Goal: Task Accomplishment & Management: Complete application form

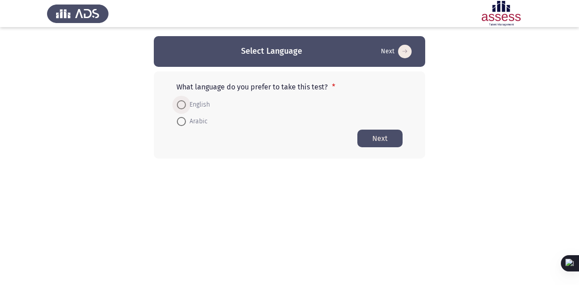
click at [181, 105] on span at bounding box center [181, 104] width 9 height 9
click at [181, 105] on input "English" at bounding box center [181, 104] width 9 height 9
radio input "true"
click at [374, 134] on button "Next" at bounding box center [379, 138] width 45 height 18
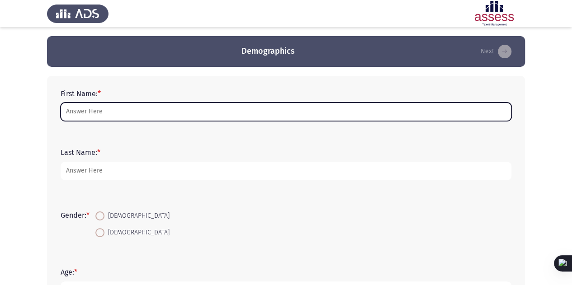
click at [186, 113] on input "First Name: *" at bounding box center [286, 112] width 451 height 19
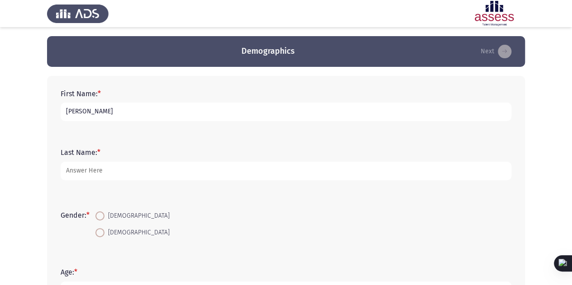
type input "[PERSON_NAME]"
type input "Grant"
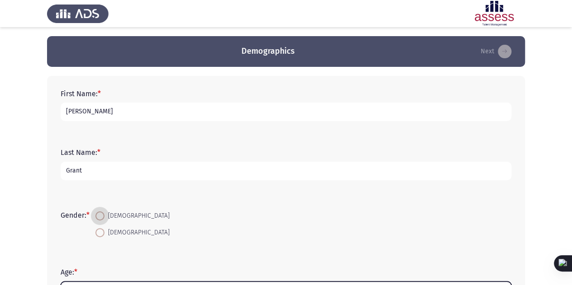
scroll to position [14, 0]
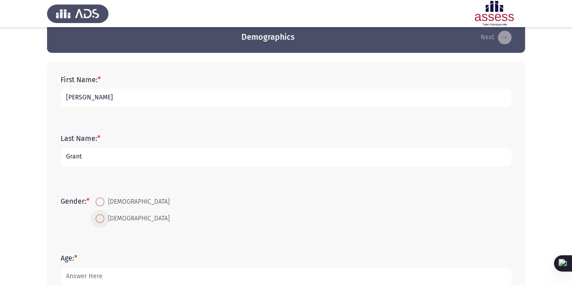
click at [99, 218] on span at bounding box center [99, 218] width 9 height 9
click at [99, 218] on input "[DEMOGRAPHIC_DATA]" at bounding box center [99, 218] width 9 height 9
radio input "true"
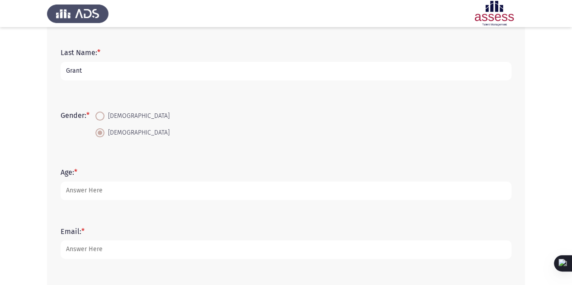
scroll to position [101, 0]
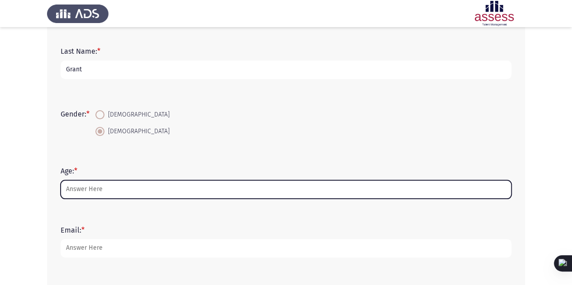
click at [173, 185] on input "Age: *" at bounding box center [286, 189] width 451 height 19
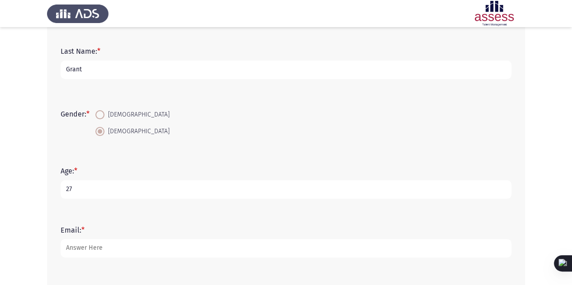
type input "27"
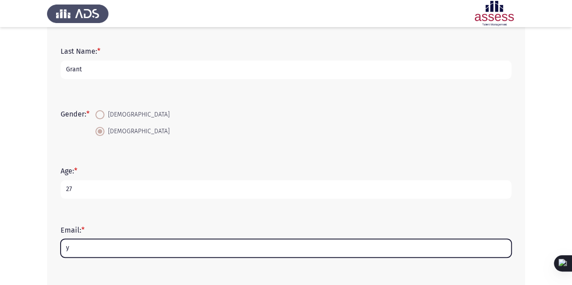
scroll to position [191, 0]
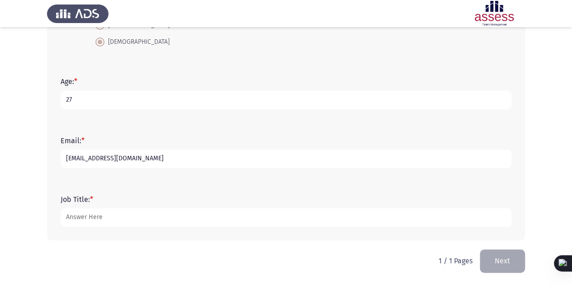
type input "yousef.grant@theaddressholding.com"
drag, startPoint x: 136, startPoint y: 207, endPoint x: 137, endPoint y: 216, distance: 8.8
click at [137, 216] on form "Job Title: *" at bounding box center [286, 211] width 451 height 32
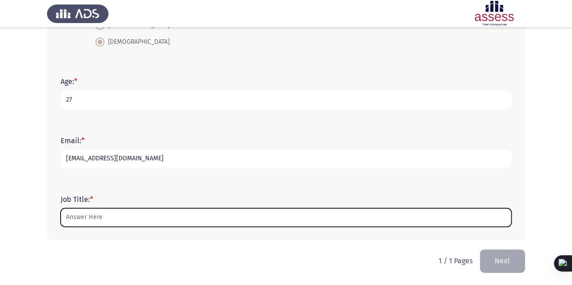
click at [137, 216] on input "Job Title: *" at bounding box center [286, 217] width 451 height 19
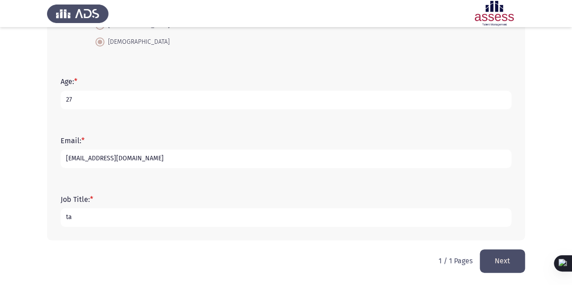
type input "t"
click at [108, 216] on input "Talent Aquistion" at bounding box center [286, 217] width 451 height 19
type input "Talent Acquisition specialist"
click at [491, 257] on button "Next" at bounding box center [502, 260] width 45 height 23
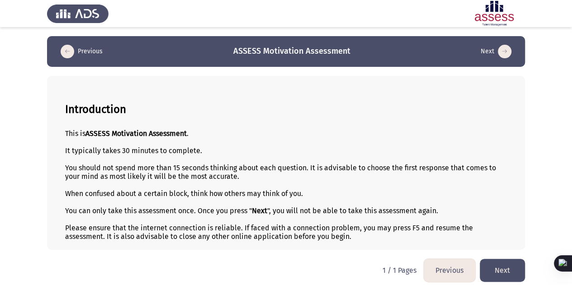
scroll to position [5, 0]
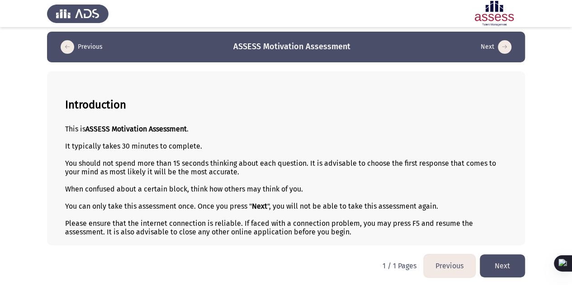
click at [499, 259] on button "Next" at bounding box center [502, 265] width 45 height 23
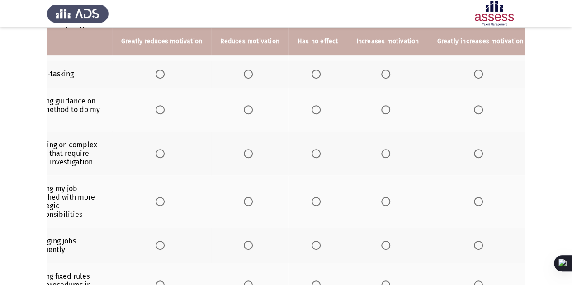
scroll to position [0, 0]
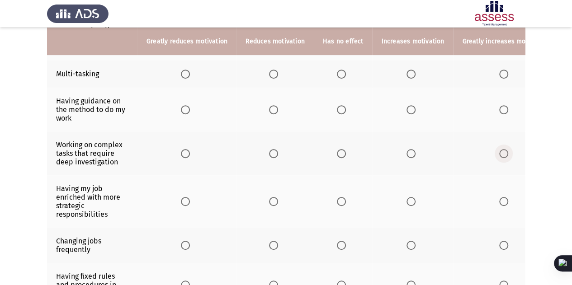
click at [504, 149] on label "Select an option" at bounding box center [505, 153] width 13 height 9
click at [504, 149] on input "Select an option" at bounding box center [503, 153] width 9 height 9
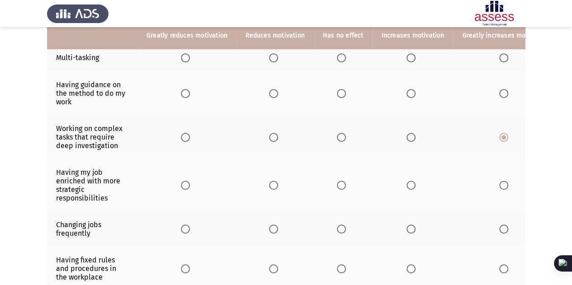
scroll to position [214, 0]
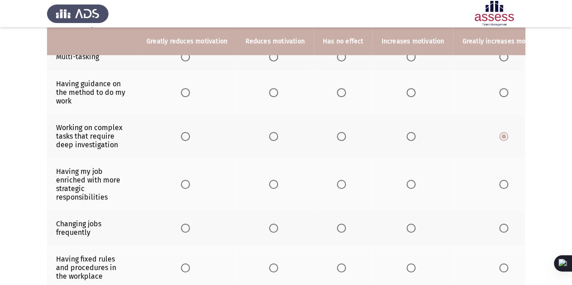
click at [63, 177] on td "Having my job enriched with more strategic responsibilities" at bounding box center [92, 184] width 90 height 52
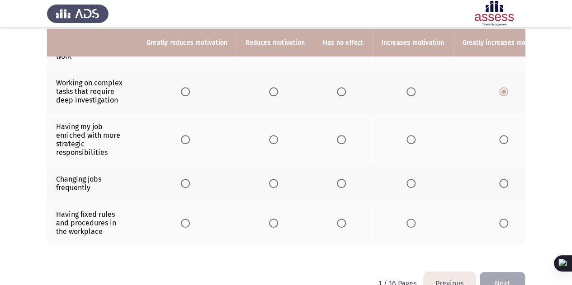
scroll to position [261, 0]
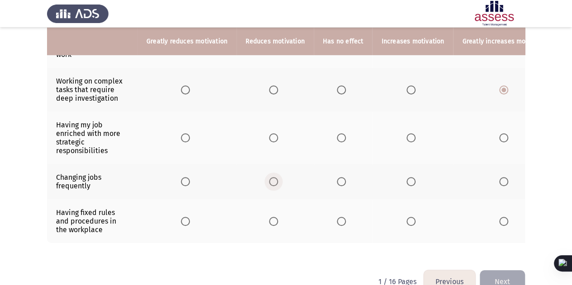
click at [269, 179] on span "Select an option" at bounding box center [273, 181] width 9 height 9
click at [269, 179] on input "Select an option" at bounding box center [273, 181] width 9 height 9
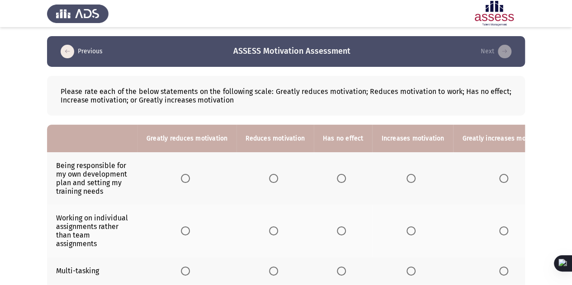
scroll to position [49, 0]
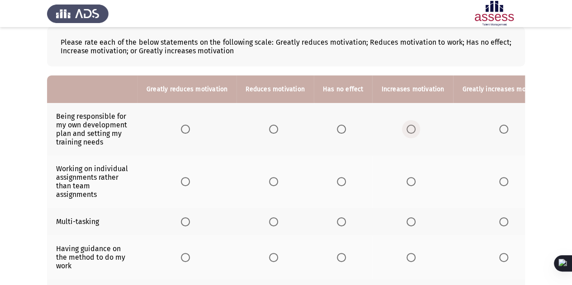
click at [406, 128] on span "Select an option" at bounding box center [410, 129] width 9 height 9
click at [406, 128] on input "Select an option" at bounding box center [410, 129] width 9 height 9
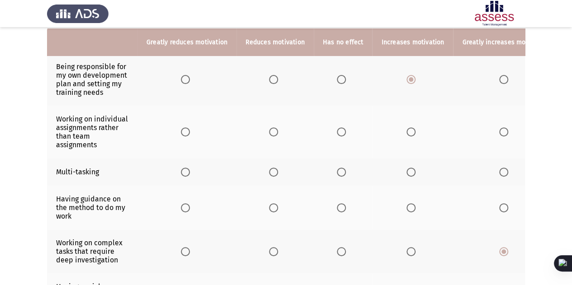
scroll to position [100, 0]
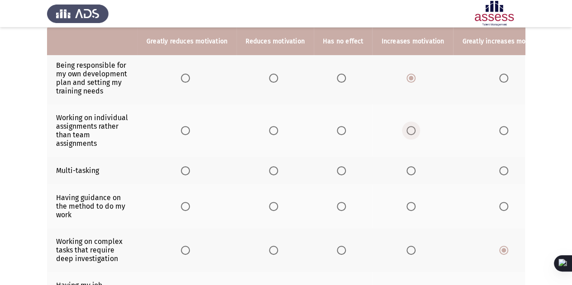
click at [409, 132] on span "Select an option" at bounding box center [410, 130] width 9 height 9
click at [409, 132] on input "Select an option" at bounding box center [410, 130] width 9 height 9
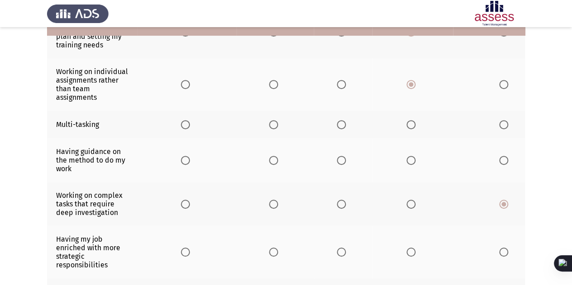
scroll to position [126, 0]
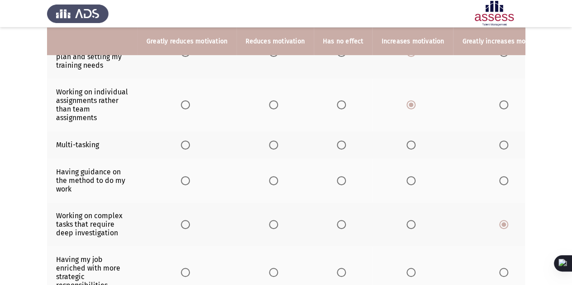
click at [337, 143] on span "Select an option" at bounding box center [341, 145] width 9 height 9
click at [337, 143] on input "Select an option" at bounding box center [341, 145] width 9 height 9
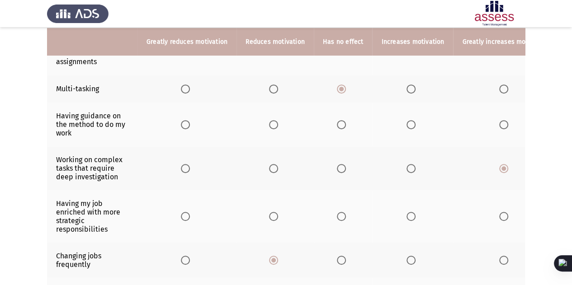
scroll to position [183, 0]
click at [406, 126] on span "Select an option" at bounding box center [410, 124] width 9 height 9
click at [406, 126] on input "Select an option" at bounding box center [410, 124] width 9 height 9
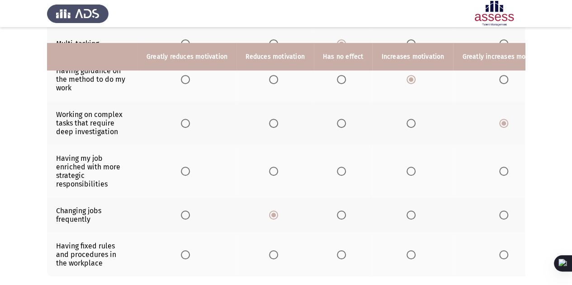
scroll to position [245, 0]
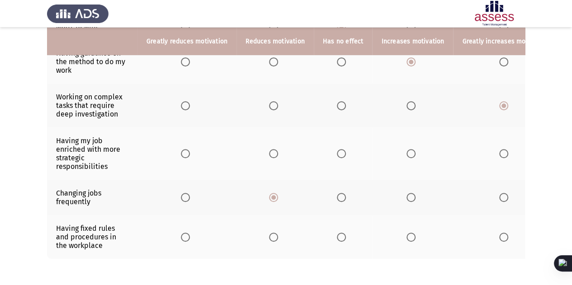
click at [401, 151] on th at bounding box center [412, 153] width 81 height 52
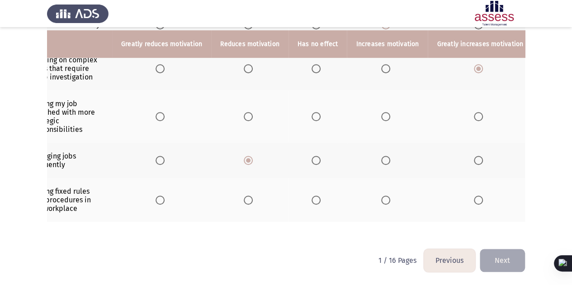
scroll to position [0, 0]
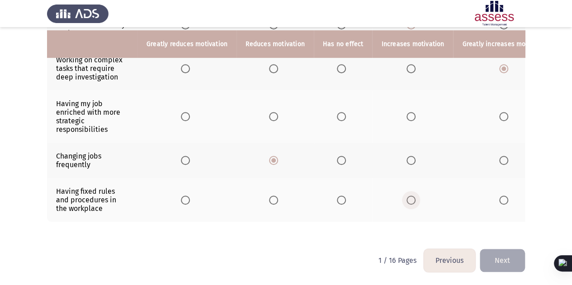
click at [409, 197] on span "Select an option" at bounding box center [410, 200] width 9 height 9
click at [409, 197] on input "Select an option" at bounding box center [410, 200] width 9 height 9
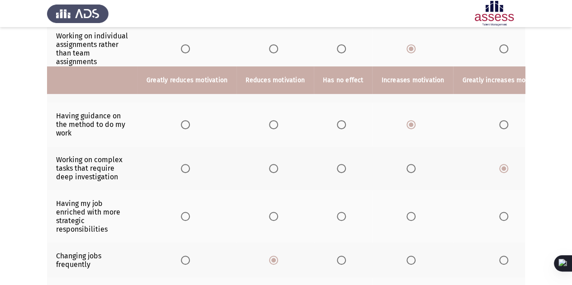
scroll to position [233, 0]
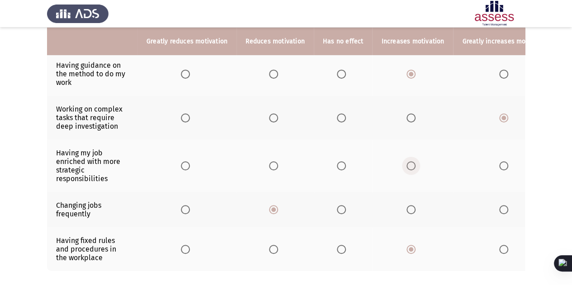
click at [406, 165] on span "Select an option" at bounding box center [410, 165] width 9 height 9
click at [406, 165] on input "Select an option" at bounding box center [410, 165] width 9 height 9
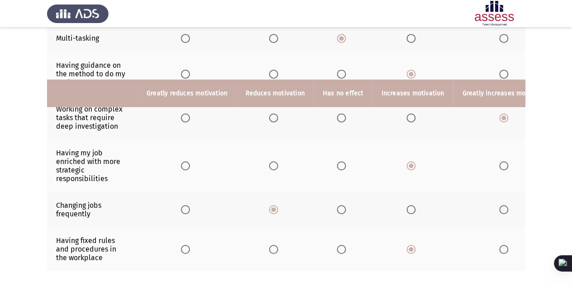
scroll to position [285, 0]
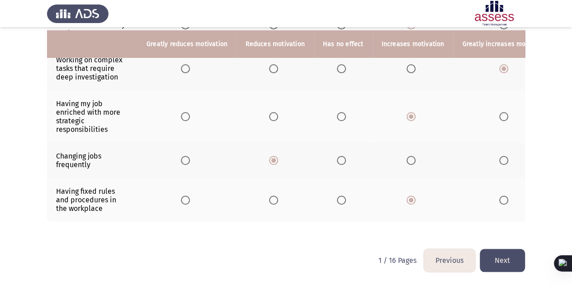
click at [517, 268] on button "Next" at bounding box center [502, 260] width 45 height 23
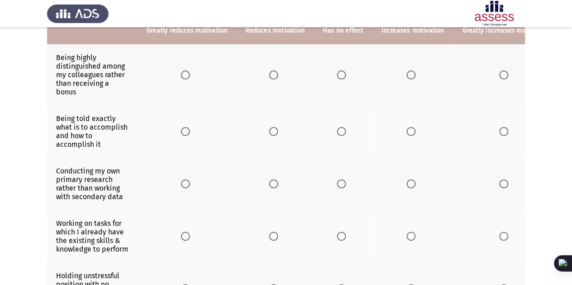
scroll to position [33, 0]
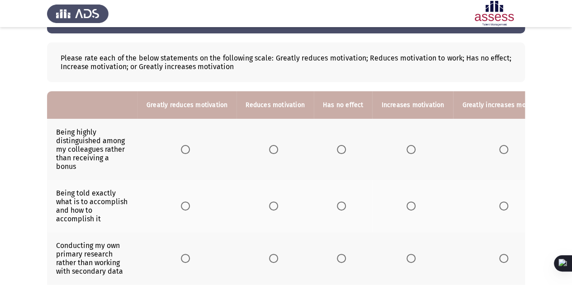
drag, startPoint x: 57, startPoint y: 133, endPoint x: 79, endPoint y: 159, distance: 34.0
click at [79, 159] on td "Being highly distinguished among my colleagues rather than receiving a bonus" at bounding box center [92, 149] width 90 height 61
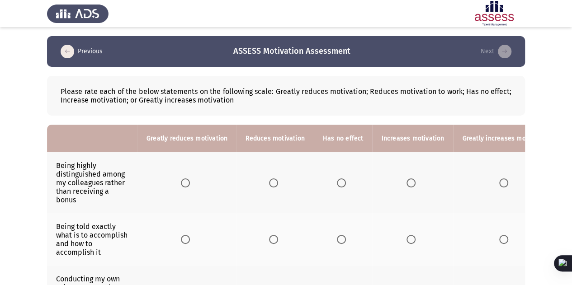
scroll to position [27, 0]
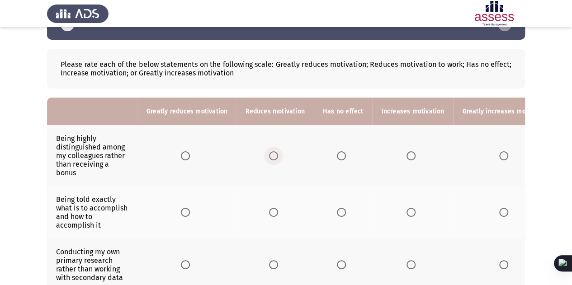
click at [274, 158] on span "Select an option" at bounding box center [273, 155] width 9 height 9
click at [274, 158] on input "Select an option" at bounding box center [273, 155] width 9 height 9
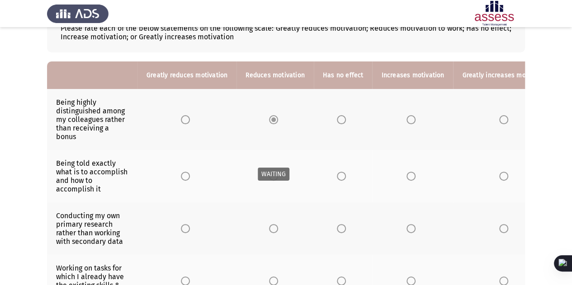
scroll to position [83, 0]
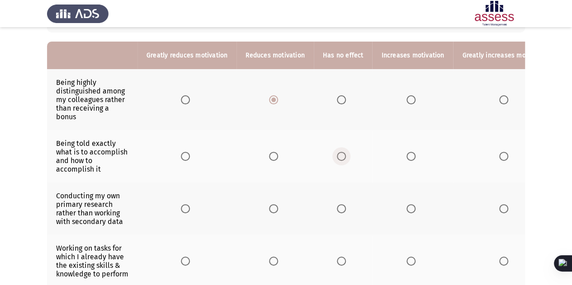
click at [337, 152] on span "Select an option" at bounding box center [341, 156] width 9 height 9
click at [337, 152] on input "Select an option" at bounding box center [341, 156] width 9 height 9
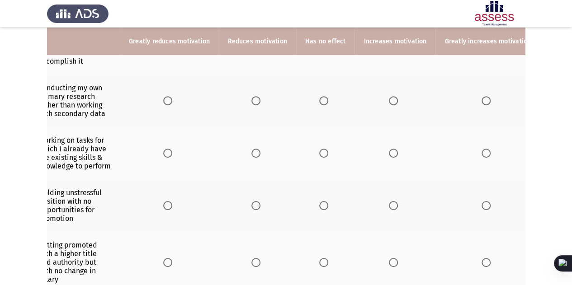
scroll to position [0, 0]
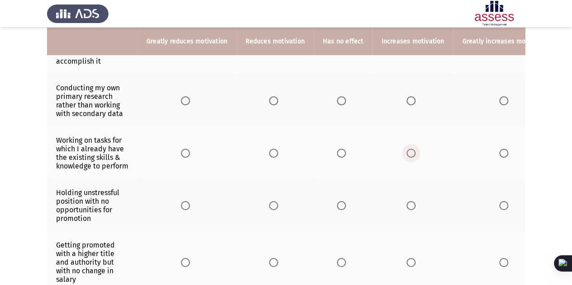
click at [406, 155] on span "Select an option" at bounding box center [410, 153] width 9 height 9
click at [406, 155] on input "Select an option" at bounding box center [410, 153] width 9 height 9
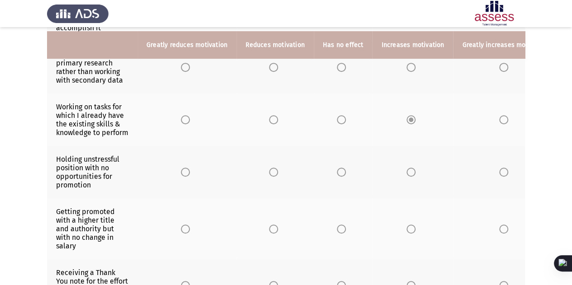
scroll to position [229, 0]
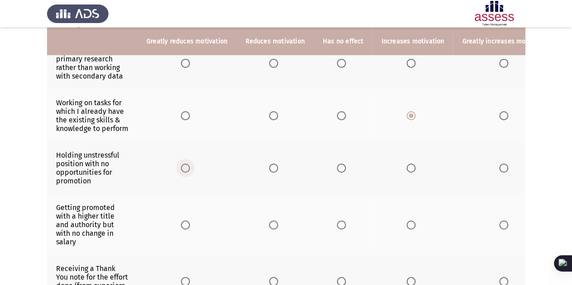
click at [187, 173] on span "Select an option" at bounding box center [185, 168] width 9 height 9
click at [187, 173] on input "Select an option" at bounding box center [185, 168] width 9 height 9
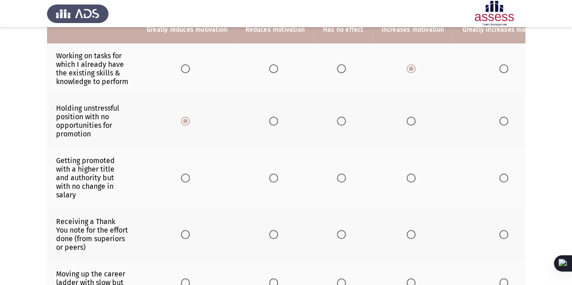
scroll to position [277, 0]
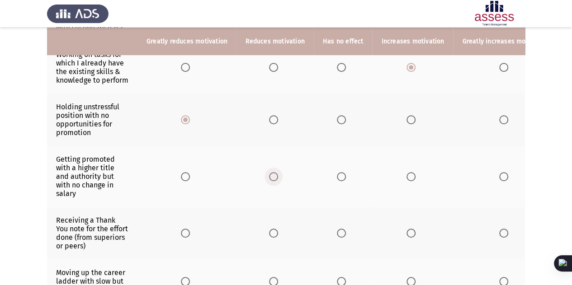
click at [269, 181] on span "Select an option" at bounding box center [273, 176] width 9 height 9
click at [269, 181] on input "Select an option" at bounding box center [273, 176] width 9 height 9
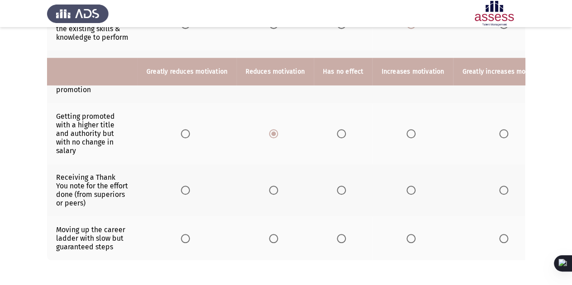
scroll to position [358, 0]
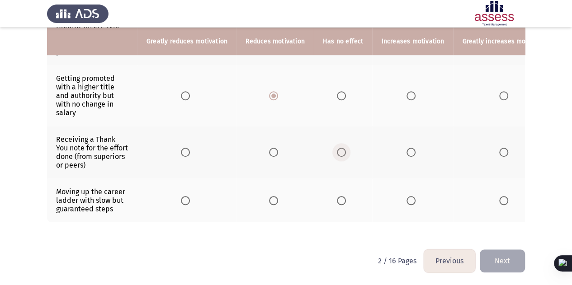
click at [338, 155] on span "Select an option" at bounding box center [341, 152] width 9 height 9
click at [338, 155] on input "Select an option" at bounding box center [341, 152] width 9 height 9
click at [499, 205] on span "Select an option" at bounding box center [503, 200] width 9 height 9
click at [499, 205] on input "Select an option" at bounding box center [503, 200] width 9 height 9
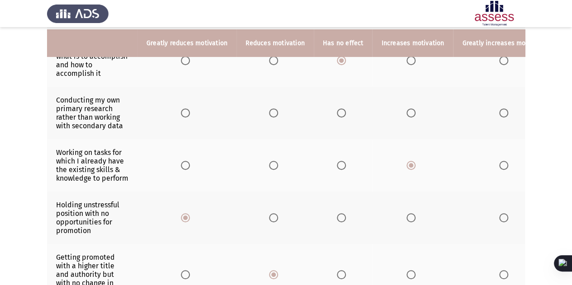
scroll to position [178, 0]
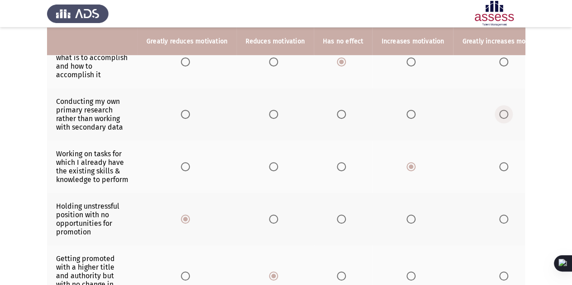
click at [501, 110] on span "Select an option" at bounding box center [503, 114] width 9 height 9
click at [501, 110] on input "Select an option" at bounding box center [503, 114] width 9 height 9
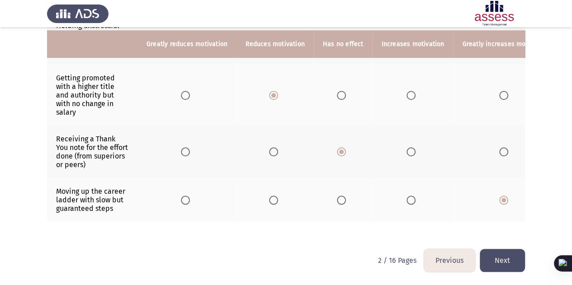
scroll to position [368, 0]
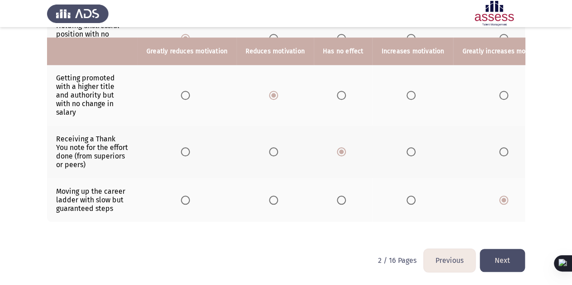
click at [510, 262] on button "Next" at bounding box center [502, 260] width 45 height 23
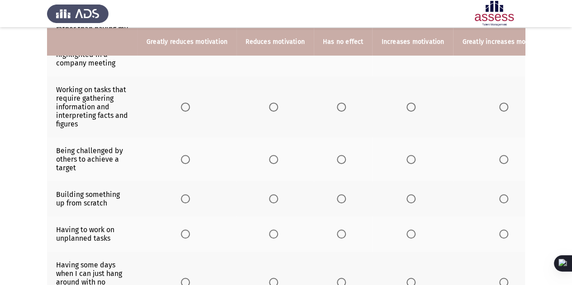
scroll to position [190, 0]
click at [409, 159] on span "Select an option" at bounding box center [410, 159] width 9 height 9
click at [409, 159] on input "Select an option" at bounding box center [410, 159] width 9 height 9
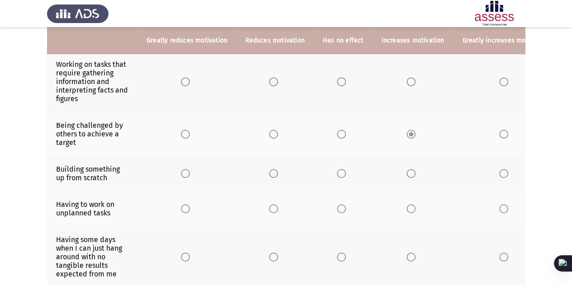
scroll to position [215, 0]
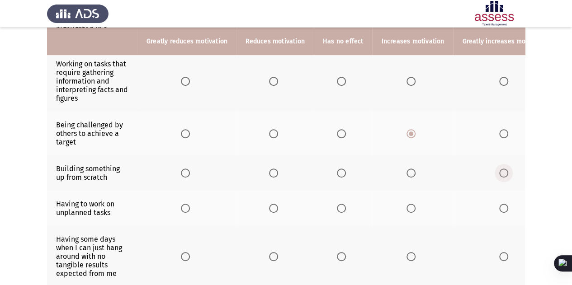
click at [499, 169] on span "Select an option" at bounding box center [503, 173] width 9 height 9
click at [499, 169] on input "Select an option" at bounding box center [503, 173] width 9 height 9
click at [342, 135] on span "Select an option" at bounding box center [341, 133] width 9 height 9
click at [342, 135] on input "Select an option" at bounding box center [341, 133] width 9 height 9
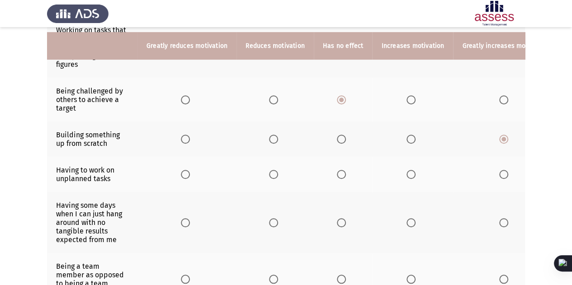
scroll to position [254, 0]
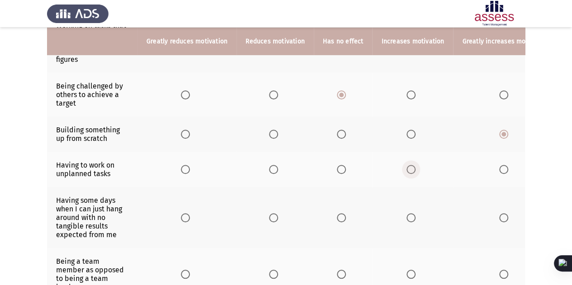
click at [406, 165] on span "Select an option" at bounding box center [410, 169] width 9 height 9
click at [406, 165] on input "Select an option" at bounding box center [410, 169] width 9 height 9
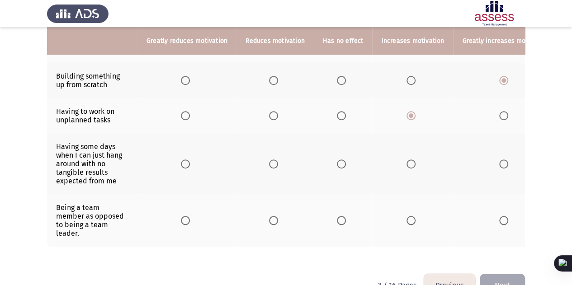
scroll to position [308, 0]
click at [190, 159] on label "Select an option" at bounding box center [187, 163] width 13 height 9
click at [190, 159] on input "Select an option" at bounding box center [185, 163] width 9 height 9
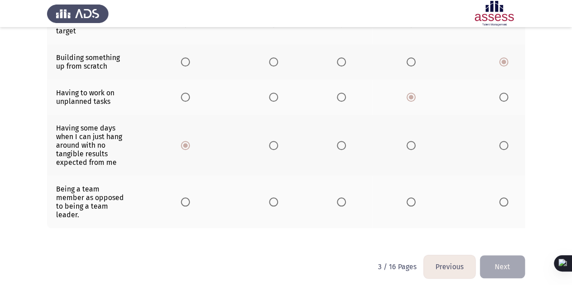
scroll to position [0, 0]
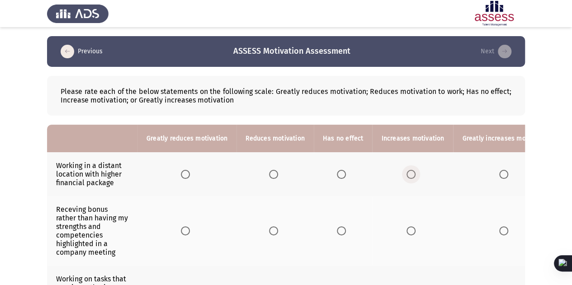
click at [408, 170] on span "Select an option" at bounding box center [410, 174] width 9 height 9
click at [408, 170] on input "Select an option" at bounding box center [410, 174] width 9 height 9
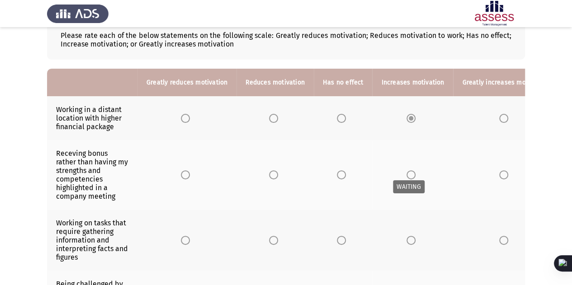
scroll to position [61, 0]
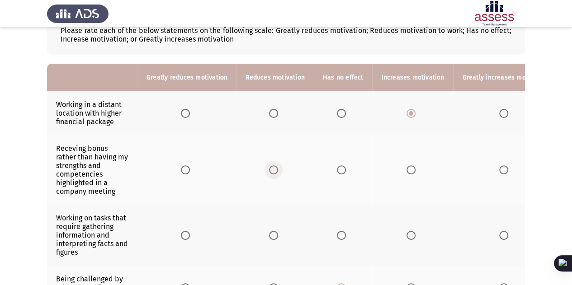
click at [272, 169] on span "Select an option" at bounding box center [273, 169] width 9 height 9
click at [272, 169] on input "Select an option" at bounding box center [273, 169] width 9 height 9
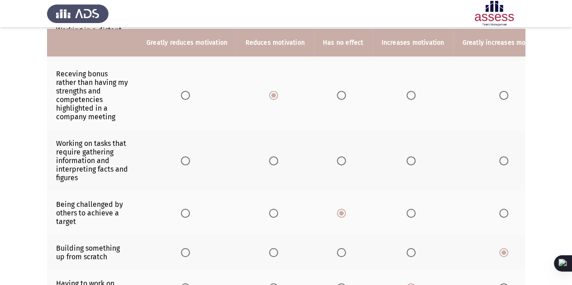
scroll to position [137, 0]
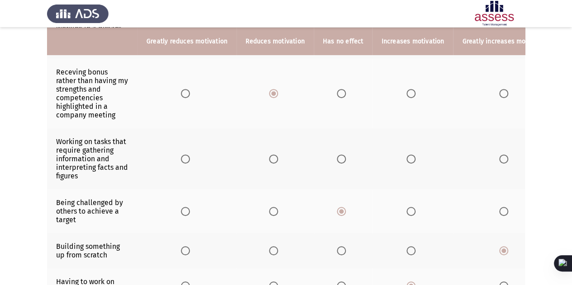
click at [406, 155] on span "Select an option" at bounding box center [410, 159] width 9 height 9
click at [406, 155] on input "Select an option" at bounding box center [410, 159] width 9 height 9
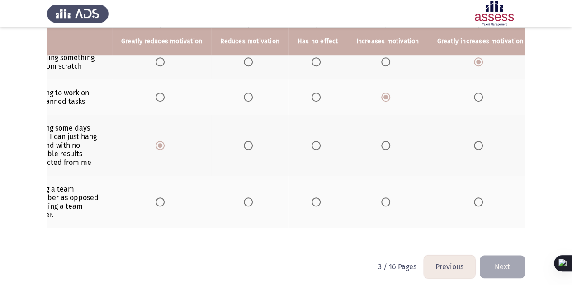
scroll to position [0, 0]
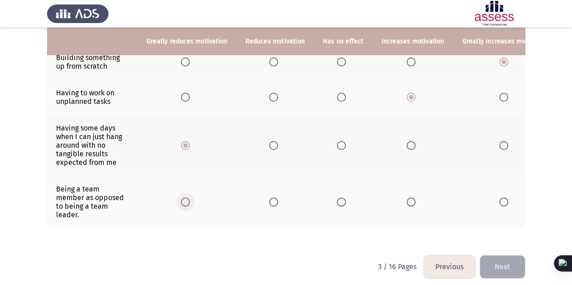
click at [186, 198] on span "Select an option" at bounding box center [185, 202] width 9 height 9
click at [186, 198] on input "Select an option" at bounding box center [185, 202] width 9 height 9
click at [495, 255] on button "Next" at bounding box center [502, 266] width 45 height 23
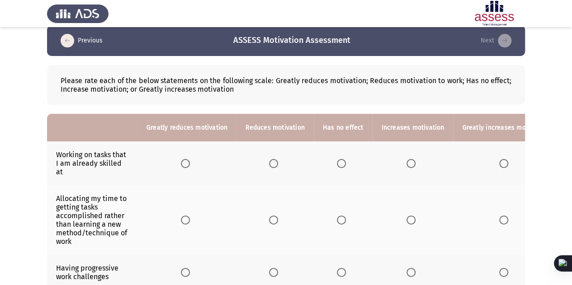
scroll to position [11, 0]
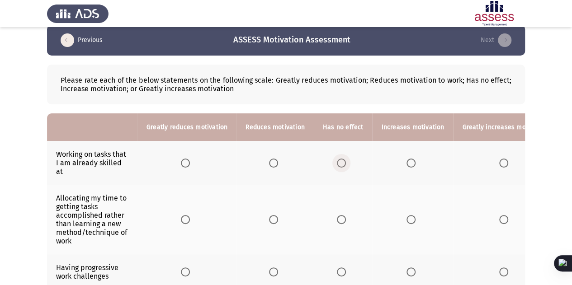
click at [341, 159] on span "Select an option" at bounding box center [341, 163] width 9 height 9
click at [341, 159] on input "Select an option" at bounding box center [341, 163] width 9 height 9
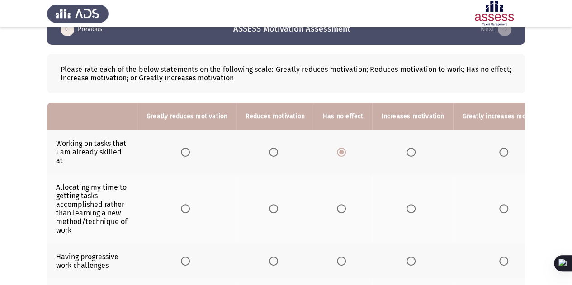
scroll to position [24, 0]
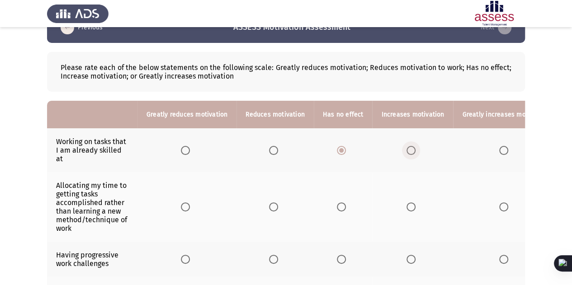
click at [406, 146] on span "Select an option" at bounding box center [410, 150] width 9 height 9
click at [406, 146] on input "Select an option" at bounding box center [410, 150] width 9 height 9
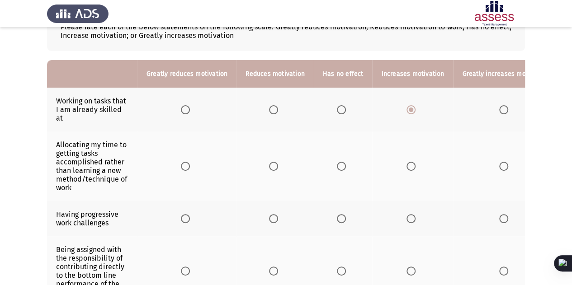
scroll to position [75, 0]
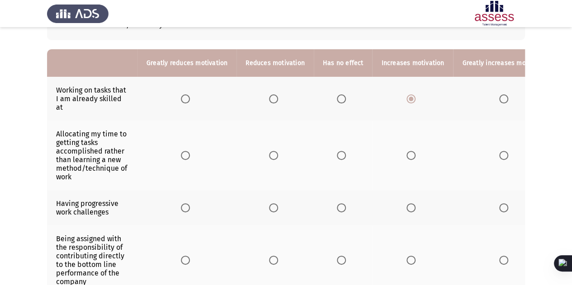
click at [497, 202] on th at bounding box center [505, 207] width 104 height 35
click at [502, 203] on span "Select an option" at bounding box center [503, 207] width 9 height 9
click at [502, 203] on input "Select an option" at bounding box center [503, 207] width 9 height 9
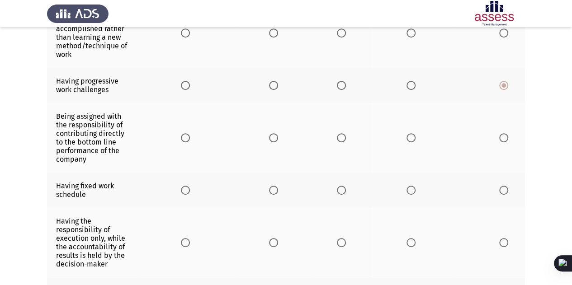
scroll to position [199, 0]
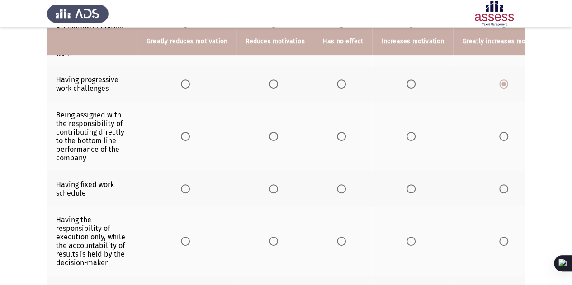
click at [499, 184] on span "Select an option" at bounding box center [503, 188] width 9 height 9
click at [499, 184] on input "Select an option" at bounding box center [503, 188] width 9 height 9
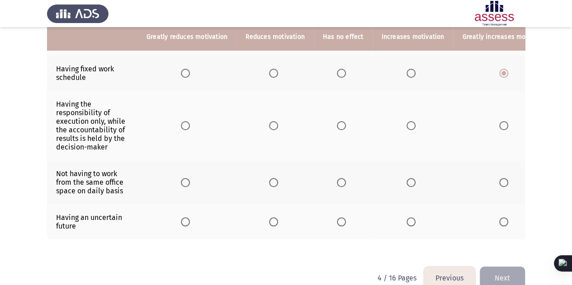
scroll to position [326, 0]
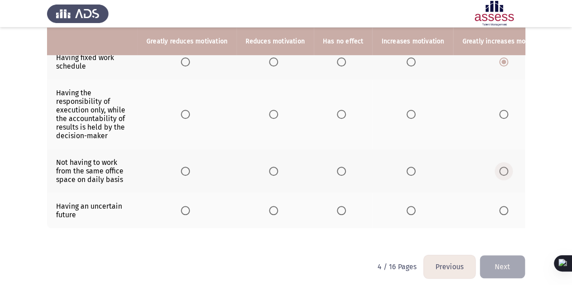
click at [499, 167] on span "Select an option" at bounding box center [503, 171] width 9 height 9
click at [499, 167] on input "Select an option" at bounding box center [503, 171] width 9 height 9
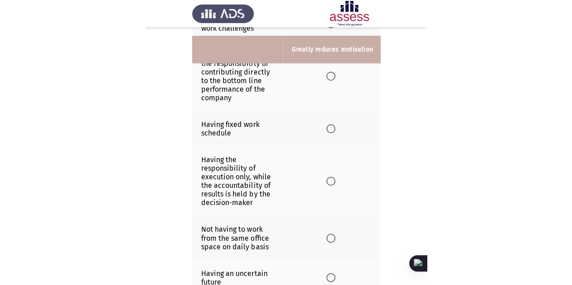
scroll to position [302, 0]
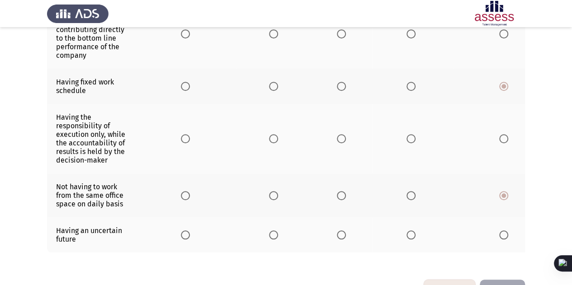
click at [184, 227] on th at bounding box center [186, 234] width 99 height 35
click at [186, 231] on span "Select an option" at bounding box center [185, 235] width 9 height 9
click at [186, 231] on input "Select an option" at bounding box center [185, 235] width 9 height 9
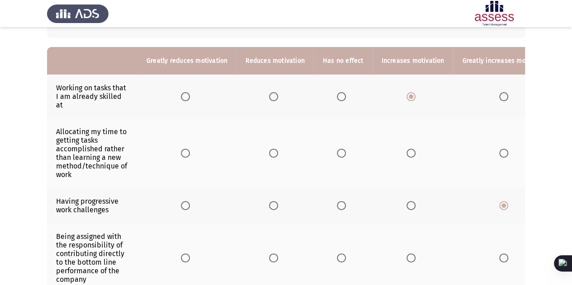
scroll to position [77, 0]
click at [272, 149] on span "Select an option" at bounding box center [273, 153] width 9 height 9
click at [272, 149] on input "Select an option" at bounding box center [273, 153] width 9 height 9
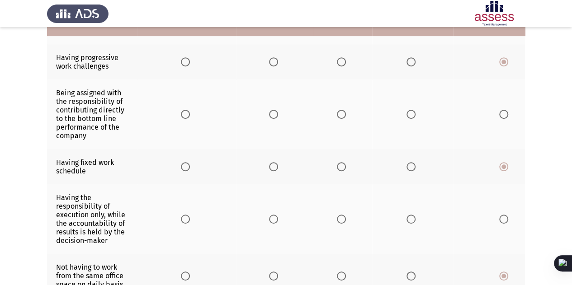
scroll to position [193, 0]
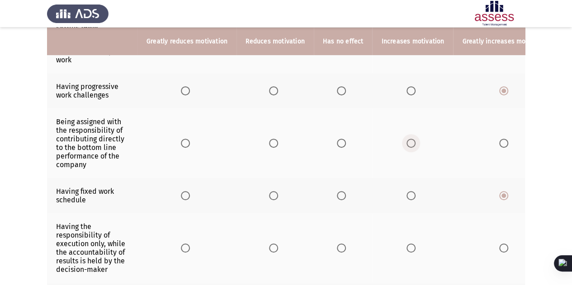
click at [409, 139] on span "Select an option" at bounding box center [410, 143] width 9 height 9
click at [409, 139] on input "Select an option" at bounding box center [410, 143] width 9 height 9
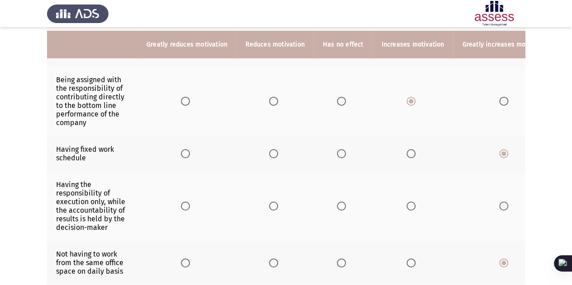
scroll to position [238, 0]
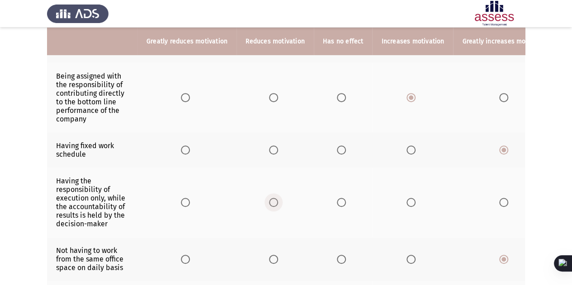
click at [276, 198] on label "Select an option" at bounding box center [275, 202] width 13 height 9
click at [276, 198] on input "Select an option" at bounding box center [273, 202] width 9 height 9
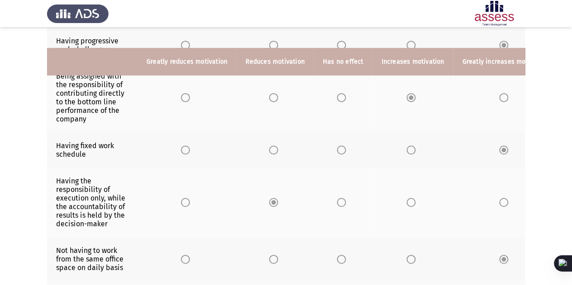
scroll to position [326, 0]
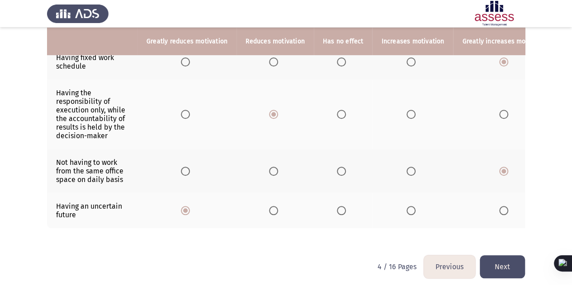
click at [502, 256] on button "Next" at bounding box center [502, 266] width 45 height 23
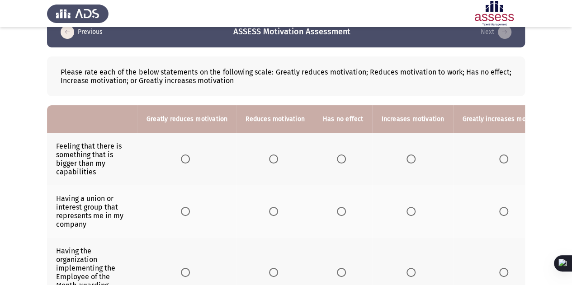
scroll to position [20, 0]
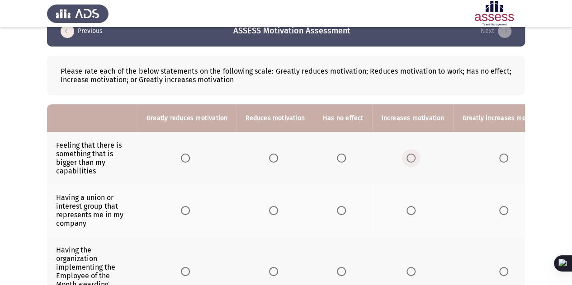
click at [408, 159] on span "Select an option" at bounding box center [410, 158] width 9 height 9
click at [408, 159] on input "Select an option" at bounding box center [410, 158] width 9 height 9
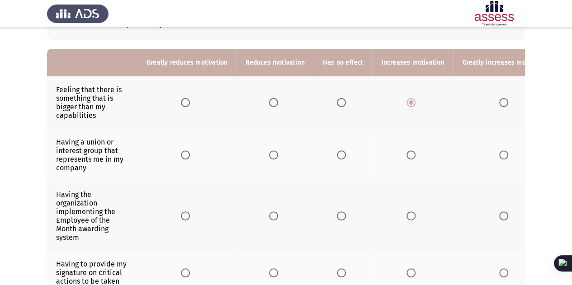
scroll to position [80, 0]
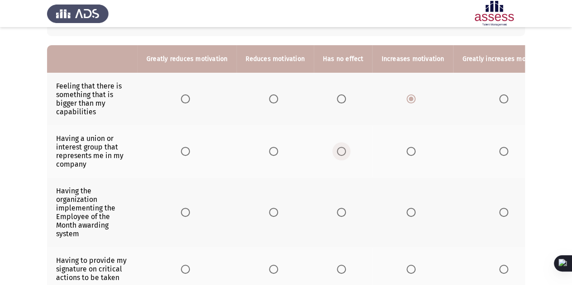
click at [337, 152] on span "Select an option" at bounding box center [341, 151] width 9 height 9
click at [337, 152] on input "Select an option" at bounding box center [341, 151] width 9 height 9
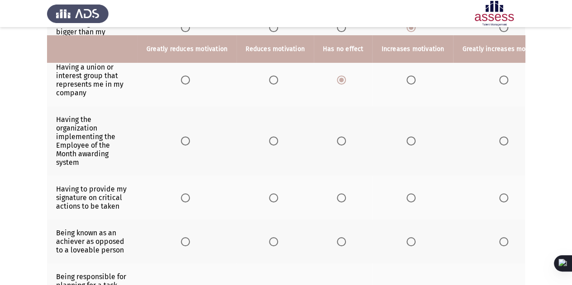
scroll to position [163, 0]
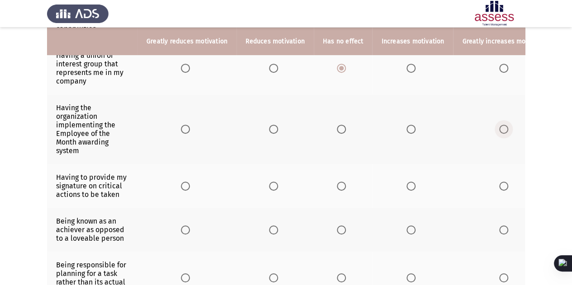
click at [500, 128] on span "Select an option" at bounding box center [503, 129] width 9 height 9
click at [500, 128] on input "Select an option" at bounding box center [503, 129] width 9 height 9
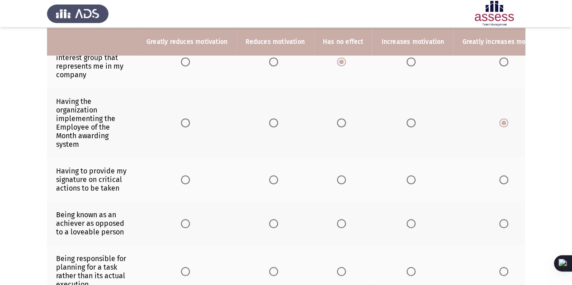
scroll to position [169, 0]
click at [406, 175] on span "Select an option" at bounding box center [410, 179] width 9 height 9
click at [406, 175] on input "Select an option" at bounding box center [410, 179] width 9 height 9
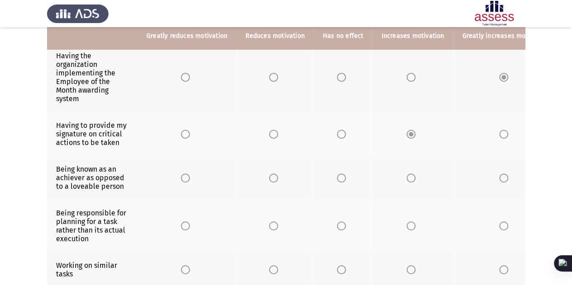
scroll to position [216, 0]
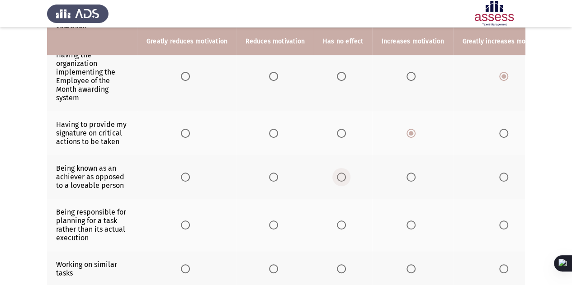
click at [339, 173] on span "Select an option" at bounding box center [341, 177] width 9 height 9
click at [339, 173] on input "Select an option" at bounding box center [341, 177] width 9 height 9
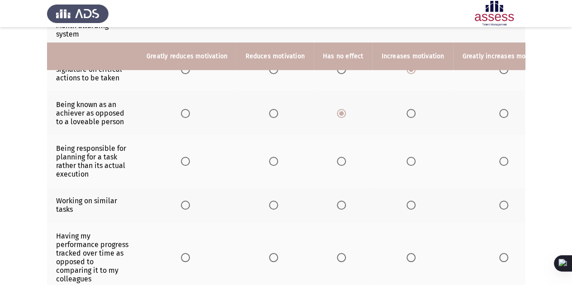
scroll to position [297, 0]
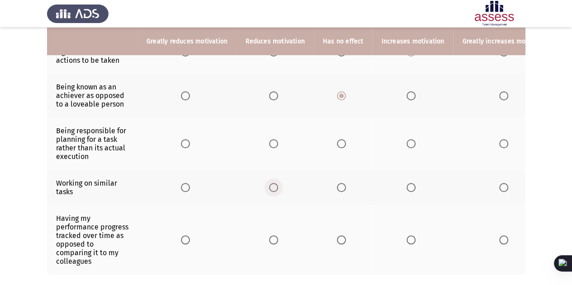
click at [269, 184] on span "Select an option" at bounding box center [273, 187] width 9 height 9
click at [269, 184] on input "Select an option" at bounding box center [273, 187] width 9 height 9
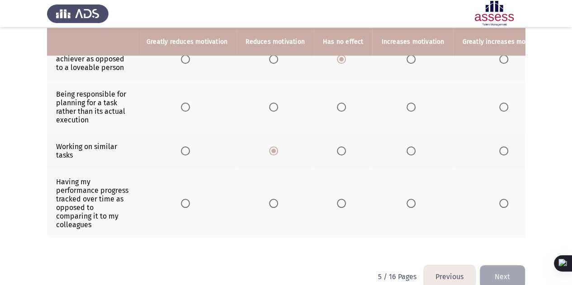
scroll to position [334, 0]
click at [499, 202] on span "Select an option" at bounding box center [503, 202] width 9 height 9
click at [499, 202] on input "Select an option" at bounding box center [503, 202] width 9 height 9
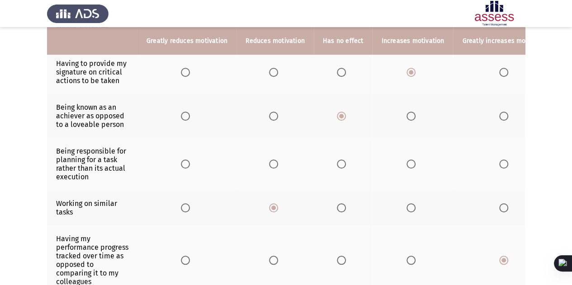
scroll to position [276, 0]
click at [184, 160] on span "Select an option" at bounding box center [185, 164] width 9 height 9
click at [184, 160] on input "Select an option" at bounding box center [185, 164] width 9 height 9
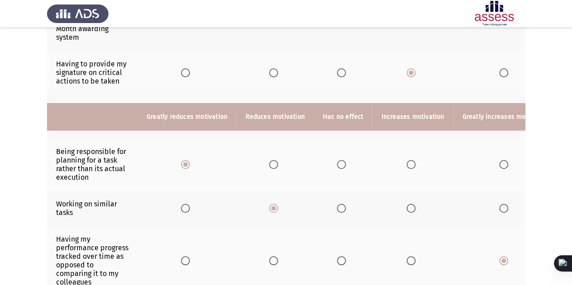
scroll to position [352, 0]
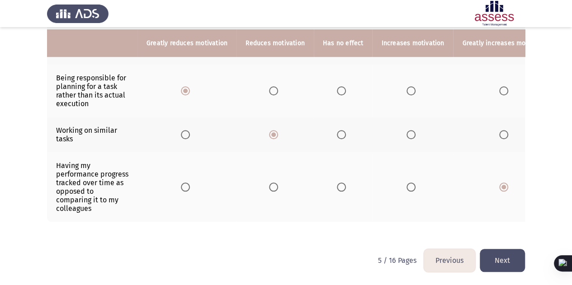
click at [509, 264] on button "Next" at bounding box center [502, 260] width 45 height 23
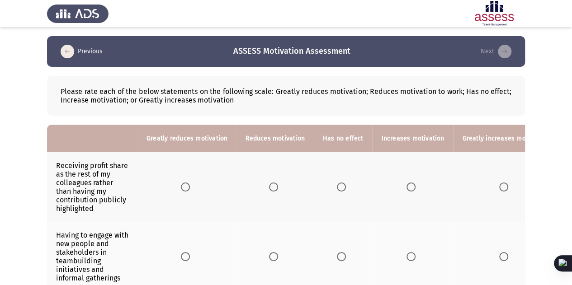
scroll to position [24, 0]
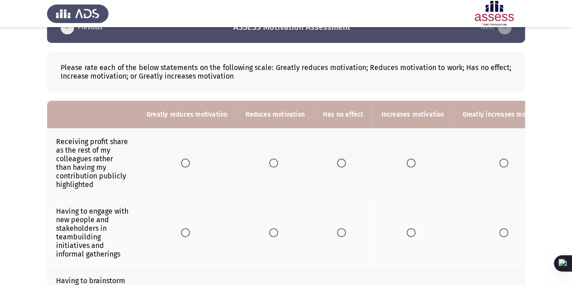
drag, startPoint x: 418, startPoint y: 160, endPoint x: 405, endPoint y: 164, distance: 13.9
click at [405, 164] on th at bounding box center [412, 163] width 81 height 70
click at [406, 164] on span "Select an option" at bounding box center [410, 163] width 9 height 9
click at [406, 164] on input "Select an option" at bounding box center [410, 163] width 9 height 9
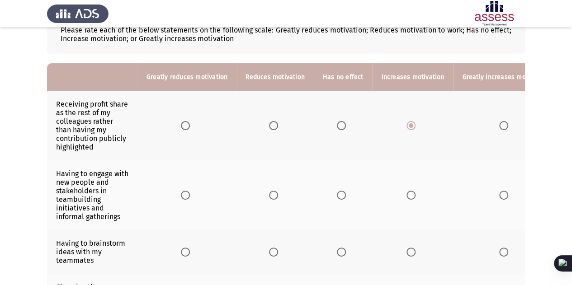
scroll to position [62, 0]
click at [500, 186] on th at bounding box center [505, 195] width 104 height 70
click at [500, 191] on span "Select an option" at bounding box center [503, 194] width 9 height 9
click at [500, 191] on input "Select an option" at bounding box center [503, 194] width 9 height 9
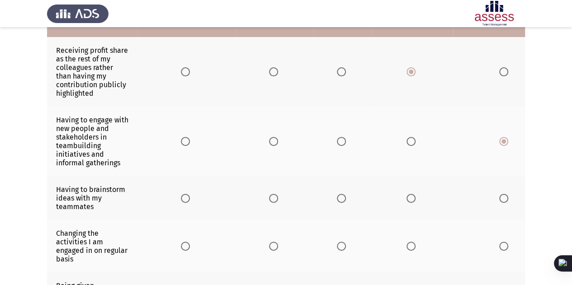
scroll to position [116, 0]
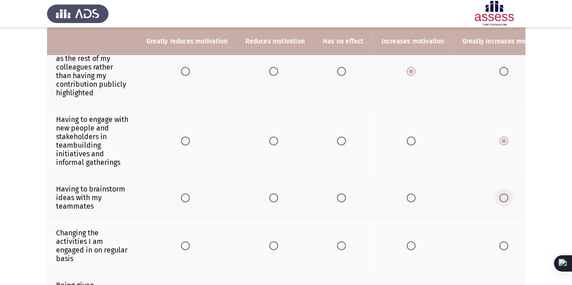
click at [503, 196] on label "Select an option" at bounding box center [505, 197] width 13 height 9
click at [503, 196] on input "Select an option" at bounding box center [503, 197] width 9 height 9
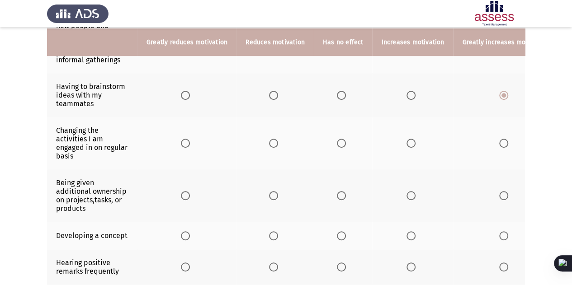
scroll to position [219, 0]
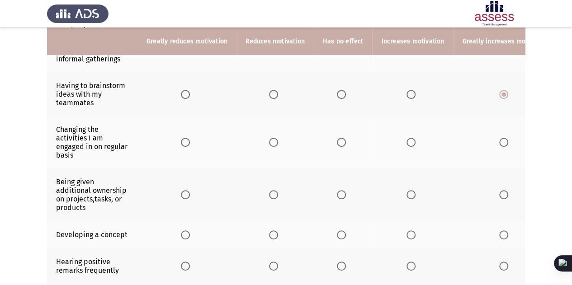
click at [499, 190] on span "Select an option" at bounding box center [503, 194] width 9 height 9
click at [499, 190] on input "Select an option" at bounding box center [503, 194] width 9 height 9
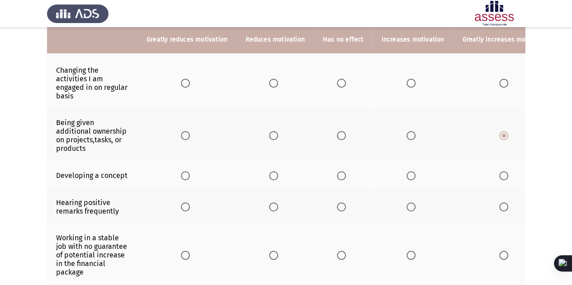
scroll to position [279, 0]
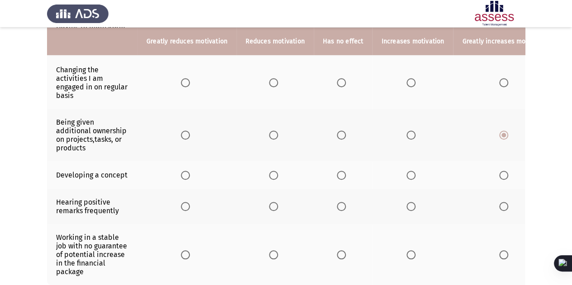
click at [413, 172] on th at bounding box center [412, 175] width 81 height 28
click at [413, 172] on label "Select an option" at bounding box center [412, 175] width 13 height 9
click at [413, 172] on input "Select an option" at bounding box center [410, 175] width 9 height 9
click at [500, 205] on span "Select an option" at bounding box center [503, 206] width 9 height 9
click at [500, 205] on input "Select an option" at bounding box center [503, 206] width 9 height 9
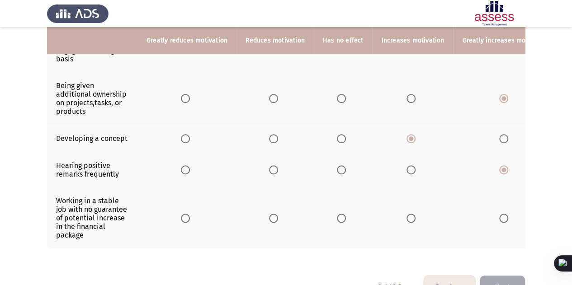
scroll to position [316, 0]
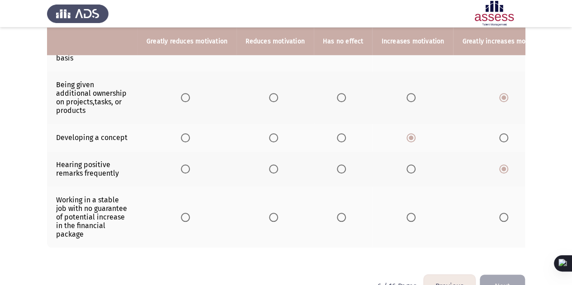
click at [269, 213] on span "Select an option" at bounding box center [273, 217] width 9 height 9
click at [269, 213] on input "Select an option" at bounding box center [273, 217] width 9 height 9
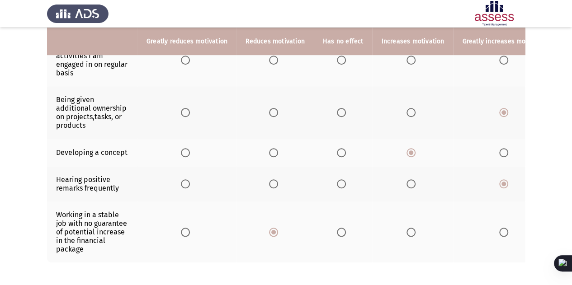
scroll to position [287, 0]
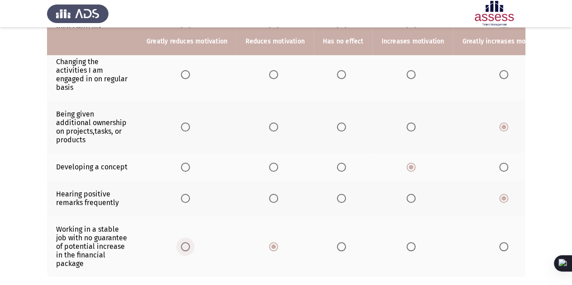
click at [188, 242] on span "Select an option" at bounding box center [185, 246] width 9 height 9
click at [188, 242] on input "Select an option" at bounding box center [185, 246] width 9 height 9
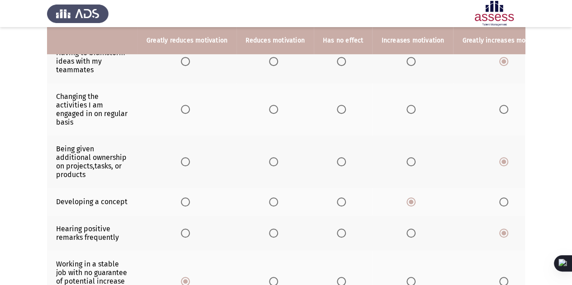
scroll to position [251, 0]
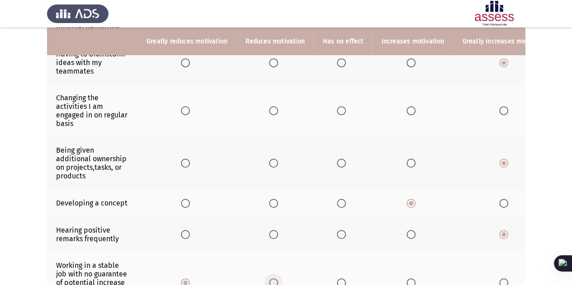
click at [272, 278] on span "Select an option" at bounding box center [273, 282] width 9 height 9
click at [272, 278] on input "Select an option" at bounding box center [273, 282] width 9 height 9
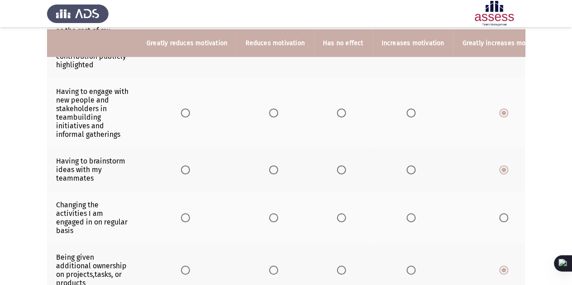
scroll to position [146, 0]
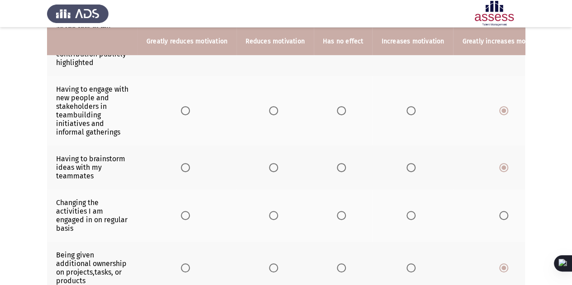
click at [409, 216] on span "Select an option" at bounding box center [410, 215] width 9 height 9
click at [409, 216] on input "Select an option" at bounding box center [410, 215] width 9 height 9
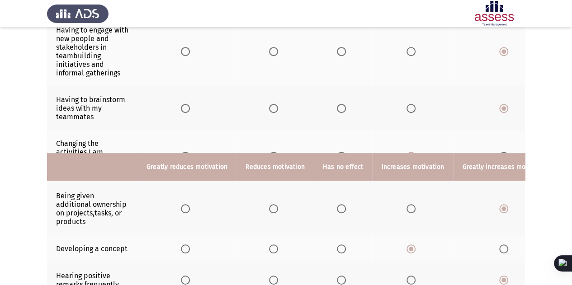
scroll to position [344, 0]
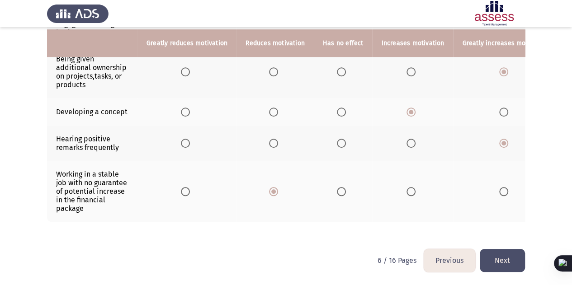
click at [500, 256] on button "Next" at bounding box center [502, 260] width 45 height 23
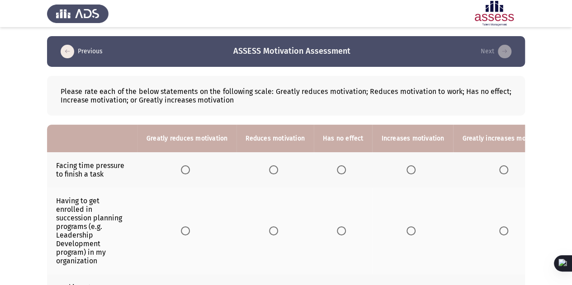
scroll to position [17, 0]
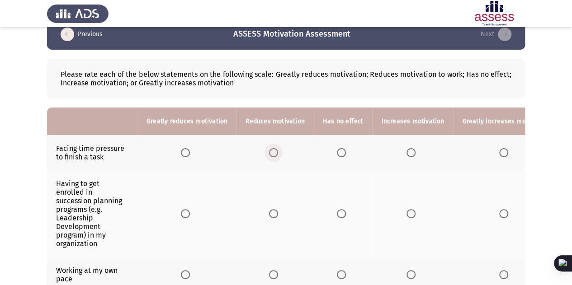
click at [269, 152] on span "Select an option" at bounding box center [273, 152] width 9 height 9
click at [269, 152] on input "Select an option" at bounding box center [273, 152] width 9 height 9
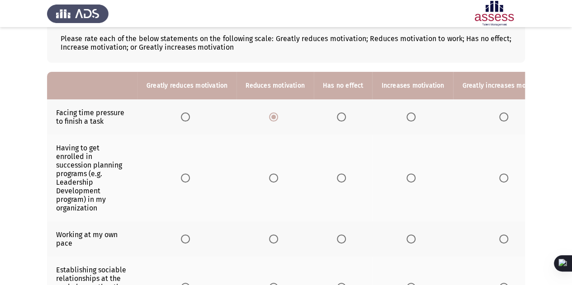
scroll to position [56, 0]
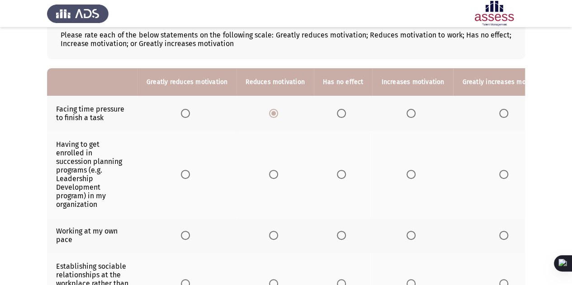
click at [497, 180] on th at bounding box center [505, 174] width 104 height 87
click at [499, 174] on span "Select an option" at bounding box center [503, 174] width 9 height 9
click at [499, 174] on input "Select an option" at bounding box center [503, 174] width 9 height 9
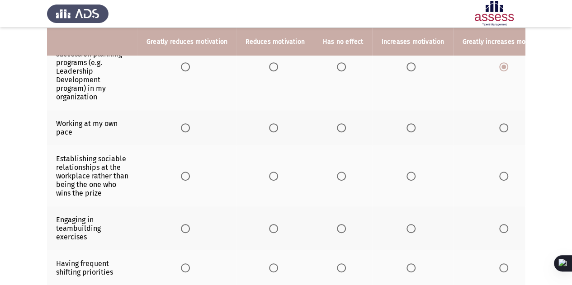
scroll to position [165, 0]
click at [414, 224] on label "Select an option" at bounding box center [412, 228] width 13 height 9
click at [414, 224] on input "Select an option" at bounding box center [410, 228] width 9 height 9
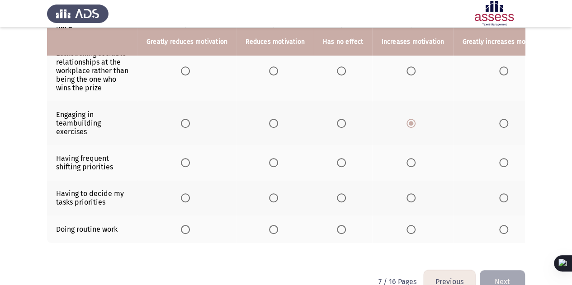
scroll to position [270, 0]
click at [499, 194] on span "Select an option" at bounding box center [503, 197] width 9 height 9
click at [499, 194] on input "Select an option" at bounding box center [503, 197] width 9 height 9
click at [269, 225] on span "Select an option" at bounding box center [273, 229] width 9 height 9
click at [269, 225] on input "Select an option" at bounding box center [273, 229] width 9 height 9
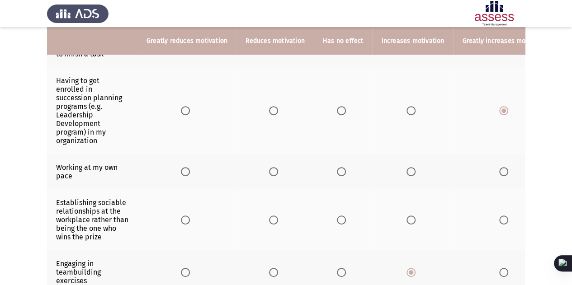
scroll to position [121, 0]
click at [339, 169] on span "Select an option" at bounding box center [341, 171] width 9 height 9
click at [339, 169] on input "Select an option" at bounding box center [341, 171] width 9 height 9
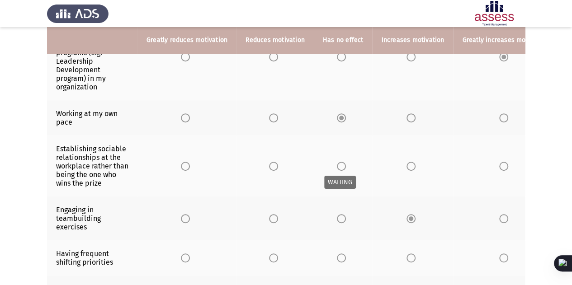
scroll to position [175, 0]
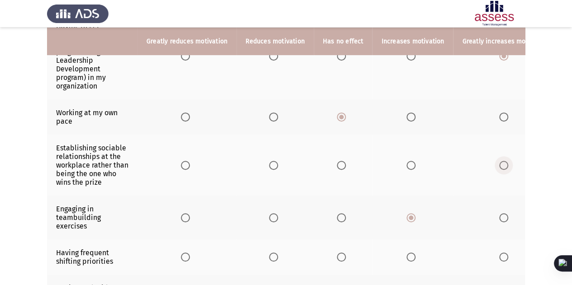
click at [499, 166] on span "Select an option" at bounding box center [503, 165] width 9 height 9
click at [499, 166] on input "Select an option" at bounding box center [503, 165] width 9 height 9
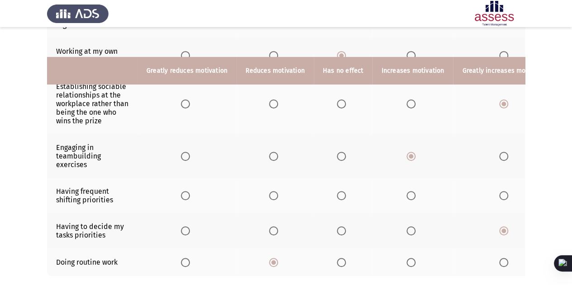
scroll to position [267, 0]
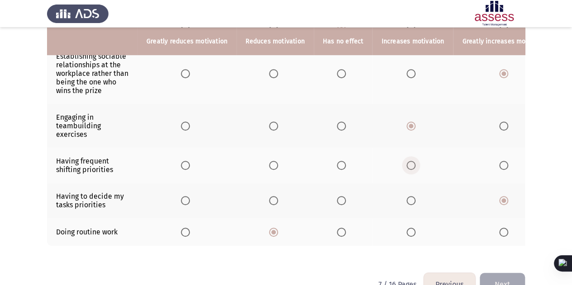
click at [406, 161] on span "Select an option" at bounding box center [410, 165] width 9 height 9
click at [406, 161] on input "Select an option" at bounding box center [410, 165] width 9 height 9
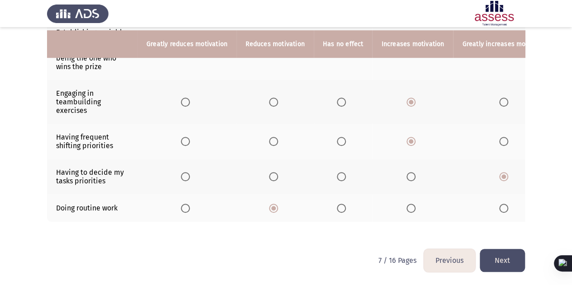
click at [503, 262] on button "Next" at bounding box center [502, 260] width 45 height 23
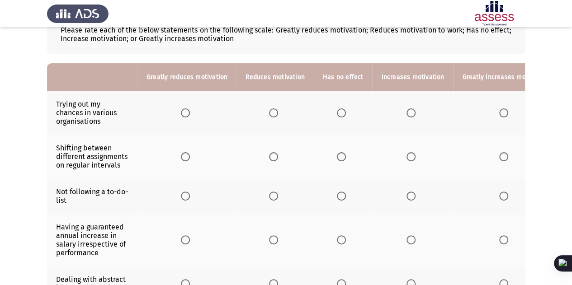
scroll to position [62, 0]
click at [271, 199] on th at bounding box center [274, 195] width 77 height 35
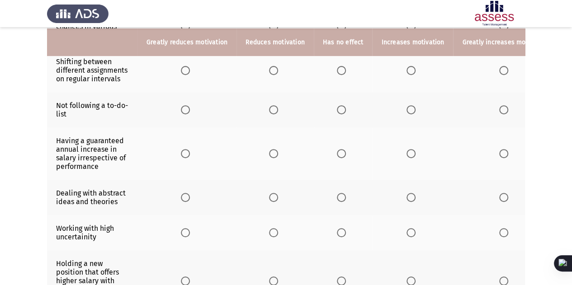
scroll to position [149, 0]
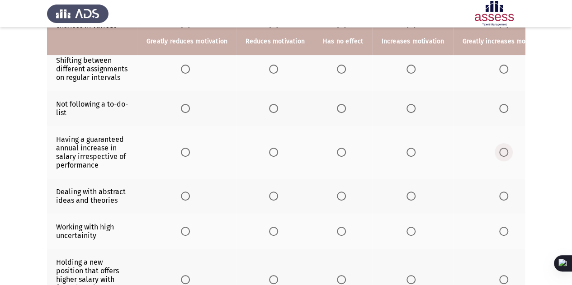
click at [499, 150] on span "Select an option" at bounding box center [503, 152] width 9 height 9
click at [499, 150] on input "Select an option" at bounding box center [503, 152] width 9 height 9
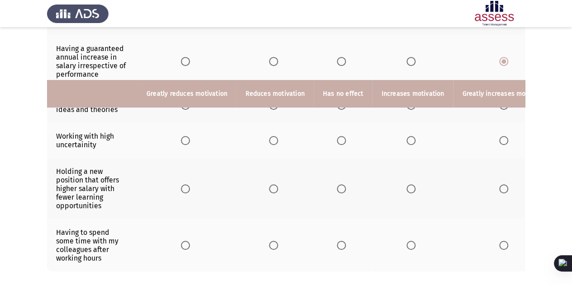
scroll to position [292, 0]
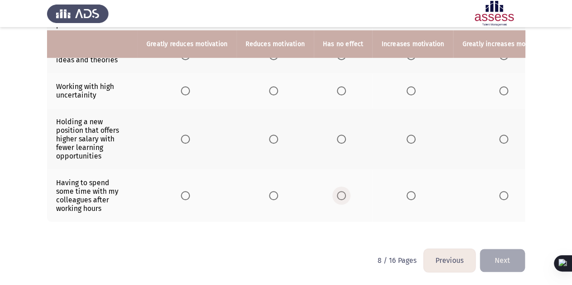
click at [339, 191] on span "Select an option" at bounding box center [341, 195] width 9 height 9
click at [339, 191] on input "Select an option" at bounding box center [341, 195] width 9 height 9
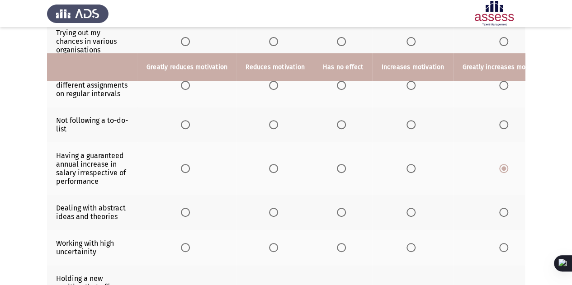
scroll to position [132, 0]
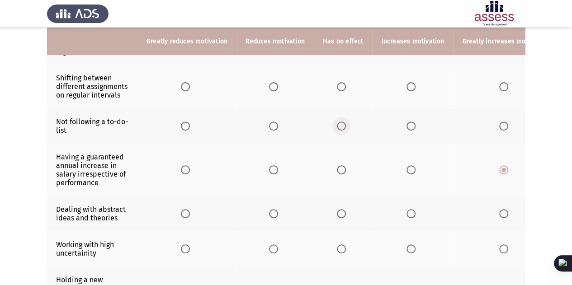
click at [342, 122] on span "Select an option" at bounding box center [341, 126] width 9 height 9
click at [342, 122] on input "Select an option" at bounding box center [341, 126] width 9 height 9
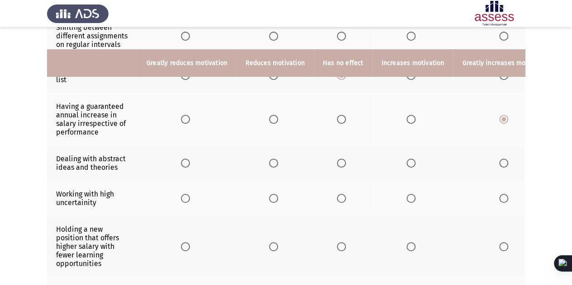
scroll to position [239, 0]
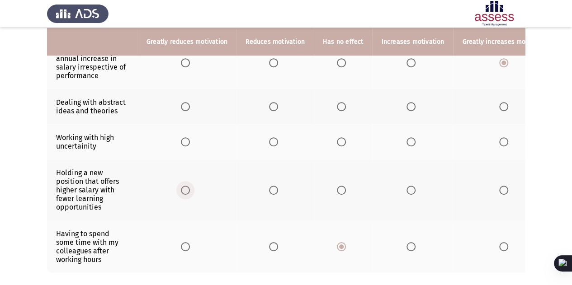
click at [181, 186] on span "Select an option" at bounding box center [185, 190] width 9 height 9
click at [181, 186] on input "Select an option" at bounding box center [185, 190] width 9 height 9
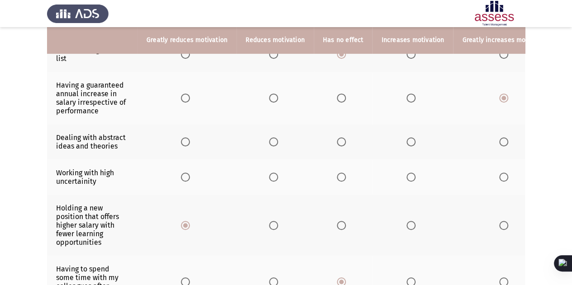
scroll to position [202, 0]
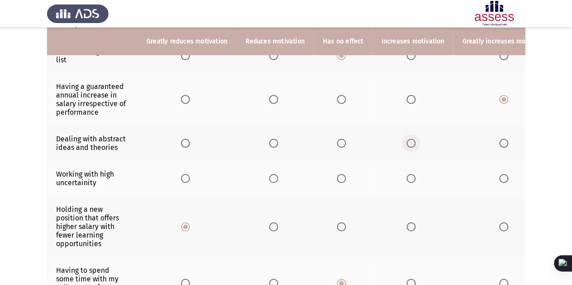
click at [406, 140] on span "Select an option" at bounding box center [410, 143] width 9 height 9
click at [406, 140] on input "Select an option" at bounding box center [410, 143] width 9 height 9
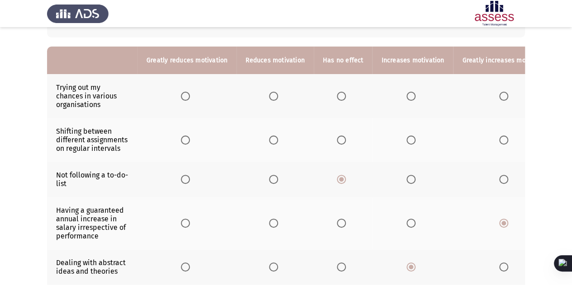
scroll to position [78, 0]
click at [491, 98] on th at bounding box center [505, 97] width 104 height 44
click at [502, 98] on label "Select an option" at bounding box center [505, 96] width 13 height 9
click at [502, 98] on input "Select an option" at bounding box center [503, 96] width 9 height 9
click at [337, 141] on span "Select an option" at bounding box center [341, 140] width 9 height 9
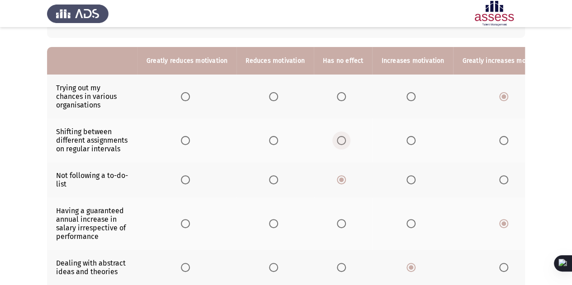
click at [337, 141] on input "Select an option" at bounding box center [341, 140] width 9 height 9
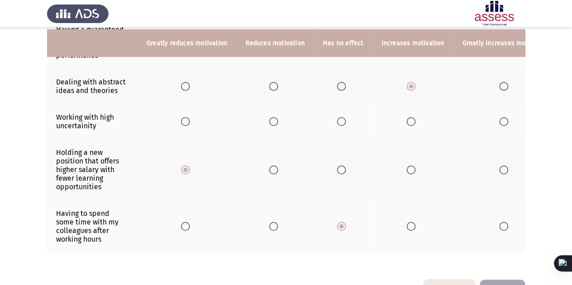
scroll to position [260, 0]
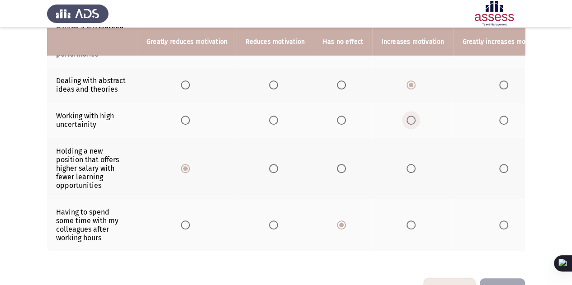
click at [409, 119] on span "Select an option" at bounding box center [410, 120] width 9 height 9
click at [409, 119] on input "Select an option" at bounding box center [410, 120] width 9 height 9
click at [499, 116] on span "Select an option" at bounding box center [503, 120] width 9 height 9
click at [499, 116] on input "Select an option" at bounding box center [503, 120] width 9 height 9
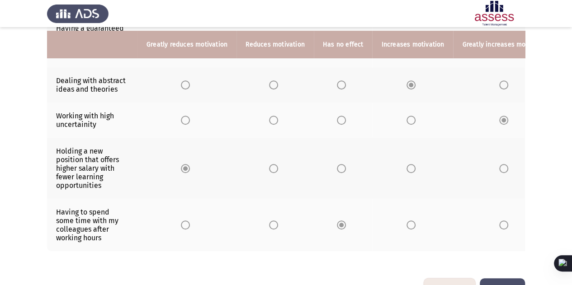
scroll to position [292, 0]
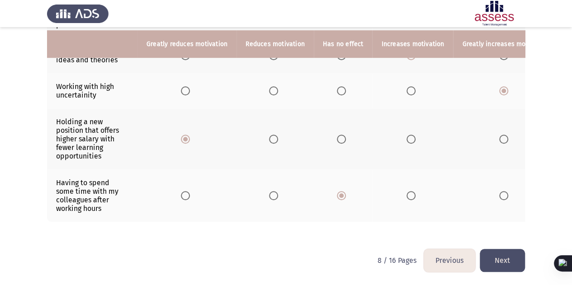
click at [499, 260] on button "Next" at bounding box center [502, 260] width 45 height 23
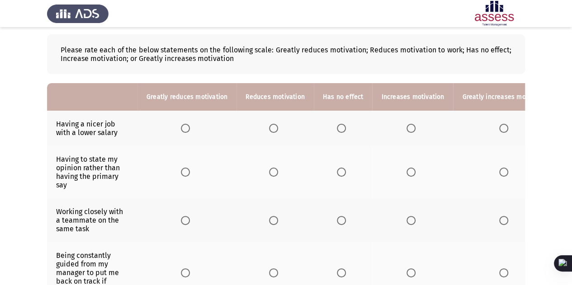
scroll to position [45, 0]
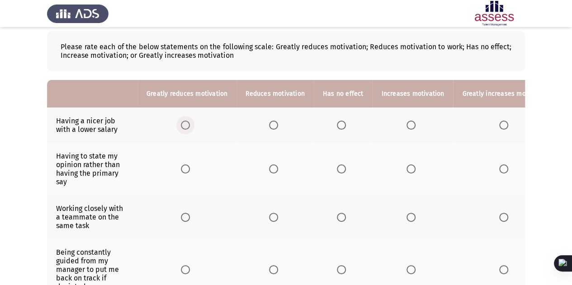
click at [187, 129] on span "Select an option" at bounding box center [185, 125] width 9 height 9
click at [187, 129] on input "Select an option" at bounding box center [185, 125] width 9 height 9
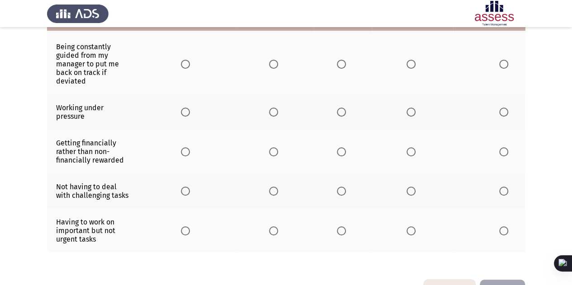
scroll to position [251, 0]
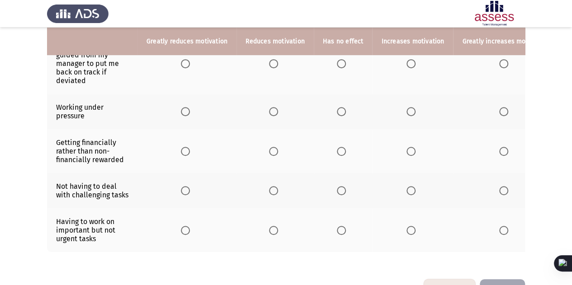
click at [189, 188] on label "Select an option" at bounding box center [187, 190] width 13 height 9
click at [189, 188] on input "Select an option" at bounding box center [185, 190] width 9 height 9
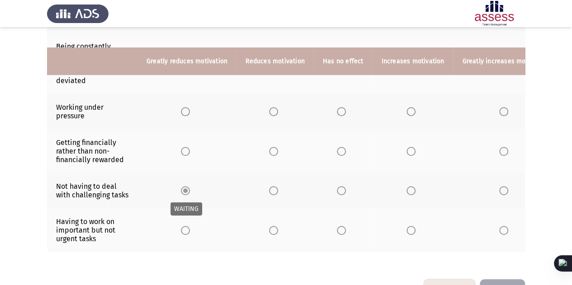
scroll to position [292, 0]
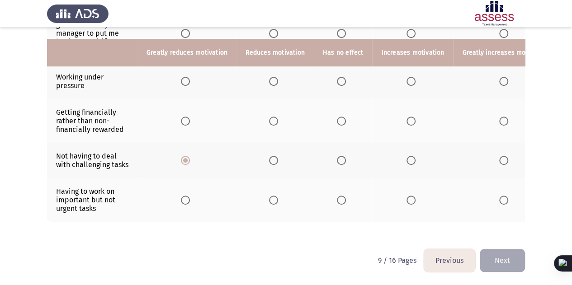
click at [403, 199] on th at bounding box center [412, 200] width 81 height 44
click at [406, 197] on span "Select an option" at bounding box center [410, 200] width 9 height 9
click at [406, 197] on input "Select an option" at bounding box center [410, 200] width 9 height 9
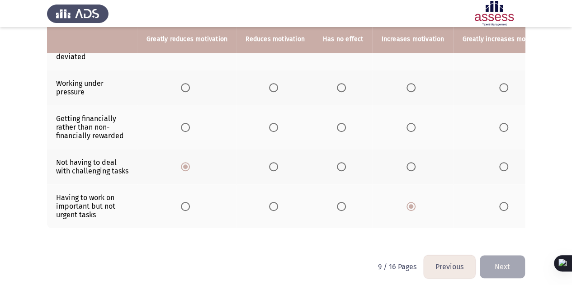
scroll to position [270, 0]
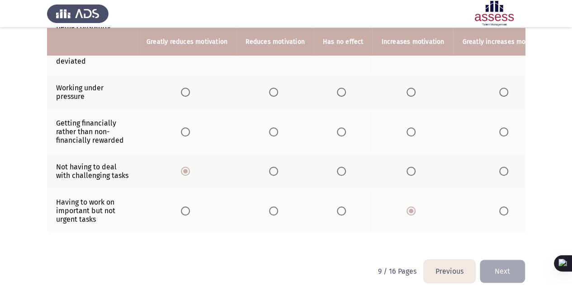
click at [329, 128] on th at bounding box center [343, 132] width 59 height 44
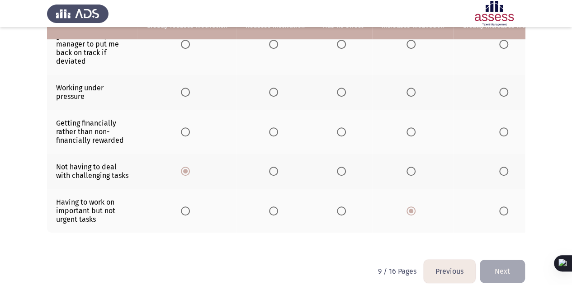
scroll to position [247, 0]
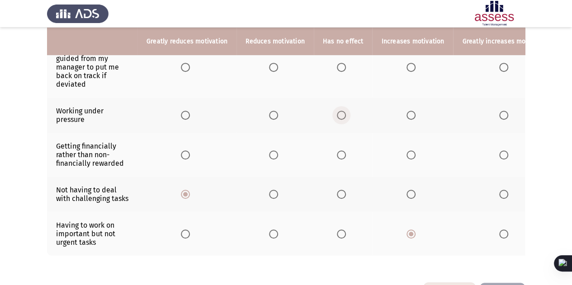
click at [344, 114] on label "Select an option" at bounding box center [343, 115] width 13 height 9
click at [344, 114] on input "Select an option" at bounding box center [341, 115] width 9 height 9
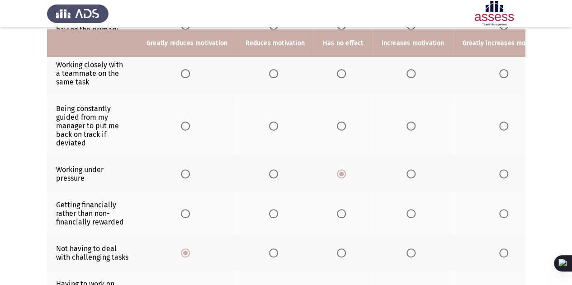
scroll to position [187, 0]
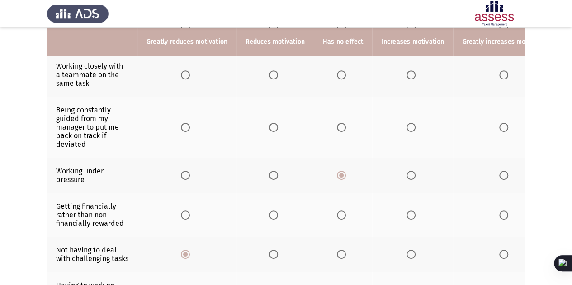
click at [271, 126] on span "Select an option" at bounding box center [273, 127] width 9 height 9
click at [271, 126] on input "Select an option" at bounding box center [273, 127] width 9 height 9
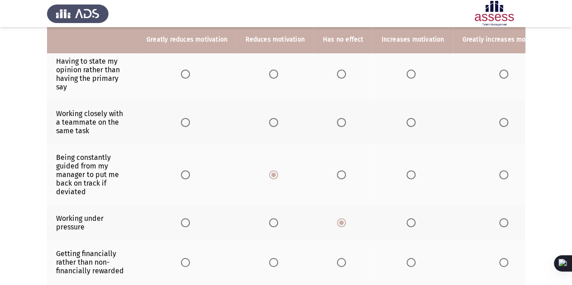
scroll to position [137, 0]
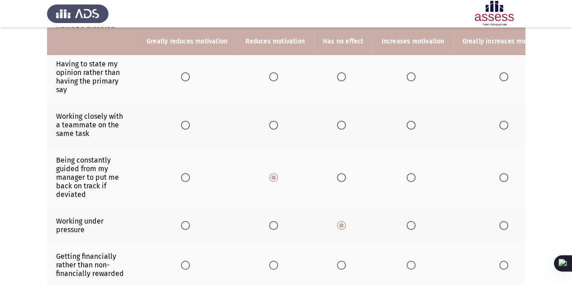
click at [337, 124] on span "Select an option" at bounding box center [341, 125] width 9 height 9
click at [337, 124] on input "Select an option" at bounding box center [341, 125] width 9 height 9
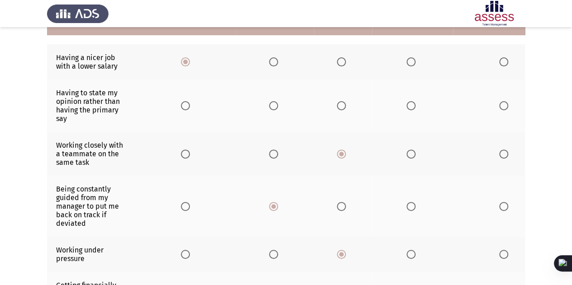
scroll to position [85, 0]
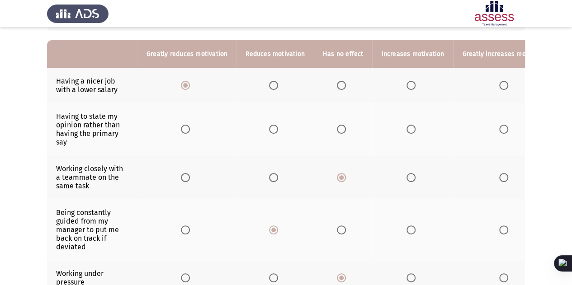
click at [266, 132] on th at bounding box center [274, 129] width 77 height 52
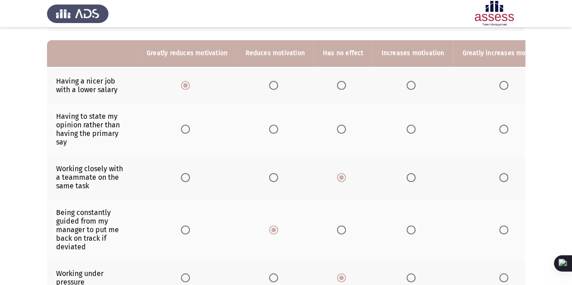
scroll to position [98, 0]
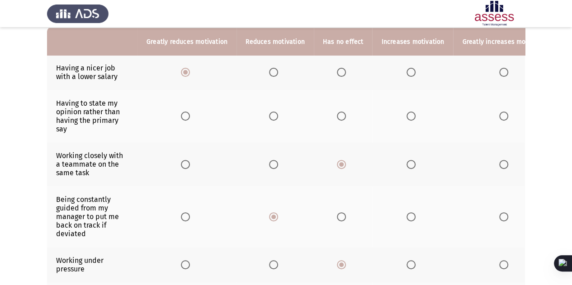
click at [273, 113] on th at bounding box center [274, 116] width 77 height 52
click at [270, 113] on span "Select an option" at bounding box center [273, 116] width 9 height 9
click at [270, 113] on input "Select an option" at bounding box center [273, 116] width 9 height 9
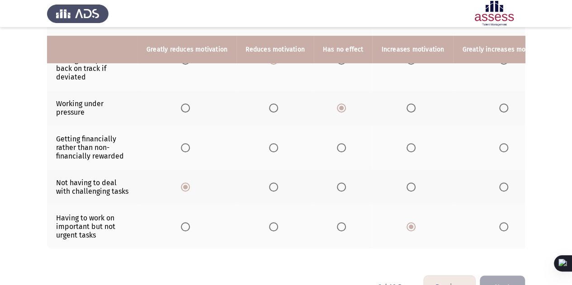
scroll to position [253, 0]
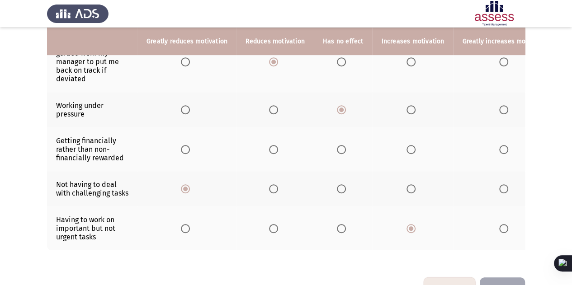
click at [337, 146] on span "Select an option" at bounding box center [341, 149] width 9 height 9
click at [337, 146] on input "Select an option" at bounding box center [341, 149] width 9 height 9
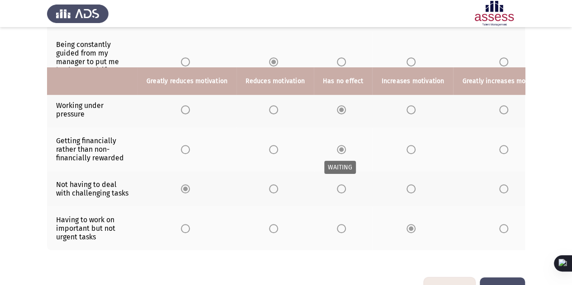
scroll to position [292, 0]
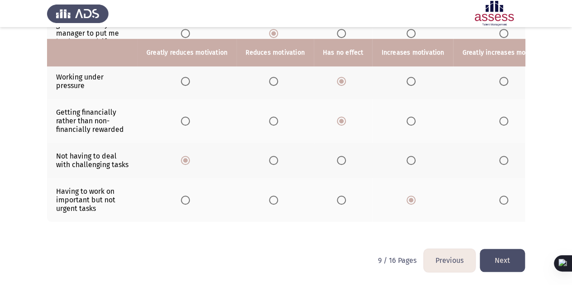
click at [502, 261] on button "Next" at bounding box center [502, 260] width 45 height 23
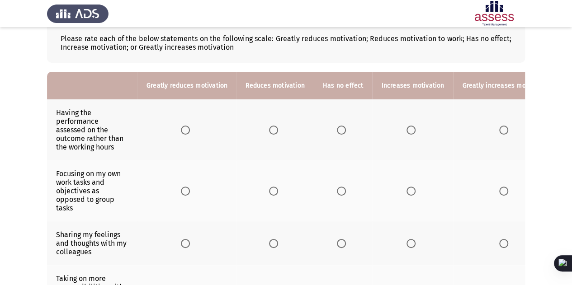
scroll to position [55, 0]
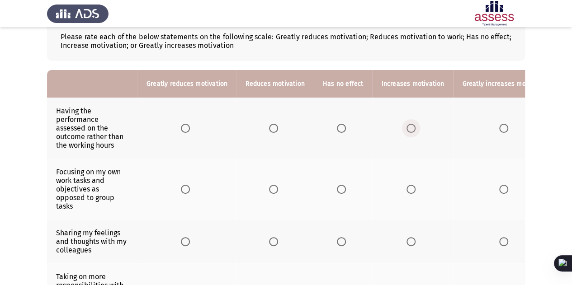
click at [408, 128] on span "Select an option" at bounding box center [410, 128] width 9 height 9
click at [408, 128] on input "Select an option" at bounding box center [410, 128] width 9 height 9
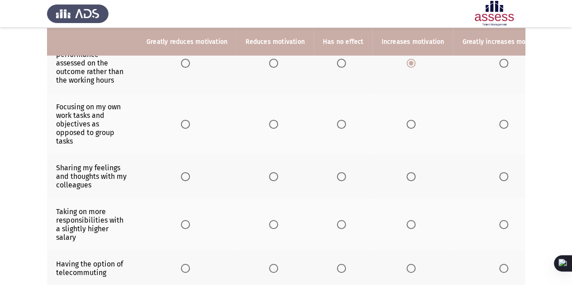
scroll to position [120, 0]
click at [339, 174] on span "Select an option" at bounding box center [341, 176] width 9 height 9
click at [339, 174] on input "Select an option" at bounding box center [341, 176] width 9 height 9
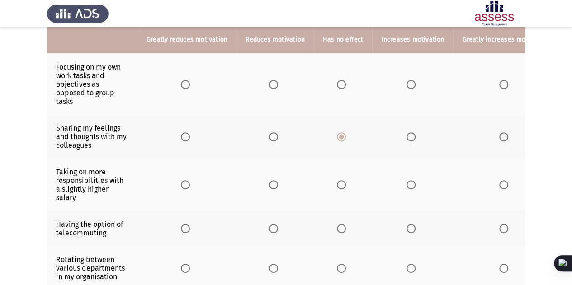
scroll to position [161, 0]
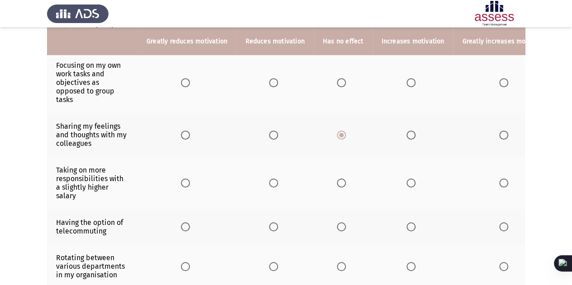
click at [193, 180] on th at bounding box center [186, 183] width 99 height 52
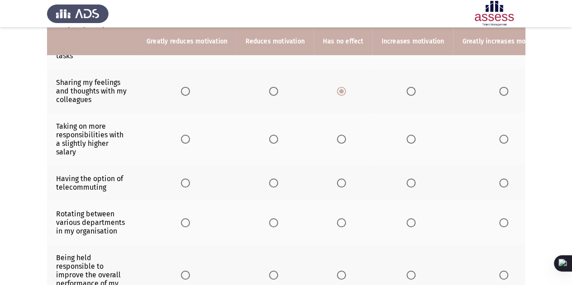
scroll to position [206, 0]
click at [185, 140] on span "Select an option" at bounding box center [185, 138] width 9 height 9
click at [185, 140] on input "Select an option" at bounding box center [185, 138] width 9 height 9
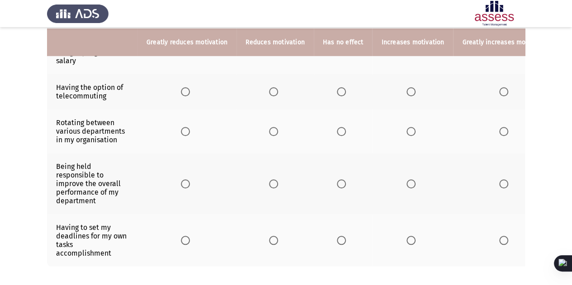
scroll to position [297, 0]
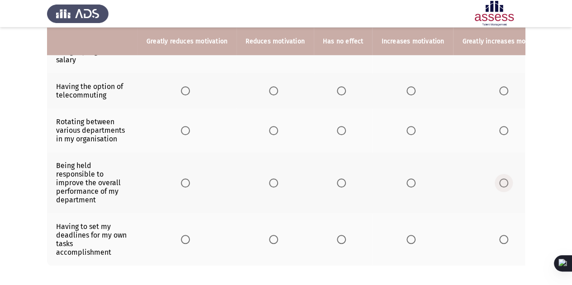
click at [499, 179] on span "Select an option" at bounding box center [503, 183] width 9 height 9
click at [499, 179] on input "Select an option" at bounding box center [503, 183] width 9 height 9
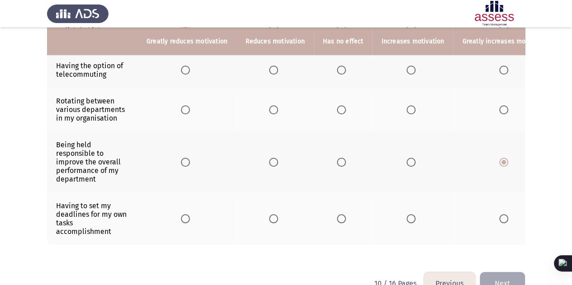
scroll to position [331, 0]
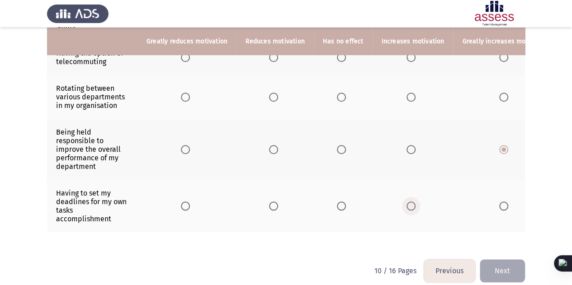
click at [407, 202] on span "Select an option" at bounding box center [410, 206] width 9 height 9
click at [407, 202] on input "Select an option" at bounding box center [410, 206] width 9 height 9
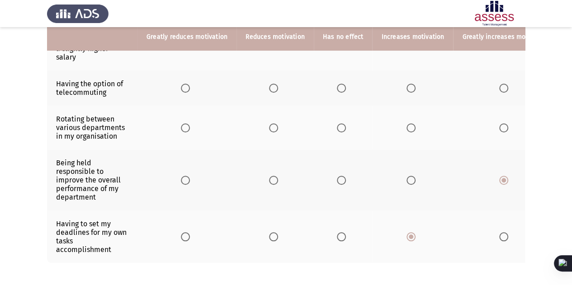
scroll to position [281, 0]
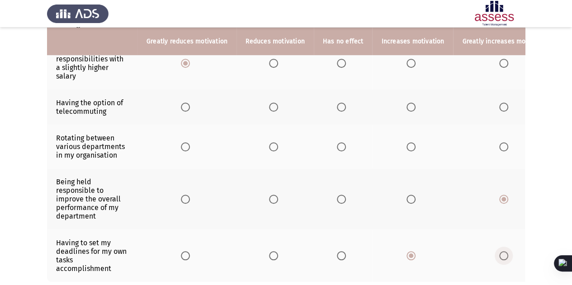
click at [499, 251] on span "Select an option" at bounding box center [503, 255] width 9 height 9
click at [499, 251] on input "Select an option" at bounding box center [503, 255] width 9 height 9
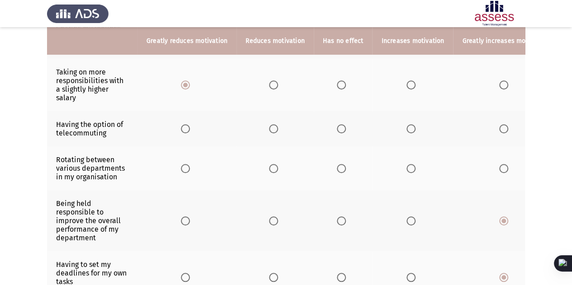
scroll to position [260, 0]
click at [499, 124] on span "Select an option" at bounding box center [503, 128] width 9 height 9
click at [499, 124] on input "Select an option" at bounding box center [503, 128] width 9 height 9
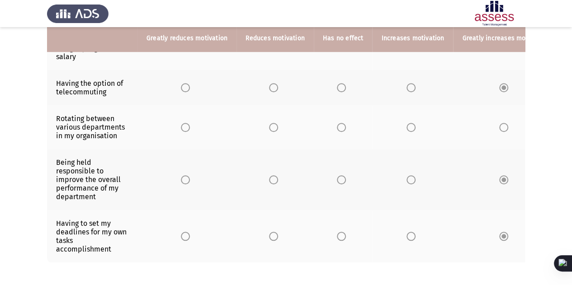
scroll to position [301, 0]
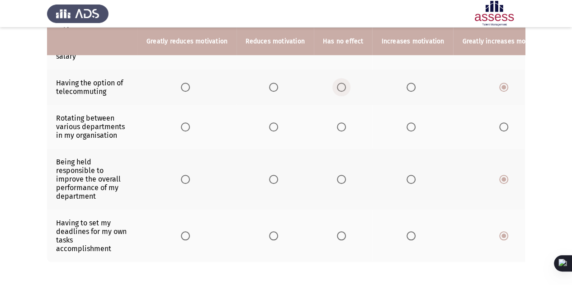
click at [342, 84] on span "Select an option" at bounding box center [341, 87] width 9 height 9
click at [342, 84] on input "Select an option" at bounding box center [341, 87] width 9 height 9
click at [411, 124] on label "Select an option" at bounding box center [412, 126] width 13 height 9
click at [411, 124] on input "Select an option" at bounding box center [410, 126] width 9 height 9
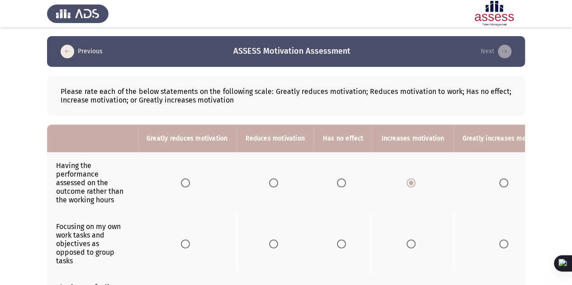
scroll to position [42, 0]
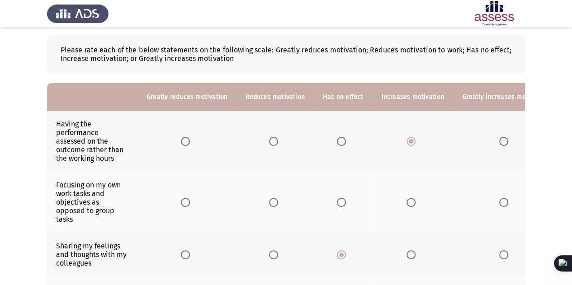
drag, startPoint x: 413, startPoint y: 210, endPoint x: 409, endPoint y: 203, distance: 7.8
click at [409, 203] on th at bounding box center [412, 202] width 81 height 61
click at [409, 203] on span "Select an option" at bounding box center [410, 202] width 9 height 9
click at [409, 203] on input "Select an option" at bounding box center [410, 202] width 9 height 9
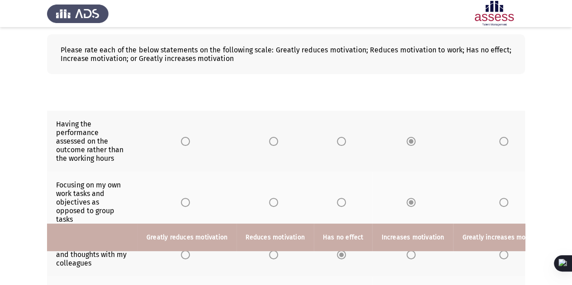
scroll to position [343, 0]
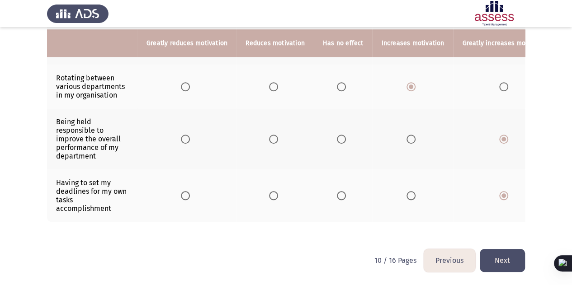
click at [504, 257] on button "Next" at bounding box center [502, 260] width 45 height 23
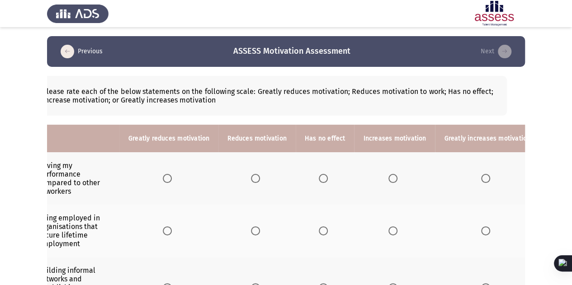
scroll to position [0, 0]
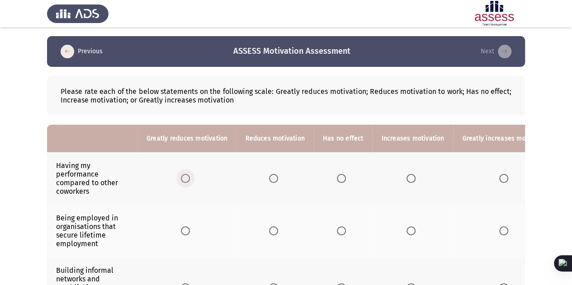
click at [192, 180] on label "Select an option" at bounding box center [187, 178] width 13 height 9
click at [190, 180] on input "Select an option" at bounding box center [185, 178] width 9 height 9
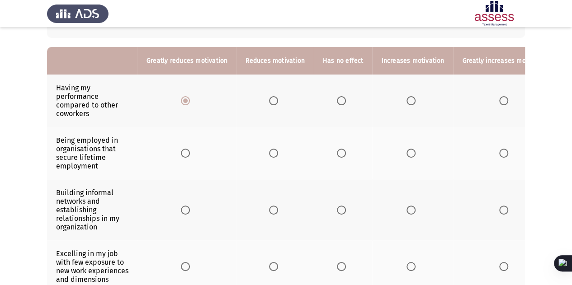
scroll to position [78, 0]
click at [410, 205] on span "Select an option" at bounding box center [410, 209] width 9 height 9
click at [410, 205] on input "Select an option" at bounding box center [410, 209] width 9 height 9
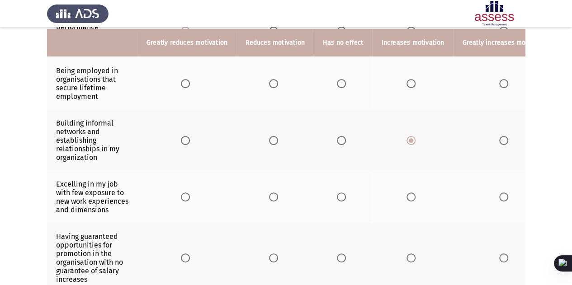
scroll to position [149, 0]
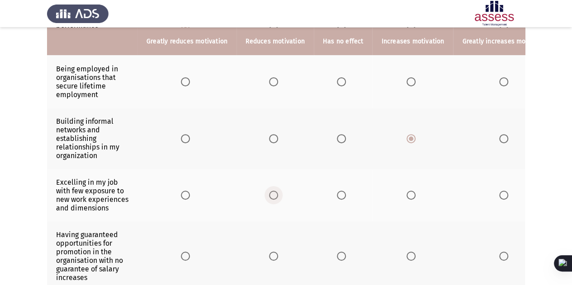
click at [270, 194] on span "Select an option" at bounding box center [273, 195] width 9 height 9
click at [270, 194] on input "Select an option" at bounding box center [273, 195] width 9 height 9
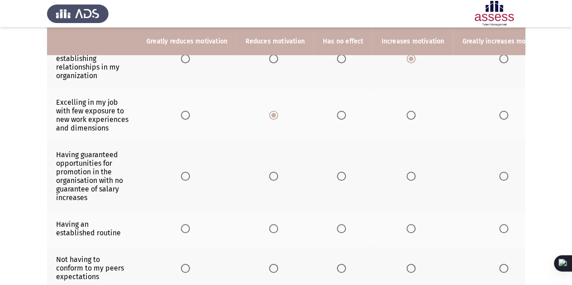
scroll to position [231, 0]
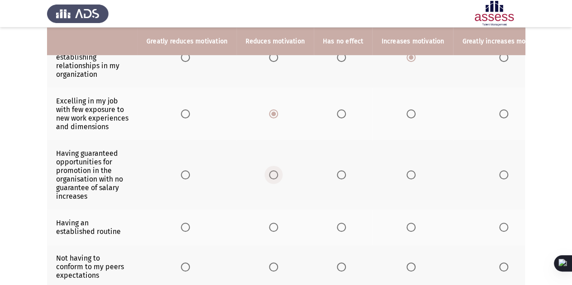
click at [269, 179] on span "Select an option" at bounding box center [273, 174] width 9 height 9
click at [269, 179] on input "Select an option" at bounding box center [273, 174] width 9 height 9
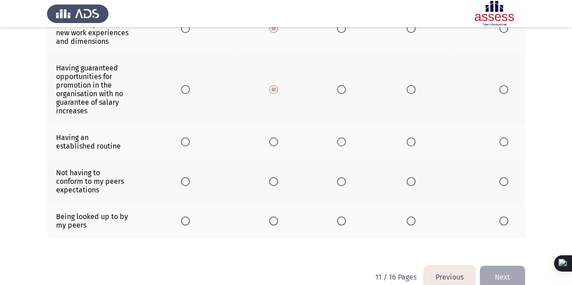
scroll to position [318, 0]
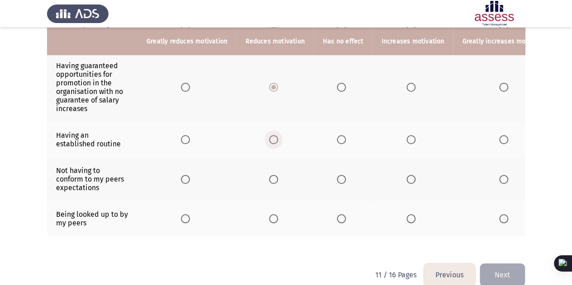
click at [277, 142] on label "Select an option" at bounding box center [275, 139] width 13 height 9
click at [277, 142] on input "Select an option" at bounding box center [273, 139] width 9 height 9
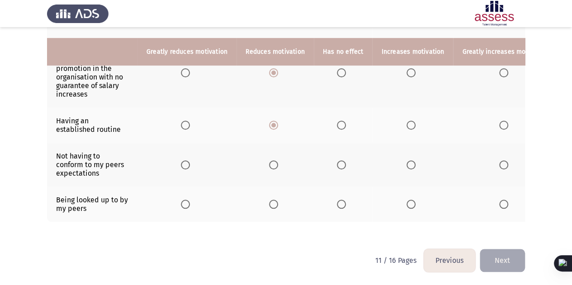
scroll to position [343, 0]
click at [406, 200] on span "Select an option" at bounding box center [410, 204] width 9 height 9
click at [406, 200] on input "Select an option" at bounding box center [410, 204] width 9 height 9
click at [409, 160] on span "Select an option" at bounding box center [410, 164] width 9 height 9
click at [409, 160] on input "Select an option" at bounding box center [410, 164] width 9 height 9
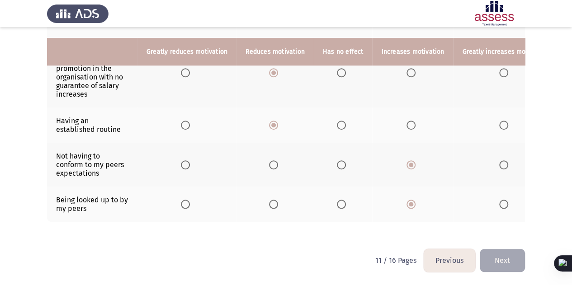
click at [499, 200] on span "Select an option" at bounding box center [503, 204] width 9 height 9
click at [499, 200] on input "Select an option" at bounding box center [503, 204] width 9 height 9
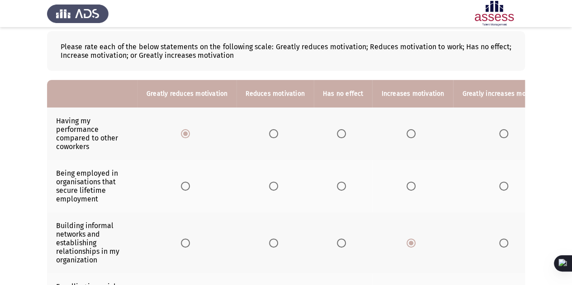
scroll to position [44, 0]
click at [412, 187] on label "Select an option" at bounding box center [412, 186] width 13 height 9
click at [412, 187] on input "Select an option" at bounding box center [410, 186] width 9 height 9
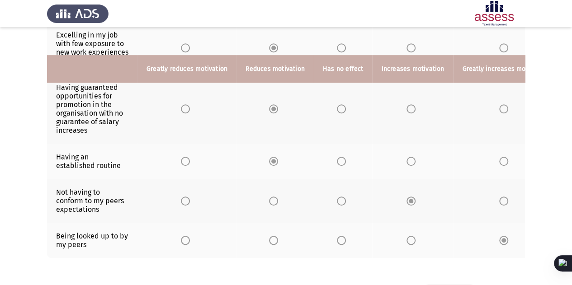
scroll to position [343, 0]
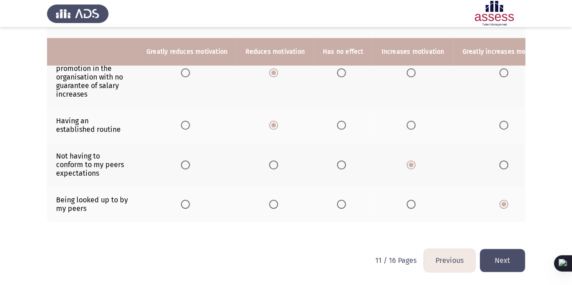
click at [499, 260] on button "Next" at bounding box center [502, 260] width 45 height 23
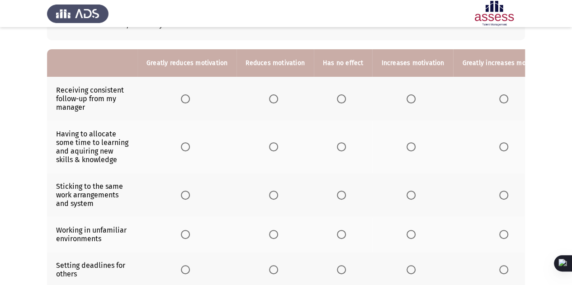
scroll to position [81, 0]
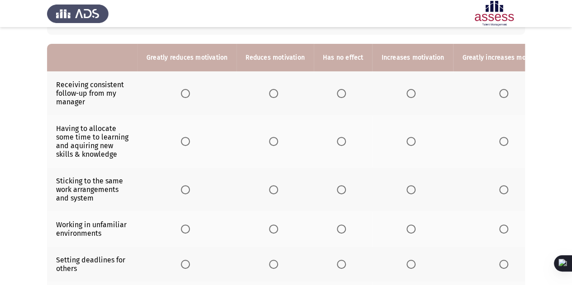
click at [492, 141] on th at bounding box center [505, 141] width 104 height 52
click at [499, 144] on span "Select an option" at bounding box center [503, 141] width 9 height 9
click at [499, 144] on input "Select an option" at bounding box center [503, 141] width 9 height 9
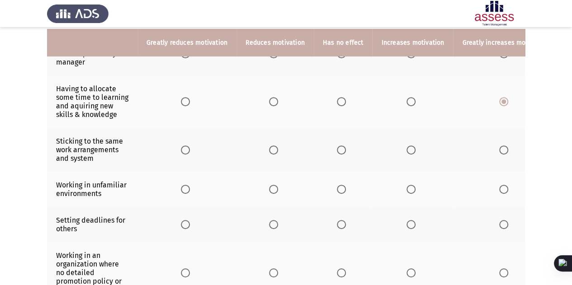
scroll to position [122, 0]
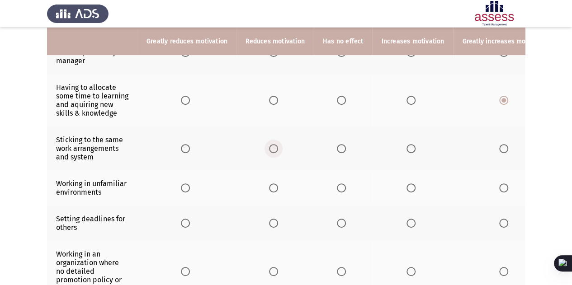
click at [276, 146] on span "Select an option" at bounding box center [273, 148] width 9 height 9
click at [276, 146] on input "Select an option" at bounding box center [273, 148] width 9 height 9
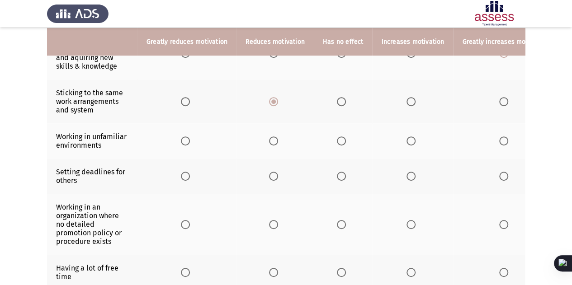
scroll to position [169, 0]
click at [406, 178] on th at bounding box center [412, 175] width 81 height 35
click at [406, 176] on span "Select an option" at bounding box center [410, 175] width 9 height 9
click at [406, 176] on input "Select an option" at bounding box center [410, 175] width 9 height 9
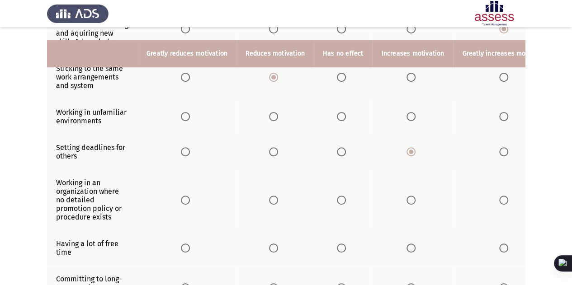
scroll to position [210, 0]
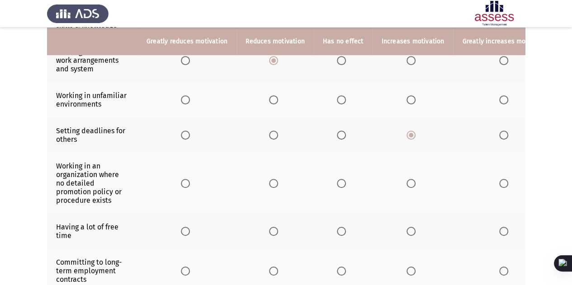
click at [499, 135] on span "Select an option" at bounding box center [503, 135] width 9 height 9
click at [499, 135] on input "Select an option" at bounding box center [503, 135] width 9 height 9
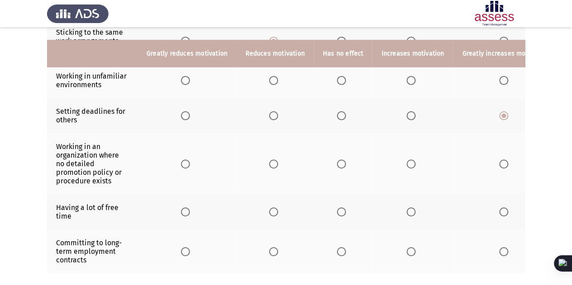
scroll to position [253, 0]
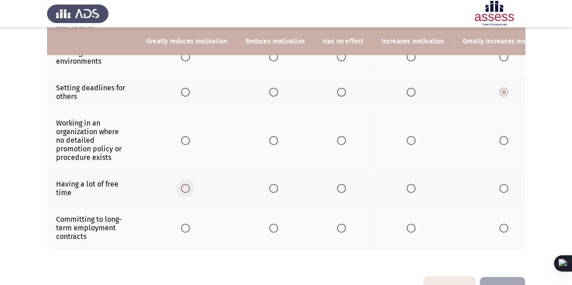
click at [189, 186] on label "Select an option" at bounding box center [187, 188] width 13 height 9
click at [189, 186] on input "Select an option" at bounding box center [185, 188] width 9 height 9
click at [273, 184] on span "Select an option" at bounding box center [273, 188] width 9 height 9
click at [273, 184] on input "Select an option" at bounding box center [273, 188] width 9 height 9
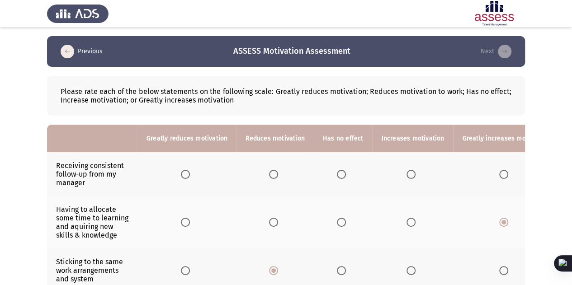
scroll to position [35, 0]
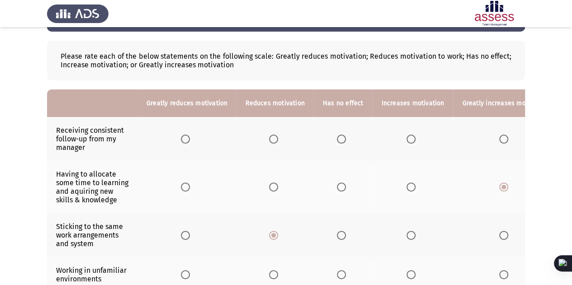
drag, startPoint x: 134, startPoint y: 151, endPoint x: 161, endPoint y: 133, distance: 32.3
click at [161, 133] on tr "Receiving consistent follow-up from my manager" at bounding box center [302, 139] width 510 height 44
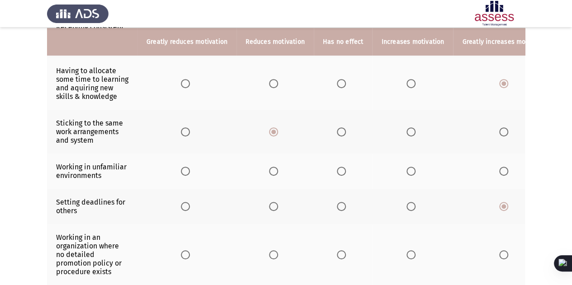
scroll to position [139, 0]
click at [273, 168] on span "Select an option" at bounding box center [273, 170] width 9 height 9
click at [273, 168] on input "Select an option" at bounding box center [273, 170] width 9 height 9
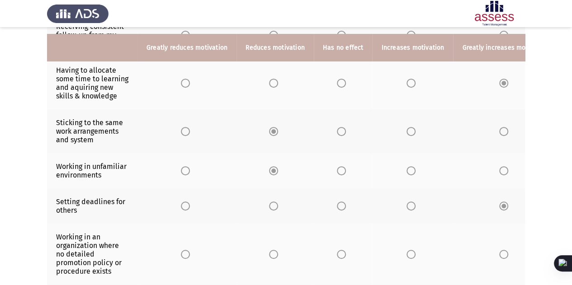
scroll to position [146, 0]
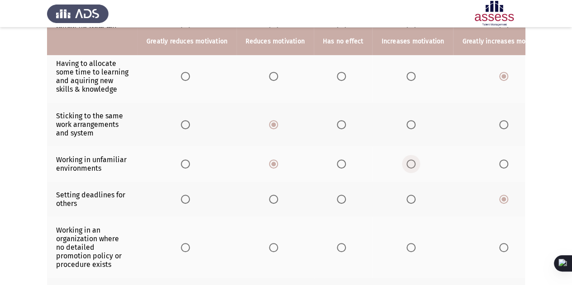
click at [407, 160] on span "Select an option" at bounding box center [410, 164] width 9 height 9
click at [407, 160] on input "Select an option" at bounding box center [410, 164] width 9 height 9
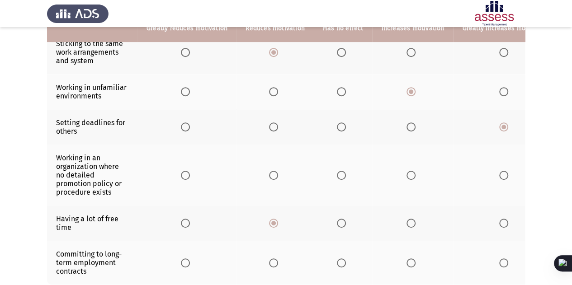
scroll to position [219, 0]
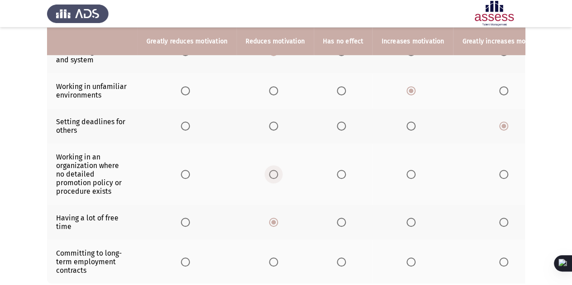
click at [274, 170] on span "Select an option" at bounding box center [273, 174] width 9 height 9
click at [274, 170] on input "Select an option" at bounding box center [273, 174] width 9 height 9
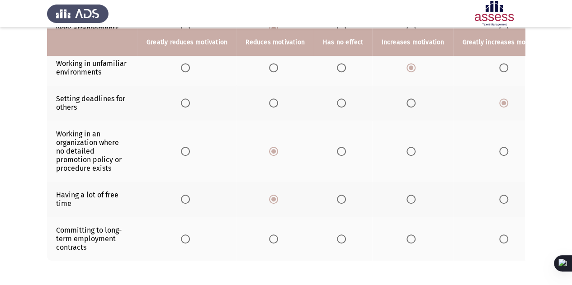
scroll to position [244, 0]
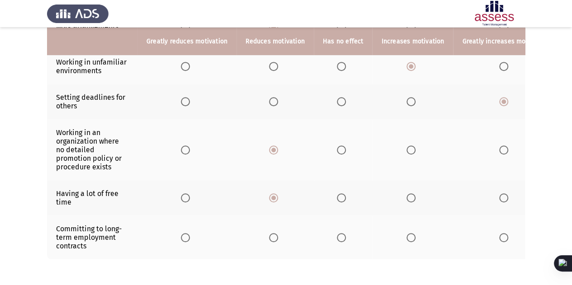
click at [193, 142] on th at bounding box center [186, 149] width 99 height 61
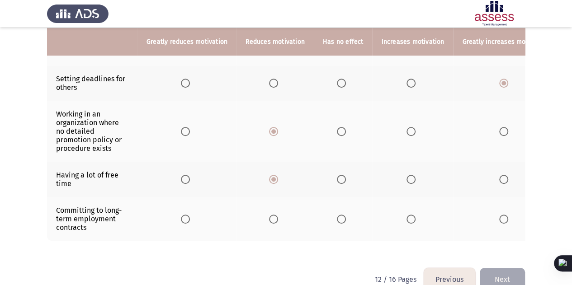
scroll to position [263, 0]
click at [184, 127] on span "Select an option" at bounding box center [185, 131] width 9 height 9
click at [184, 127] on input "Select an option" at bounding box center [185, 131] width 9 height 9
click at [343, 214] on label "Select an option" at bounding box center [343, 218] width 13 height 9
click at [343, 214] on input "Select an option" at bounding box center [341, 218] width 9 height 9
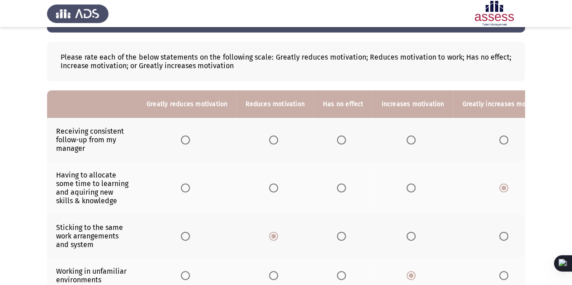
scroll to position [33, 0]
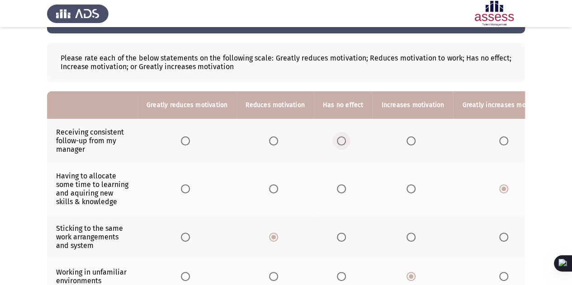
click at [337, 142] on span "Select an option" at bounding box center [341, 140] width 9 height 9
click at [337, 142] on input "Select an option" at bounding box center [341, 140] width 9 height 9
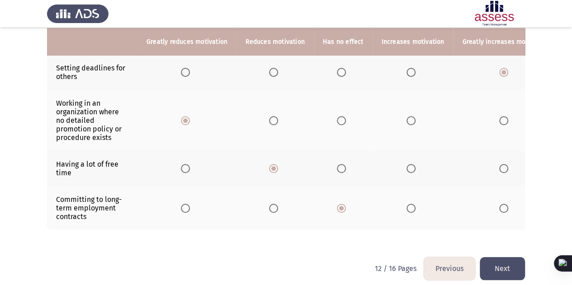
scroll to position [284, 0]
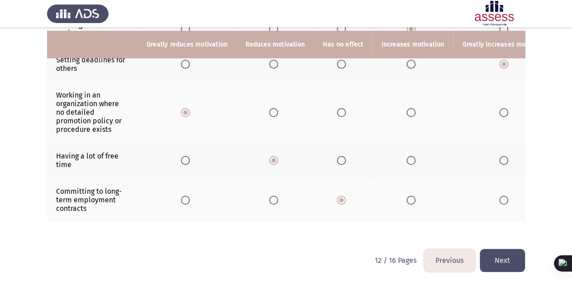
click at [489, 260] on button "Next" at bounding box center [502, 260] width 45 height 23
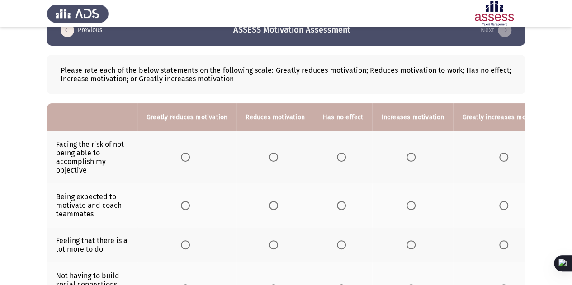
scroll to position [22, 0]
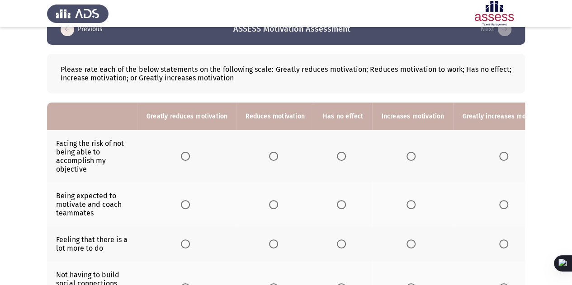
click at [406, 158] on span "Select an option" at bounding box center [410, 156] width 9 height 9
click at [406, 158] on input "Select an option" at bounding box center [410, 156] width 9 height 9
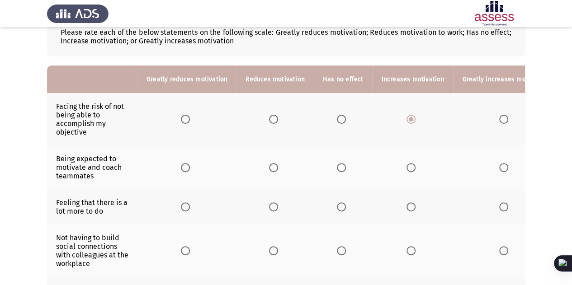
scroll to position [65, 0]
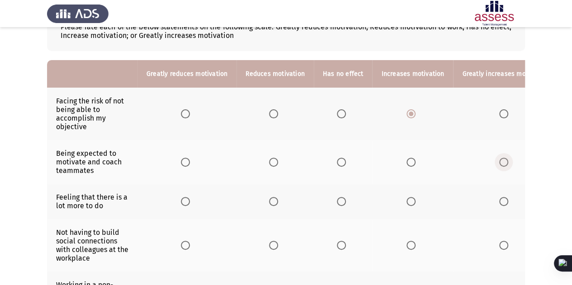
click at [499, 163] on span "Select an option" at bounding box center [503, 162] width 9 height 9
click at [499, 163] on input "Select an option" at bounding box center [503, 162] width 9 height 9
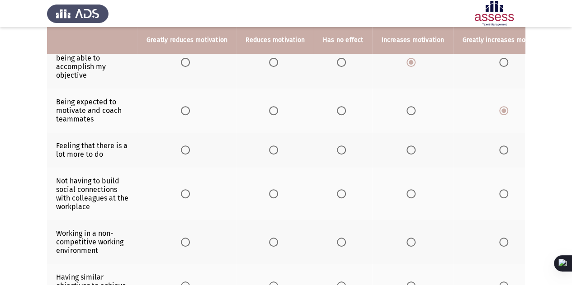
scroll to position [117, 0]
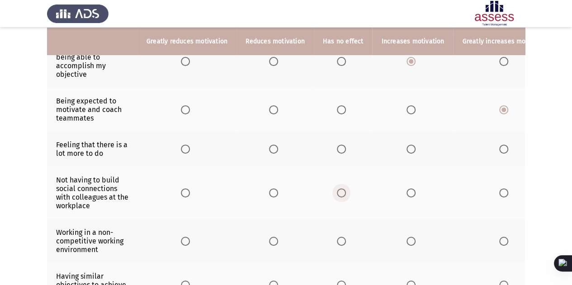
click at [338, 188] on span "Select an option" at bounding box center [341, 192] width 9 height 9
click at [338, 188] on input "Select an option" at bounding box center [341, 192] width 9 height 9
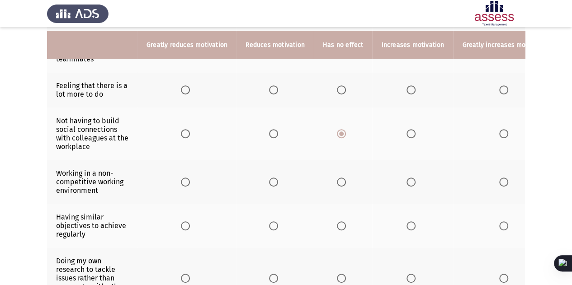
scroll to position [182, 0]
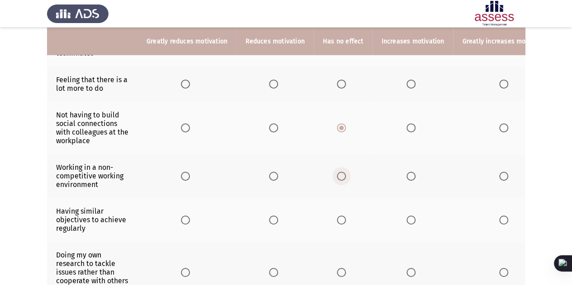
click at [339, 174] on span "Select an option" at bounding box center [341, 176] width 9 height 9
click at [339, 174] on input "Select an option" at bounding box center [341, 176] width 9 height 9
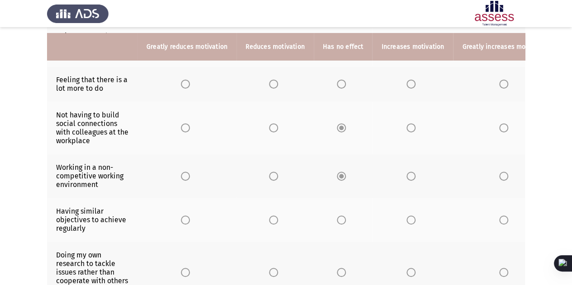
scroll to position [194, 0]
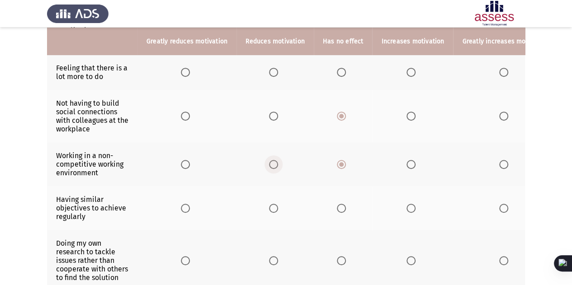
click at [273, 162] on span "Select an option" at bounding box center [273, 164] width 9 height 9
click at [273, 162] on input "Select an option" at bounding box center [273, 164] width 9 height 9
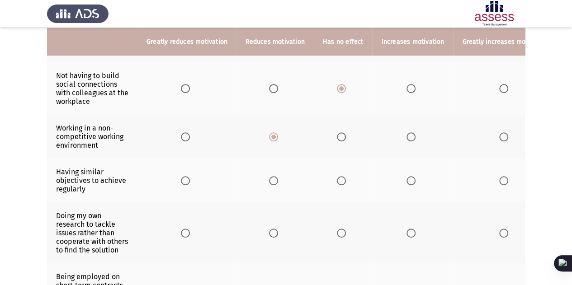
scroll to position [222, 0]
click at [190, 179] on label "Select an option" at bounding box center [187, 180] width 13 height 9
click at [190, 179] on input "Select an option" at bounding box center [185, 180] width 9 height 9
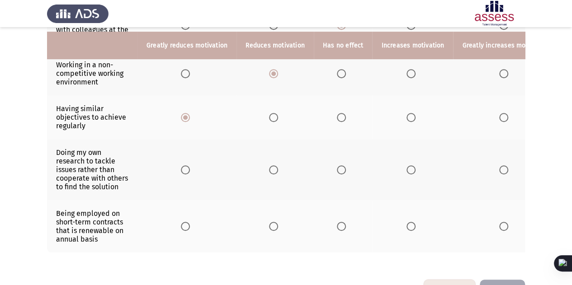
scroll to position [290, 0]
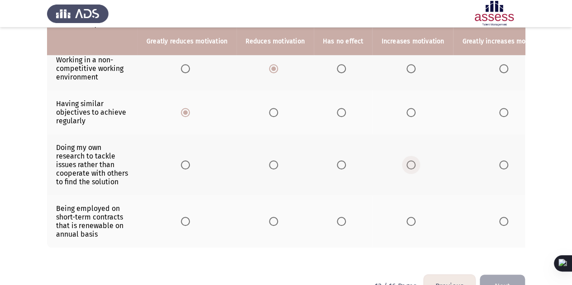
click at [408, 162] on span "Select an option" at bounding box center [410, 164] width 9 height 9
click at [408, 162] on input "Select an option" at bounding box center [410, 164] width 9 height 9
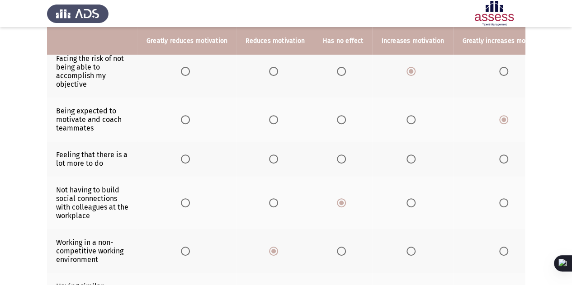
scroll to position [108, 0]
click at [338, 154] on mat-radio-button "Select an option" at bounding box center [343, 158] width 13 height 9
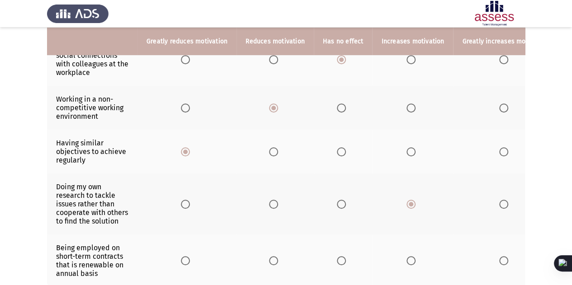
scroll to position [318, 0]
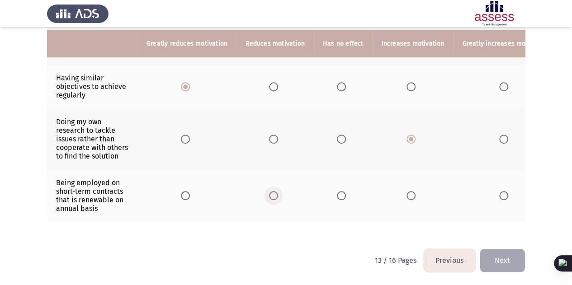
click at [274, 191] on span "Select an option" at bounding box center [273, 195] width 9 height 9
click at [274, 191] on input "Select an option" at bounding box center [273, 195] width 9 height 9
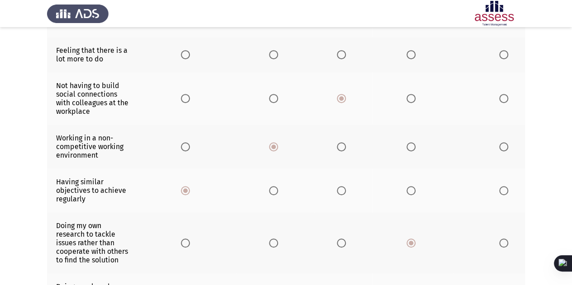
scroll to position [157, 0]
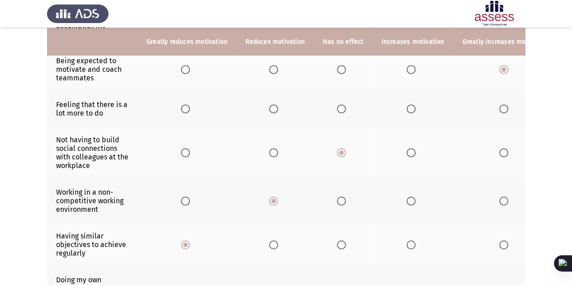
click at [338, 108] on span "Select an option" at bounding box center [341, 108] width 9 height 9
click at [338, 108] on input "Select an option" at bounding box center [341, 108] width 9 height 9
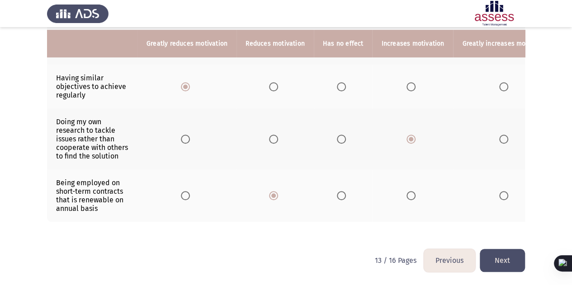
click at [497, 263] on button "Next" at bounding box center [502, 260] width 45 height 23
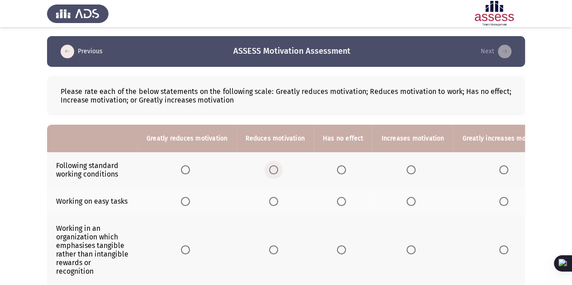
click at [273, 170] on span "Select an option" at bounding box center [273, 169] width 9 height 9
click at [273, 170] on input "Select an option" at bounding box center [273, 169] width 9 height 9
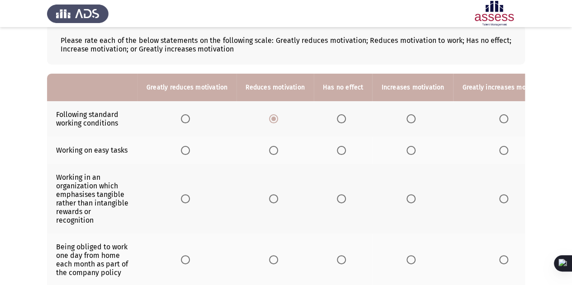
scroll to position [52, 0]
click at [189, 151] on label "Select an option" at bounding box center [187, 150] width 13 height 9
click at [189, 151] on input "Select an option" at bounding box center [185, 150] width 9 height 9
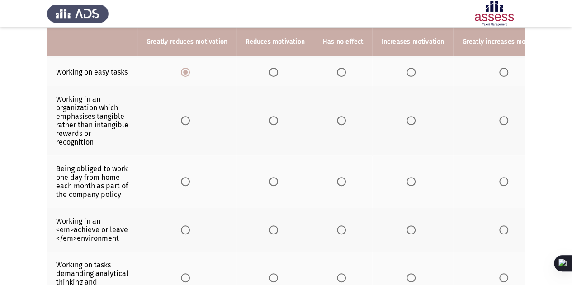
scroll to position [130, 0]
click at [499, 177] on span "Select an option" at bounding box center [503, 181] width 9 height 9
click at [499, 177] on input "Select an option" at bounding box center [503, 181] width 9 height 9
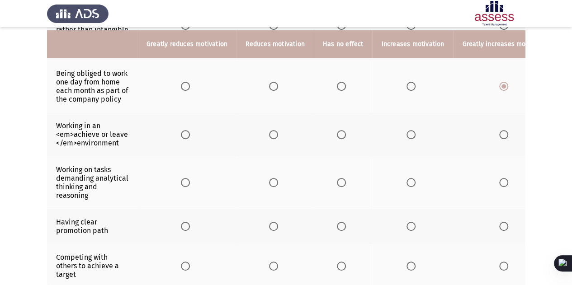
scroll to position [229, 0]
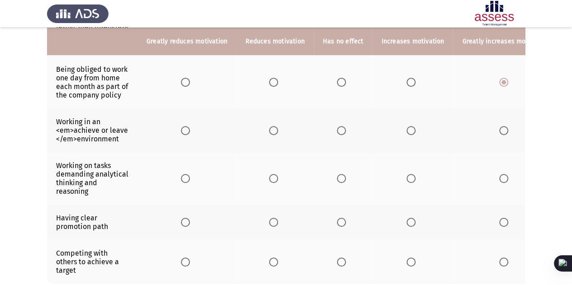
click at [492, 175] on th at bounding box center [505, 178] width 104 height 52
click at [501, 175] on span "Select an option" at bounding box center [503, 178] width 9 height 9
click at [501, 175] on input "Select an option" at bounding box center [503, 178] width 9 height 9
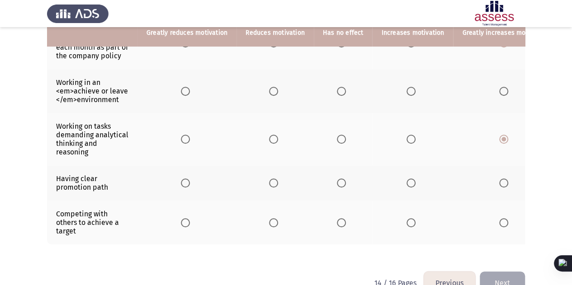
scroll to position [269, 0]
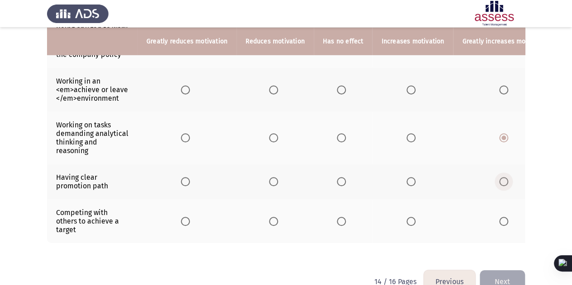
click at [499, 180] on span "Select an option" at bounding box center [503, 181] width 9 height 9
click at [499, 180] on input "Select an option" at bounding box center [503, 181] width 9 height 9
click at [273, 220] on span "Select an option" at bounding box center [273, 221] width 9 height 9
click at [273, 220] on input "Select an option" at bounding box center [273, 221] width 9 height 9
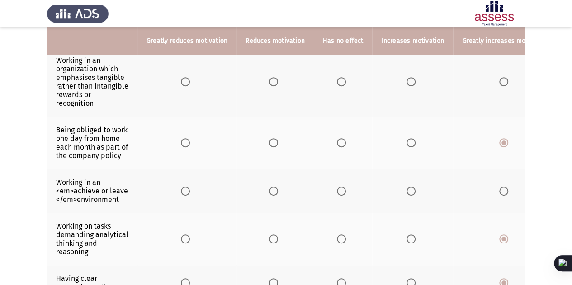
scroll to position [168, 0]
click at [337, 189] on span "Select an option" at bounding box center [341, 191] width 9 height 9
click at [337, 189] on input "Select an option" at bounding box center [341, 191] width 9 height 9
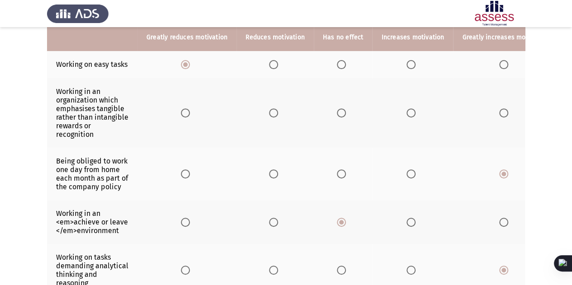
scroll to position [132, 0]
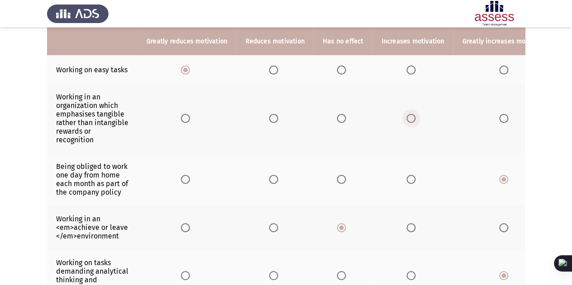
click at [412, 116] on label "Select an option" at bounding box center [412, 118] width 13 height 9
click at [412, 116] on input "Select an option" at bounding box center [410, 118] width 9 height 9
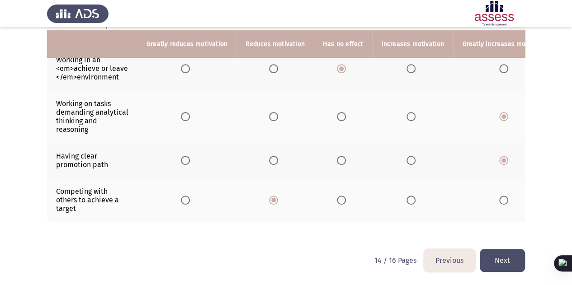
click at [495, 258] on button "Next" at bounding box center [502, 260] width 45 height 23
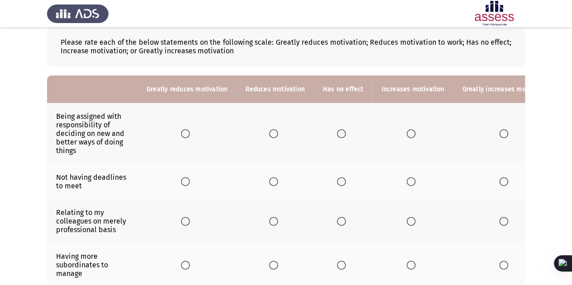
scroll to position [52, 0]
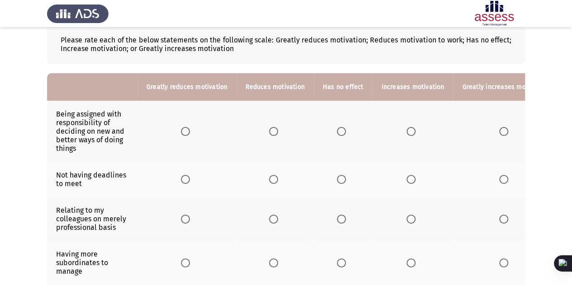
click at [400, 130] on th at bounding box center [412, 131] width 81 height 61
click at [407, 131] on span "Select an option" at bounding box center [410, 131] width 9 height 9
click at [407, 131] on input "Select an option" at bounding box center [410, 131] width 9 height 9
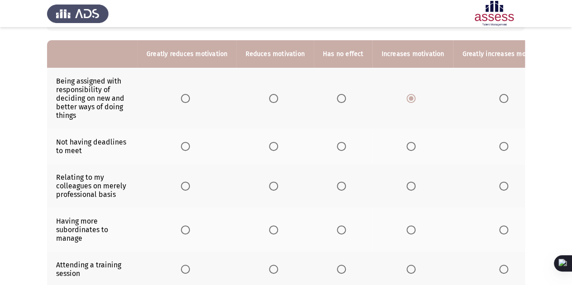
scroll to position [85, 0]
click at [275, 141] on span "Select an option" at bounding box center [273, 145] width 9 height 9
click at [275, 141] on input "Select an option" at bounding box center [273, 145] width 9 height 9
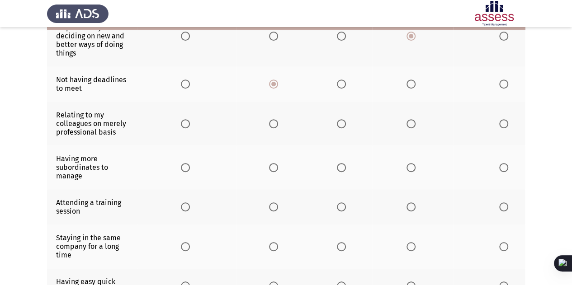
scroll to position [148, 0]
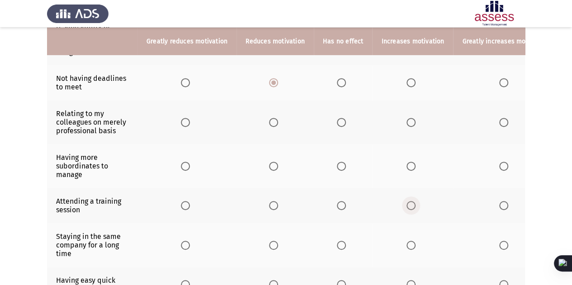
click at [406, 205] on span "Select an option" at bounding box center [410, 205] width 9 height 9
click at [406, 205] on input "Select an option" at bounding box center [410, 205] width 9 height 9
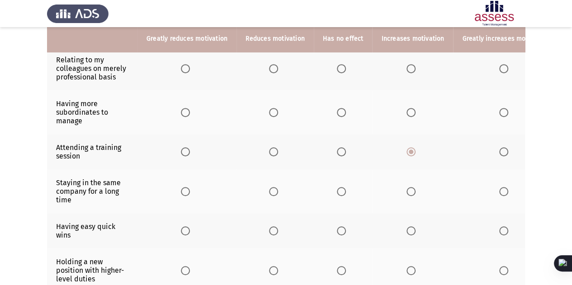
scroll to position [204, 0]
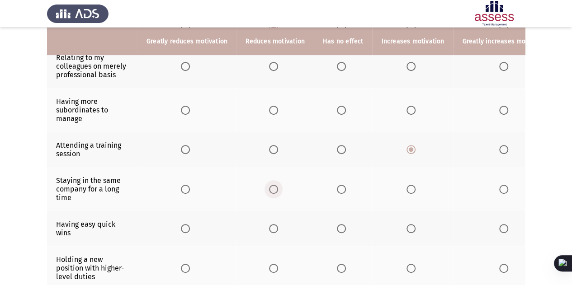
click at [274, 188] on span "Select an option" at bounding box center [273, 189] width 9 height 9
click at [274, 188] on input "Select an option" at bounding box center [273, 189] width 9 height 9
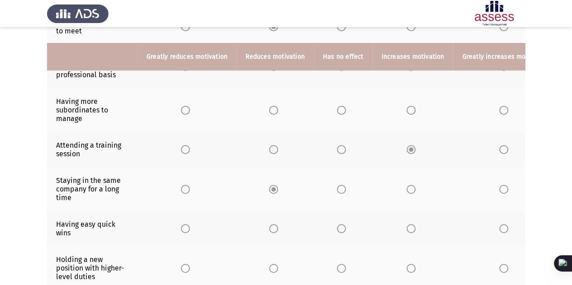
scroll to position [224, 0]
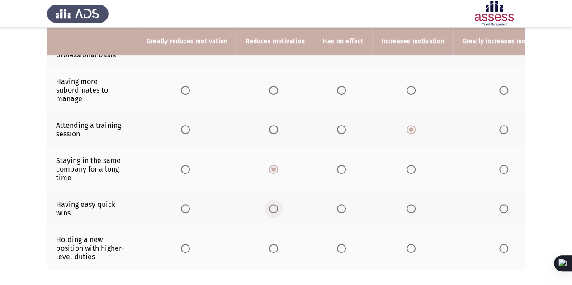
click at [272, 208] on span "Select an option" at bounding box center [273, 208] width 9 height 9
click at [272, 208] on input "Select an option" at bounding box center [273, 208] width 9 height 9
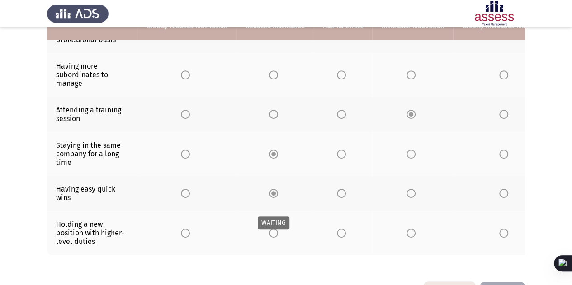
scroll to position [240, 0]
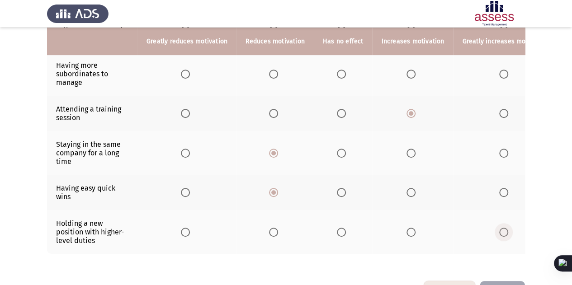
click at [499, 229] on span "Select an option" at bounding box center [503, 232] width 9 height 9
click at [499, 229] on input "Select an option" at bounding box center [503, 232] width 9 height 9
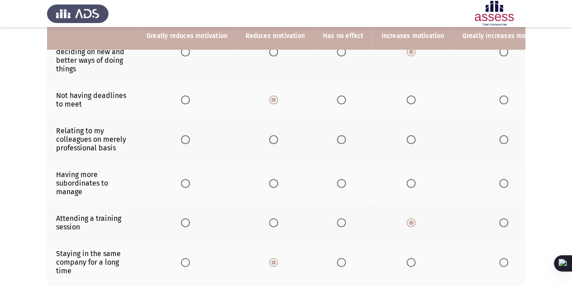
scroll to position [120, 0]
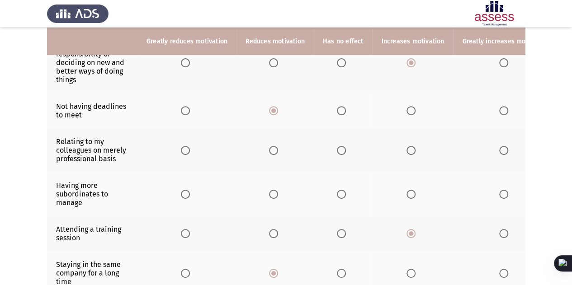
click at [333, 150] on th at bounding box center [343, 150] width 59 height 44
click at [341, 151] on span "Select an option" at bounding box center [341, 150] width 9 height 9
click at [341, 151] on input "Select an option" at bounding box center [341, 150] width 9 height 9
click at [492, 191] on th at bounding box center [505, 194] width 104 height 44
click at [499, 191] on span "Select an option" at bounding box center [503, 194] width 9 height 9
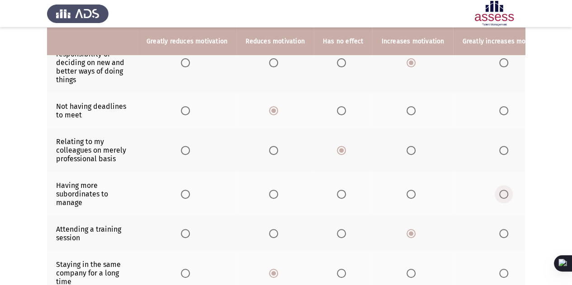
click at [499, 191] on input "Select an option" at bounding box center [503, 194] width 9 height 9
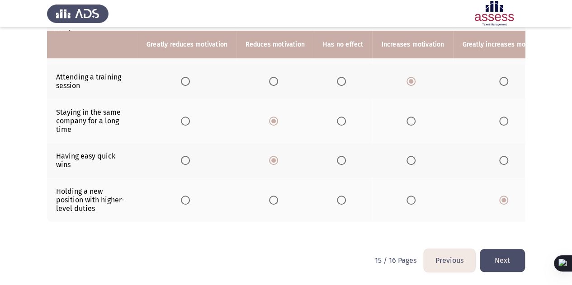
scroll to position [276, 0]
click at [501, 264] on button "Next" at bounding box center [502, 260] width 45 height 23
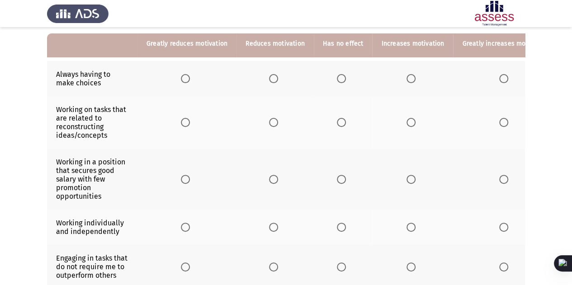
scroll to position [99, 0]
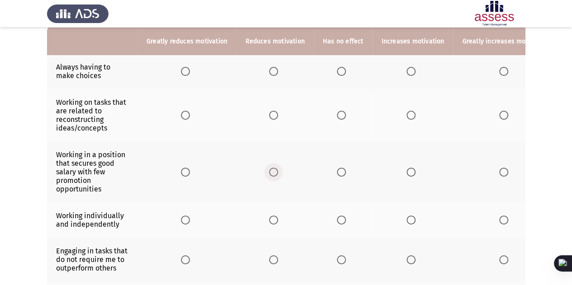
click at [272, 172] on span "Select an option" at bounding box center [273, 172] width 9 height 9
click at [272, 172] on input "Select an option" at bounding box center [273, 172] width 9 height 9
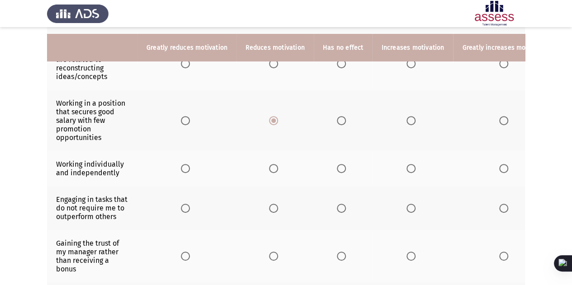
scroll to position [157, 0]
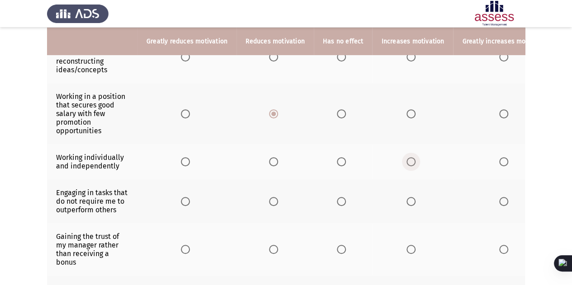
click at [406, 163] on span "Select an option" at bounding box center [410, 161] width 9 height 9
click at [406, 163] on input "Select an option" at bounding box center [410, 161] width 9 height 9
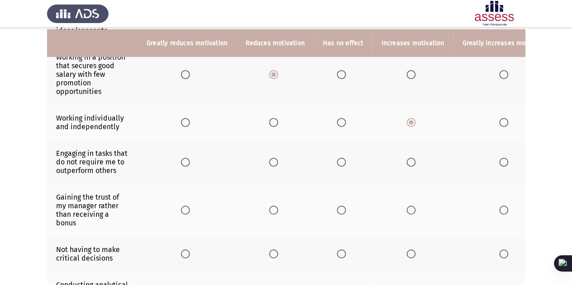
scroll to position [198, 0]
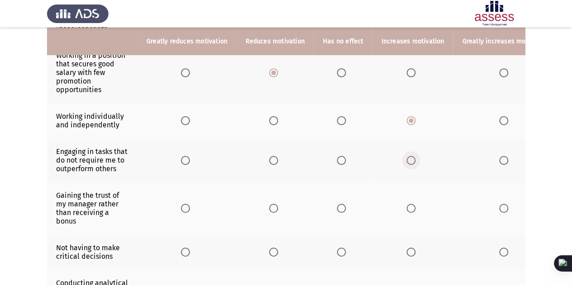
click at [409, 160] on span "Select an option" at bounding box center [410, 160] width 9 height 9
click at [409, 160] on input "Select an option" at bounding box center [410, 160] width 9 height 9
click at [337, 156] on span "Select an option" at bounding box center [341, 160] width 9 height 9
click at [337, 156] on input "Select an option" at bounding box center [341, 160] width 9 height 9
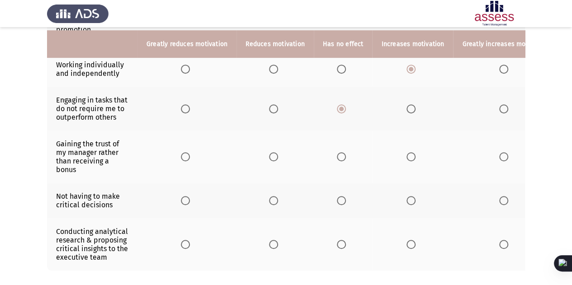
scroll to position [256, 0]
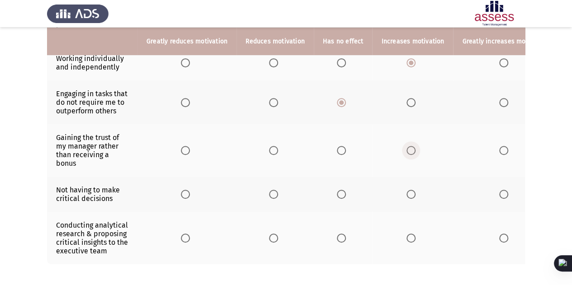
click at [409, 151] on span "Select an option" at bounding box center [410, 150] width 9 height 9
click at [409, 151] on input "Select an option" at bounding box center [410, 150] width 9 height 9
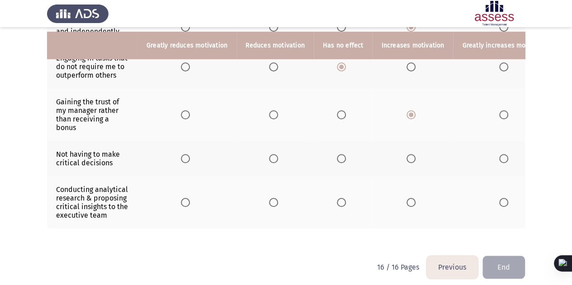
scroll to position [296, 0]
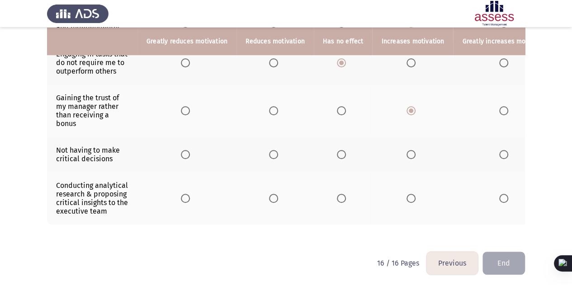
click at [184, 151] on span "Select an option" at bounding box center [185, 154] width 9 height 9
click at [184, 151] on input "Select an option" at bounding box center [185, 154] width 9 height 9
click at [500, 194] on span "Select an option" at bounding box center [503, 198] width 9 height 9
click at [500, 194] on input "Select an option" at bounding box center [503, 198] width 9 height 9
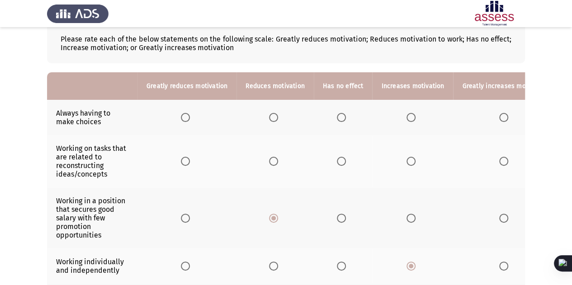
scroll to position [0, 0]
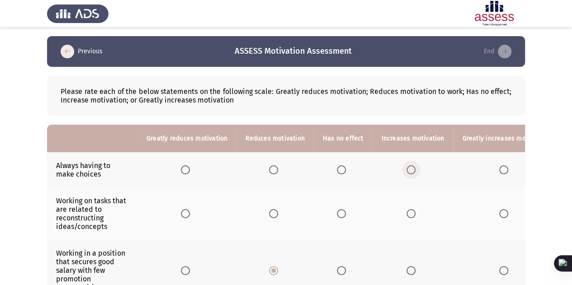
click at [410, 170] on span "Select an option" at bounding box center [410, 169] width 9 height 9
click at [410, 170] on input "Select an option" at bounding box center [410, 169] width 9 height 9
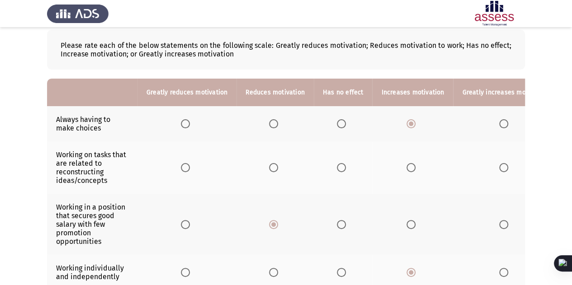
scroll to position [48, 0]
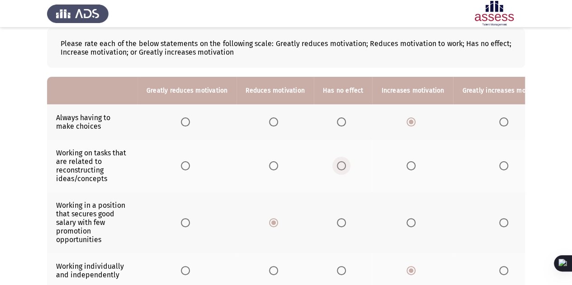
click at [337, 169] on span "Select an option" at bounding box center [341, 165] width 9 height 9
click at [337, 169] on input "Select an option" at bounding box center [341, 165] width 9 height 9
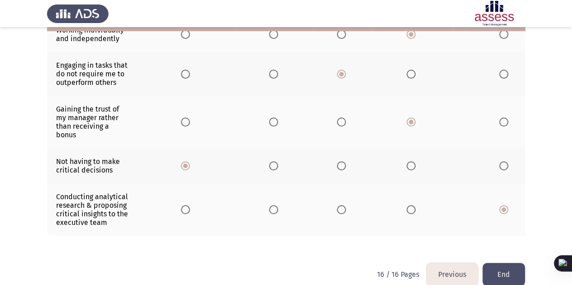
scroll to position [287, 0]
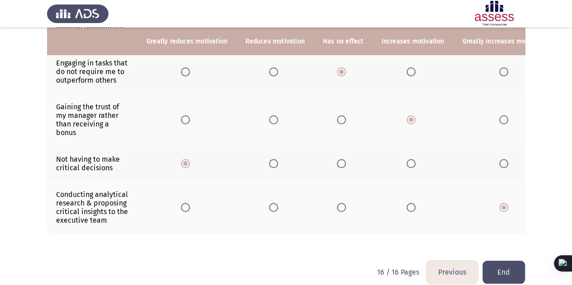
click at [508, 270] on button "End" at bounding box center [503, 272] width 42 height 23
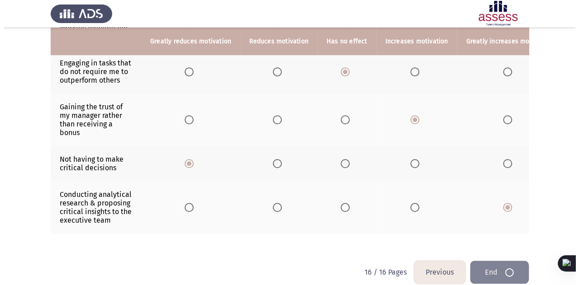
scroll to position [0, 0]
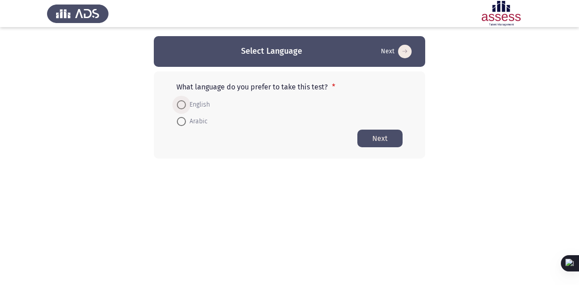
click at [183, 106] on span at bounding box center [181, 104] width 9 height 9
click at [183, 106] on input "English" at bounding box center [181, 104] width 9 height 9
radio input "true"
click at [381, 136] on button "Next" at bounding box center [379, 138] width 45 height 18
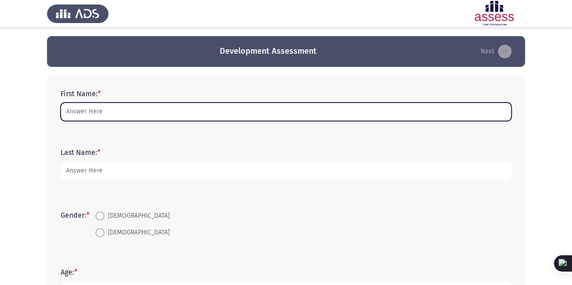
click at [186, 112] on input "First Name: *" at bounding box center [286, 112] width 451 height 19
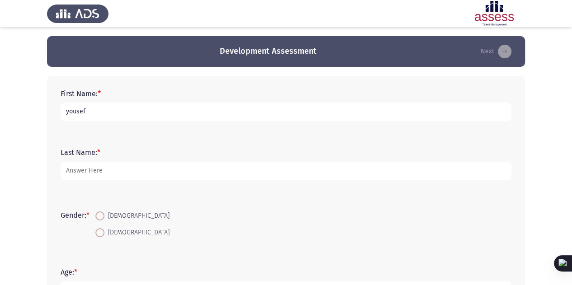
type input "yousef"
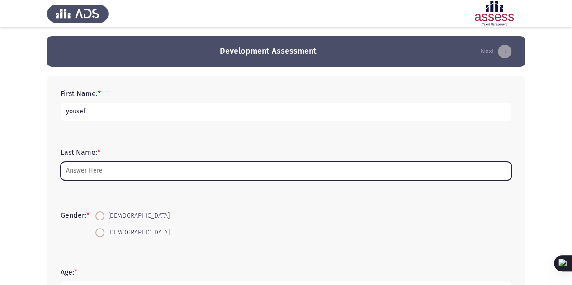
type input "G"
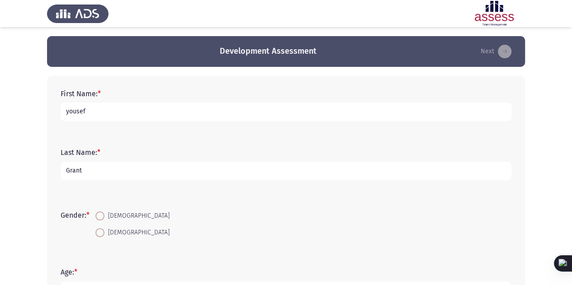
type input "Grant"
click at [172, 113] on input "yousef" at bounding box center [286, 112] width 451 height 19
type input "[PERSON_NAME]"
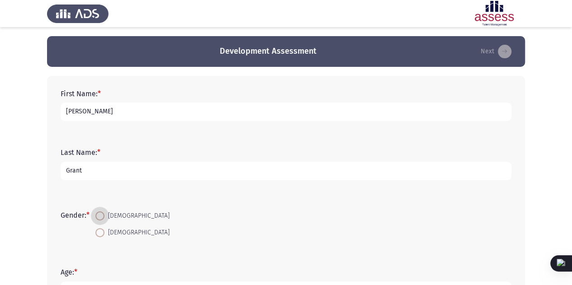
click at [95, 228] on input "[DEMOGRAPHIC_DATA]" at bounding box center [99, 232] width 9 height 9
radio input "true"
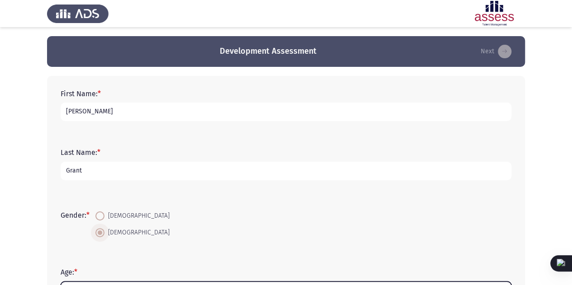
scroll to position [14, 0]
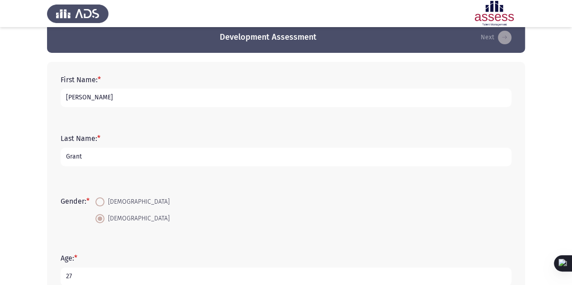
type input "27"
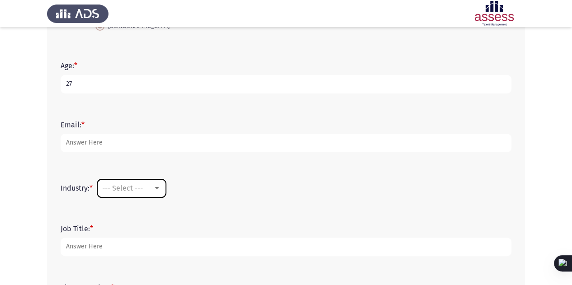
click at [152, 186] on div "--- Select ---" at bounding box center [127, 188] width 51 height 9
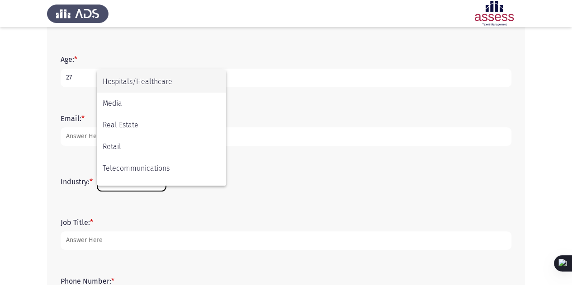
scroll to position [296, 0]
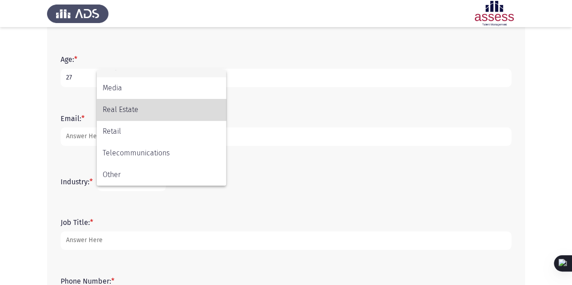
click at [148, 109] on span "Real Estate" at bounding box center [162, 110] width 118 height 22
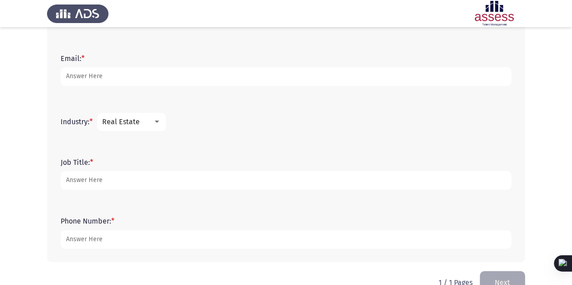
scroll to position [272, 0]
click at [155, 122] on div at bounding box center [157, 122] width 8 height 7
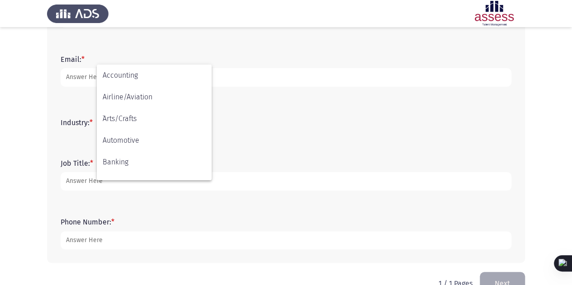
scroll to position [278, 0]
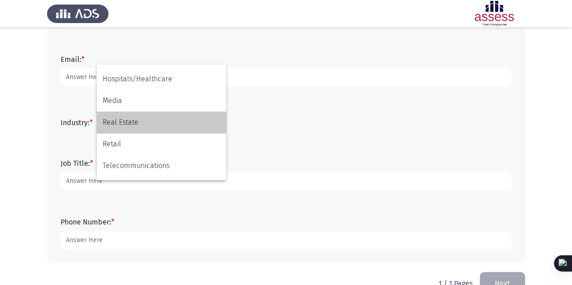
click at [153, 125] on span "Real Estate" at bounding box center [162, 123] width 118 height 22
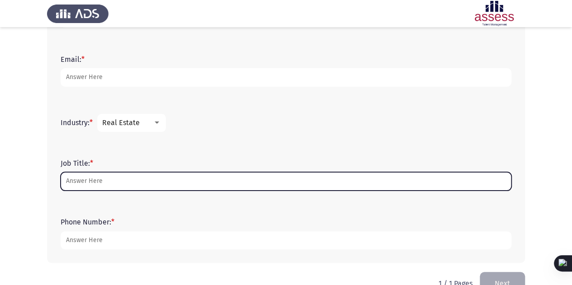
click at [127, 187] on input "Job Title: *" at bounding box center [286, 181] width 451 height 19
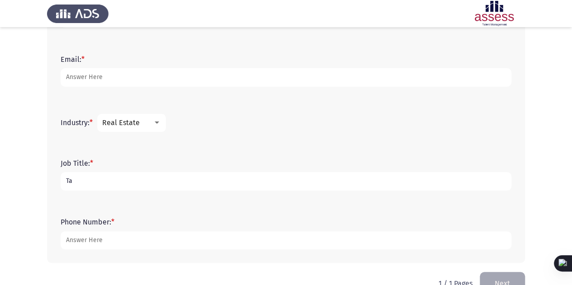
type input "T"
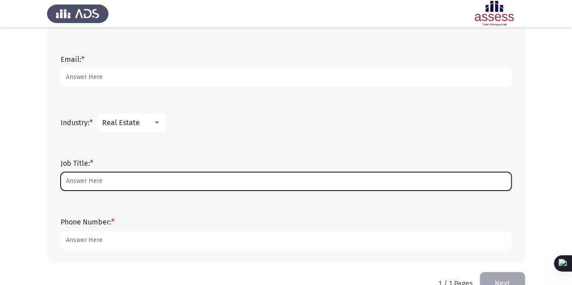
click at [121, 185] on input "Job Title: *" at bounding box center [286, 181] width 451 height 19
click at [174, 182] on input "Job Title: *" at bounding box center [286, 181] width 451 height 19
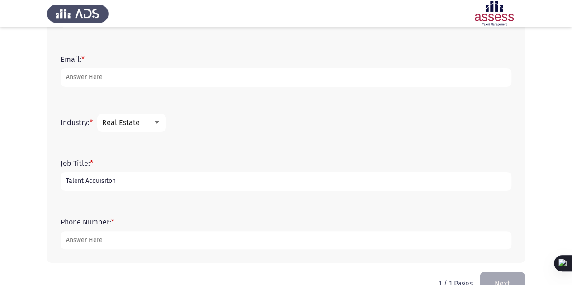
type input "Talent Acquisiton"
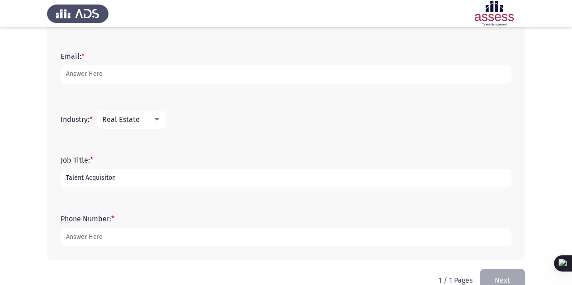
scroll to position [295, 0]
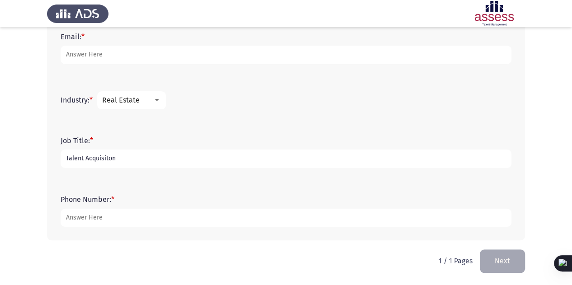
click at [108, 158] on input "Talent Acquisiton" at bounding box center [286, 159] width 451 height 19
click at [129, 158] on input "Talent Acquisition" at bounding box center [286, 159] width 451 height 19
type input "Talent Acquisition Specialist"
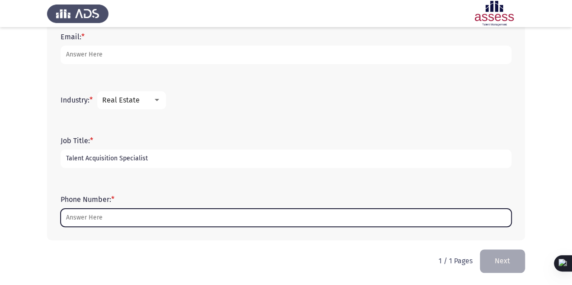
click at [203, 217] on input "Phone Number: *" at bounding box center [286, 218] width 451 height 19
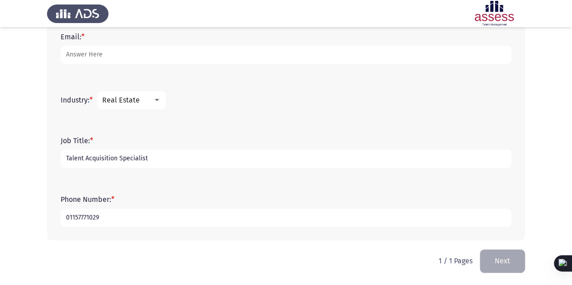
type input "01157771029"
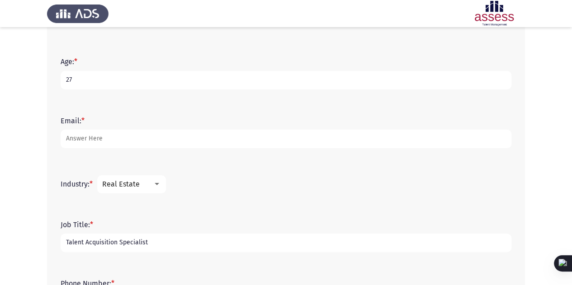
scroll to position [210, 0]
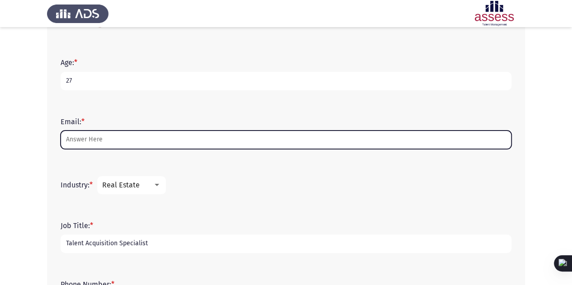
click at [105, 145] on input "Email: *" at bounding box center [286, 140] width 451 height 19
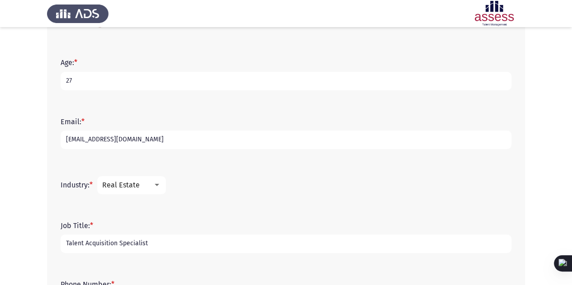
type input "[EMAIL_ADDRESS][DOMAIN_NAME]"
click at [36, 184] on app-assessment-container "Development Assessment Next First Name: * [PERSON_NAME] Last Name: * [PERSON_NA…" at bounding box center [286, 80] width 572 height 508
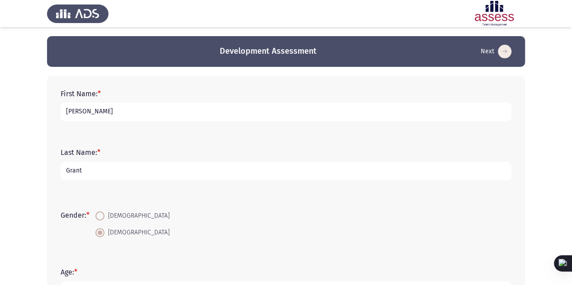
scroll to position [295, 0]
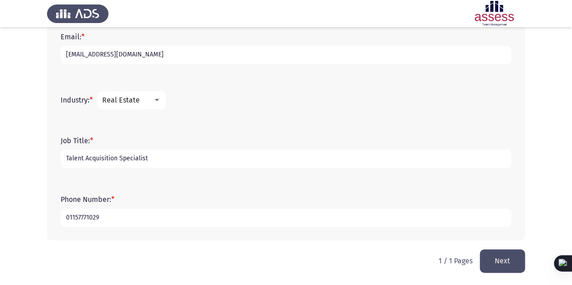
click at [511, 254] on button "Next" at bounding box center [502, 260] width 45 height 23
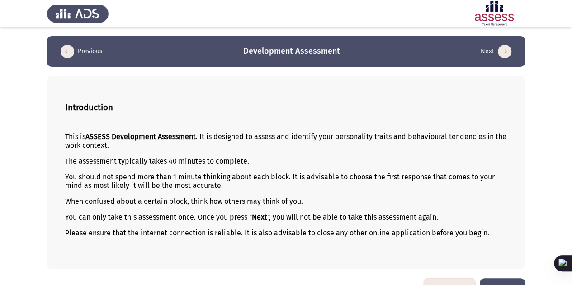
scroll to position [24, 0]
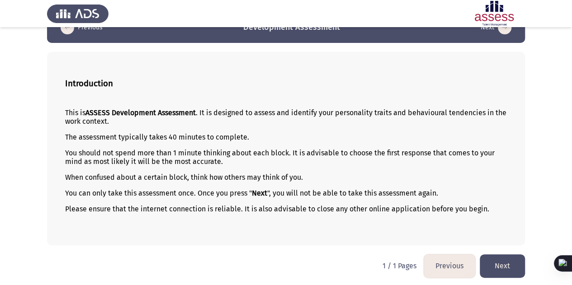
click at [499, 271] on button "Next" at bounding box center [502, 265] width 45 height 23
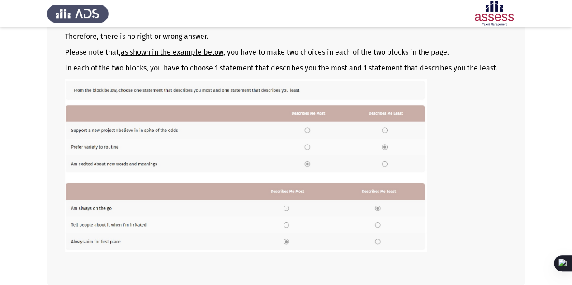
scroll to position [157, 0]
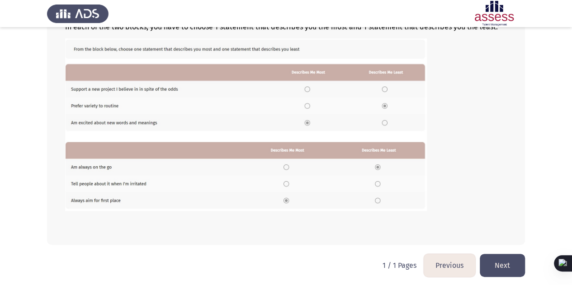
click at [494, 261] on button "Next" at bounding box center [502, 265] width 45 height 23
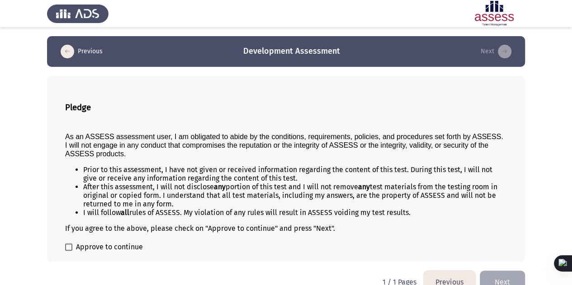
scroll to position [16, 0]
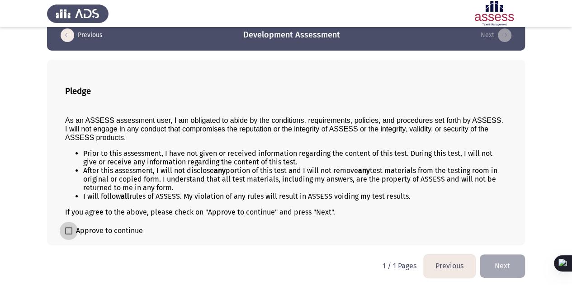
click at [68, 232] on span at bounding box center [68, 230] width 7 height 7
click at [68, 235] on input "Approve to continue" at bounding box center [68, 235] width 0 height 0
checkbox input "true"
click at [496, 253] on html "Previous Development Assessment Next Pledge As an ASSESS assessment user, I am …" at bounding box center [286, 135] width 572 height 303
click at [494, 256] on button "Next" at bounding box center [502, 265] width 45 height 23
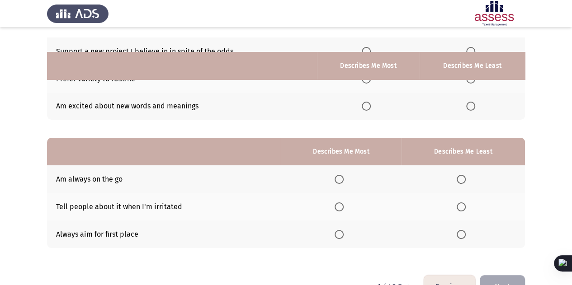
scroll to position [131, 0]
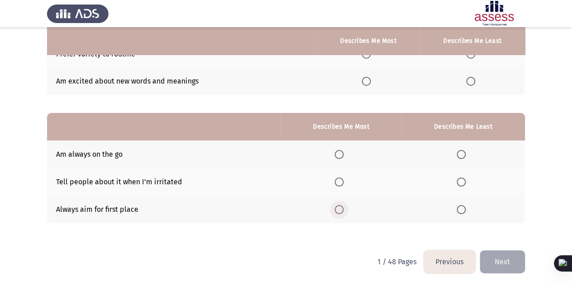
click at [340, 211] on span "Select an option" at bounding box center [338, 209] width 9 height 9
click at [340, 211] on input "Select an option" at bounding box center [338, 209] width 9 height 9
click at [343, 158] on span "Select an option" at bounding box center [338, 154] width 9 height 9
click at [343, 158] on input "Select an option" at bounding box center [338, 154] width 9 height 9
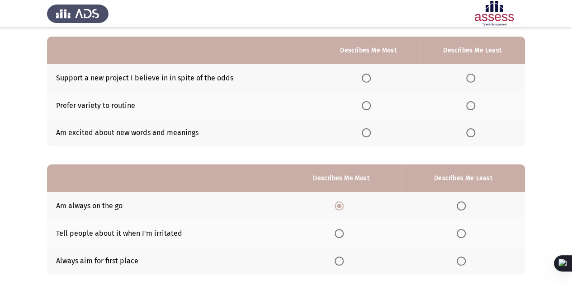
scroll to position [69, 0]
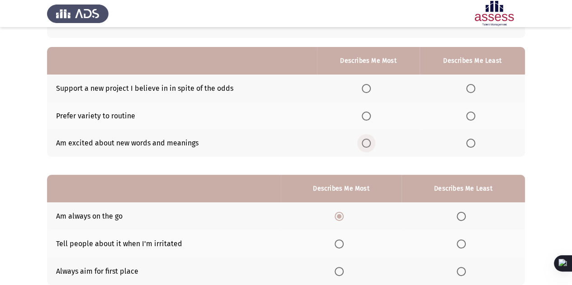
click at [371, 145] on span "Select an option" at bounding box center [366, 143] width 9 height 9
click at [371, 145] on input "Select an option" at bounding box center [366, 143] width 9 height 9
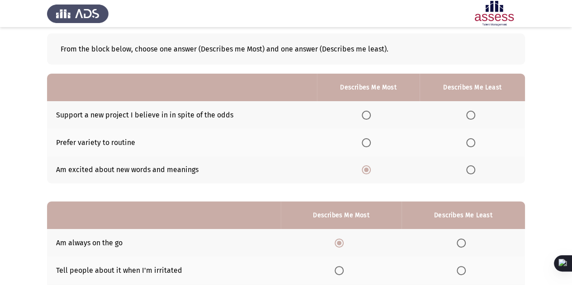
scroll to position [42, 0]
click at [467, 141] on span "Select an option" at bounding box center [470, 143] width 9 height 9
click at [467, 141] on input "Select an option" at bounding box center [470, 143] width 9 height 9
click at [370, 119] on span "Select an option" at bounding box center [366, 115] width 9 height 9
click at [370, 119] on input "Select an option" at bounding box center [366, 115] width 9 height 9
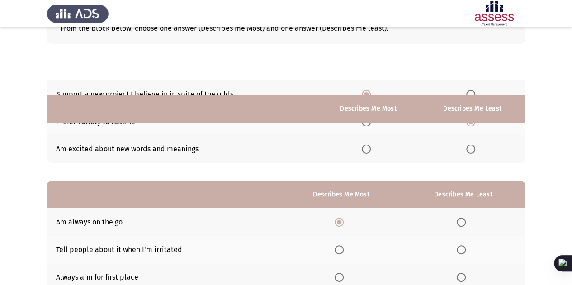
scroll to position [131, 0]
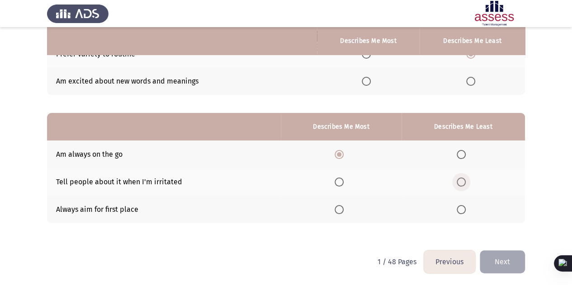
click at [458, 181] on span "Select an option" at bounding box center [460, 182] width 9 height 9
click at [458, 181] on input "Select an option" at bounding box center [460, 182] width 9 height 9
click at [334, 206] on th at bounding box center [341, 210] width 121 height 28
click at [341, 209] on span "Select an option" at bounding box center [338, 209] width 9 height 9
click at [341, 209] on input "Select an option" at bounding box center [338, 209] width 9 height 9
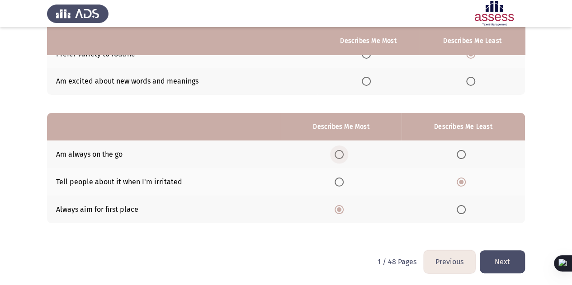
click at [340, 158] on span "Select an option" at bounding box center [338, 154] width 9 height 9
click at [340, 158] on input "Select an option" at bounding box center [338, 154] width 9 height 9
click at [462, 208] on span "Select an option" at bounding box center [460, 209] width 9 height 9
click at [462, 208] on input "Select an option" at bounding box center [460, 209] width 9 height 9
click at [459, 183] on span "Select an option" at bounding box center [460, 182] width 9 height 9
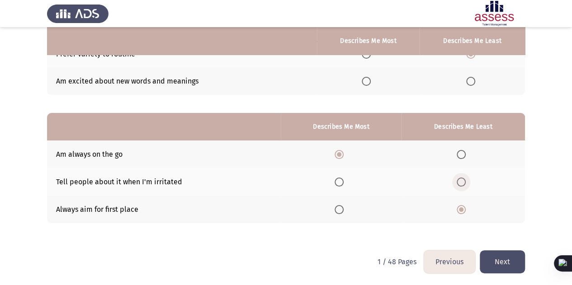
click at [459, 183] on input "Select an option" at bounding box center [460, 182] width 9 height 9
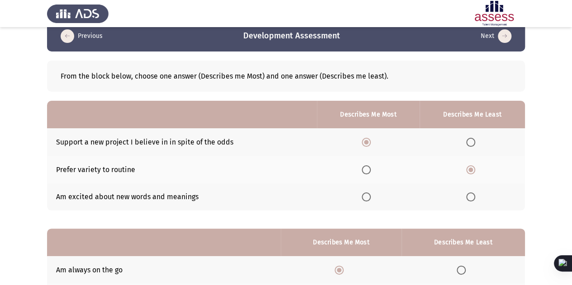
scroll to position [0, 0]
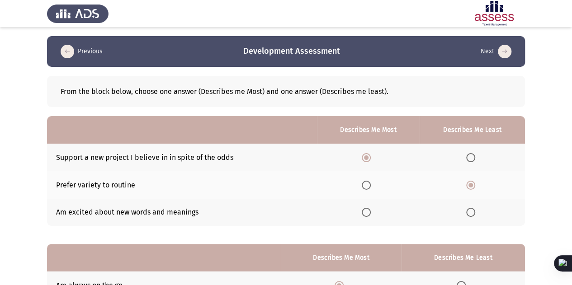
click at [67, 53] on icon "load previous page" at bounding box center [68, 52] width 14 height 14
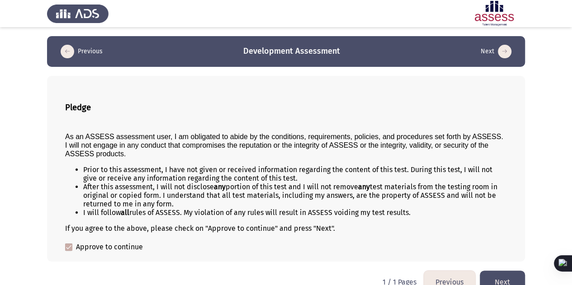
click at [66, 52] on icon "load previous page" at bounding box center [68, 52] width 14 height 14
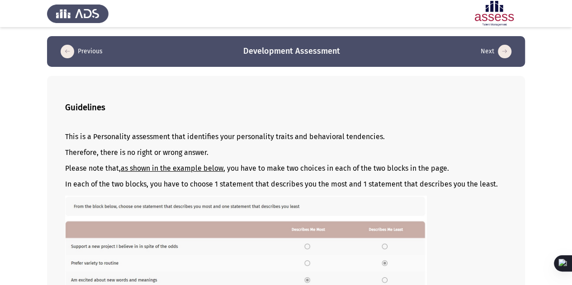
click at [501, 51] on icon "load next page" at bounding box center [505, 52] width 14 height 14
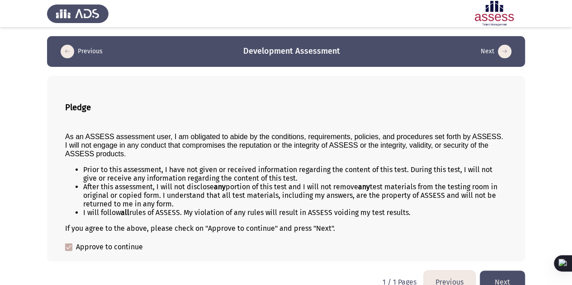
click at [501, 51] on icon "load next page" at bounding box center [505, 52] width 14 height 14
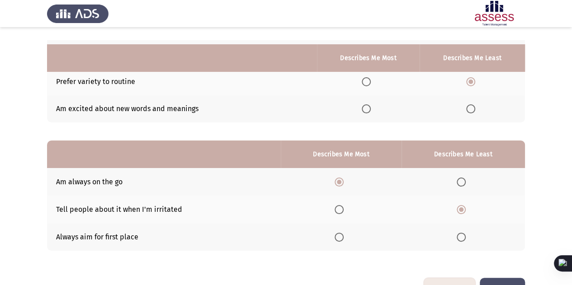
scroll to position [131, 0]
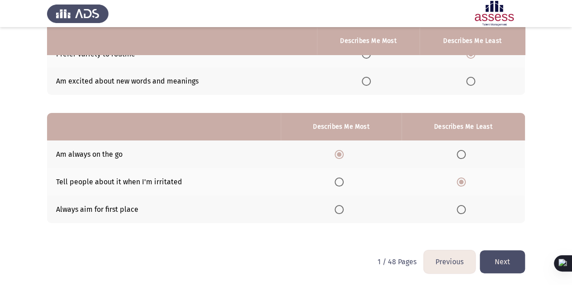
click at [509, 267] on button "Next" at bounding box center [502, 261] width 45 height 23
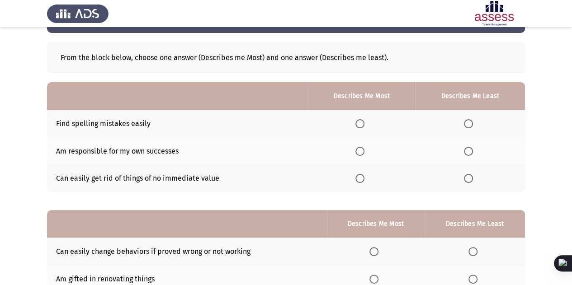
scroll to position [34, 0]
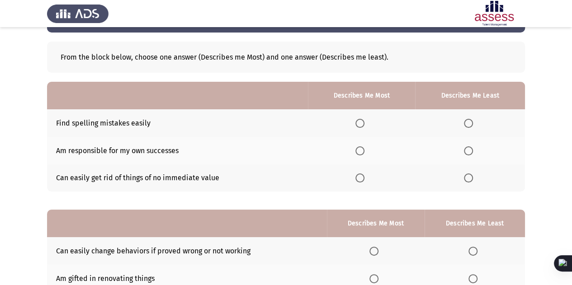
click at [356, 150] on th at bounding box center [361, 151] width 107 height 28
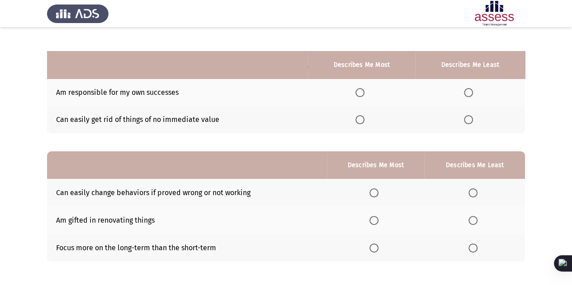
scroll to position [130, 0]
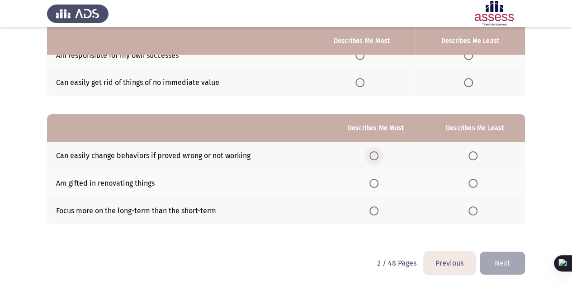
click at [377, 154] on span "Select an option" at bounding box center [373, 155] width 9 height 9
click at [377, 154] on input "Select an option" at bounding box center [373, 155] width 9 height 9
click at [474, 180] on span "Select an option" at bounding box center [472, 183] width 9 height 9
click at [474, 180] on input "Select an option" at bounding box center [472, 183] width 9 height 9
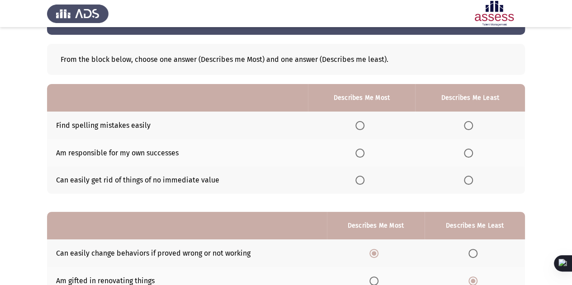
scroll to position [30, 0]
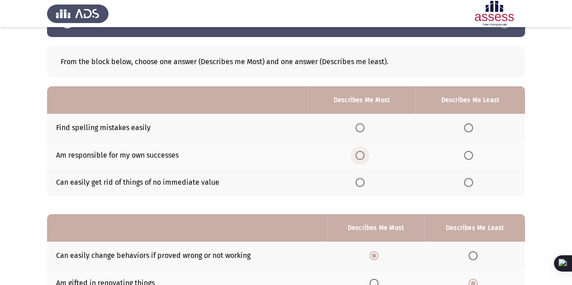
click at [358, 153] on span "Select an option" at bounding box center [359, 155] width 9 height 9
click at [358, 153] on input "Select an option" at bounding box center [359, 155] width 9 height 9
click at [468, 185] on span "Select an option" at bounding box center [468, 182] width 9 height 9
click at [468, 185] on input "Select an option" at bounding box center [468, 182] width 9 height 9
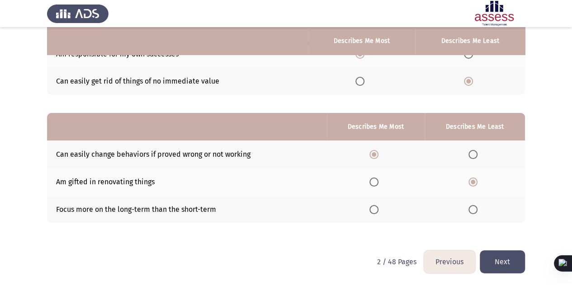
click at [494, 258] on button "Next" at bounding box center [502, 261] width 45 height 23
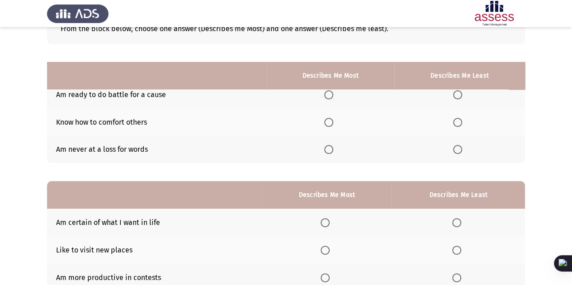
scroll to position [99, 0]
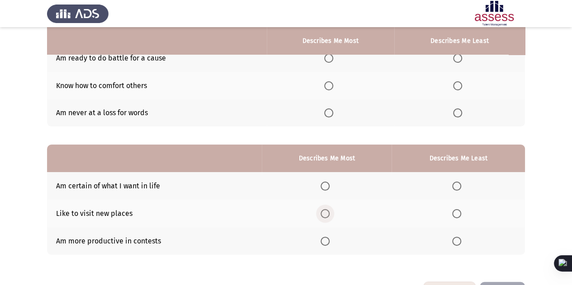
click at [325, 209] on span "Select an option" at bounding box center [324, 213] width 9 height 9
click at [325, 209] on input "Select an option" at bounding box center [324, 213] width 9 height 9
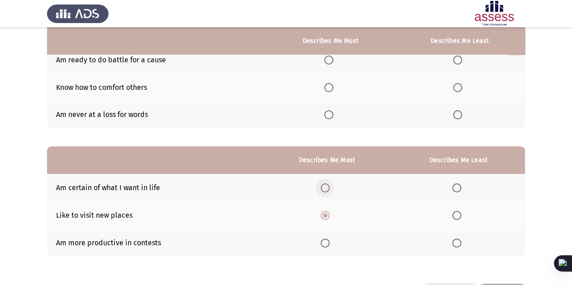
click at [324, 184] on span "Select an option" at bounding box center [324, 188] width 9 height 9
click at [324, 184] on input "Select an option" at bounding box center [324, 188] width 9 height 9
click at [85, 186] on td "Am certain of what I want in life" at bounding box center [154, 188] width 215 height 28
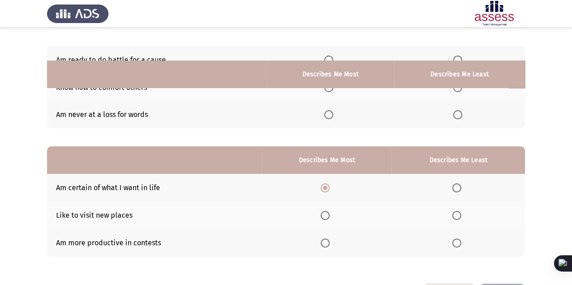
scroll to position [131, 0]
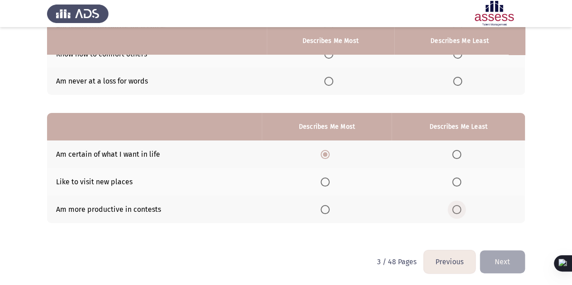
click at [457, 211] on span "Select an option" at bounding box center [456, 209] width 9 height 9
click at [457, 211] on input "Select an option" at bounding box center [456, 209] width 9 height 9
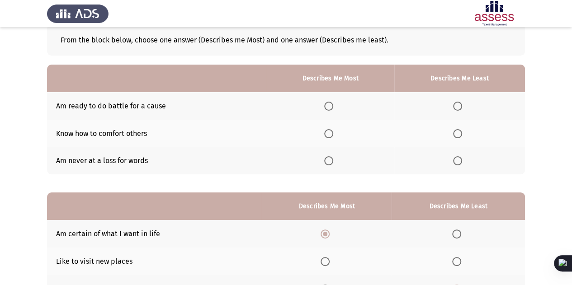
scroll to position [50, 0]
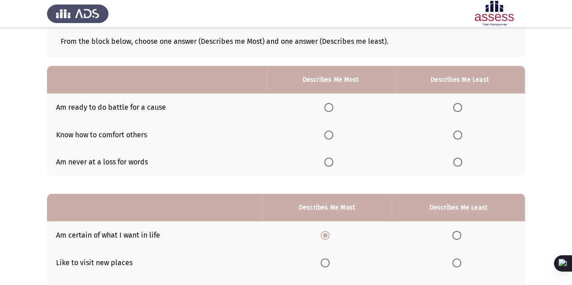
click at [327, 131] on span "Select an option" at bounding box center [328, 135] width 9 height 9
click at [327, 131] on input "Select an option" at bounding box center [328, 135] width 9 height 9
click at [331, 161] on span "Select an option" at bounding box center [328, 162] width 9 height 9
click at [331, 161] on input "Select an option" at bounding box center [328, 162] width 9 height 9
click at [331, 103] on span "Select an option" at bounding box center [328, 107] width 9 height 9
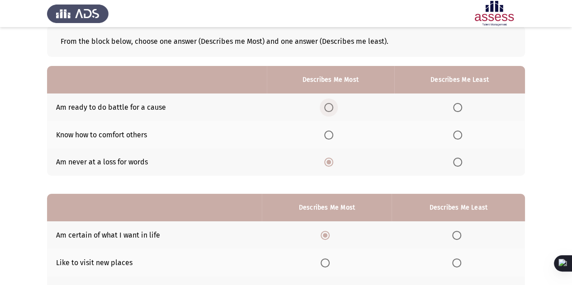
click at [331, 103] on input "Select an option" at bounding box center [328, 107] width 9 height 9
click at [458, 135] on span "Select an option" at bounding box center [457, 135] width 9 height 9
click at [458, 135] on input "Select an option" at bounding box center [457, 135] width 9 height 9
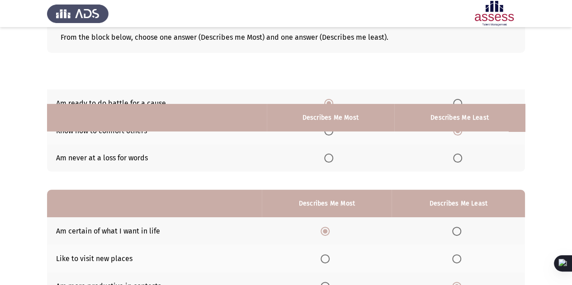
scroll to position [131, 0]
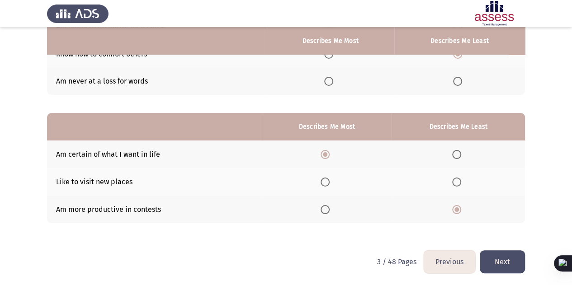
click at [502, 256] on button "Next" at bounding box center [502, 261] width 45 height 23
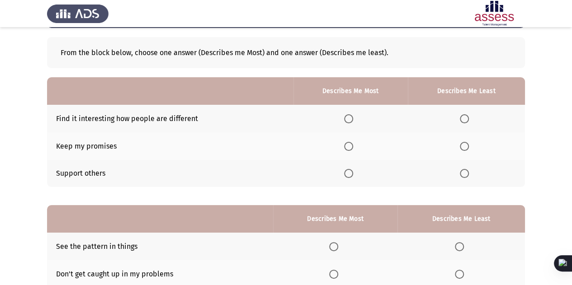
scroll to position [39, 0]
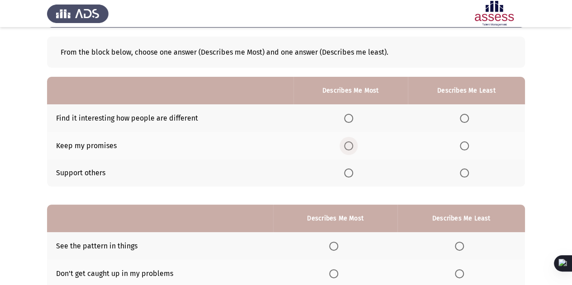
click at [351, 144] on span "Select an option" at bounding box center [348, 145] width 9 height 9
click at [351, 144] on input "Select an option" at bounding box center [348, 145] width 9 height 9
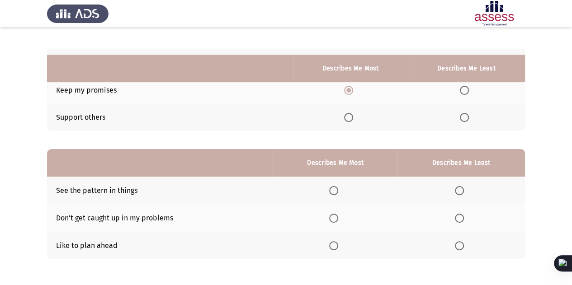
scroll to position [128, 0]
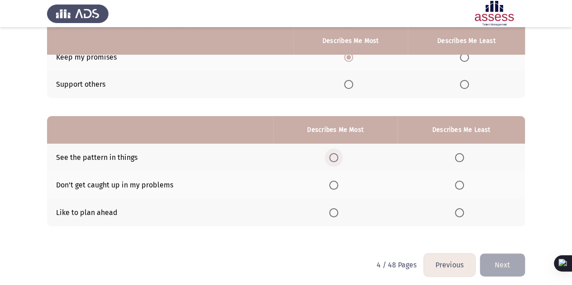
click at [336, 157] on span "Select an option" at bounding box center [333, 157] width 9 height 9
click at [336, 157] on input "Select an option" at bounding box center [333, 157] width 9 height 9
click at [460, 184] on span "Select an option" at bounding box center [459, 185] width 9 height 9
click at [460, 184] on input "Select an option" at bounding box center [459, 185] width 9 height 9
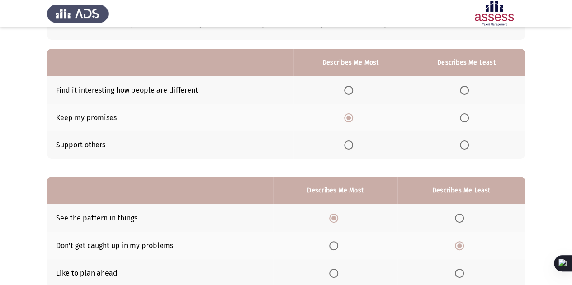
scroll to position [66, 0]
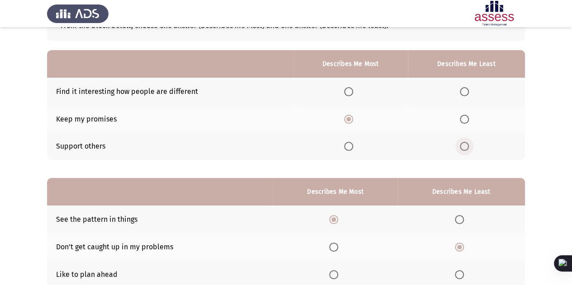
click at [466, 147] on span "Select an option" at bounding box center [464, 146] width 9 height 9
click at [466, 147] on input "Select an option" at bounding box center [464, 146] width 9 height 9
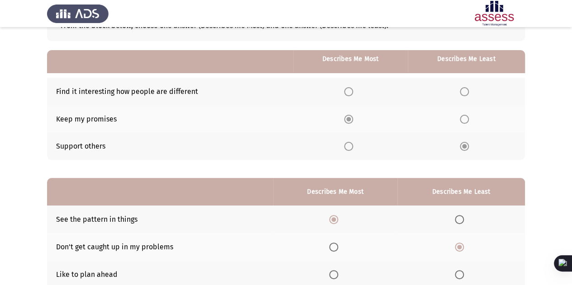
scroll to position [87, 0]
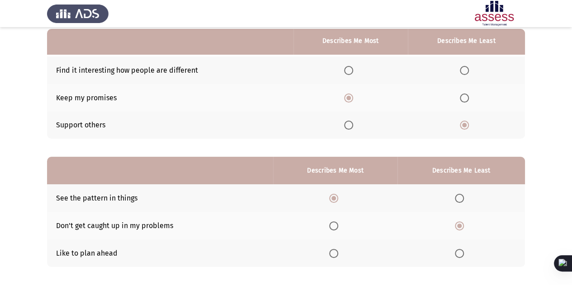
drag, startPoint x: 462, startPoint y: 65, endPoint x: 464, endPoint y: 69, distance: 4.7
click at [464, 69] on th at bounding box center [466, 70] width 117 height 28
click at [464, 69] on span "Select an option" at bounding box center [464, 70] width 9 height 9
click at [464, 69] on input "Select an option" at bounding box center [464, 70] width 9 height 9
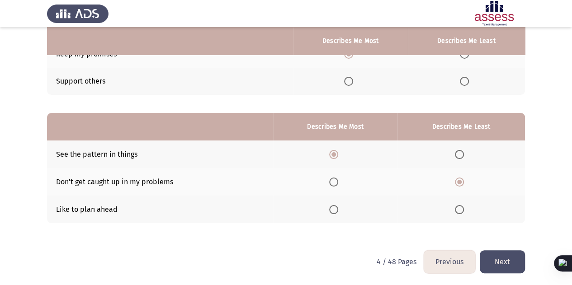
click at [504, 260] on button "Next" at bounding box center [502, 261] width 45 height 23
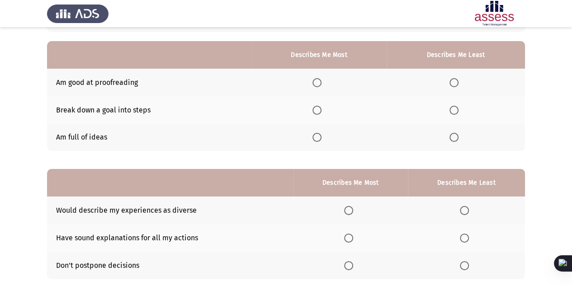
scroll to position [77, 0]
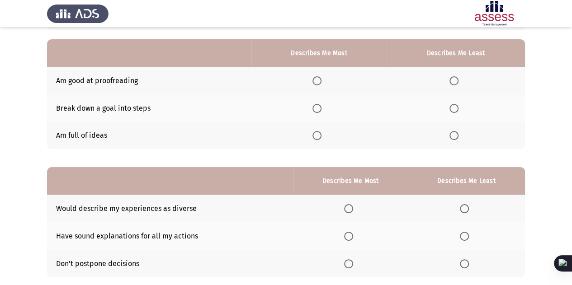
click at [320, 135] on span "Select an option" at bounding box center [316, 135] width 9 height 9
click at [320, 135] on input "Select an option" at bounding box center [316, 135] width 9 height 9
click at [451, 79] on span "Select an option" at bounding box center [453, 80] width 9 height 9
click at [451, 79] on input "Select an option" at bounding box center [453, 80] width 9 height 9
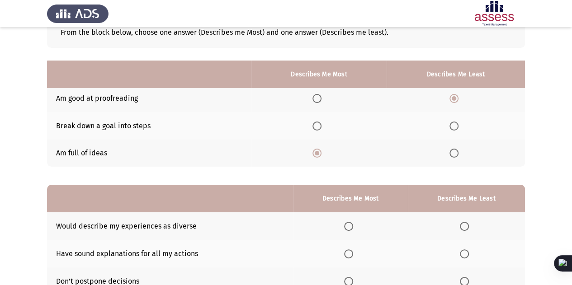
scroll to position [131, 0]
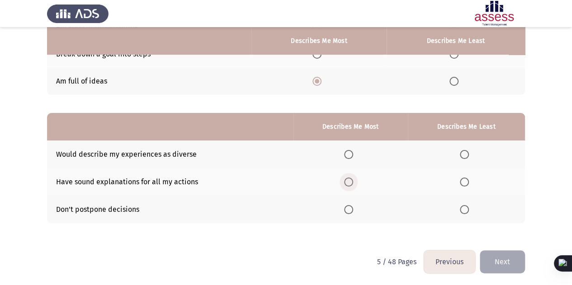
click at [353, 179] on span "Select an option" at bounding box center [348, 182] width 9 height 9
click at [353, 179] on input "Select an option" at bounding box center [348, 182] width 9 height 9
click at [467, 155] on span "Select an option" at bounding box center [464, 154] width 9 height 9
click at [467, 155] on input "Select an option" at bounding box center [464, 154] width 9 height 9
click at [503, 265] on button "Next" at bounding box center [502, 261] width 45 height 23
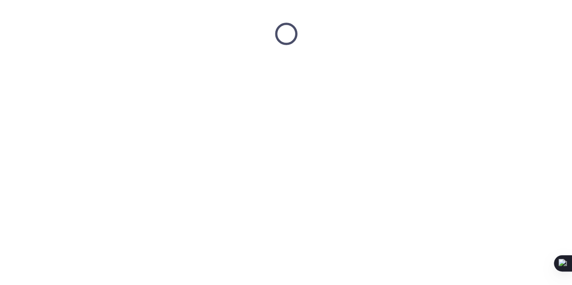
scroll to position [0, 0]
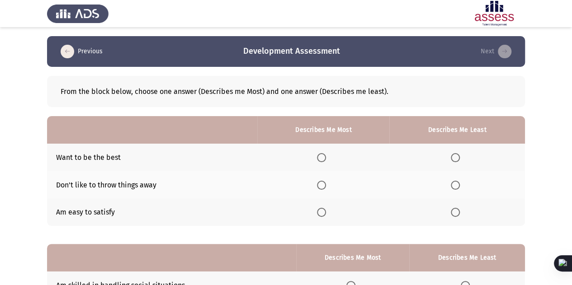
click at [453, 213] on span "Select an option" at bounding box center [455, 212] width 9 height 9
click at [453, 213] on input "Select an option" at bounding box center [455, 212] width 9 height 9
drag, startPoint x: 319, startPoint y: 158, endPoint x: 326, endPoint y: 159, distance: 7.8
click at [326, 159] on th at bounding box center [323, 158] width 132 height 28
click at [326, 159] on span "Select an option" at bounding box center [321, 157] width 9 height 9
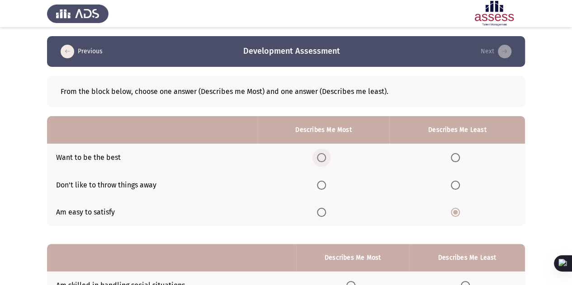
click at [326, 159] on input "Select an option" at bounding box center [321, 157] width 9 height 9
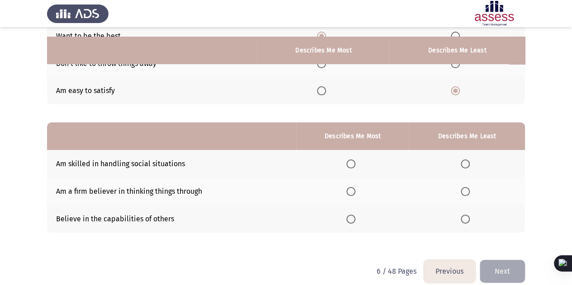
scroll to position [131, 0]
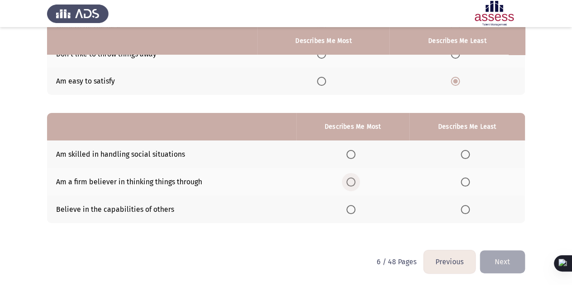
click at [355, 180] on span "Select an option" at bounding box center [350, 182] width 9 height 9
click at [355, 180] on input "Select an option" at bounding box center [350, 182] width 9 height 9
click at [466, 152] on span "Select an option" at bounding box center [465, 154] width 9 height 9
click at [466, 152] on input "Select an option" at bounding box center [465, 154] width 9 height 9
click at [503, 259] on button "Next" at bounding box center [502, 261] width 45 height 23
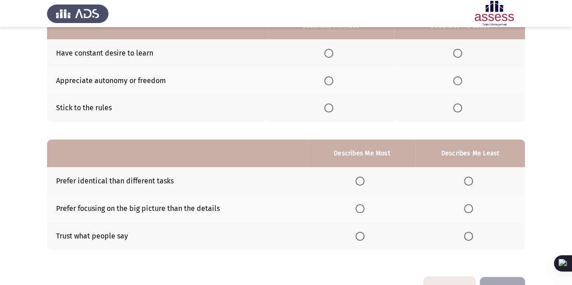
scroll to position [106, 0]
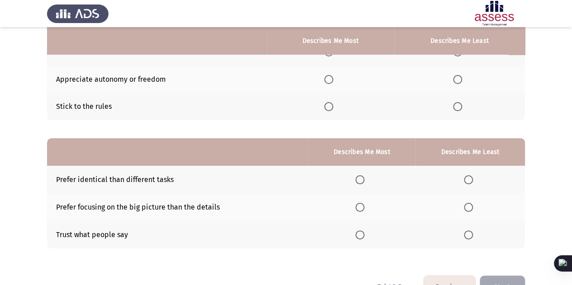
click at [471, 236] on span "Select an option" at bounding box center [468, 235] width 9 height 9
click at [471, 236] on input "Select an option" at bounding box center [468, 235] width 9 height 9
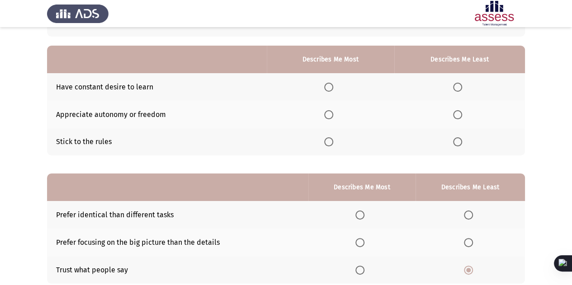
scroll to position [71, 0]
click at [331, 113] on span "Select an option" at bounding box center [328, 114] width 9 height 9
click at [331, 113] on input "Select an option" at bounding box center [328, 114] width 9 height 9
click at [456, 144] on span "Select an option" at bounding box center [457, 141] width 9 height 9
click at [456, 144] on input "Select an option" at bounding box center [457, 141] width 9 height 9
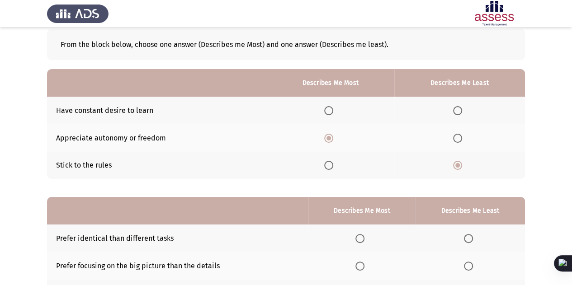
scroll to position [46, 0]
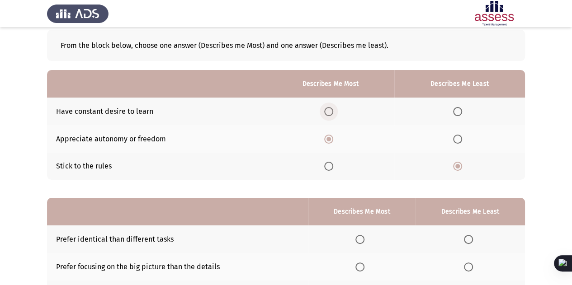
click at [330, 109] on span "Select an option" at bounding box center [328, 111] width 9 height 9
click at [330, 109] on input "Select an option" at bounding box center [328, 111] width 9 height 9
click at [330, 136] on span "Select an option" at bounding box center [328, 139] width 9 height 9
click at [330, 136] on input "Select an option" at bounding box center [328, 139] width 9 height 9
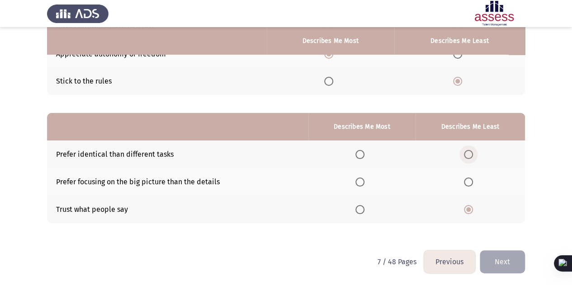
click at [471, 152] on span "Select an option" at bounding box center [468, 154] width 9 height 9
click at [471, 152] on input "Select an option" at bounding box center [468, 154] width 9 height 9
click at [362, 179] on span "Select an option" at bounding box center [359, 182] width 9 height 9
click at [362, 179] on input "Select an option" at bounding box center [359, 182] width 9 height 9
click at [513, 262] on button "Next" at bounding box center [502, 261] width 45 height 23
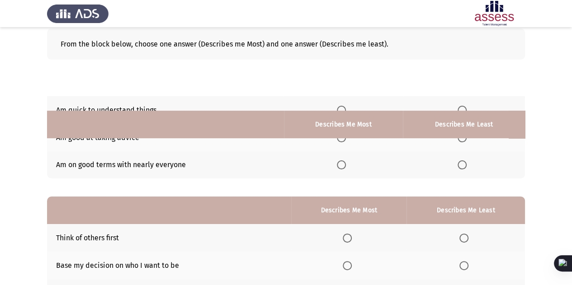
scroll to position [46, 0]
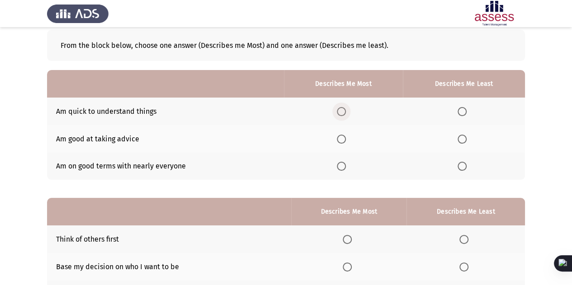
click at [342, 113] on span "Select an option" at bounding box center [341, 111] width 9 height 9
click at [342, 113] on input "Select an option" at bounding box center [341, 111] width 9 height 9
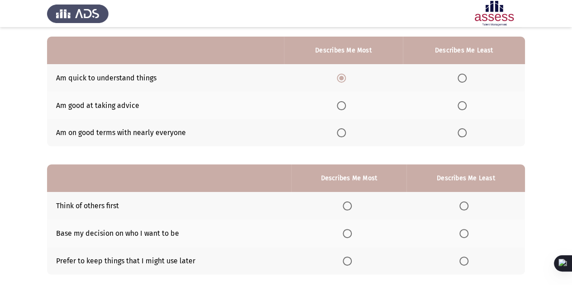
scroll to position [79, 0]
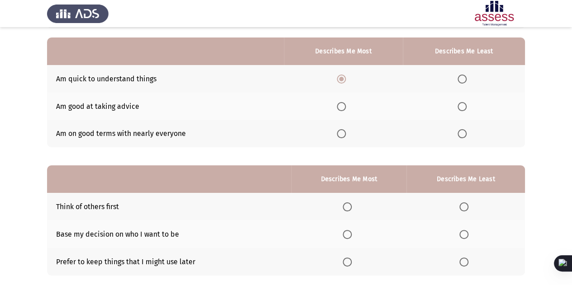
click at [461, 133] on span "Select an option" at bounding box center [461, 133] width 9 height 9
click at [461, 133] on input "Select an option" at bounding box center [461, 133] width 9 height 9
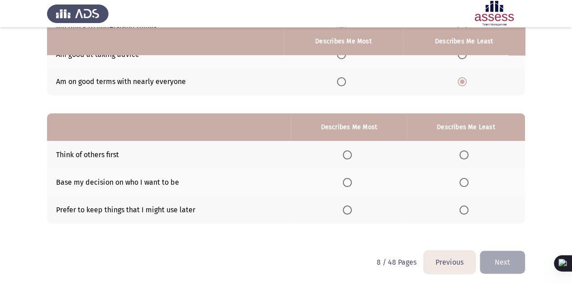
scroll to position [131, 0]
click at [347, 179] on span "Select an option" at bounding box center [347, 182] width 9 height 9
click at [347, 179] on input "Select an option" at bounding box center [347, 182] width 9 height 9
click at [463, 154] on span "Select an option" at bounding box center [463, 154] width 9 height 9
click at [463, 154] on input "Select an option" at bounding box center [463, 154] width 9 height 9
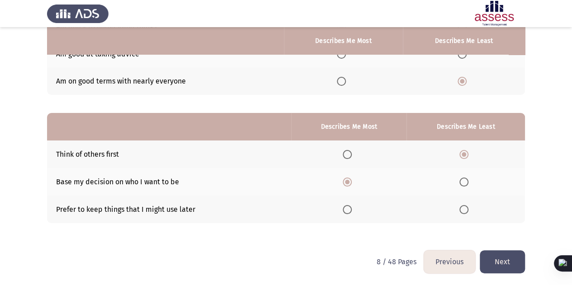
click at [492, 261] on button "Next" at bounding box center [502, 261] width 45 height 23
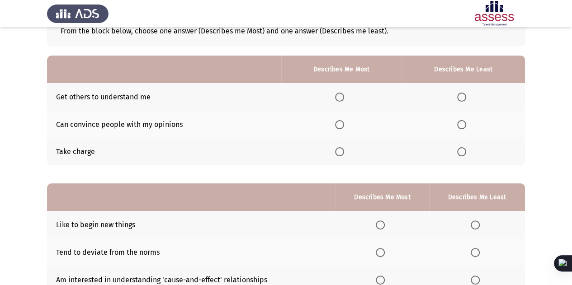
scroll to position [61, 0]
click at [344, 122] on span "Select an option" at bounding box center [339, 124] width 9 height 9
click at [344, 122] on input "Select an option" at bounding box center [339, 124] width 9 height 9
click at [465, 93] on span "Select an option" at bounding box center [461, 96] width 9 height 9
click at [465, 93] on input "Select an option" at bounding box center [461, 96] width 9 height 9
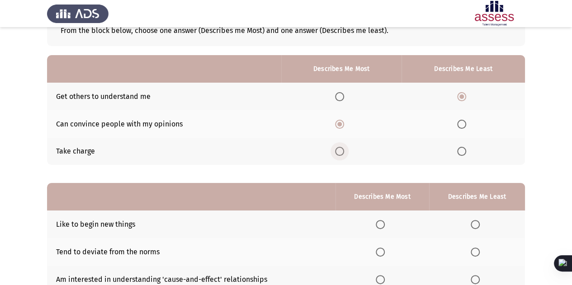
click at [339, 152] on span "Select an option" at bounding box center [339, 151] width 9 height 9
click at [339, 152] on input "Select an option" at bounding box center [339, 151] width 9 height 9
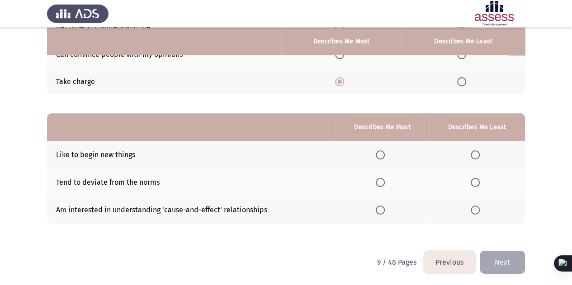
scroll to position [131, 0]
click at [383, 154] on span "Select an option" at bounding box center [380, 154] width 9 height 9
click at [383, 154] on input "Select an option" at bounding box center [380, 154] width 9 height 9
click at [475, 181] on span "Select an option" at bounding box center [475, 182] width 9 height 9
click at [475, 181] on input "Select an option" at bounding box center [475, 182] width 9 height 9
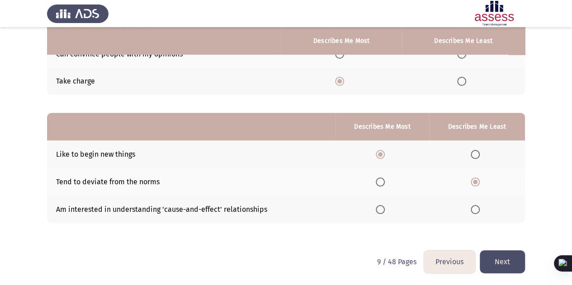
click at [502, 260] on button "Next" at bounding box center [502, 261] width 45 height 23
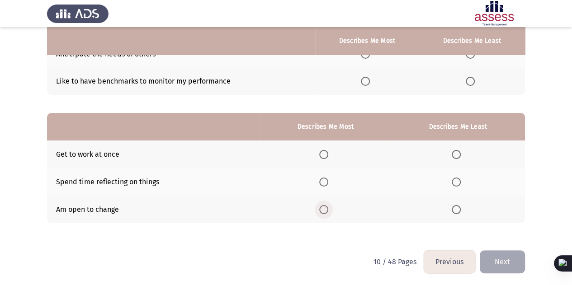
click at [325, 205] on span "Select an option" at bounding box center [323, 209] width 9 height 9
click at [325, 205] on input "Select an option" at bounding box center [323, 209] width 9 height 9
click at [456, 182] on span "Select an option" at bounding box center [456, 182] width 9 height 9
click at [456, 182] on input "Select an option" at bounding box center [456, 182] width 9 height 9
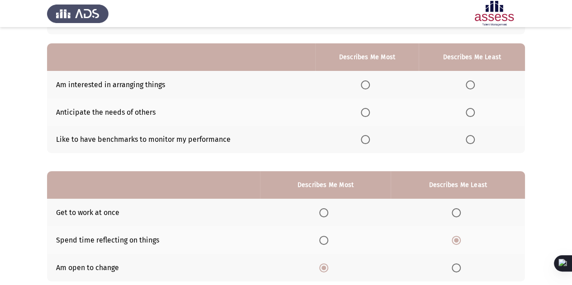
scroll to position [71, 0]
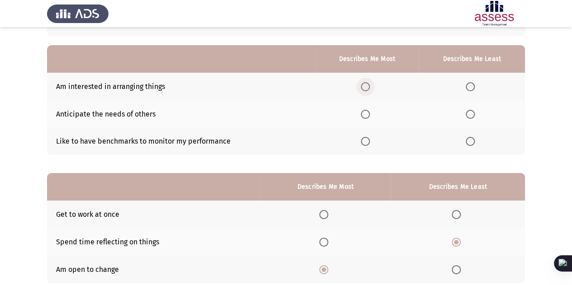
click at [364, 85] on span "Select an option" at bounding box center [365, 86] width 9 height 9
click at [364, 85] on input "Select an option" at bounding box center [365, 86] width 9 height 9
click at [473, 117] on th at bounding box center [472, 114] width 106 height 28
click at [473, 117] on span "Select an option" at bounding box center [470, 114] width 9 height 9
click at [473, 117] on input "Select an option" at bounding box center [470, 114] width 9 height 9
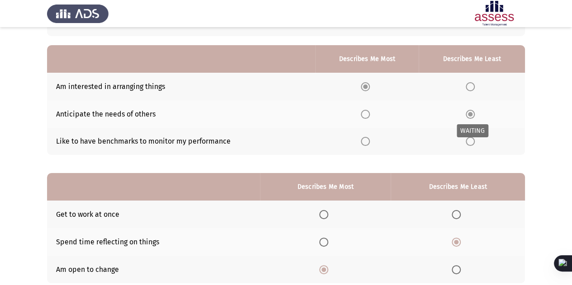
scroll to position [131, 0]
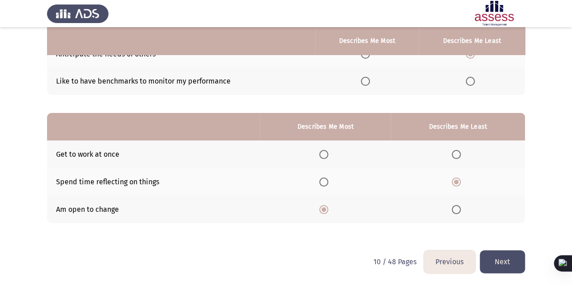
click at [502, 266] on button "Next" at bounding box center [502, 261] width 45 height 23
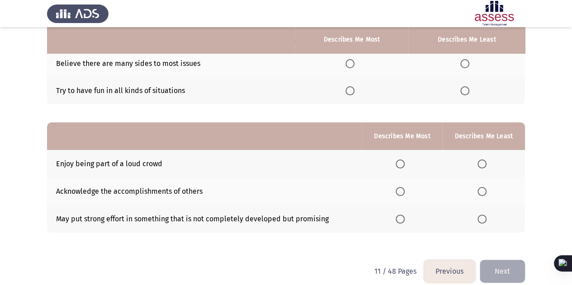
scroll to position [122, 0]
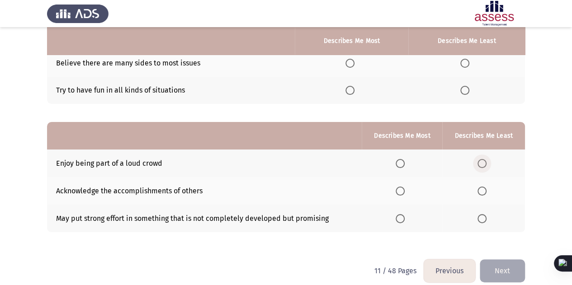
click at [484, 167] on span "Select an option" at bounding box center [481, 163] width 9 height 9
click at [484, 167] on input "Select an option" at bounding box center [481, 163] width 9 height 9
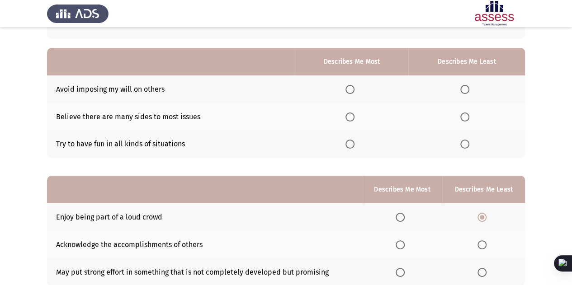
scroll to position [67, 0]
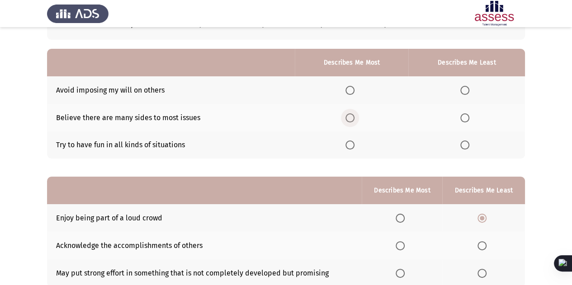
click at [353, 117] on span "Select an option" at bounding box center [349, 117] width 9 height 9
click at [353, 117] on input "Select an option" at bounding box center [349, 117] width 9 height 9
click at [464, 142] on span "Select an option" at bounding box center [464, 145] width 9 height 9
click at [464, 142] on input "Select an option" at bounding box center [464, 145] width 9 height 9
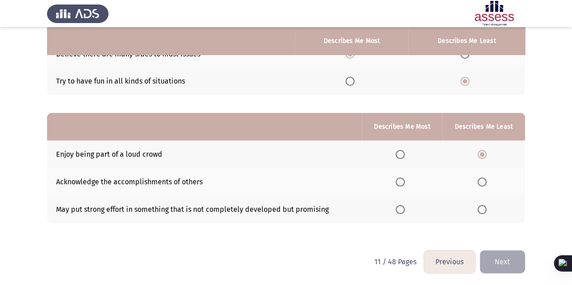
drag, startPoint x: 400, startPoint y: 216, endPoint x: 400, endPoint y: 210, distance: 5.5
click at [400, 210] on th at bounding box center [402, 210] width 80 height 28
click at [400, 210] on span "Select an option" at bounding box center [399, 209] width 9 height 9
click at [400, 210] on input "Select an option" at bounding box center [399, 209] width 9 height 9
click at [513, 261] on button "Next" at bounding box center [502, 261] width 45 height 23
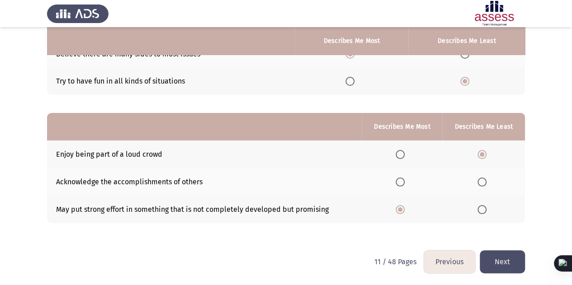
scroll to position [0, 0]
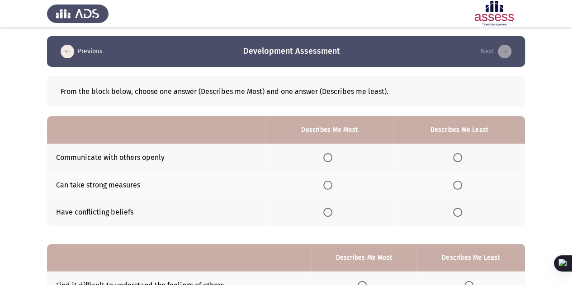
click at [455, 162] on th at bounding box center [459, 158] width 132 height 28
click at [458, 158] on span "Select an option" at bounding box center [457, 157] width 9 height 9
click at [458, 158] on input "Select an option" at bounding box center [457, 157] width 9 height 9
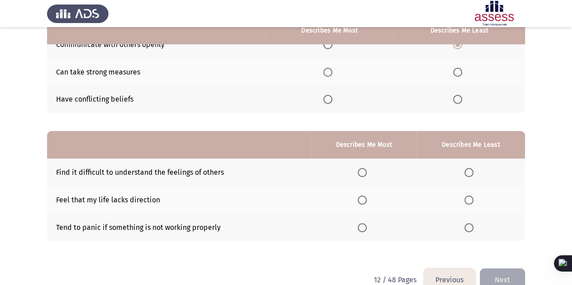
scroll to position [114, 0]
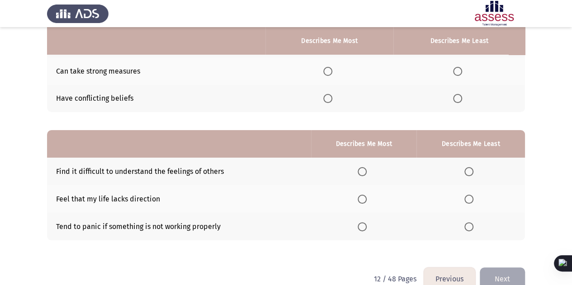
click at [473, 167] on mat-radio-button "Select an option" at bounding box center [470, 171] width 13 height 9
click at [468, 170] on span "Select an option" at bounding box center [468, 171] width 9 height 9
click at [468, 170] on input "Select an option" at bounding box center [468, 171] width 9 height 9
click at [364, 222] on span "Select an option" at bounding box center [362, 226] width 9 height 9
click at [364, 222] on input "Select an option" at bounding box center [362, 226] width 9 height 9
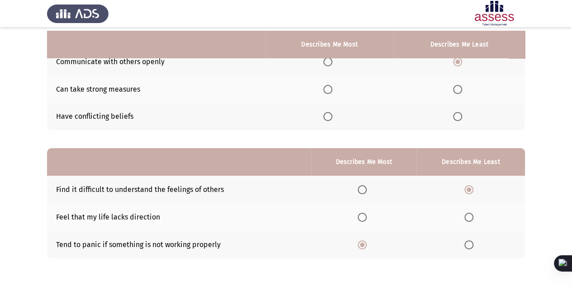
scroll to position [100, 0]
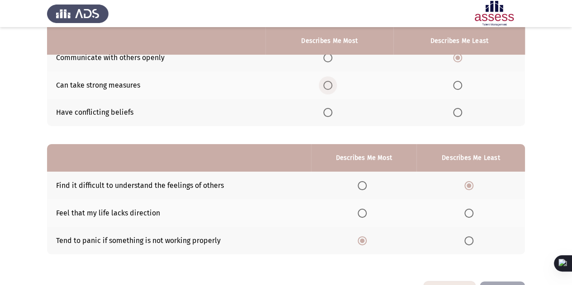
click at [330, 88] on span "Select an option" at bounding box center [327, 85] width 9 height 9
click at [330, 88] on input "Select an option" at bounding box center [327, 85] width 9 height 9
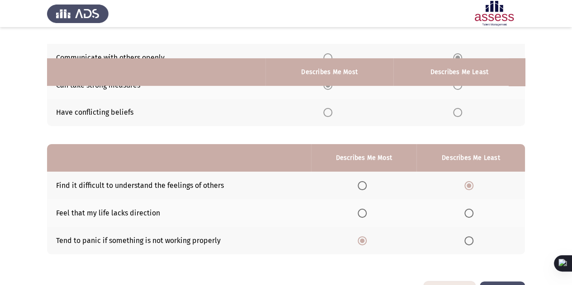
scroll to position [131, 0]
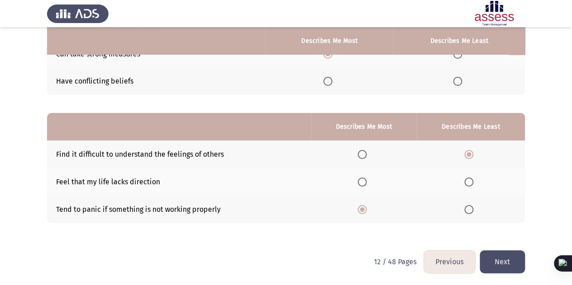
click at [495, 258] on button "Next" at bounding box center [502, 261] width 45 height 23
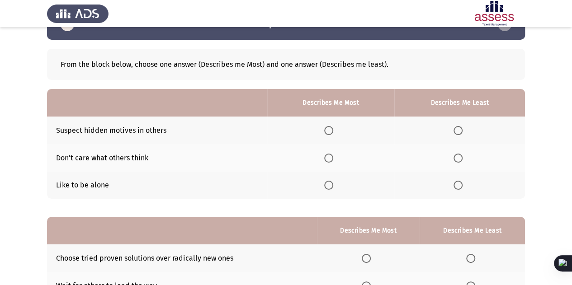
scroll to position [49, 0]
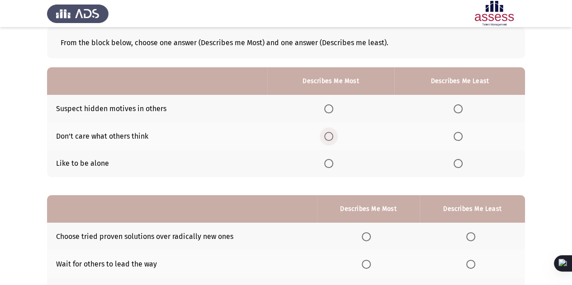
click at [327, 136] on span "Select an option" at bounding box center [328, 136] width 9 height 9
click at [327, 136] on input "Select an option" at bounding box center [328, 136] width 9 height 9
click at [331, 163] on span "Select an option" at bounding box center [328, 163] width 9 height 9
click at [331, 163] on input "Select an option" at bounding box center [328, 163] width 9 height 9
click at [459, 108] on span "Select an option" at bounding box center [457, 108] width 9 height 9
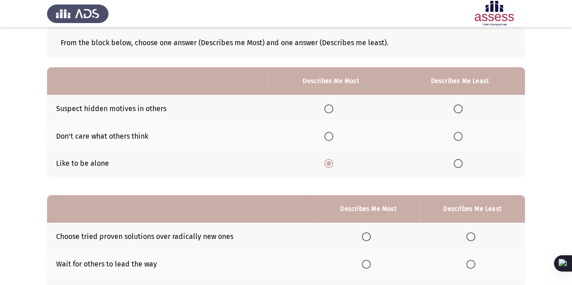
click at [459, 108] on input "Select an option" at bounding box center [457, 108] width 9 height 9
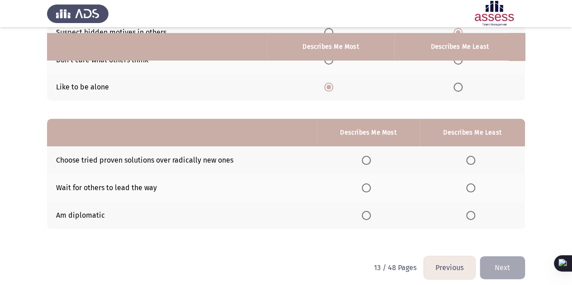
scroll to position [131, 0]
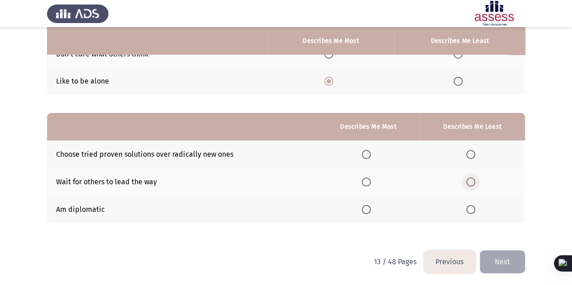
click at [473, 184] on span "Select an option" at bounding box center [470, 182] width 9 height 9
click at [473, 184] on input "Select an option" at bounding box center [470, 182] width 9 height 9
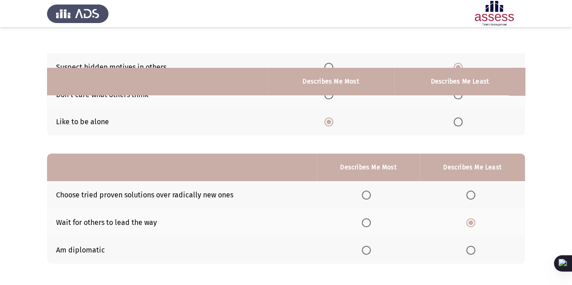
scroll to position [87, 0]
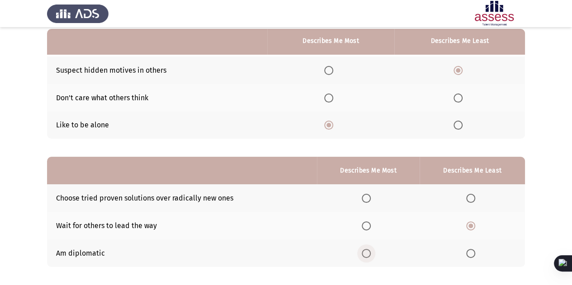
click at [364, 249] on span "Select an option" at bounding box center [366, 253] width 9 height 9
click at [364, 249] on input "Select an option" at bounding box center [366, 253] width 9 height 9
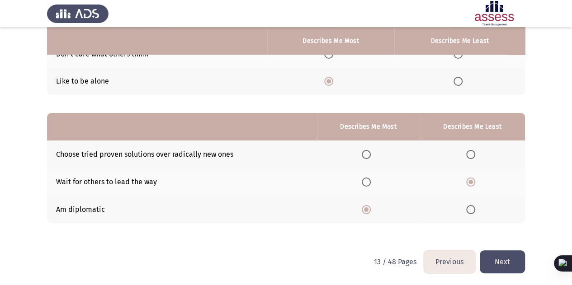
drag, startPoint x: 495, startPoint y: 248, endPoint x: 495, endPoint y: 255, distance: 7.7
click at [495, 250] on div "Previous Development Assessment Next From the block below, choose one answer (D…" at bounding box center [286, 77] width 478 height 345
click at [495, 255] on button "Next" at bounding box center [502, 261] width 45 height 23
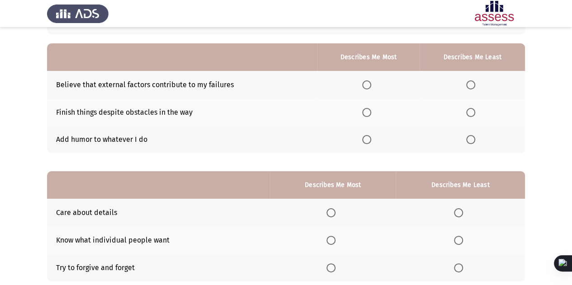
scroll to position [68, 0]
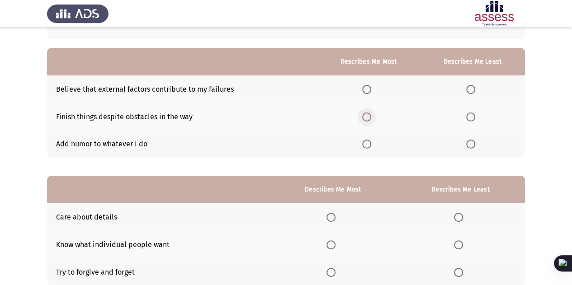
click at [367, 117] on span "Select an option" at bounding box center [366, 117] width 9 height 9
click at [367, 117] on input "Select an option" at bounding box center [366, 117] width 9 height 9
click at [213, 85] on td "Believe that external factors contribute to my failures" at bounding box center [182, 89] width 270 height 28
click at [473, 92] on span "Select an option" at bounding box center [470, 89] width 9 height 9
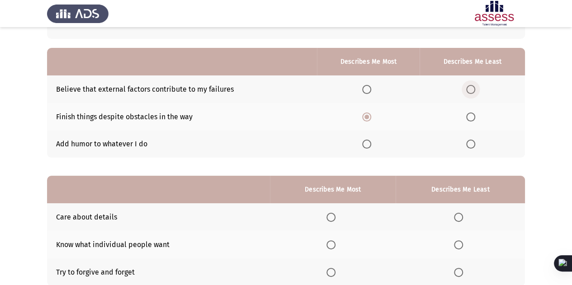
click at [473, 92] on input "Select an option" at bounding box center [470, 89] width 9 height 9
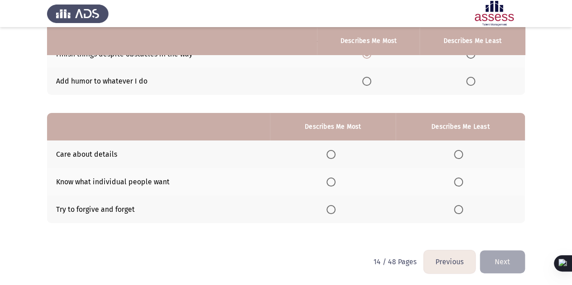
click at [332, 160] on th at bounding box center [333, 155] width 126 height 28
click at [335, 152] on span "Select an option" at bounding box center [330, 154] width 9 height 9
click at [335, 152] on input "Select an option" at bounding box center [330, 154] width 9 height 9
click at [461, 179] on span "Select an option" at bounding box center [458, 182] width 9 height 9
click at [461, 179] on input "Select an option" at bounding box center [458, 182] width 9 height 9
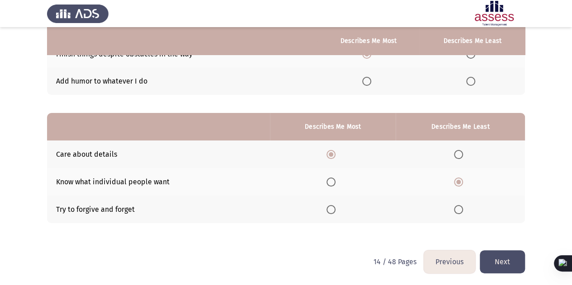
click at [492, 257] on button "Next" at bounding box center [502, 261] width 45 height 23
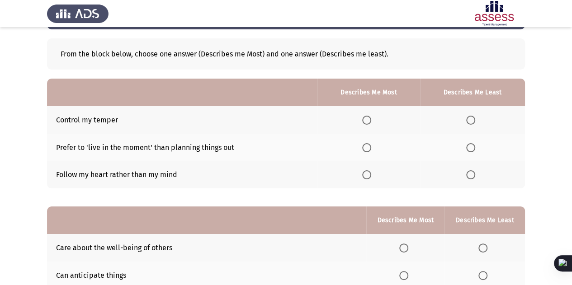
scroll to position [42, 0]
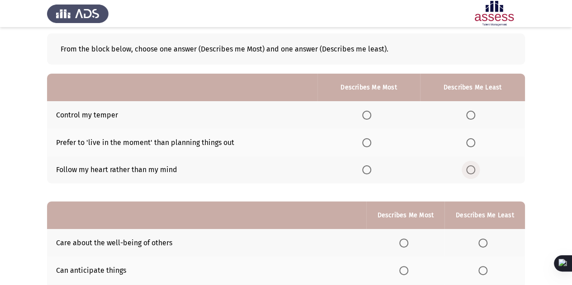
click at [469, 171] on span "Select an option" at bounding box center [470, 169] width 9 height 9
click at [469, 171] on input "Select an option" at bounding box center [470, 169] width 9 height 9
click at [471, 141] on span "Select an option" at bounding box center [470, 142] width 9 height 9
click at [471, 141] on input "Select an option" at bounding box center [470, 142] width 9 height 9
click at [372, 120] on th at bounding box center [368, 115] width 103 height 28
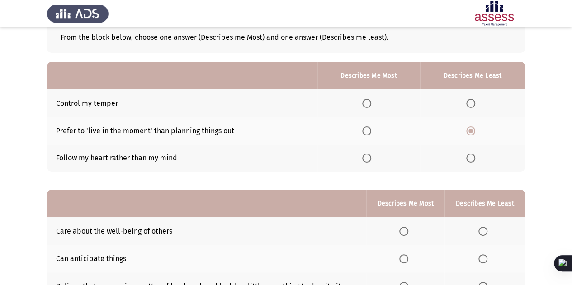
scroll to position [56, 0]
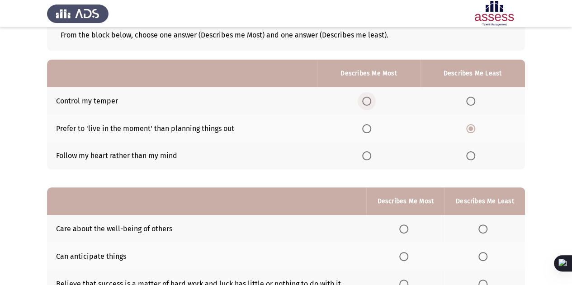
click at [368, 104] on span "Select an option" at bounding box center [366, 101] width 9 height 9
click at [368, 104] on input "Select an option" at bounding box center [366, 101] width 9 height 9
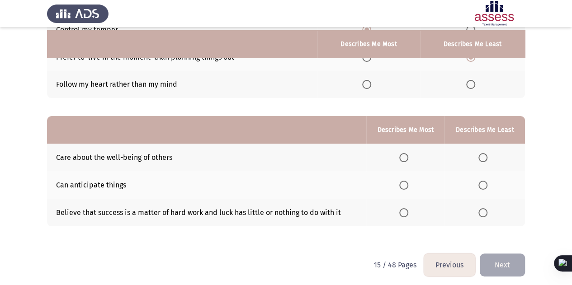
scroll to position [131, 0]
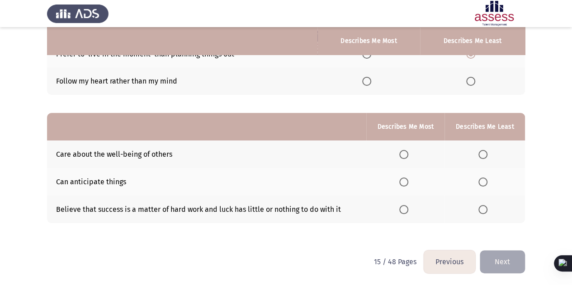
click at [406, 214] on th at bounding box center [405, 210] width 78 height 28
click at [412, 180] on label "Select an option" at bounding box center [405, 182] width 13 height 9
click at [408, 180] on input "Select an option" at bounding box center [403, 182] width 9 height 9
click at [486, 152] on span "Select an option" at bounding box center [482, 154] width 9 height 9
click at [486, 152] on input "Select an option" at bounding box center [482, 154] width 9 height 9
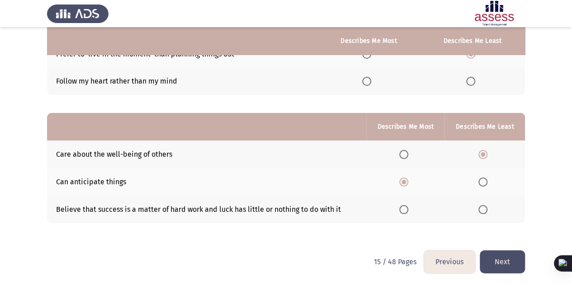
click at [497, 261] on button "Next" at bounding box center [502, 261] width 45 height 23
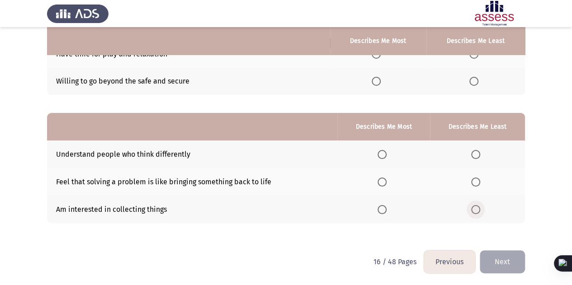
click at [474, 209] on span "Select an option" at bounding box center [475, 209] width 9 height 9
click at [474, 209] on input "Select an option" at bounding box center [475, 209] width 9 height 9
click at [382, 151] on span "Select an option" at bounding box center [381, 154] width 9 height 9
click at [382, 151] on input "Select an option" at bounding box center [381, 154] width 9 height 9
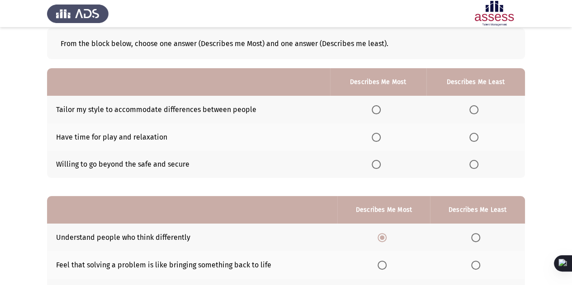
scroll to position [47, 0]
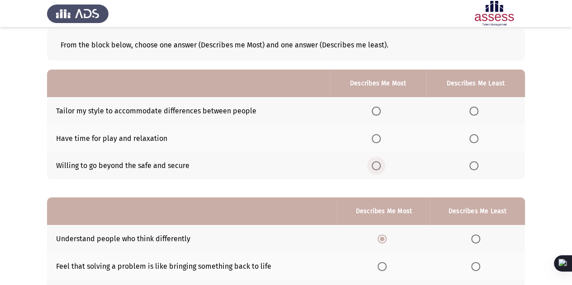
click at [377, 166] on span "Select an option" at bounding box center [376, 165] width 9 height 9
click at [377, 166] on input "Select an option" at bounding box center [376, 165] width 9 height 9
click at [471, 141] on span "Select an option" at bounding box center [473, 138] width 9 height 9
click at [471, 141] on input "Select an option" at bounding box center [473, 138] width 9 height 9
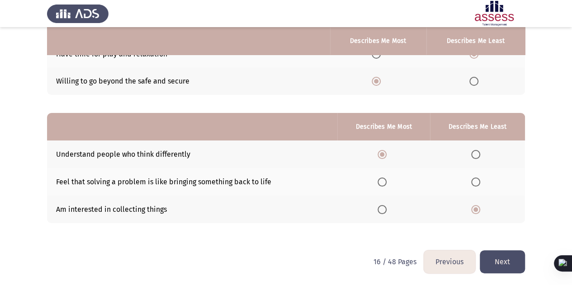
click at [490, 264] on button "Next" at bounding box center [502, 261] width 45 height 23
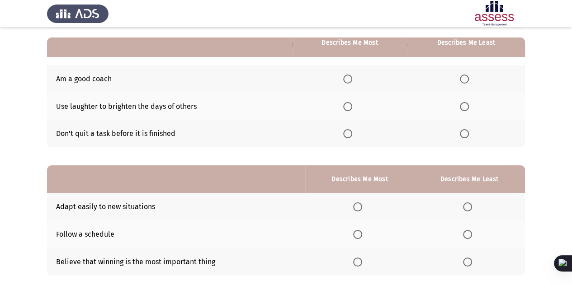
scroll to position [80, 0]
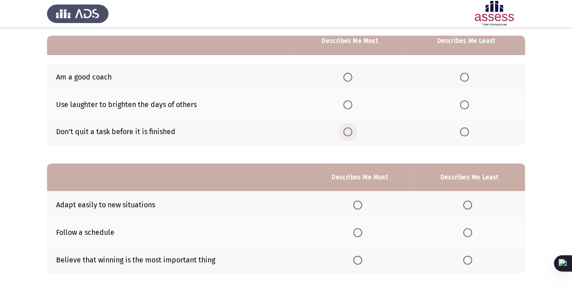
click at [352, 133] on span "Select an option" at bounding box center [347, 131] width 9 height 9
click at [352, 133] on input "Select an option" at bounding box center [347, 131] width 9 height 9
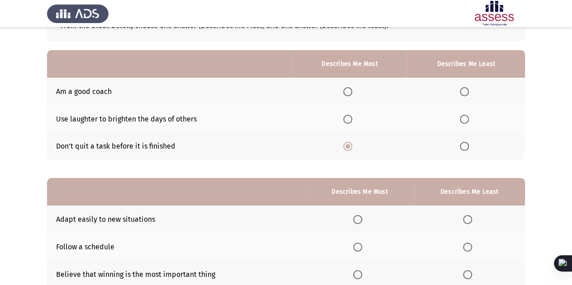
scroll to position [65, 0]
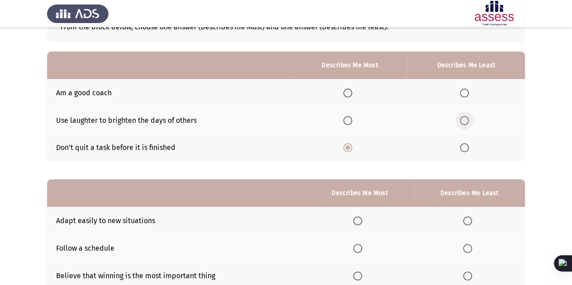
click at [463, 122] on span "Select an option" at bounding box center [464, 120] width 9 height 9
click at [463, 122] on input "Select an option" at bounding box center [464, 120] width 9 height 9
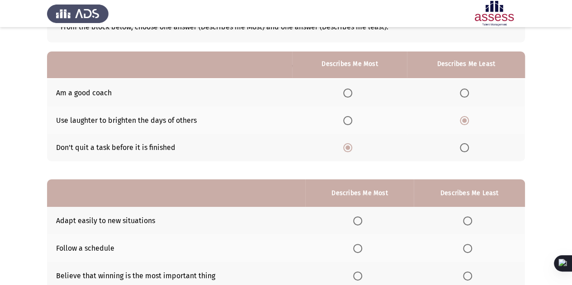
scroll to position [131, 0]
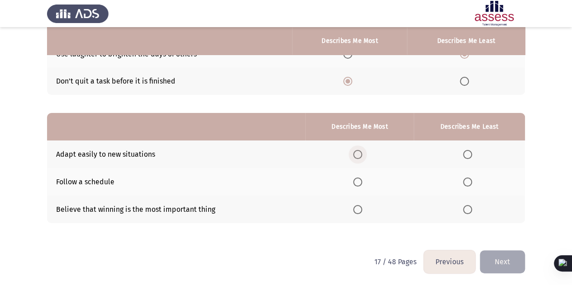
click at [359, 151] on span "Select an option" at bounding box center [357, 154] width 9 height 9
click at [359, 151] on input "Select an option" at bounding box center [357, 154] width 9 height 9
click at [355, 207] on span "Select an option" at bounding box center [357, 209] width 9 height 9
click at [355, 207] on input "Select an option" at bounding box center [357, 209] width 9 height 9
click at [360, 155] on span "Select an option" at bounding box center [357, 154] width 9 height 9
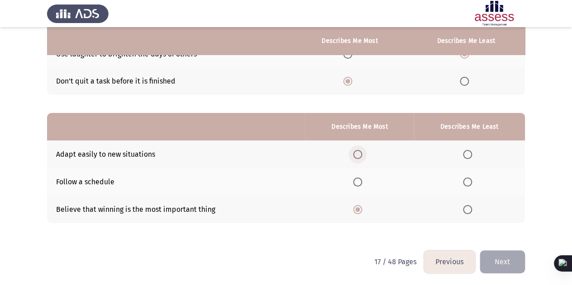
click at [360, 155] on input "Select an option" at bounding box center [357, 154] width 9 height 9
click at [471, 183] on span "Select an option" at bounding box center [467, 182] width 9 height 9
click at [471, 183] on input "Select an option" at bounding box center [467, 182] width 9 height 9
click at [494, 264] on button "Next" at bounding box center [502, 261] width 45 height 23
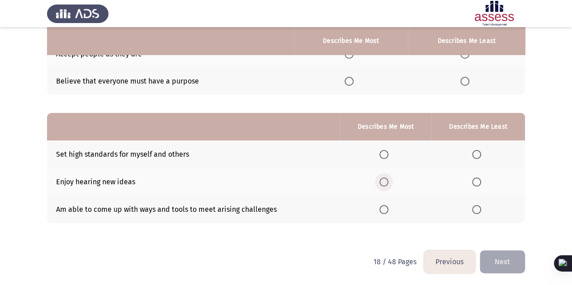
click at [383, 184] on span "Select an option" at bounding box center [383, 182] width 9 height 9
click at [383, 184] on input "Select an option" at bounding box center [383, 182] width 9 height 9
click at [478, 207] on span "Select an option" at bounding box center [476, 209] width 9 height 9
click at [478, 207] on input "Select an option" at bounding box center [476, 209] width 9 height 9
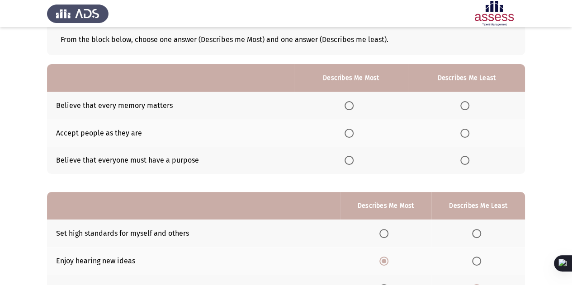
scroll to position [52, 0]
click at [347, 129] on span "Select an option" at bounding box center [348, 133] width 9 height 9
click at [347, 129] on input "Select an option" at bounding box center [348, 133] width 9 height 9
click at [466, 165] on span "Select an option" at bounding box center [464, 160] width 9 height 9
click at [466, 165] on input "Select an option" at bounding box center [464, 160] width 9 height 9
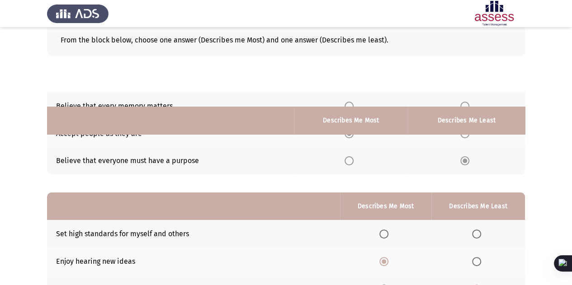
scroll to position [131, 0]
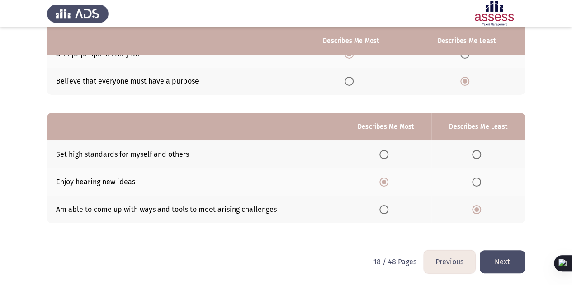
click at [498, 264] on button "Next" at bounding box center [502, 261] width 45 height 23
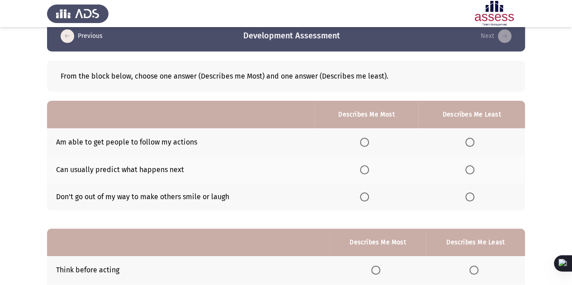
scroll to position [16, 0]
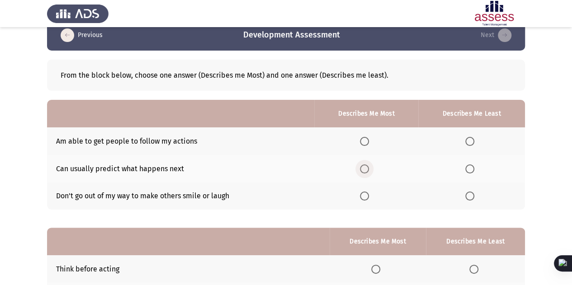
click at [362, 169] on span "Select an option" at bounding box center [364, 169] width 9 height 9
click at [362, 169] on input "Select an option" at bounding box center [364, 169] width 9 height 9
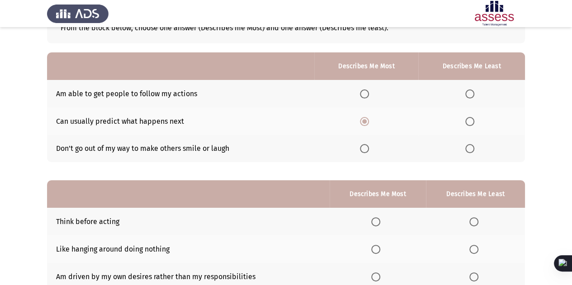
scroll to position [64, 0]
click at [472, 150] on span "Select an option" at bounding box center [469, 148] width 9 height 9
click at [472, 150] on input "Select an option" at bounding box center [469, 148] width 9 height 9
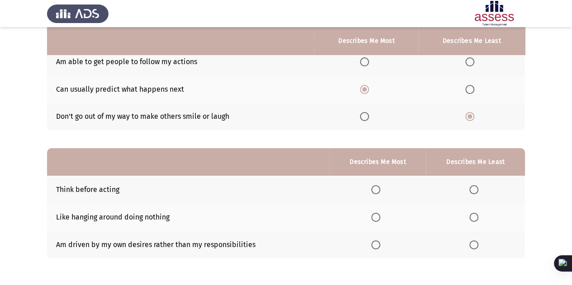
scroll to position [131, 0]
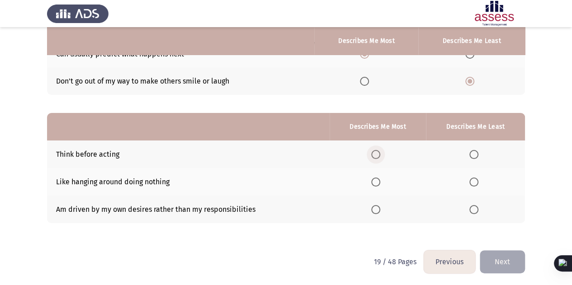
click at [378, 151] on span "Select an option" at bounding box center [375, 154] width 9 height 9
click at [378, 151] on input "Select an option" at bounding box center [375, 154] width 9 height 9
click at [472, 180] on span "Select an option" at bounding box center [473, 182] width 9 height 9
click at [472, 180] on input "Select an option" at bounding box center [473, 182] width 9 height 9
click at [495, 258] on button "Next" at bounding box center [502, 261] width 45 height 23
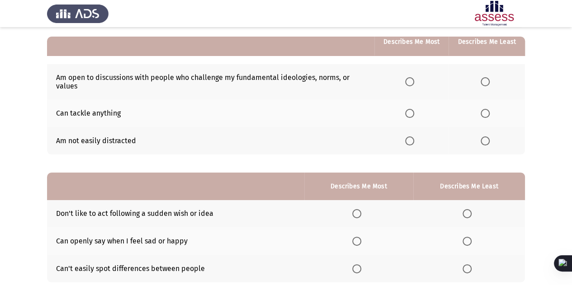
scroll to position [80, 0]
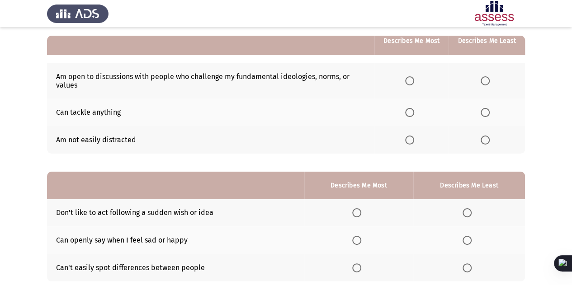
click at [414, 82] on span "Select an option" at bounding box center [409, 80] width 9 height 9
click at [414, 82] on input "Select an option" at bounding box center [409, 80] width 9 height 9
click at [414, 83] on span "Select an option" at bounding box center [409, 80] width 9 height 9
click at [414, 83] on input "Select an option" at bounding box center [409, 80] width 9 height 9
click at [518, 89] on th at bounding box center [486, 80] width 76 height 35
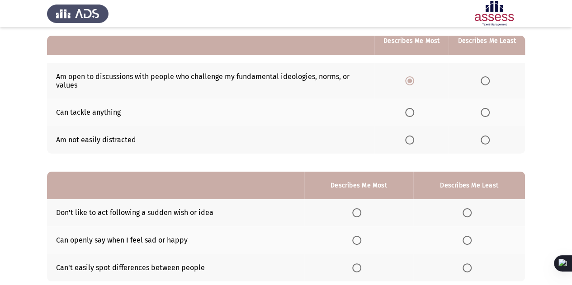
drag, startPoint x: 475, startPoint y: 79, endPoint x: 187, endPoint y: 71, distance: 288.0
click at [187, 71] on tr "Am open to discussions with people who challenge my fundamental ideologies, nor…" at bounding box center [286, 80] width 478 height 35
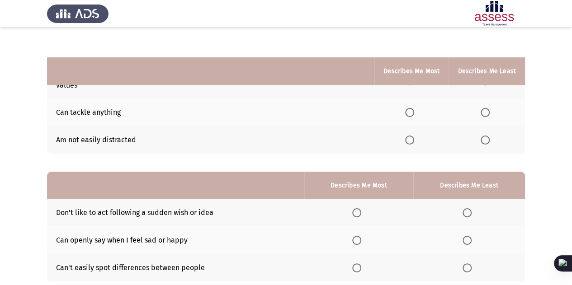
scroll to position [136, 0]
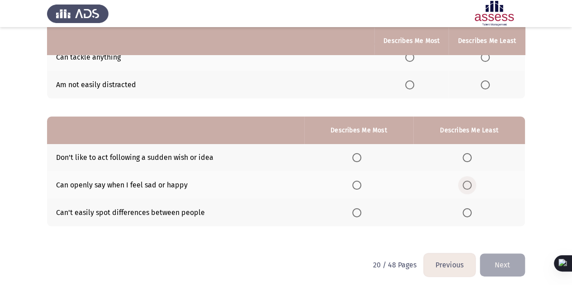
click at [465, 183] on span "Select an option" at bounding box center [466, 185] width 9 height 9
click at [465, 183] on input "Select an option" at bounding box center [466, 185] width 9 height 9
click at [365, 155] on label "Select an option" at bounding box center [358, 157] width 13 height 9
click at [361, 155] on input "Select an option" at bounding box center [356, 157] width 9 height 9
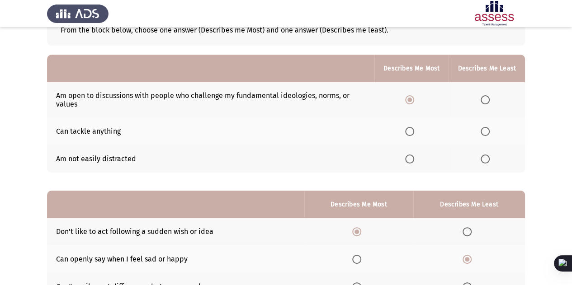
scroll to position [62, 0]
click at [410, 160] on span "Select an option" at bounding box center [409, 158] width 9 height 9
click at [410, 160] on input "Select an option" at bounding box center [409, 158] width 9 height 9
click at [417, 130] on label "Select an option" at bounding box center [411, 131] width 13 height 9
click at [414, 130] on input "Select an option" at bounding box center [409, 131] width 9 height 9
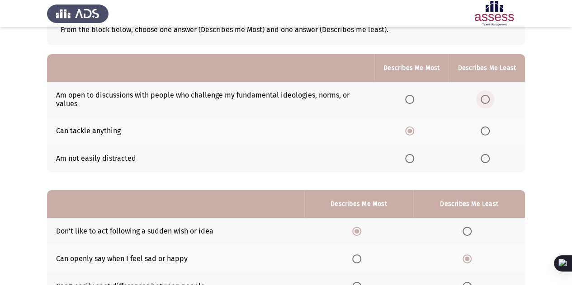
click at [488, 99] on span "Select an option" at bounding box center [484, 99] width 9 height 9
click at [488, 99] on input "Select an option" at bounding box center [484, 99] width 9 height 9
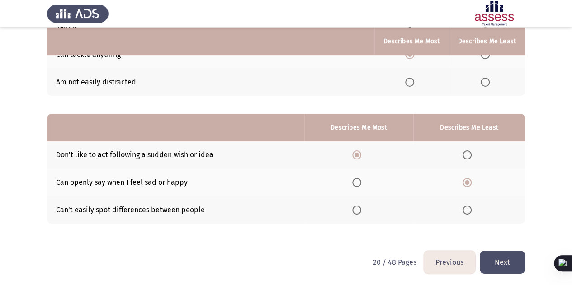
click at [500, 267] on button "Next" at bounding box center [502, 262] width 45 height 23
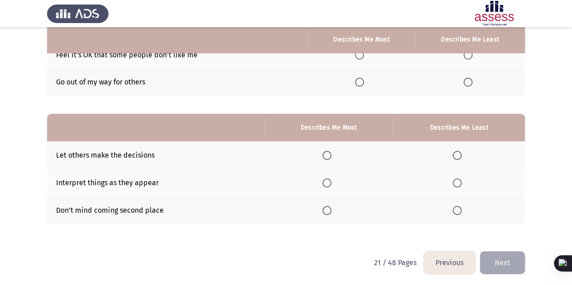
scroll to position [131, 0]
click at [456, 211] on span "Select an option" at bounding box center [456, 210] width 9 height 9
click at [456, 211] on input "Select an option" at bounding box center [456, 210] width 9 height 9
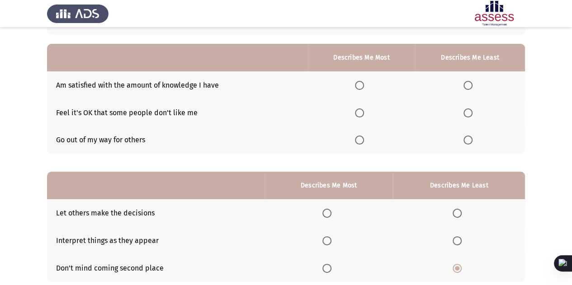
scroll to position [71, 0]
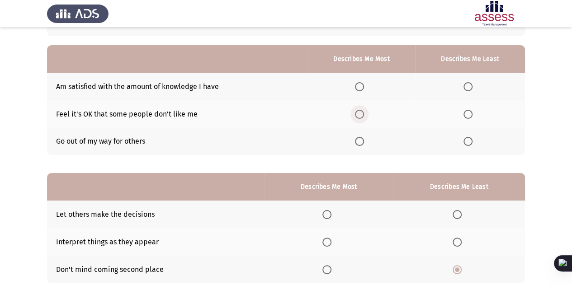
click at [361, 118] on span "Select an option" at bounding box center [359, 114] width 9 height 9
click at [361, 118] on input "Select an option" at bounding box center [359, 114] width 9 height 9
click at [468, 85] on span "Select an option" at bounding box center [467, 86] width 9 height 9
click at [468, 85] on input "Select an option" at bounding box center [467, 86] width 9 height 9
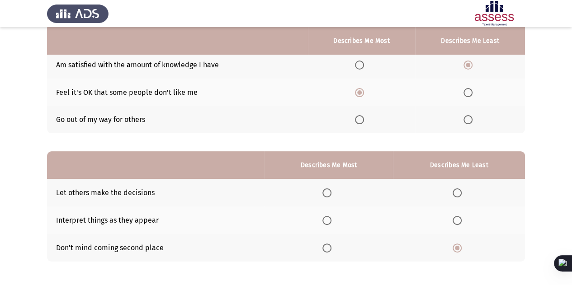
scroll to position [131, 0]
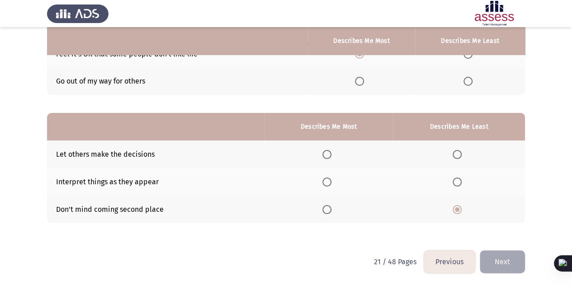
click at [326, 177] on th at bounding box center [328, 182] width 128 height 28
click at [326, 178] on span "Select an option" at bounding box center [326, 182] width 9 height 9
click at [326, 178] on input "Select an option" at bounding box center [326, 182] width 9 height 9
click at [493, 252] on button "Next" at bounding box center [502, 261] width 45 height 23
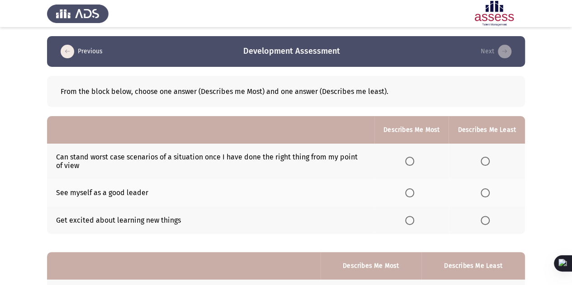
scroll to position [17, 0]
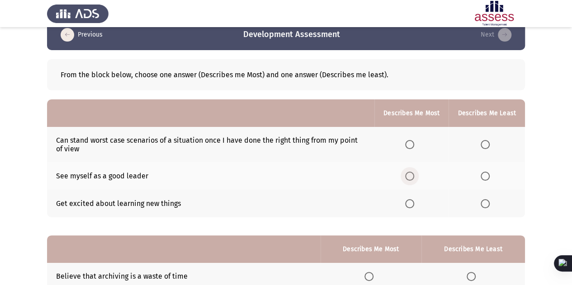
click at [411, 172] on span "Select an option" at bounding box center [409, 176] width 9 height 9
click at [411, 172] on input "Select an option" at bounding box center [409, 176] width 9 height 9
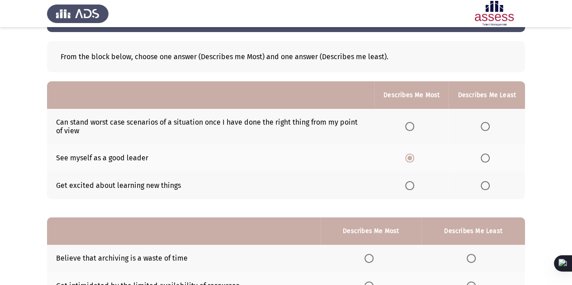
scroll to position [36, 0]
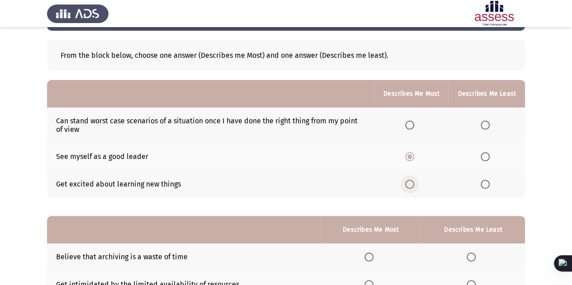
click at [412, 185] on span "Select an option" at bounding box center [409, 184] width 9 height 9
click at [412, 185] on input "Select an option" at bounding box center [409, 184] width 9 height 9
click at [489, 128] on span "Select an option" at bounding box center [484, 125] width 9 height 9
click at [489, 128] on input "Select an option" at bounding box center [484, 125] width 9 height 9
click at [414, 154] on span "Select an option" at bounding box center [409, 156] width 9 height 9
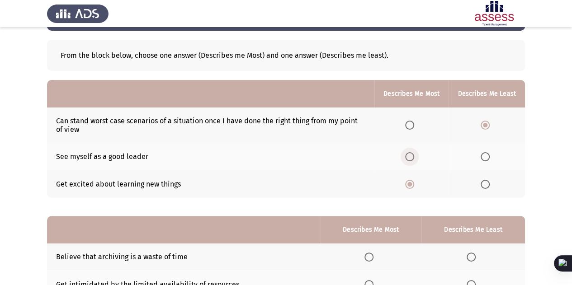
click at [414, 154] on input "Select an option" at bounding box center [409, 156] width 9 height 9
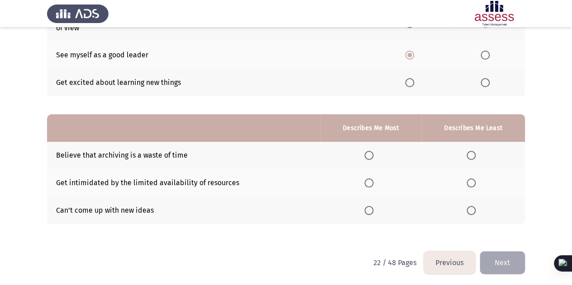
scroll to position [138, 0]
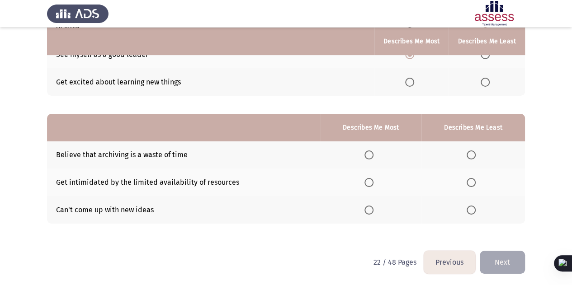
click at [475, 207] on label "Select an option" at bounding box center [472, 210] width 13 height 9
click at [475, 207] on input "Select an option" at bounding box center [470, 210] width 9 height 9
click at [370, 153] on span "Select an option" at bounding box center [368, 155] width 9 height 9
click at [370, 153] on input "Select an option" at bounding box center [368, 155] width 9 height 9
click at [503, 264] on button "Next" at bounding box center [502, 262] width 45 height 23
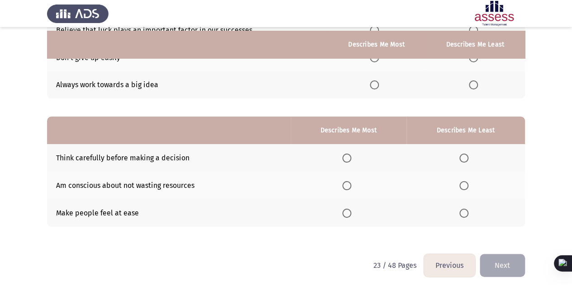
scroll to position [131, 0]
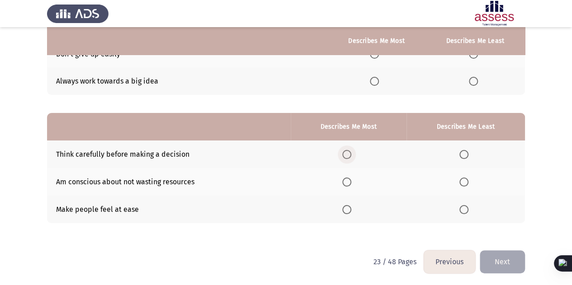
click at [351, 155] on span "Select an option" at bounding box center [346, 154] width 9 height 9
click at [351, 155] on input "Select an option" at bounding box center [346, 154] width 9 height 9
click at [463, 210] on span "Select an option" at bounding box center [463, 209] width 9 height 9
click at [462, 205] on mat-radio-button "Select an option" at bounding box center [465, 209] width 13 height 9
click at [463, 208] on span "Select an option" at bounding box center [463, 209] width 9 height 9
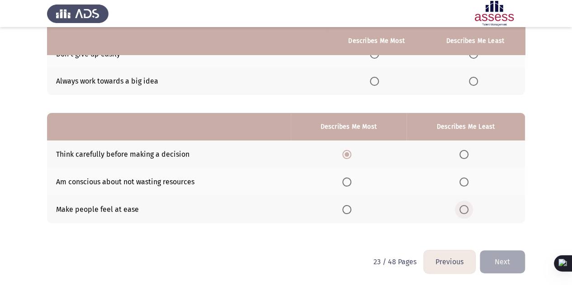
click at [463, 208] on input "Select an option" at bounding box center [463, 209] width 9 height 9
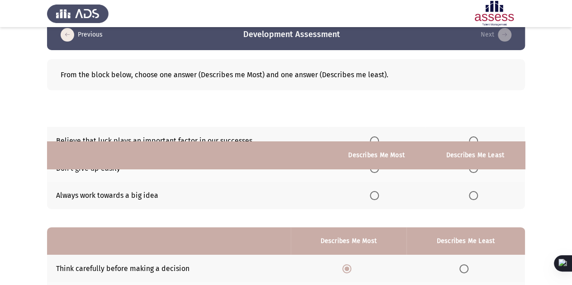
scroll to position [0, 0]
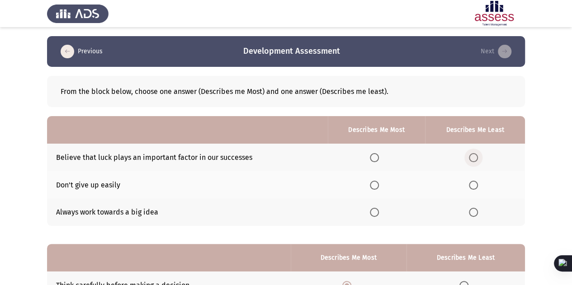
click at [470, 158] on span "Select an option" at bounding box center [473, 157] width 9 height 9
click at [470, 158] on input "Select an option" at bounding box center [473, 157] width 9 height 9
click at [378, 209] on span "Select an option" at bounding box center [374, 212] width 9 height 9
click at [378, 209] on input "Select an option" at bounding box center [374, 212] width 9 height 9
click at [392, 182] on th at bounding box center [376, 185] width 97 height 28
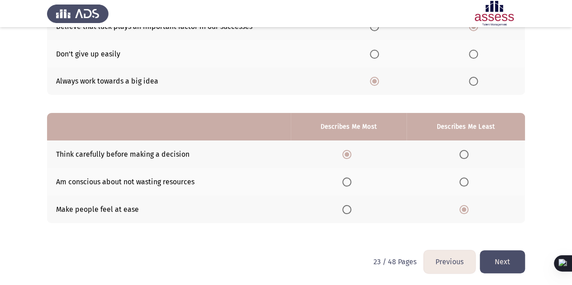
scroll to position [92, 0]
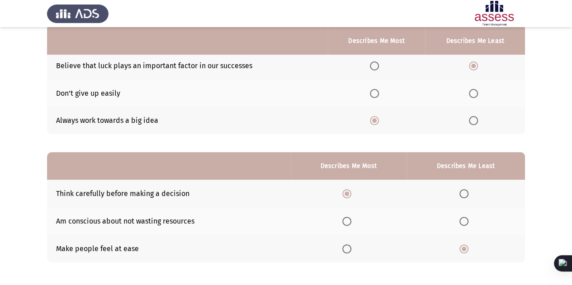
click at [376, 98] on th at bounding box center [376, 94] width 97 height 28
click at [377, 94] on span "Select an option" at bounding box center [374, 93] width 9 height 9
click at [377, 94] on input "Select an option" at bounding box center [374, 93] width 9 height 9
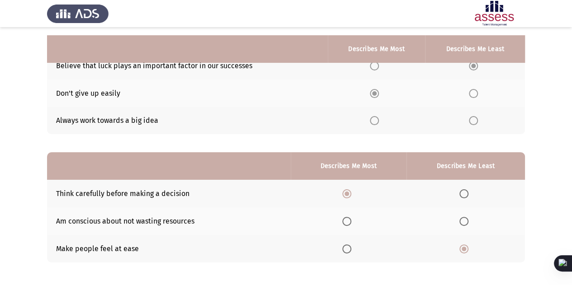
scroll to position [131, 0]
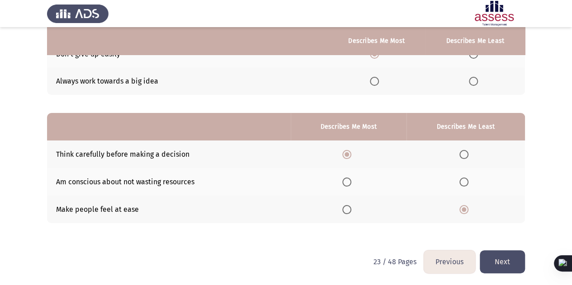
click at [504, 252] on button "Next" at bounding box center [502, 261] width 45 height 23
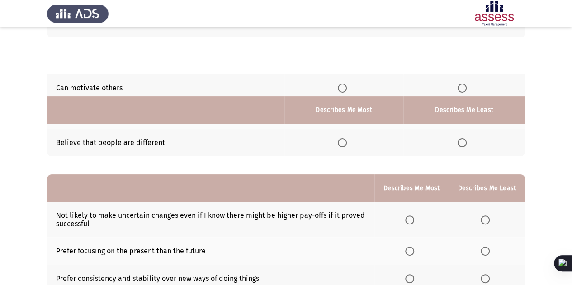
scroll to position [69, 0]
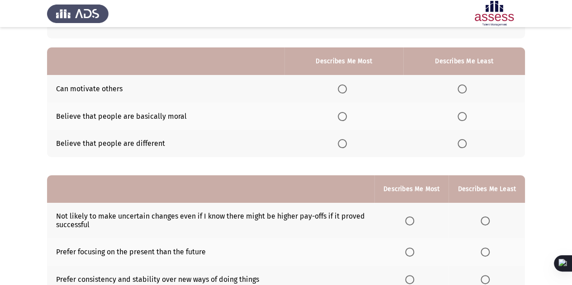
click at [322, 143] on th at bounding box center [343, 144] width 118 height 28
click at [342, 85] on span "Select an option" at bounding box center [342, 89] width 9 height 9
click at [342, 85] on input "Select an option" at bounding box center [342, 89] width 9 height 9
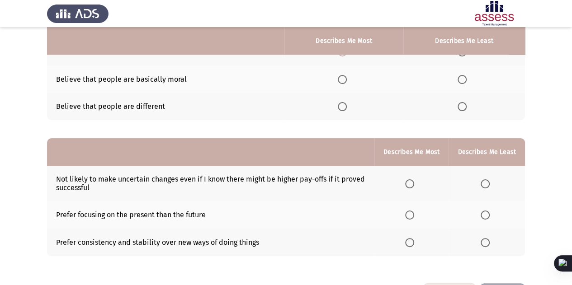
scroll to position [107, 0]
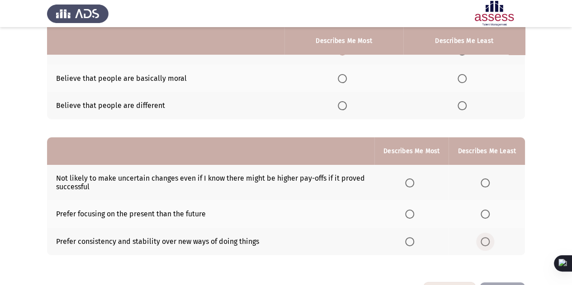
click at [486, 239] on span "Select an option" at bounding box center [484, 241] width 9 height 9
click at [486, 239] on input "Select an option" at bounding box center [484, 241] width 9 height 9
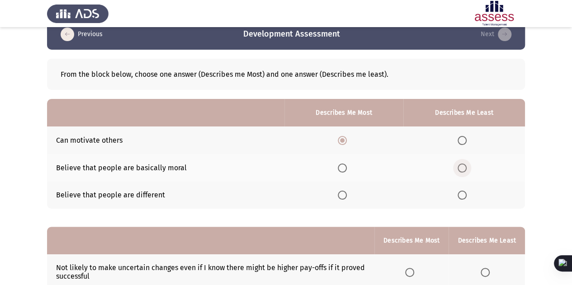
click at [465, 168] on span "Select an option" at bounding box center [461, 168] width 9 height 9
click at [465, 168] on input "Select an option" at bounding box center [461, 168] width 9 height 9
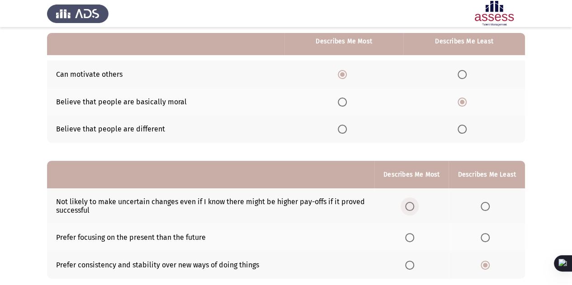
click at [417, 203] on label "Select an option" at bounding box center [411, 206] width 13 height 9
click at [414, 203] on input "Select an option" at bounding box center [409, 206] width 9 height 9
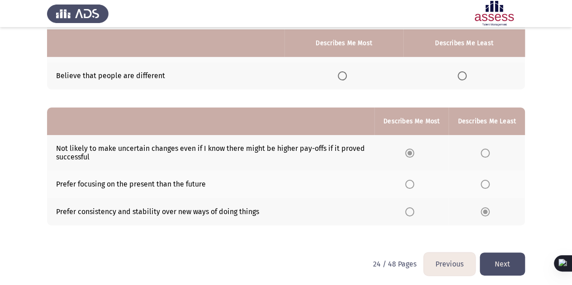
scroll to position [138, 0]
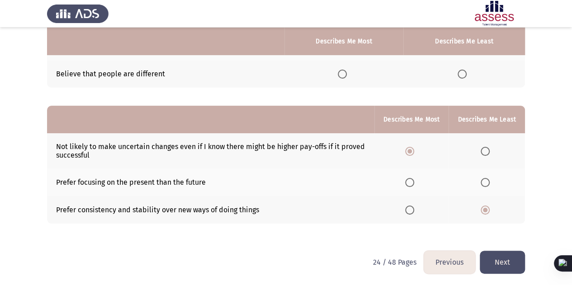
click at [499, 260] on button "Next" at bounding box center [502, 262] width 45 height 23
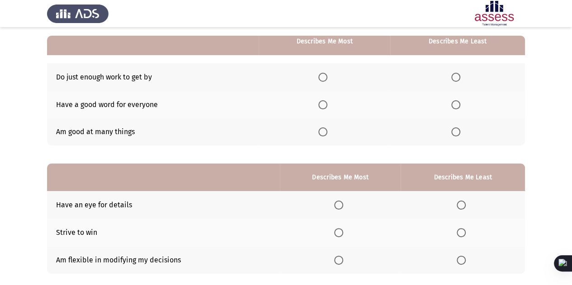
scroll to position [81, 0]
click at [321, 133] on span "Select an option" at bounding box center [322, 131] width 9 height 9
click at [321, 133] on input "Select an option" at bounding box center [322, 131] width 9 height 9
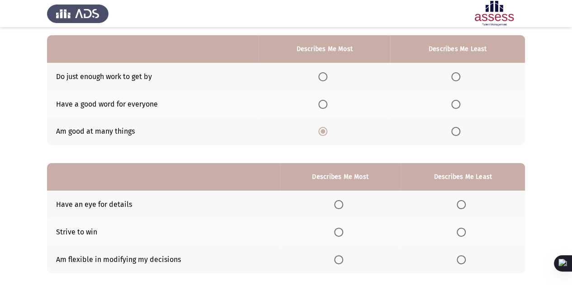
scroll to position [74, 0]
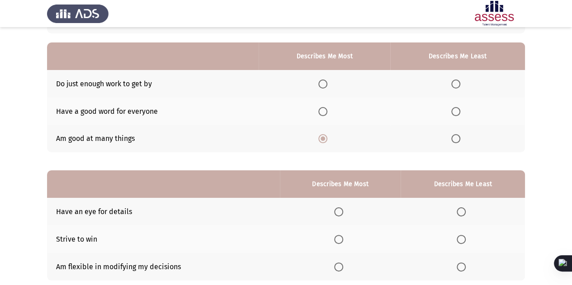
click at [456, 84] on span "Select an option" at bounding box center [455, 84] width 9 height 9
click at [456, 84] on input "Select an option" at bounding box center [455, 84] width 9 height 9
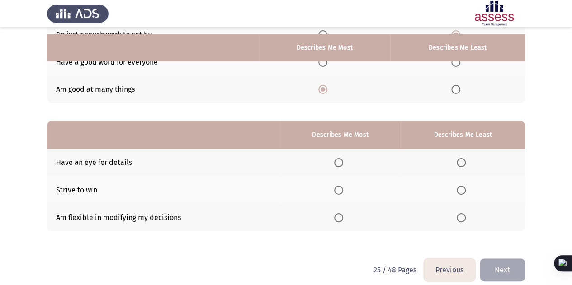
scroll to position [131, 0]
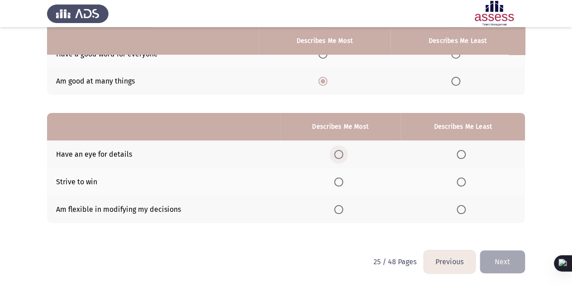
click at [340, 155] on span "Select an option" at bounding box center [338, 154] width 9 height 9
click at [340, 155] on input "Select an option" at bounding box center [338, 154] width 9 height 9
click at [456, 207] on span "Select an option" at bounding box center [460, 209] width 9 height 9
click at [456, 207] on input "Select an option" at bounding box center [460, 209] width 9 height 9
click at [503, 272] on button "Next" at bounding box center [502, 261] width 45 height 23
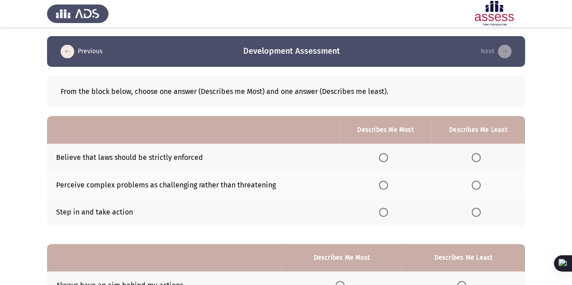
scroll to position [44, 0]
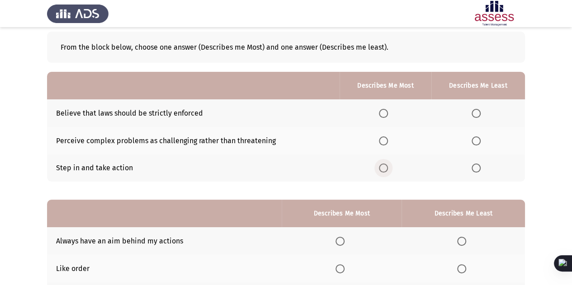
click at [380, 166] on span "Select an option" at bounding box center [383, 168] width 9 height 9
click at [380, 166] on input "Select an option" at bounding box center [383, 168] width 9 height 9
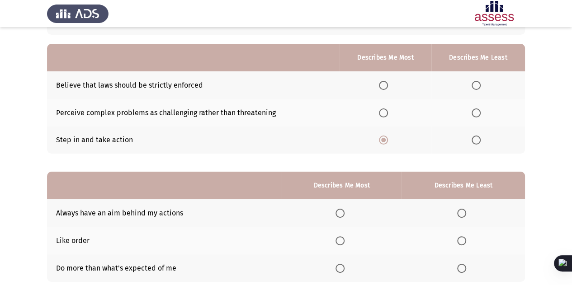
scroll to position [131, 0]
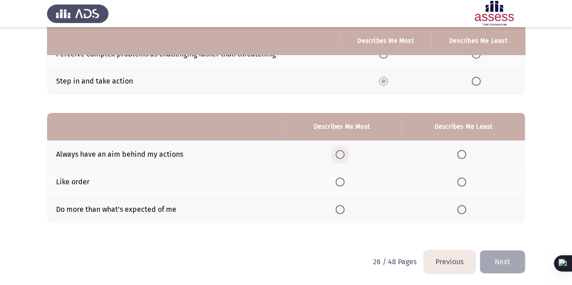
click at [347, 153] on label "Select an option" at bounding box center [341, 154] width 13 height 9
click at [344, 153] on input "Select an option" at bounding box center [339, 154] width 9 height 9
click at [464, 182] on span "Select an option" at bounding box center [461, 182] width 9 height 9
click at [464, 182] on input "Select an option" at bounding box center [461, 182] width 9 height 9
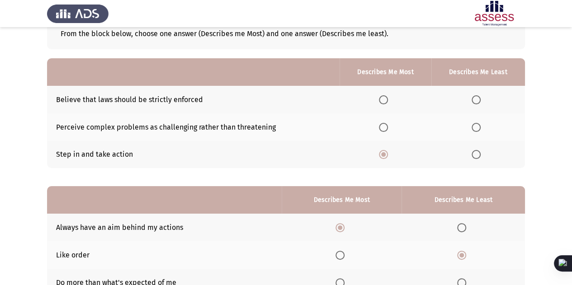
scroll to position [54, 0]
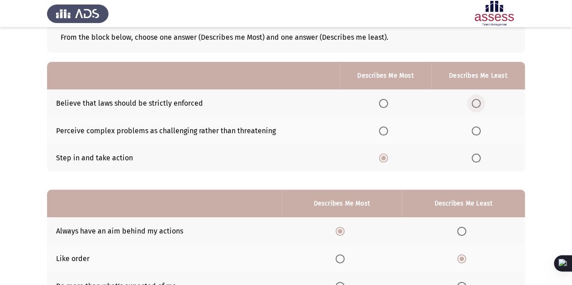
click at [473, 104] on span "Select an option" at bounding box center [475, 103] width 9 height 9
click at [473, 104] on input "Select an option" at bounding box center [475, 103] width 9 height 9
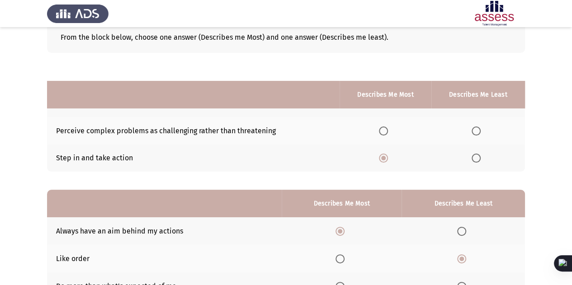
scroll to position [131, 0]
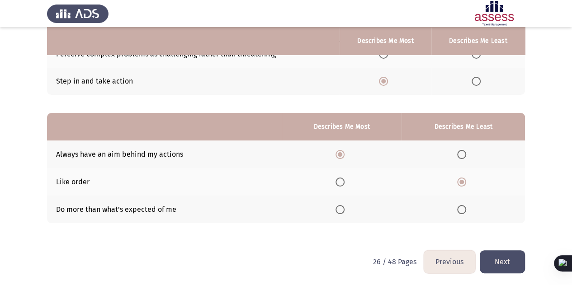
click at [494, 265] on button "Next" at bounding box center [502, 261] width 45 height 23
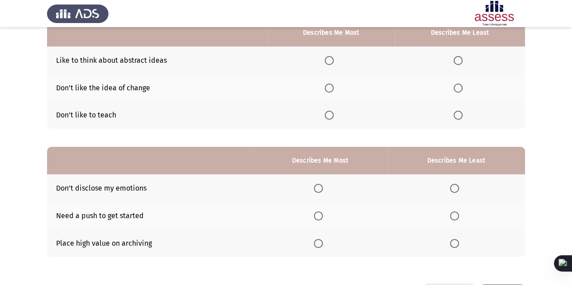
scroll to position [98, 0]
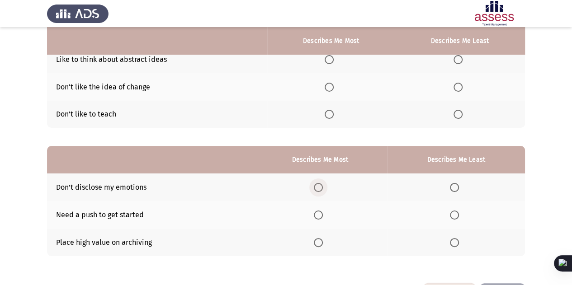
click at [320, 187] on span "Select an option" at bounding box center [318, 187] width 9 height 9
click at [320, 187] on input "Select an option" at bounding box center [318, 187] width 9 height 9
click at [454, 211] on span "Select an option" at bounding box center [454, 215] width 9 height 9
click at [454, 211] on input "Select an option" at bounding box center [454, 215] width 9 height 9
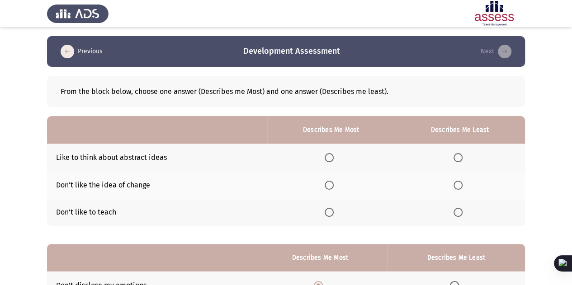
scroll to position [54, 0]
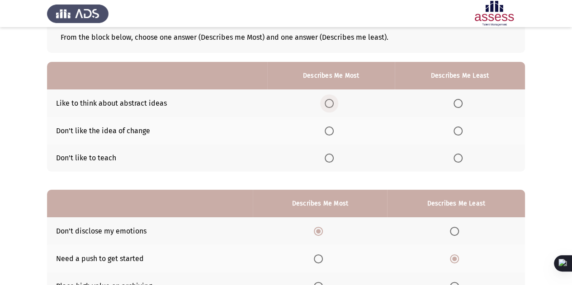
click at [328, 106] on span "Select an option" at bounding box center [329, 103] width 9 height 9
click at [328, 106] on input "Select an option" at bounding box center [329, 103] width 9 height 9
click at [454, 158] on span "Select an option" at bounding box center [457, 158] width 9 height 9
click at [454, 158] on input "Select an option" at bounding box center [457, 158] width 9 height 9
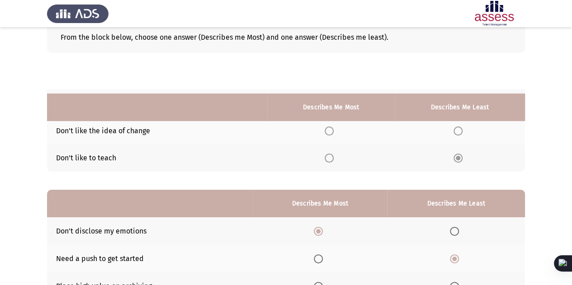
scroll to position [131, 0]
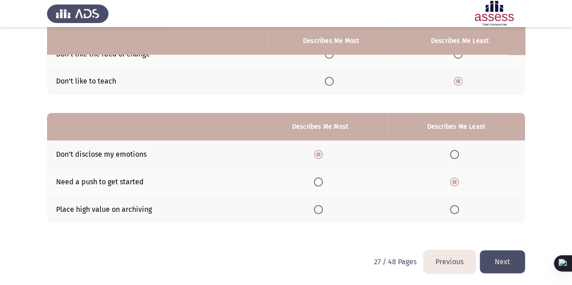
click at [503, 257] on button "Next" at bounding box center [502, 261] width 45 height 23
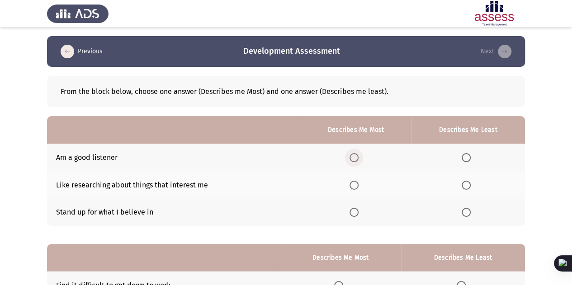
click at [357, 159] on span "Select an option" at bounding box center [353, 157] width 9 height 9
click at [357, 159] on input "Select an option" at bounding box center [353, 157] width 9 height 9
click at [353, 184] on span "Select an option" at bounding box center [353, 185] width 9 height 9
click at [353, 184] on input "Select an option" at bounding box center [353, 185] width 9 height 9
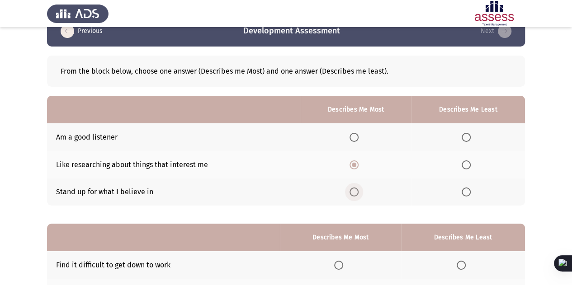
click at [354, 195] on span "Select an option" at bounding box center [353, 192] width 9 height 9
click at [354, 195] on input "Select an option" at bounding box center [353, 192] width 9 height 9
click at [471, 165] on label "Select an option" at bounding box center [467, 164] width 13 height 9
click at [471, 165] on input "Select an option" at bounding box center [465, 164] width 9 height 9
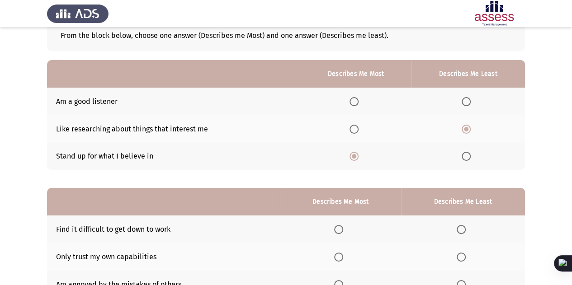
scroll to position [131, 0]
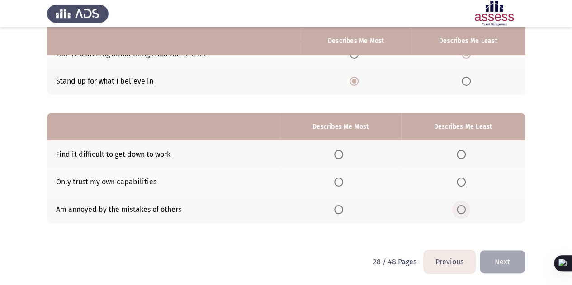
click at [461, 211] on span "Select an option" at bounding box center [460, 209] width 9 height 9
click at [461, 211] on input "Select an option" at bounding box center [460, 209] width 9 height 9
click at [342, 153] on span "Select an option" at bounding box center [338, 154] width 9 height 9
click at [342, 153] on input "Select an option" at bounding box center [338, 154] width 9 height 9
click at [503, 263] on button "Next" at bounding box center [502, 261] width 45 height 23
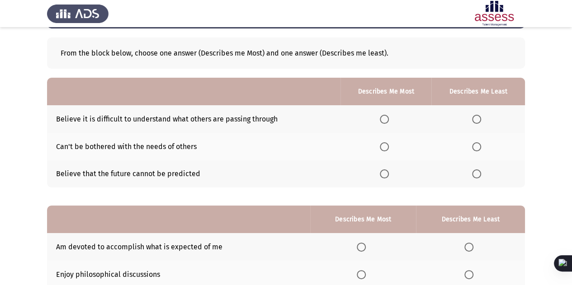
scroll to position [66, 0]
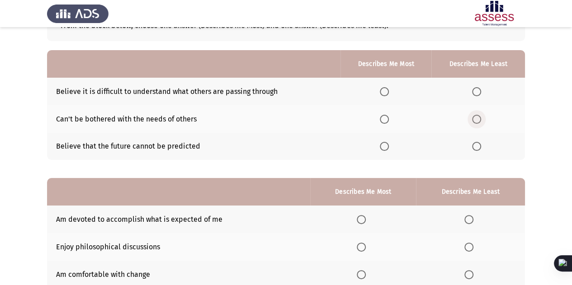
click at [475, 117] on span "Select an option" at bounding box center [476, 119] width 9 height 9
click at [475, 117] on input "Select an option" at bounding box center [476, 119] width 9 height 9
click at [388, 115] on span "Select an option" at bounding box center [384, 119] width 9 height 9
click at [388, 115] on input "Select an option" at bounding box center [384, 119] width 9 height 9
click at [475, 149] on span "Select an option" at bounding box center [476, 146] width 9 height 9
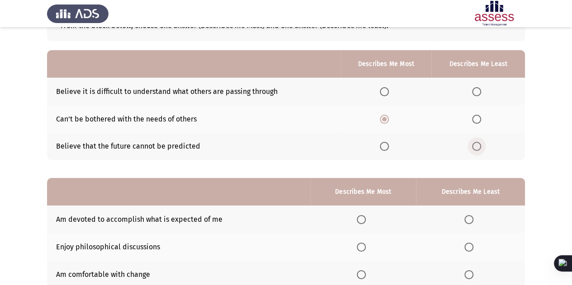
click at [475, 149] on input "Select an option" at bounding box center [476, 146] width 9 height 9
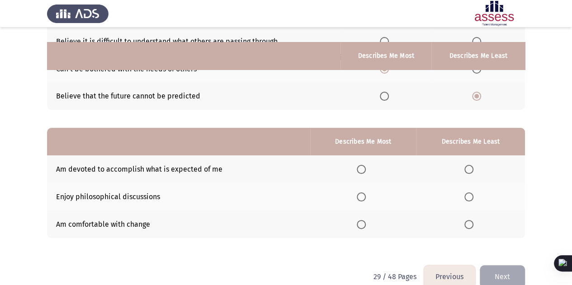
scroll to position [131, 0]
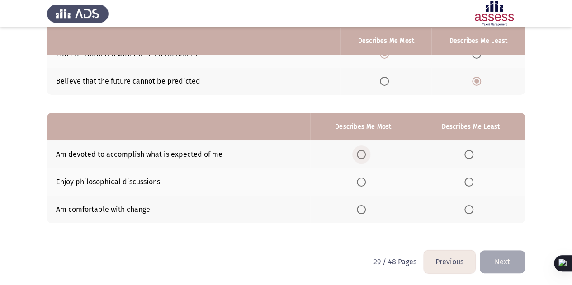
click at [363, 156] on span "Select an option" at bounding box center [361, 154] width 9 height 9
click at [363, 156] on input "Select an option" at bounding box center [361, 154] width 9 height 9
click at [467, 179] on span "Select an option" at bounding box center [468, 182] width 9 height 9
click at [467, 179] on input "Select an option" at bounding box center [468, 182] width 9 height 9
click at [499, 258] on button "Next" at bounding box center [502, 261] width 45 height 23
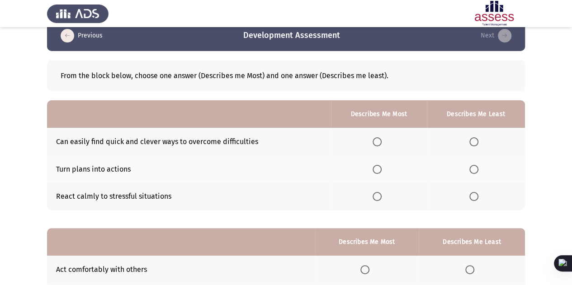
scroll to position [0, 0]
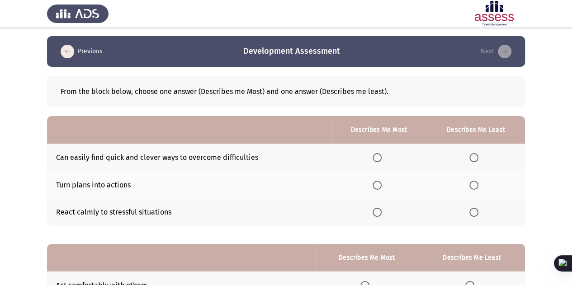
click at [376, 159] on span "Select an option" at bounding box center [376, 157] width 9 height 9
click at [376, 159] on input "Select an option" at bounding box center [376, 157] width 9 height 9
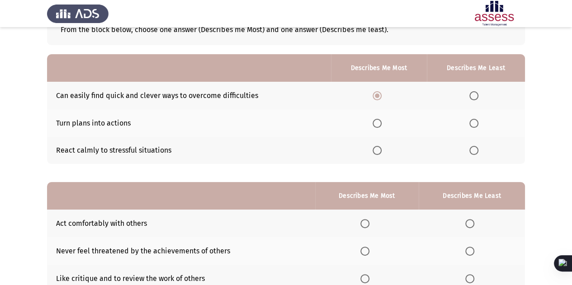
scroll to position [63, 0]
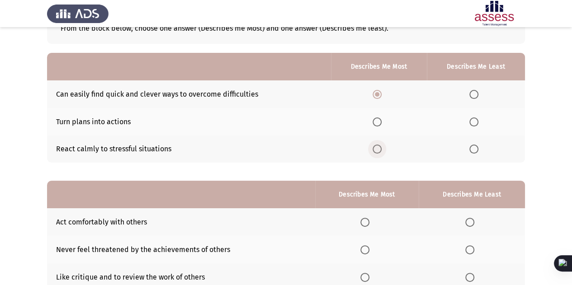
click at [376, 148] on span "Select an option" at bounding box center [376, 149] width 9 height 9
click at [376, 148] on input "Select an option" at bounding box center [376, 149] width 9 height 9
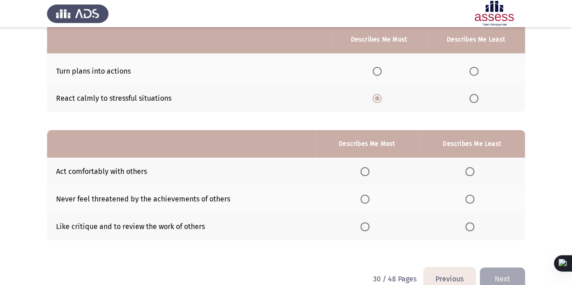
scroll to position [114, 0]
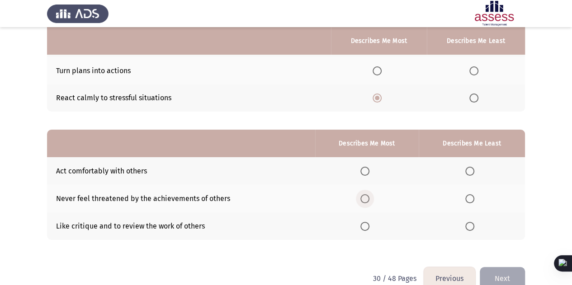
click at [369, 194] on span "Select an option" at bounding box center [364, 198] width 9 height 9
click at [369, 194] on input "Select an option" at bounding box center [364, 198] width 9 height 9
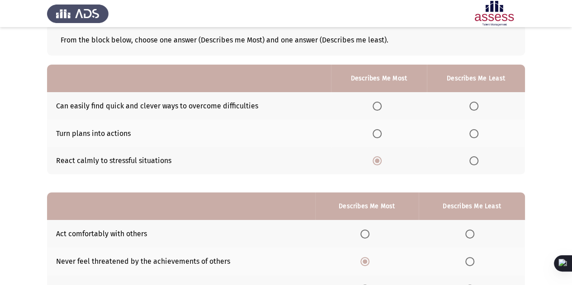
scroll to position [40, 0]
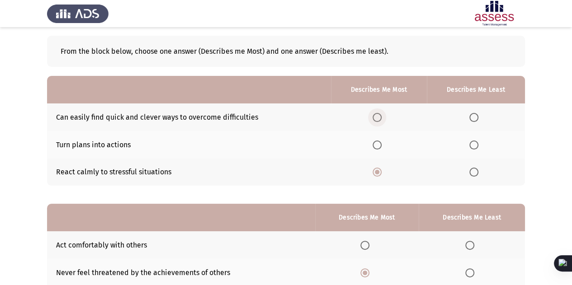
click at [380, 121] on span "Select an option" at bounding box center [376, 117] width 9 height 9
click at [380, 121] on input "Select an option" at bounding box center [376, 117] width 9 height 9
click at [473, 171] on span "Select an option" at bounding box center [473, 172] width 9 height 9
click at [473, 171] on input "Select an option" at bounding box center [473, 172] width 9 height 9
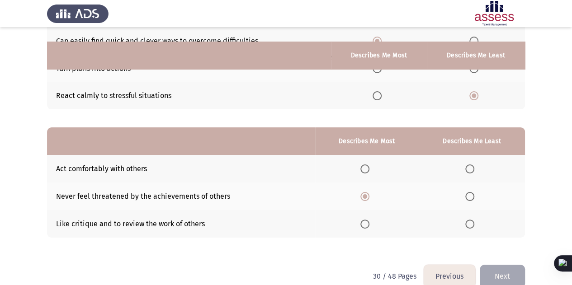
scroll to position [131, 0]
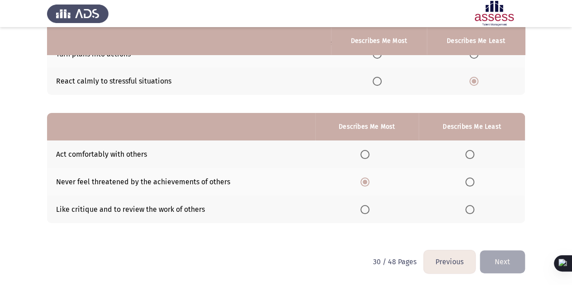
click at [452, 146] on th at bounding box center [472, 155] width 106 height 28
click at [470, 154] on span "Select an option" at bounding box center [469, 154] width 9 height 9
click at [470, 154] on input "Select an option" at bounding box center [469, 154] width 9 height 9
click at [500, 263] on button "Next" at bounding box center [502, 261] width 45 height 23
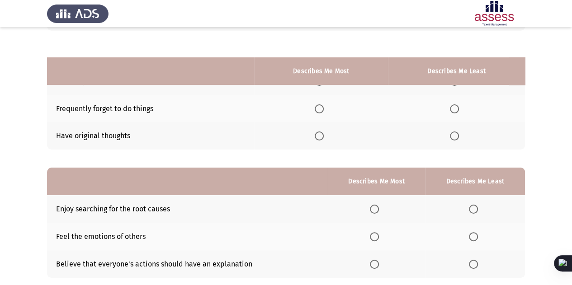
scroll to position [107, 0]
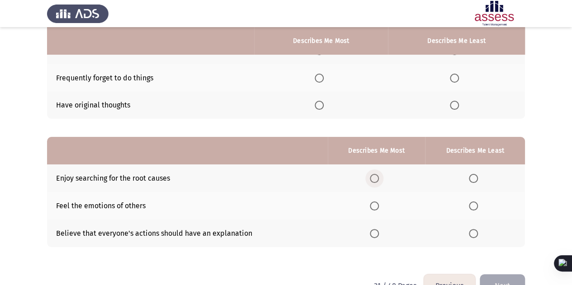
click at [375, 175] on span "Select an option" at bounding box center [374, 178] width 9 height 9
click at [375, 175] on input "Select an option" at bounding box center [374, 178] width 9 height 9
click at [469, 229] on span "Select an option" at bounding box center [473, 233] width 9 height 9
click at [469, 229] on input "Select an option" at bounding box center [473, 233] width 9 height 9
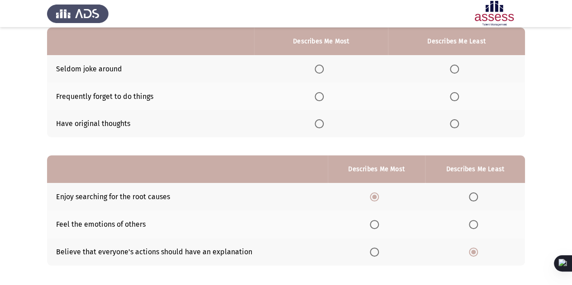
scroll to position [78, 0]
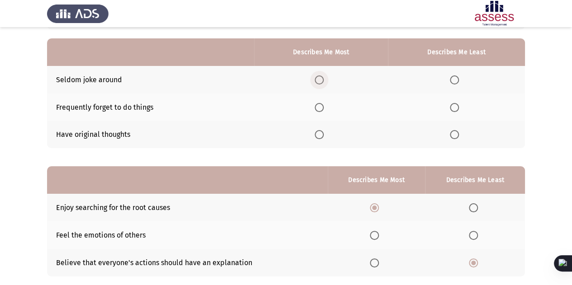
click at [324, 80] on span "Select an option" at bounding box center [319, 79] width 9 height 9
click at [324, 80] on input "Select an option" at bounding box center [319, 79] width 9 height 9
click at [457, 104] on span "Select an option" at bounding box center [454, 107] width 9 height 9
click at [457, 104] on input "Select an option" at bounding box center [454, 107] width 9 height 9
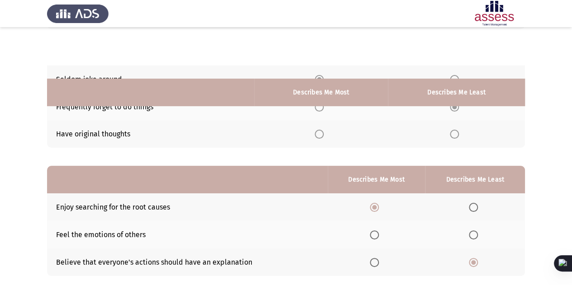
scroll to position [131, 0]
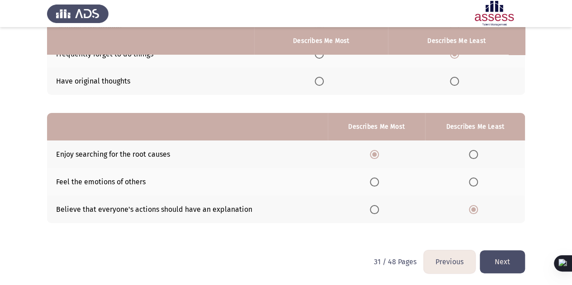
click at [489, 262] on button "Next" at bounding box center [502, 261] width 45 height 23
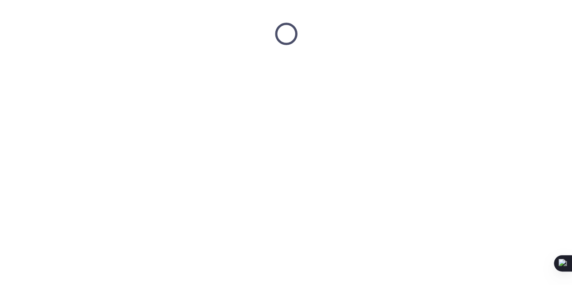
scroll to position [0, 0]
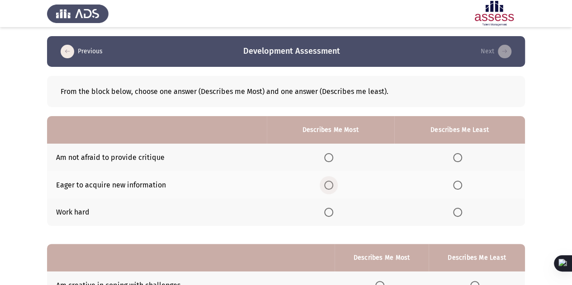
click at [332, 183] on span "Select an option" at bounding box center [328, 185] width 9 height 9
click at [332, 183] on input "Select an option" at bounding box center [328, 185] width 9 height 9
click at [329, 154] on span "Select an option" at bounding box center [328, 157] width 9 height 9
click at [329, 154] on input "Select an option" at bounding box center [328, 157] width 9 height 9
click at [463, 214] on label "Select an option" at bounding box center [459, 212] width 13 height 9
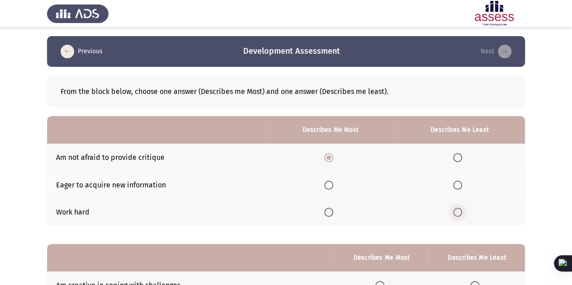
click at [462, 214] on input "Select an option" at bounding box center [457, 212] width 9 height 9
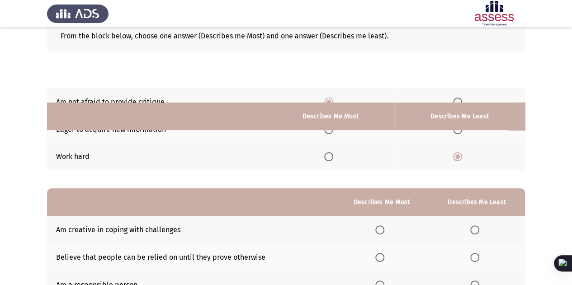
scroll to position [131, 0]
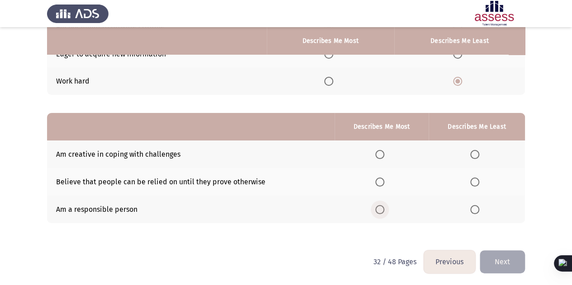
click at [383, 209] on span "Select an option" at bounding box center [379, 209] width 9 height 9
click at [383, 209] on input "Select an option" at bounding box center [379, 209] width 9 height 9
click at [478, 183] on span "Select an option" at bounding box center [474, 182] width 9 height 9
click at [478, 183] on input "Select an option" at bounding box center [474, 182] width 9 height 9
click at [503, 254] on button "Next" at bounding box center [502, 261] width 45 height 23
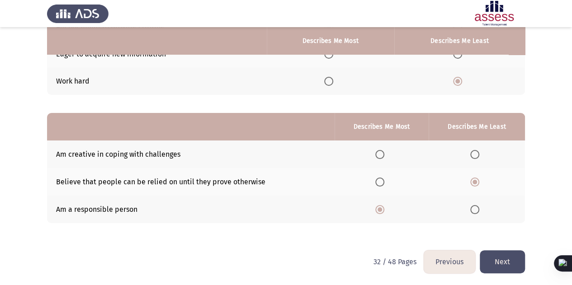
scroll to position [0, 0]
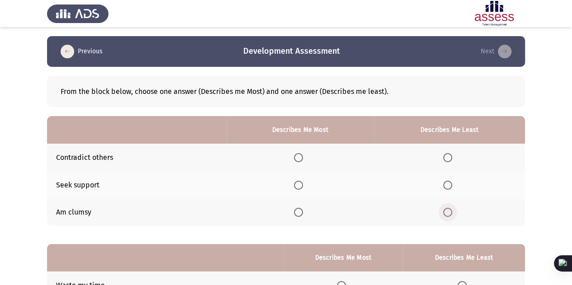
click at [449, 208] on span "Select an option" at bounding box center [447, 212] width 9 height 9
click at [449, 208] on input "Select an option" at bounding box center [447, 212] width 9 height 9
click at [300, 158] on span "Select an option" at bounding box center [298, 157] width 9 height 9
click at [300, 158] on input "Select an option" at bounding box center [298, 157] width 9 height 9
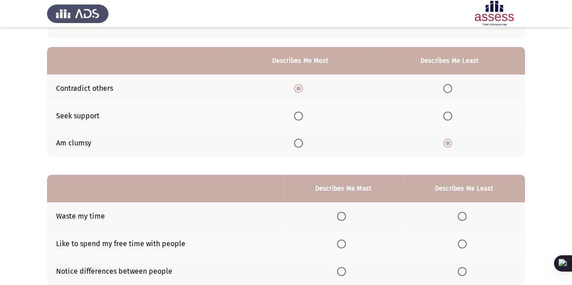
scroll to position [131, 0]
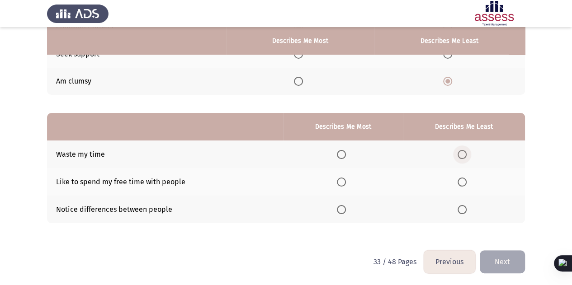
click at [458, 154] on span "Select an option" at bounding box center [461, 154] width 9 height 9
click at [458, 154] on input "Select an option" at bounding box center [461, 154] width 9 height 9
click at [341, 183] on span "Select an option" at bounding box center [341, 182] width 9 height 9
click at [341, 183] on input "Select an option" at bounding box center [341, 182] width 9 height 9
click at [342, 210] on span "Select an option" at bounding box center [341, 209] width 9 height 9
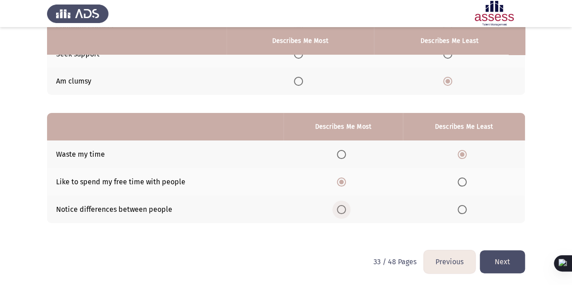
click at [342, 210] on input "Select an option" at bounding box center [341, 209] width 9 height 9
click at [502, 263] on button "Next" at bounding box center [502, 261] width 45 height 23
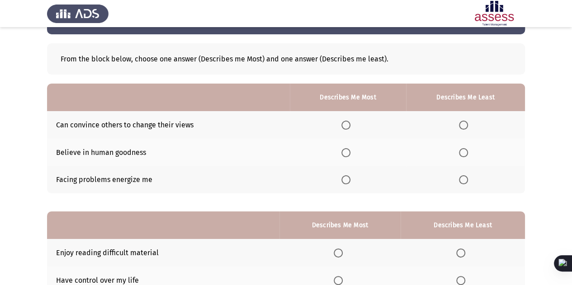
scroll to position [39, 0]
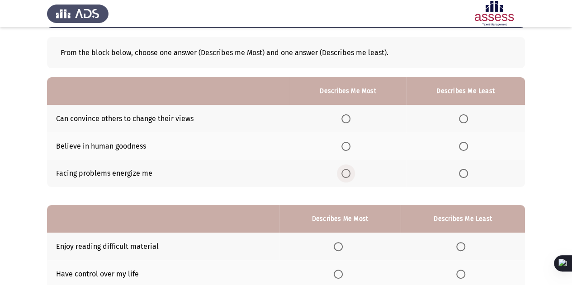
click at [349, 175] on span "Select an option" at bounding box center [345, 173] width 9 height 9
click at [349, 175] on input "Select an option" at bounding box center [345, 173] width 9 height 9
click at [463, 122] on span "Select an option" at bounding box center [463, 118] width 9 height 9
click at [463, 122] on input "Select an option" at bounding box center [463, 118] width 9 height 9
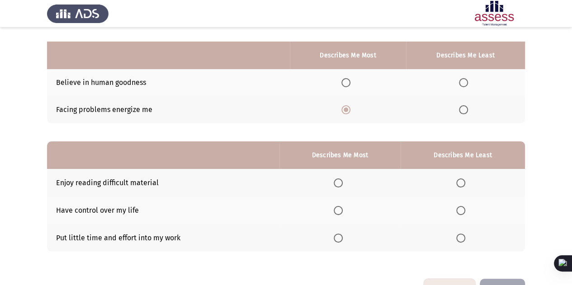
scroll to position [131, 0]
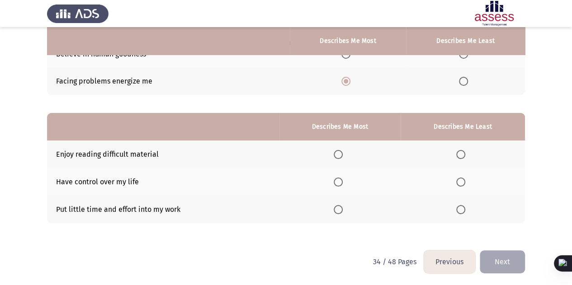
drag, startPoint x: 461, startPoint y: 214, endPoint x: 464, endPoint y: 201, distance: 13.0
click at [464, 201] on th at bounding box center [462, 210] width 124 height 28
click at [458, 210] on span "Select an option" at bounding box center [460, 209] width 9 height 9
click at [458, 210] on input "Select an option" at bounding box center [460, 209] width 9 height 9
click at [338, 154] on span "Select an option" at bounding box center [338, 154] width 9 height 9
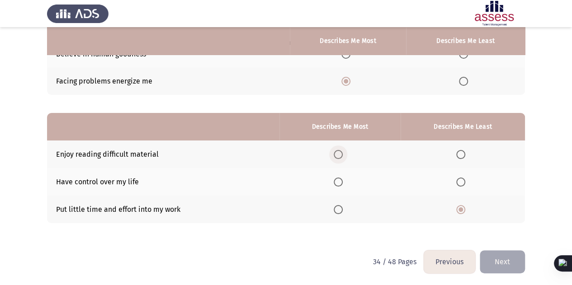
click at [338, 154] on input "Select an option" at bounding box center [338, 154] width 9 height 9
click at [506, 258] on button "Next" at bounding box center [502, 261] width 45 height 23
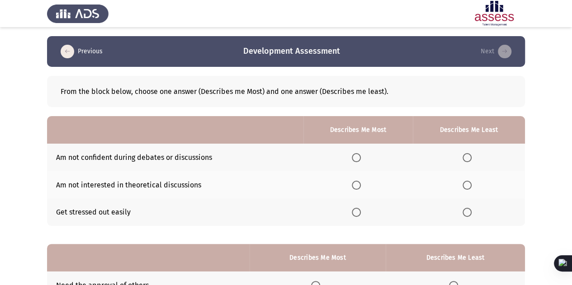
scroll to position [66, 0]
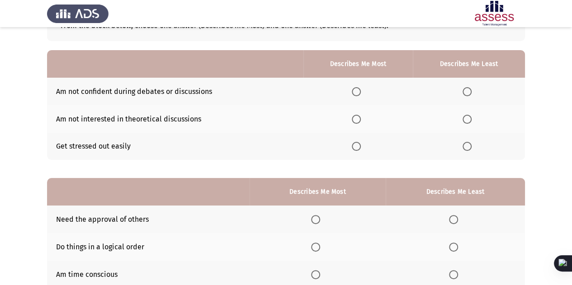
click at [466, 148] on span "Select an option" at bounding box center [466, 146] width 9 height 9
click at [466, 148] on input "Select an option" at bounding box center [466, 146] width 9 height 9
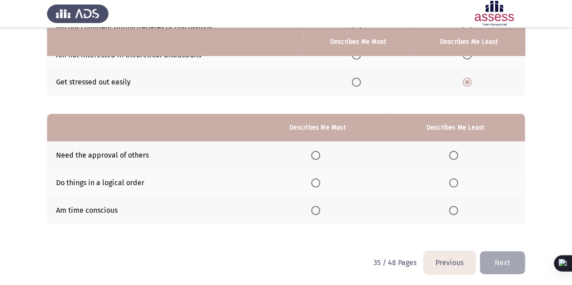
scroll to position [131, 0]
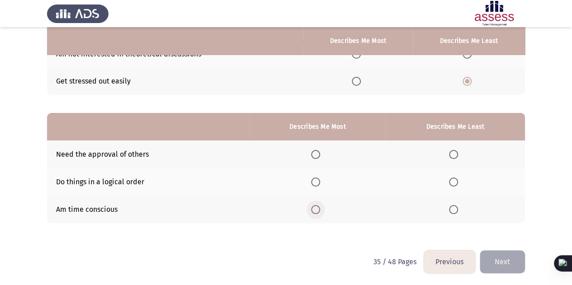
click at [317, 209] on span "Select an option" at bounding box center [315, 209] width 9 height 9
click at [317, 209] on input "Select an option" at bounding box center [315, 209] width 9 height 9
click at [448, 155] on th at bounding box center [455, 155] width 139 height 28
click at [453, 155] on span "Select an option" at bounding box center [453, 154] width 9 height 9
click at [453, 155] on input "Select an option" at bounding box center [453, 154] width 9 height 9
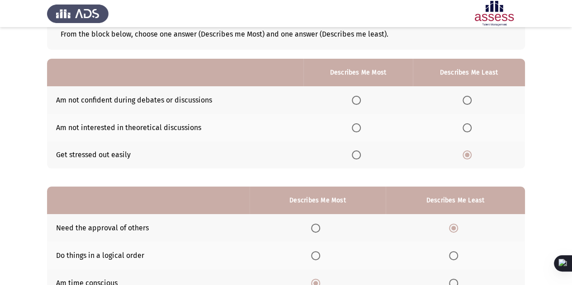
scroll to position [56, 0]
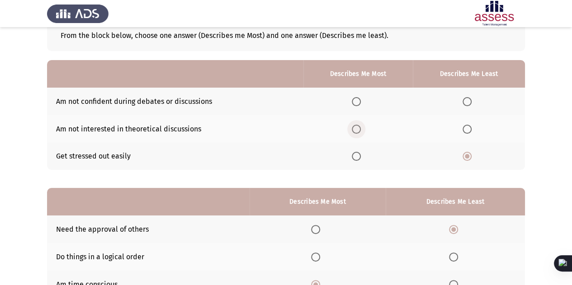
click at [359, 128] on span "Select an option" at bounding box center [356, 129] width 9 height 9
click at [359, 128] on input "Select an option" at bounding box center [356, 129] width 9 height 9
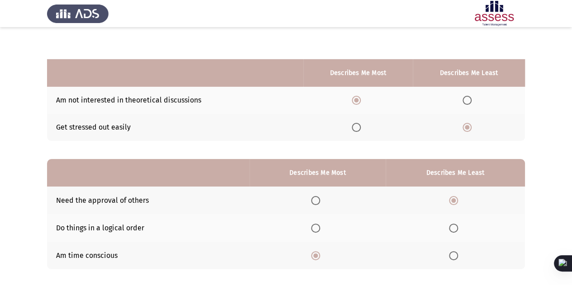
scroll to position [131, 0]
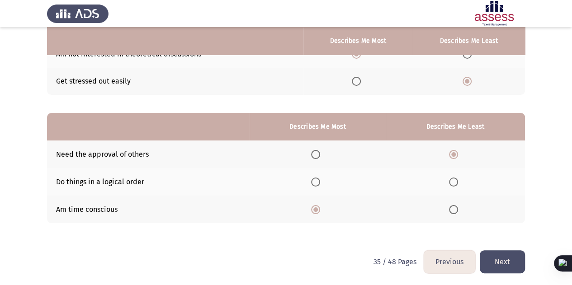
click at [499, 253] on button "Next" at bounding box center [502, 261] width 45 height 23
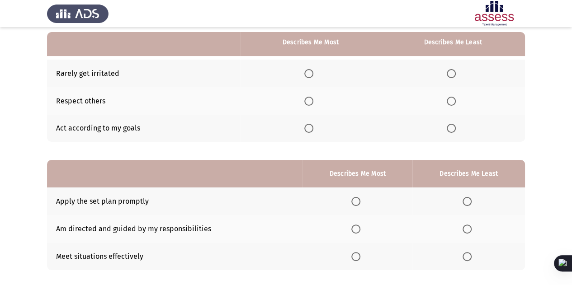
scroll to position [85, 0]
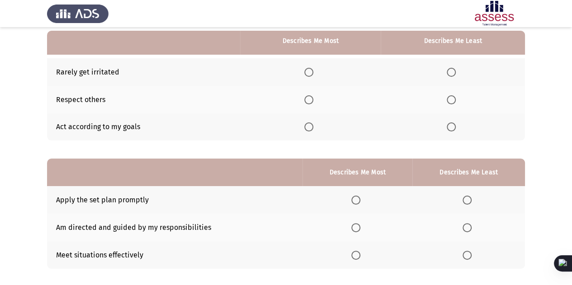
click at [308, 73] on span "Select an option" at bounding box center [308, 72] width 9 height 9
click at [308, 73] on input "Select an option" at bounding box center [308, 72] width 9 height 9
click at [306, 123] on span "Select an option" at bounding box center [308, 126] width 9 height 9
click at [306, 123] on input "Select an option" at bounding box center [308, 126] width 9 height 9
click at [456, 102] on label "Select an option" at bounding box center [453, 99] width 13 height 9
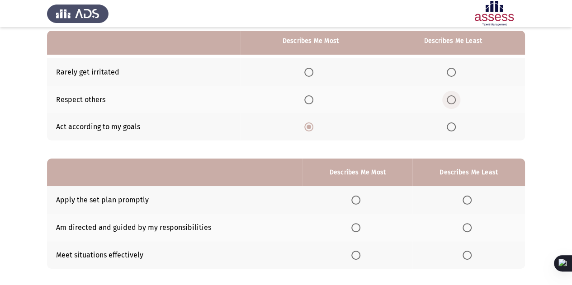
click at [456, 102] on input "Select an option" at bounding box center [451, 99] width 9 height 9
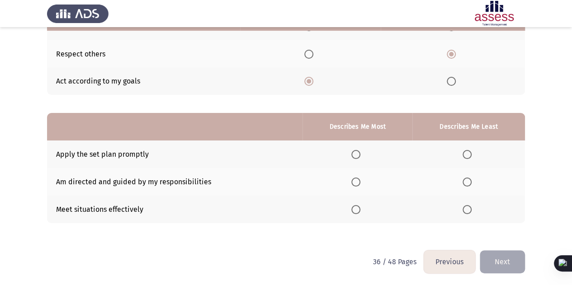
scroll to position [100, 0]
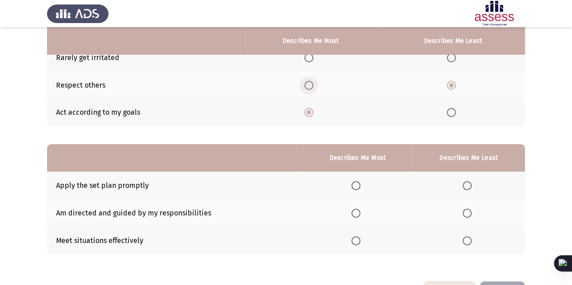
click at [313, 86] on span "Select an option" at bounding box center [308, 85] width 9 height 9
click at [313, 86] on input "Select an option" at bounding box center [308, 85] width 9 height 9
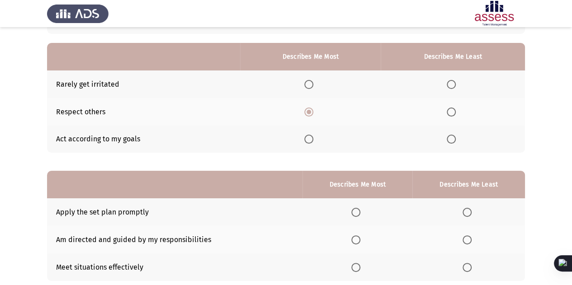
scroll to position [73, 0]
click at [311, 138] on span "Select an option" at bounding box center [308, 139] width 9 height 9
click at [311, 138] on input "Select an option" at bounding box center [308, 139] width 9 height 9
click at [450, 114] on span "Select an option" at bounding box center [451, 112] width 9 height 9
click at [450, 114] on input "Select an option" at bounding box center [451, 112] width 9 height 9
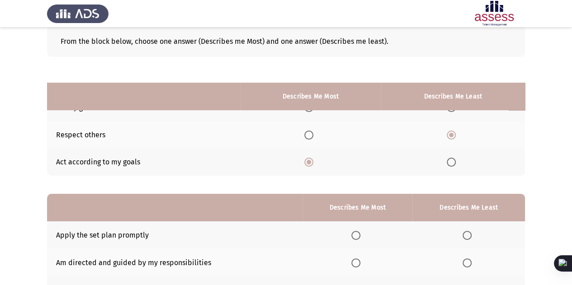
scroll to position [131, 0]
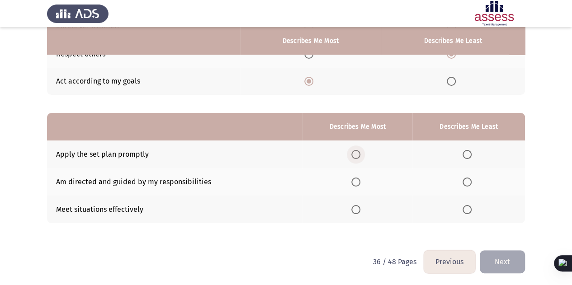
click at [353, 150] on span "Select an option" at bounding box center [355, 154] width 9 height 9
click at [353, 150] on input "Select an option" at bounding box center [355, 154] width 9 height 9
click at [353, 207] on span "Select an option" at bounding box center [355, 209] width 9 height 9
click at [353, 207] on input "Select an option" at bounding box center [355, 209] width 9 height 9
click at [466, 156] on span "Select an option" at bounding box center [466, 154] width 9 height 9
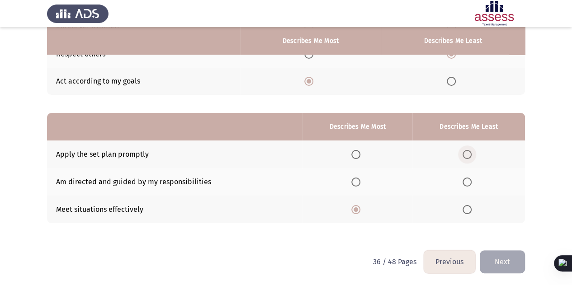
click at [466, 156] on input "Select an option" at bounding box center [466, 154] width 9 height 9
click at [496, 254] on button "Next" at bounding box center [502, 261] width 45 height 23
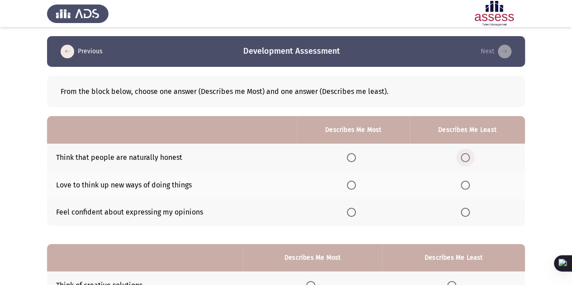
click at [463, 158] on span "Select an option" at bounding box center [465, 157] width 9 height 9
click at [463, 158] on input "Select an option" at bounding box center [465, 157] width 9 height 9
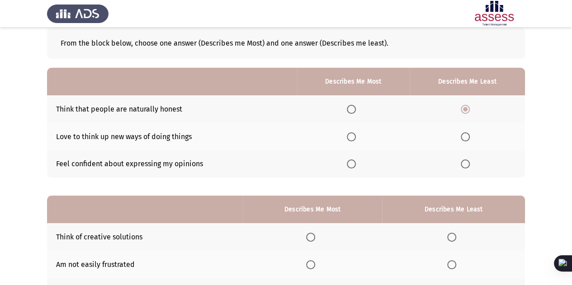
scroll to position [49, 0]
click at [343, 121] on th at bounding box center [353, 109] width 113 height 28
click at [352, 139] on span "Select an option" at bounding box center [351, 136] width 9 height 9
click at [352, 139] on input "Select an option" at bounding box center [351, 136] width 9 height 9
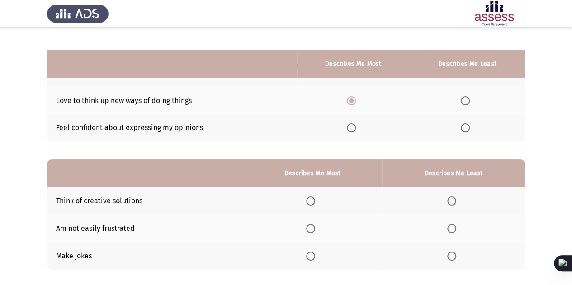
scroll to position [131, 0]
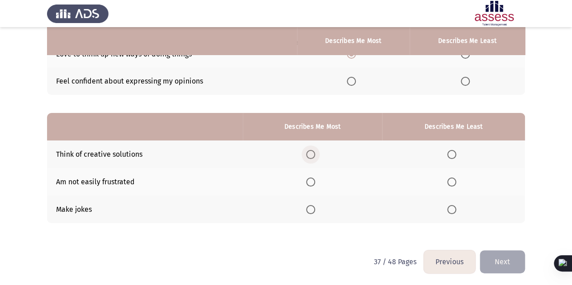
click at [311, 156] on span "Select an option" at bounding box center [310, 154] width 9 height 9
click at [311, 156] on input "Select an option" at bounding box center [310, 154] width 9 height 9
click at [309, 182] on span "Select an option" at bounding box center [310, 182] width 9 height 9
click at [309, 182] on input "Select an option" at bounding box center [310, 182] width 9 height 9
click at [448, 210] on span "Select an option" at bounding box center [451, 209] width 9 height 9
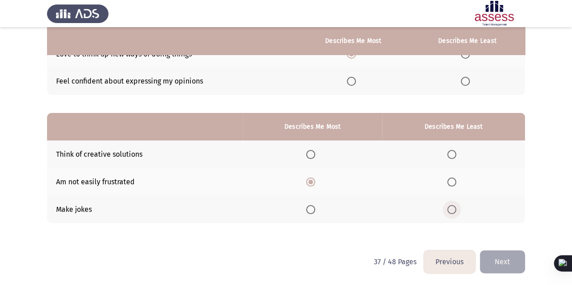
click at [448, 210] on input "Select an option" at bounding box center [451, 209] width 9 height 9
click at [506, 258] on button "Next" at bounding box center [502, 261] width 45 height 23
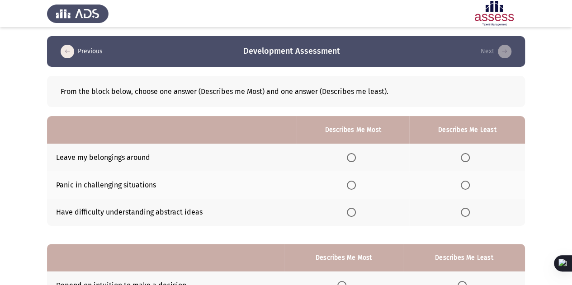
scroll to position [65, 0]
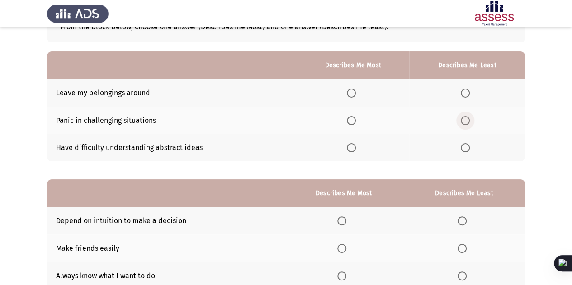
click at [466, 120] on span "Select an option" at bounding box center [465, 120] width 9 height 9
click at [466, 120] on input "Select an option" at bounding box center [465, 120] width 9 height 9
click at [344, 144] on th at bounding box center [352, 148] width 113 height 28
click at [466, 146] on span "Select an option" at bounding box center [465, 147] width 9 height 9
click at [466, 146] on input "Select an option" at bounding box center [465, 147] width 9 height 9
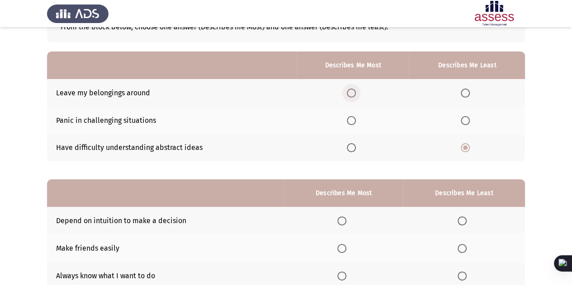
click at [357, 94] on label "Select an option" at bounding box center [353, 93] width 13 height 9
click at [356, 94] on input "Select an option" at bounding box center [351, 93] width 9 height 9
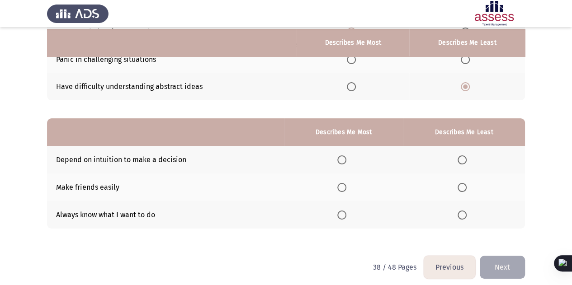
scroll to position [127, 0]
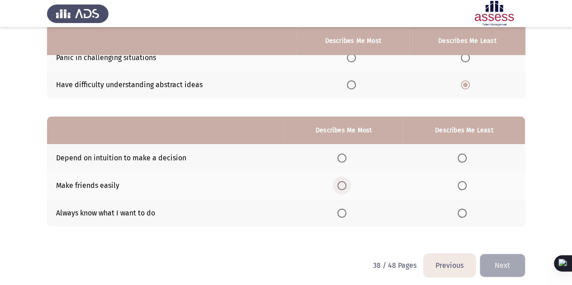
click at [348, 186] on label "Select an option" at bounding box center [343, 185] width 13 height 9
click at [346, 186] on input "Select an option" at bounding box center [341, 185] width 9 height 9
click at [340, 213] on span "Select an option" at bounding box center [341, 213] width 9 height 9
click at [340, 213] on input "Select an option" at bounding box center [341, 213] width 9 height 9
click at [463, 155] on span "Select an option" at bounding box center [461, 158] width 9 height 9
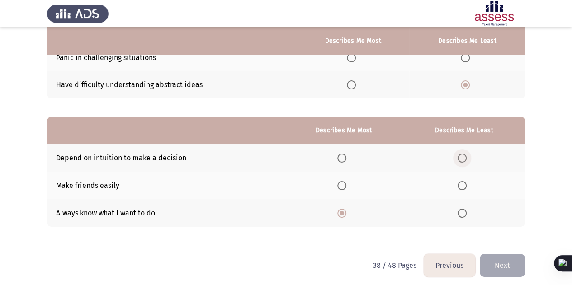
click at [463, 155] on input "Select an option" at bounding box center [461, 158] width 9 height 9
click at [490, 268] on button "Next" at bounding box center [502, 265] width 45 height 23
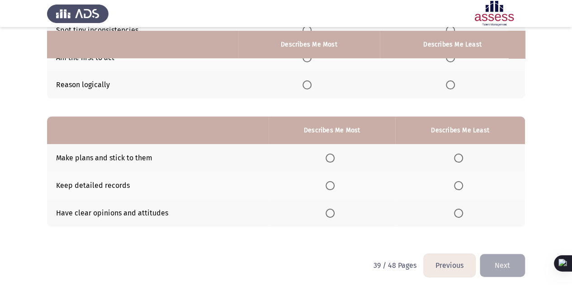
scroll to position [131, 0]
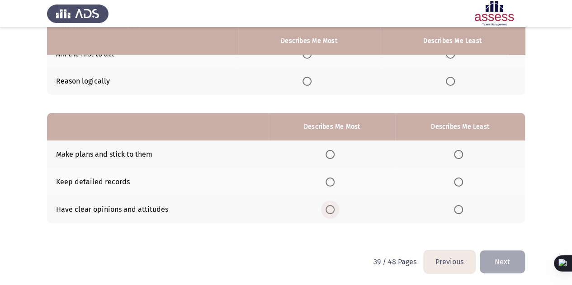
click at [334, 207] on span "Select an option" at bounding box center [329, 209] width 9 height 9
click at [334, 207] on input "Select an option" at bounding box center [329, 209] width 9 height 9
click at [457, 180] on span "Select an option" at bounding box center [458, 182] width 9 height 9
click at [457, 180] on input "Select an option" at bounding box center [458, 182] width 9 height 9
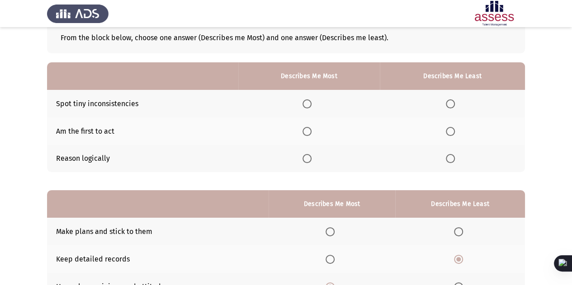
scroll to position [53, 0]
click at [302, 162] on th at bounding box center [308, 160] width 141 height 28
click at [307, 161] on span "Select an option" at bounding box center [306, 159] width 9 height 9
click at [307, 161] on input "Select an option" at bounding box center [306, 159] width 9 height 9
click at [453, 134] on span "Select an option" at bounding box center [450, 131] width 9 height 9
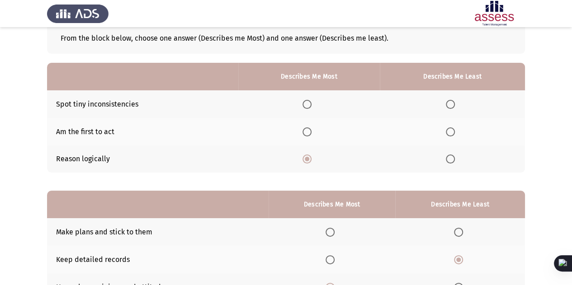
click at [453, 134] on input "Select an option" at bounding box center [450, 131] width 9 height 9
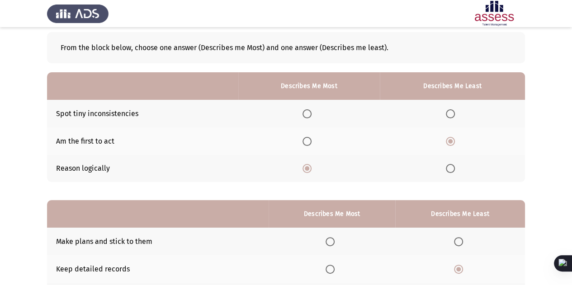
scroll to position [42, 0]
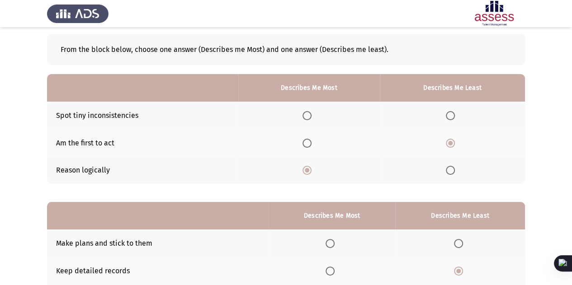
click at [310, 113] on span "Select an option" at bounding box center [306, 115] width 9 height 9
click at [310, 113] on input "Select an option" at bounding box center [306, 115] width 9 height 9
click at [449, 171] on span "Select an option" at bounding box center [450, 170] width 9 height 9
click at [449, 171] on input "Select an option" at bounding box center [450, 170] width 9 height 9
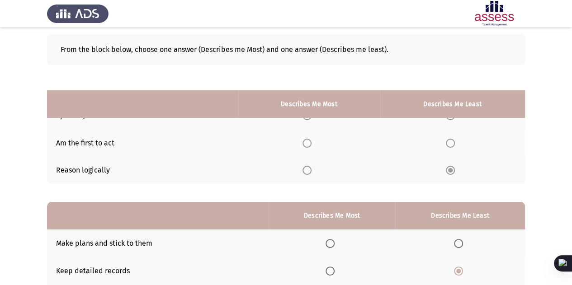
scroll to position [131, 0]
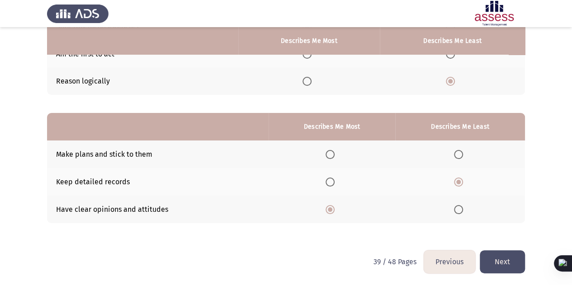
click at [500, 255] on button "Next" at bounding box center [502, 261] width 45 height 23
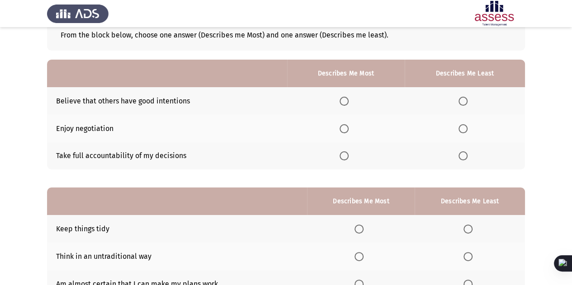
scroll to position [60, 0]
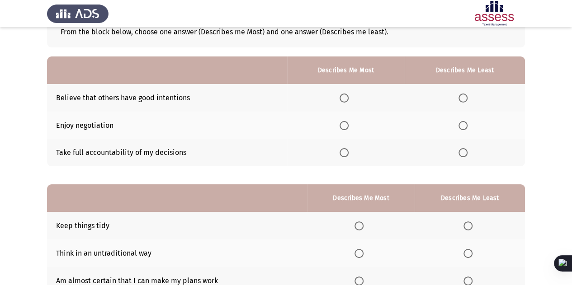
click at [344, 157] on span "Select an option" at bounding box center [343, 152] width 9 height 9
click at [344, 157] on input "Select an option" at bounding box center [343, 152] width 9 height 9
click at [464, 125] on span "Select an option" at bounding box center [462, 125] width 9 height 9
click at [464, 125] on input "Select an option" at bounding box center [462, 125] width 9 height 9
click at [345, 98] on span "Select an option" at bounding box center [343, 98] width 9 height 9
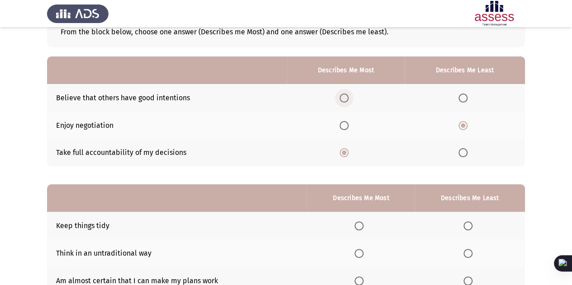
click at [345, 98] on input "Select an option" at bounding box center [343, 98] width 9 height 9
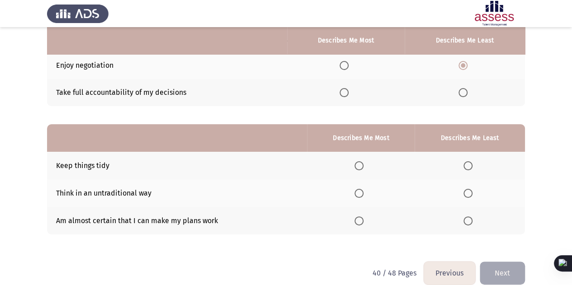
scroll to position [120, 0]
click at [358, 194] on span "Select an option" at bounding box center [358, 192] width 9 height 9
click at [358, 194] on input "Select an option" at bounding box center [358, 192] width 9 height 9
click at [471, 169] on span "Select an option" at bounding box center [467, 165] width 9 height 9
click at [471, 169] on input "Select an option" at bounding box center [467, 165] width 9 height 9
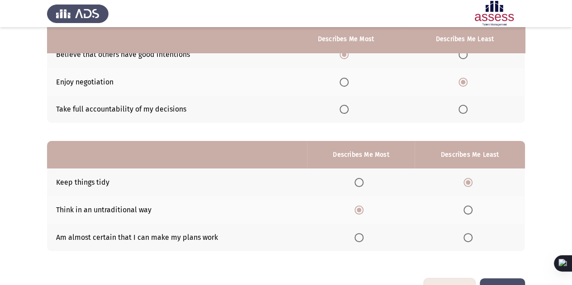
scroll to position [101, 0]
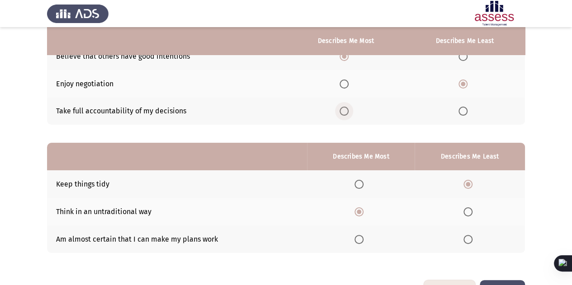
click at [344, 107] on span "Select an option" at bounding box center [343, 111] width 9 height 9
click at [344, 107] on input "Select an option" at bounding box center [343, 111] width 9 height 9
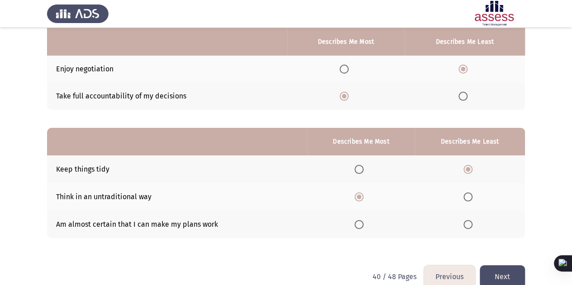
scroll to position [117, 0]
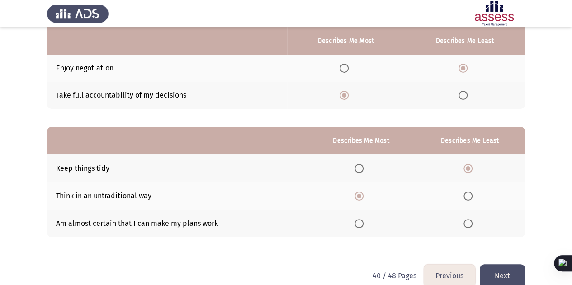
click at [494, 276] on button "Next" at bounding box center [502, 275] width 45 height 23
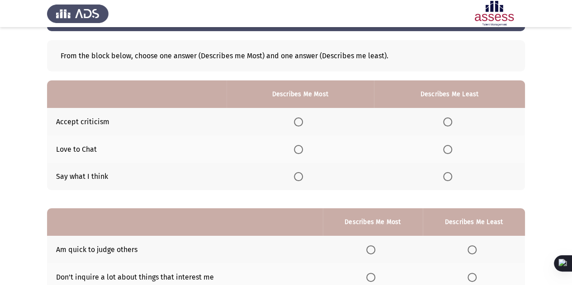
scroll to position [47, 0]
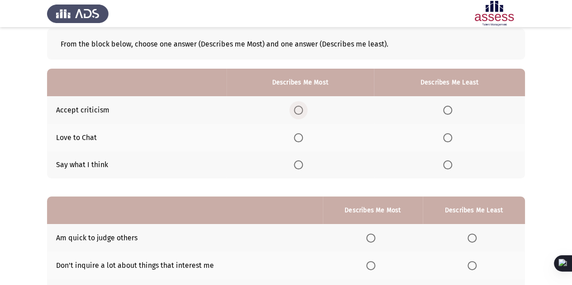
click at [301, 107] on span "Select an option" at bounding box center [298, 110] width 9 height 9
click at [301, 107] on input "Select an option" at bounding box center [298, 110] width 9 height 9
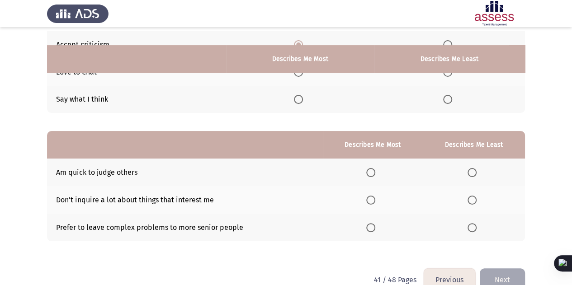
scroll to position [131, 0]
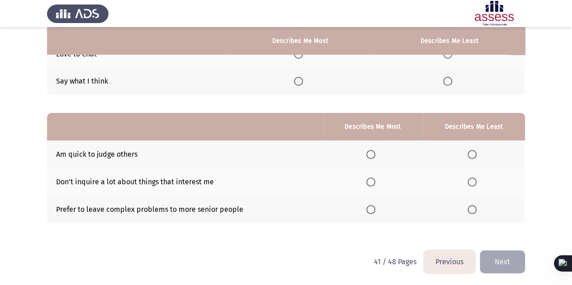
click at [476, 213] on th at bounding box center [474, 210] width 102 height 28
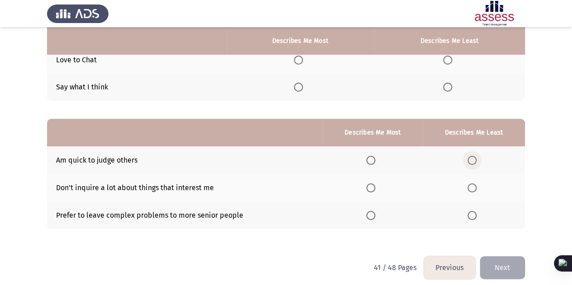
click at [472, 161] on span "Select an option" at bounding box center [471, 160] width 9 height 9
click at [472, 161] on input "Select an option" at bounding box center [471, 160] width 9 height 9
click at [373, 189] on span "Select an option" at bounding box center [370, 188] width 9 height 9
click at [373, 189] on input "Select an option" at bounding box center [370, 188] width 9 height 9
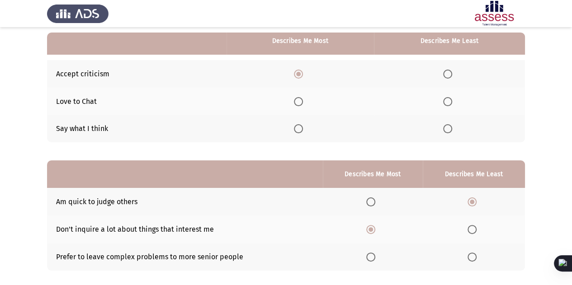
scroll to position [77, 0]
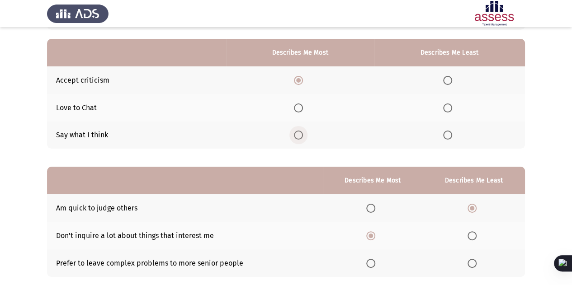
click at [299, 132] on span "Select an option" at bounding box center [298, 135] width 9 height 9
click at [299, 132] on input "Select an option" at bounding box center [298, 135] width 9 height 9
click at [446, 104] on span "Select an option" at bounding box center [447, 108] width 9 height 9
click at [446, 104] on input "Select an option" at bounding box center [447, 108] width 9 height 9
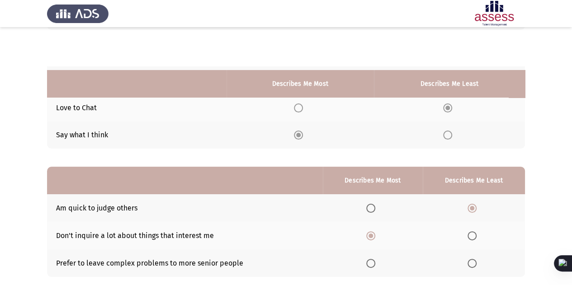
scroll to position [131, 0]
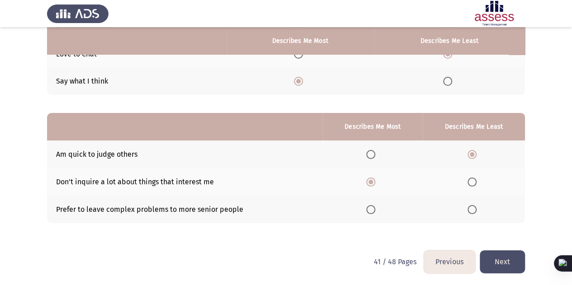
click at [498, 260] on button "Next" at bounding box center [502, 261] width 45 height 23
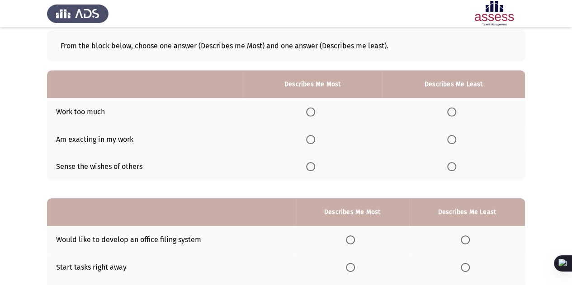
scroll to position [59, 0]
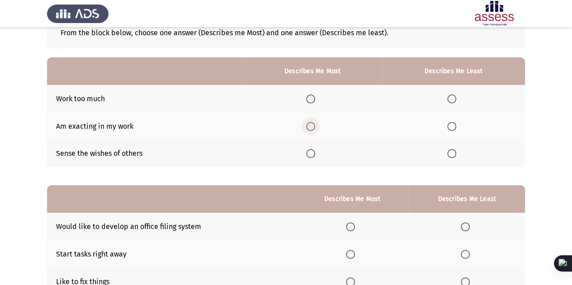
click at [315, 127] on span "Select an option" at bounding box center [310, 126] width 9 height 9
click at [315, 127] on input "Select an option" at bounding box center [310, 126] width 9 height 9
click at [448, 103] on span "Select an option" at bounding box center [451, 98] width 9 height 9
click at [448, 103] on input "Select an option" at bounding box center [451, 98] width 9 height 9
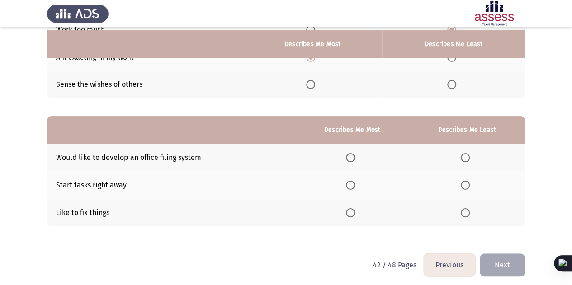
scroll to position [131, 0]
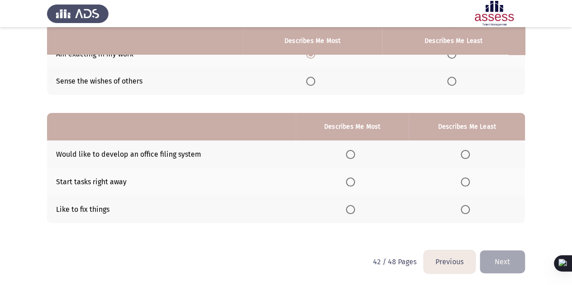
click at [338, 204] on th at bounding box center [352, 210] width 113 height 28
click at [353, 209] on span "Select an option" at bounding box center [350, 209] width 9 height 9
click at [353, 209] on input "Select an option" at bounding box center [350, 209] width 9 height 9
click at [467, 158] on span "Select an option" at bounding box center [465, 154] width 9 height 9
click at [467, 158] on input "Select an option" at bounding box center [465, 154] width 9 height 9
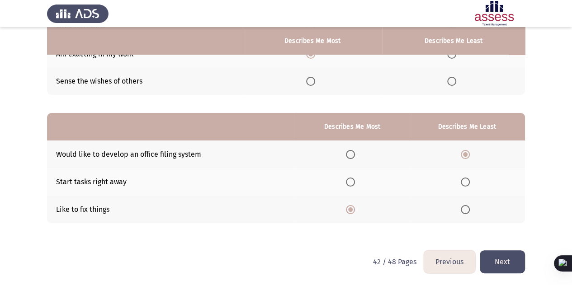
click at [513, 259] on button "Next" at bounding box center [502, 261] width 45 height 23
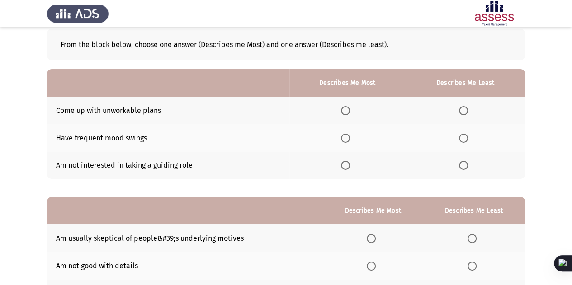
scroll to position [48, 0]
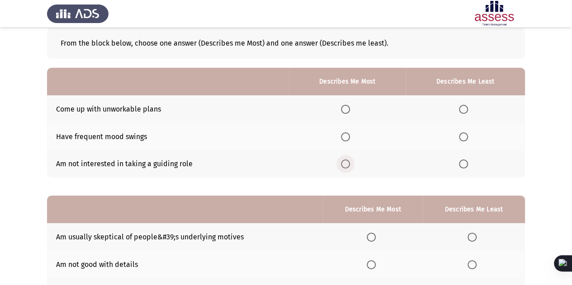
click at [345, 166] on span "Select an option" at bounding box center [345, 164] width 9 height 9
click at [345, 166] on input "Select an option" at bounding box center [345, 164] width 9 height 9
click at [462, 136] on span "Select an option" at bounding box center [463, 136] width 9 height 9
click at [462, 136] on input "Select an option" at bounding box center [463, 136] width 9 height 9
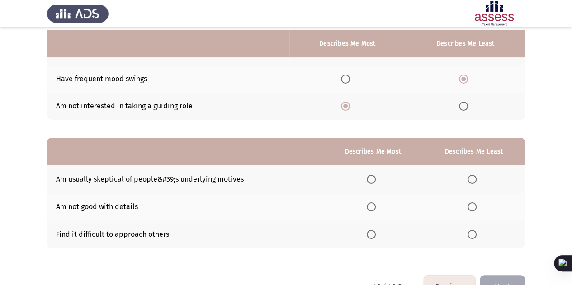
scroll to position [131, 0]
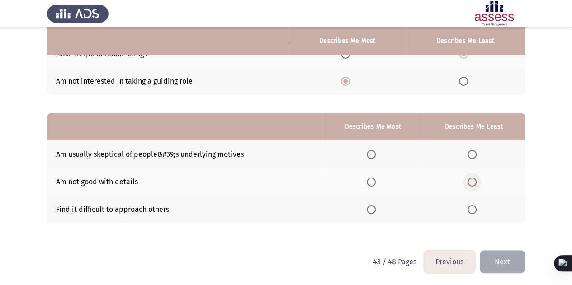
click at [478, 179] on label "Select an option" at bounding box center [473, 182] width 13 height 9
click at [476, 179] on input "Select an option" at bounding box center [471, 182] width 9 height 9
click at [473, 180] on span "Select an option" at bounding box center [472, 182] width 5 height 5
click at [473, 179] on input "Select an option" at bounding box center [471, 182] width 9 height 9
click at [375, 213] on span "Select an option" at bounding box center [371, 209] width 9 height 9
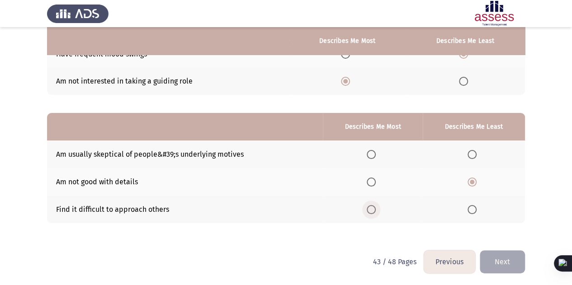
click at [375, 213] on input "Select an option" at bounding box center [371, 209] width 9 height 9
click at [372, 157] on span "Select an option" at bounding box center [371, 154] width 9 height 9
click at [372, 157] on input "Select an option" at bounding box center [371, 154] width 9 height 9
click at [495, 255] on button "Next" at bounding box center [502, 261] width 45 height 23
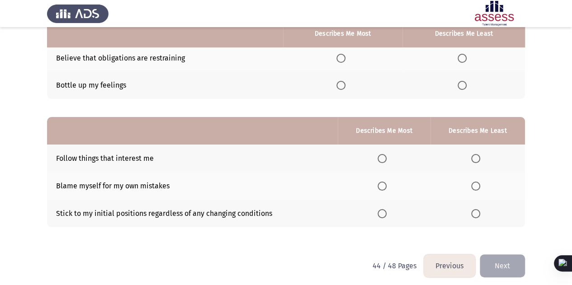
scroll to position [127, 0]
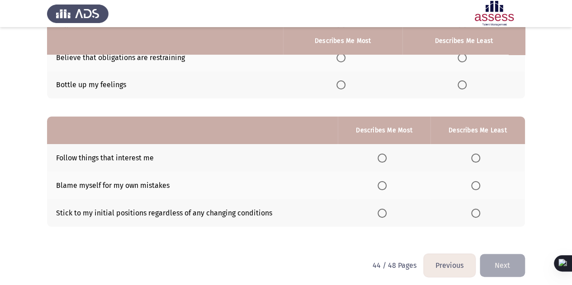
click at [344, 89] on span "Select an option" at bounding box center [340, 84] width 9 height 9
click at [344, 89] on input "Select an option" at bounding box center [340, 84] width 9 height 9
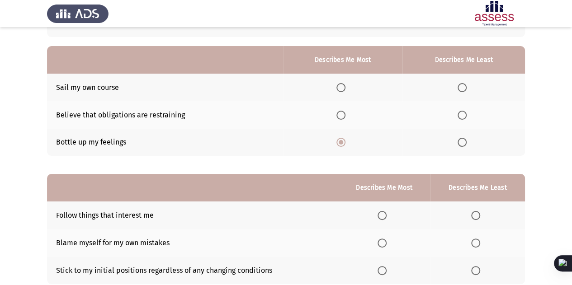
scroll to position [70, 0]
click at [461, 85] on span "Select an option" at bounding box center [461, 88] width 9 height 9
click at [461, 85] on input "Select an option" at bounding box center [461, 88] width 9 height 9
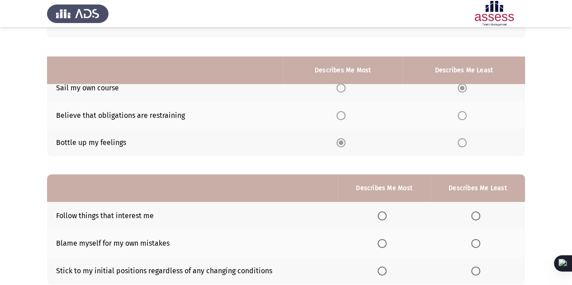
scroll to position [131, 0]
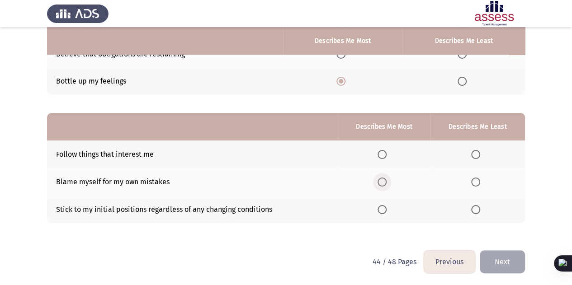
click at [385, 178] on span "Select an option" at bounding box center [381, 182] width 9 height 9
click at [385, 178] on input "Select an option" at bounding box center [381, 182] width 9 height 9
click at [476, 212] on span "Select an option" at bounding box center [475, 209] width 9 height 9
click at [476, 212] on input "Select an option" at bounding box center [475, 209] width 9 height 9
click at [490, 252] on button "Next" at bounding box center [502, 261] width 45 height 23
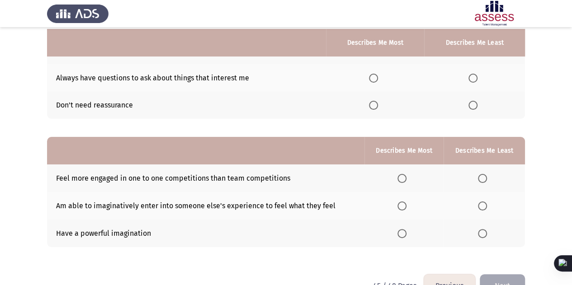
scroll to position [109, 0]
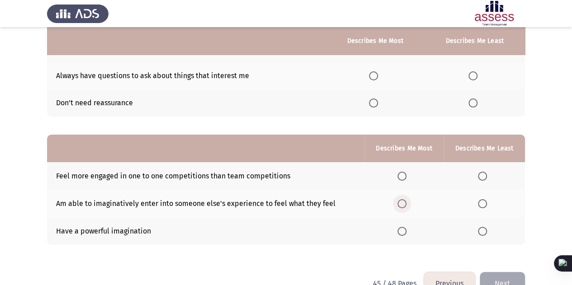
click at [401, 202] on span "Select an option" at bounding box center [401, 203] width 9 height 9
click at [401, 202] on input "Select an option" at bounding box center [401, 203] width 9 height 9
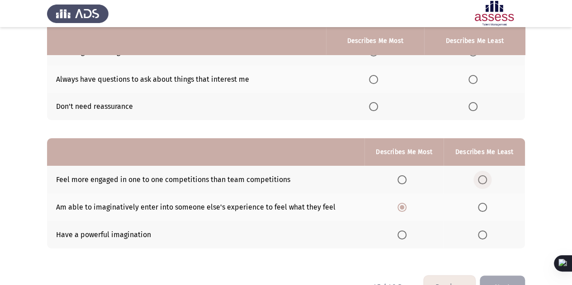
click at [482, 180] on span "Select an option" at bounding box center [482, 179] width 9 height 9
click at [482, 180] on input "Select an option" at bounding box center [482, 179] width 9 height 9
click at [484, 235] on span "Select an option" at bounding box center [482, 235] width 9 height 9
click at [484, 235] on input "Select an option" at bounding box center [482, 235] width 9 height 9
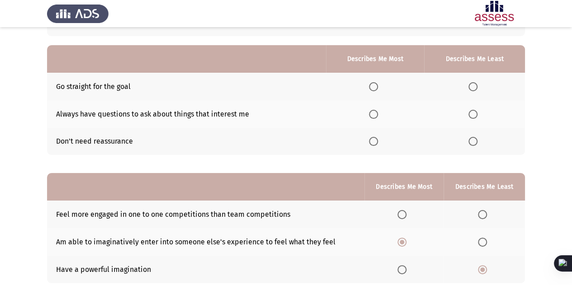
scroll to position [72, 0]
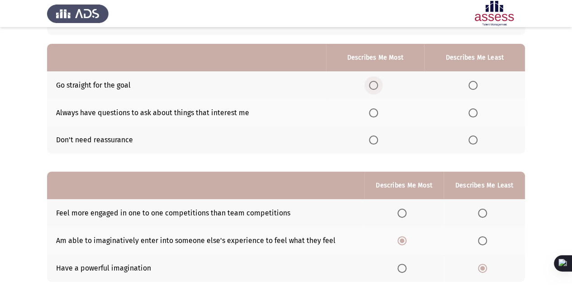
click at [372, 84] on span "Select an option" at bounding box center [373, 85] width 9 height 9
click at [372, 84] on input "Select an option" at bounding box center [373, 85] width 9 height 9
click at [471, 140] on span "Select an option" at bounding box center [472, 140] width 9 height 9
click at [471, 140] on input "Select an option" at bounding box center [472, 140] width 9 height 9
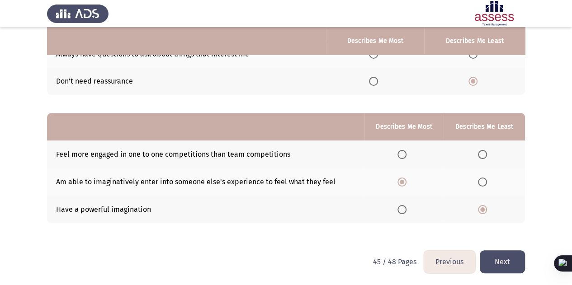
click at [498, 256] on button "Next" at bounding box center [502, 261] width 45 height 23
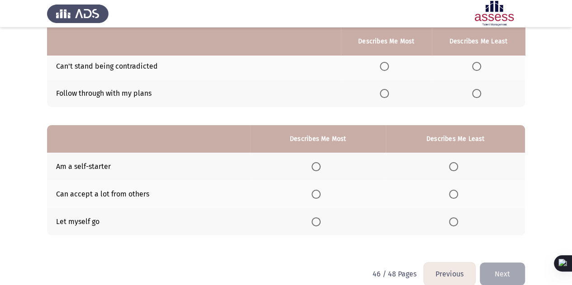
scroll to position [119, 0]
click at [316, 162] on span "Select an option" at bounding box center [315, 166] width 9 height 9
click at [316, 162] on input "Select an option" at bounding box center [315, 166] width 9 height 9
click at [453, 220] on span "Select an option" at bounding box center [453, 221] width 9 height 9
click at [453, 220] on input "Select an option" at bounding box center [453, 221] width 9 height 9
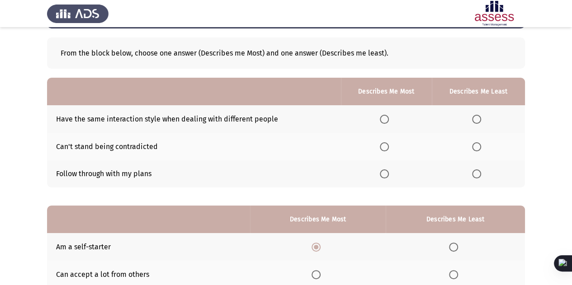
scroll to position [38, 0]
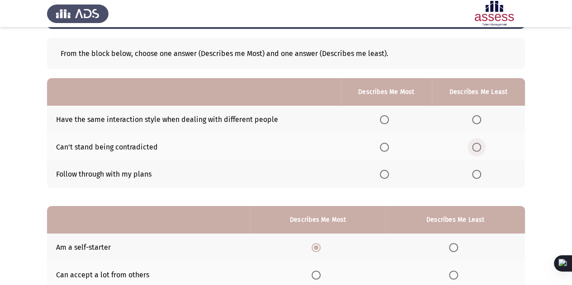
click at [480, 147] on span "Select an option" at bounding box center [476, 147] width 9 height 9
click at [480, 147] on input "Select an option" at bounding box center [476, 147] width 9 height 9
click at [391, 120] on label "Select an option" at bounding box center [386, 119] width 13 height 9
click at [389, 120] on input "Select an option" at bounding box center [384, 119] width 9 height 9
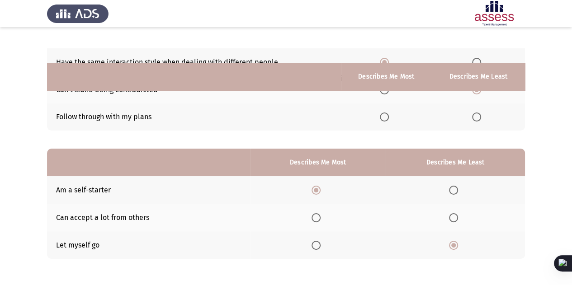
scroll to position [131, 0]
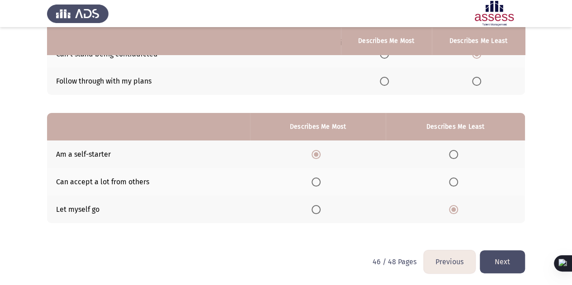
click at [491, 255] on button "Next" at bounding box center [502, 261] width 45 height 23
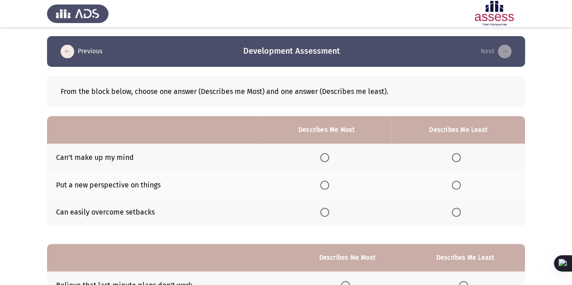
scroll to position [21, 0]
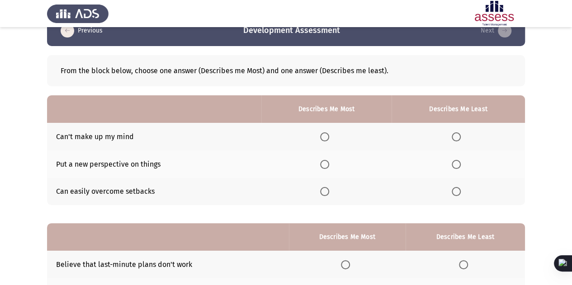
click at [451, 135] on th at bounding box center [457, 137] width 133 height 28
click at [452, 136] on span "Select an option" at bounding box center [456, 136] width 9 height 9
click at [452, 136] on input "Select an option" at bounding box center [456, 136] width 9 height 9
click at [333, 164] on label "Select an option" at bounding box center [326, 164] width 13 height 9
click at [329, 164] on input "Select an option" at bounding box center [324, 164] width 9 height 9
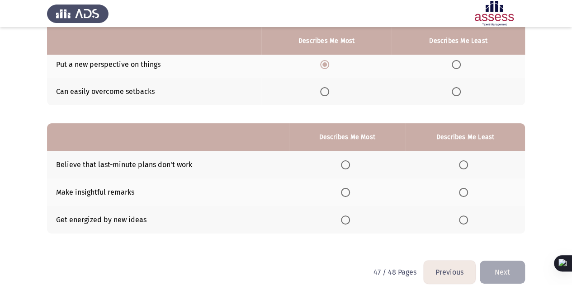
scroll to position [131, 0]
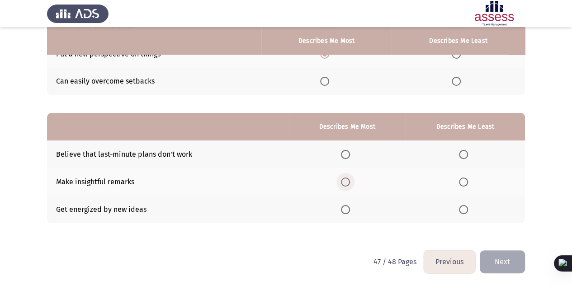
click at [347, 180] on span "Select an option" at bounding box center [345, 182] width 9 height 9
click at [347, 180] on input "Select an option" at bounding box center [345, 182] width 9 height 9
click at [463, 214] on th at bounding box center [464, 210] width 119 height 28
click at [461, 153] on span "Select an option" at bounding box center [463, 154] width 9 height 9
click at [461, 153] on input "Select an option" at bounding box center [463, 154] width 9 height 9
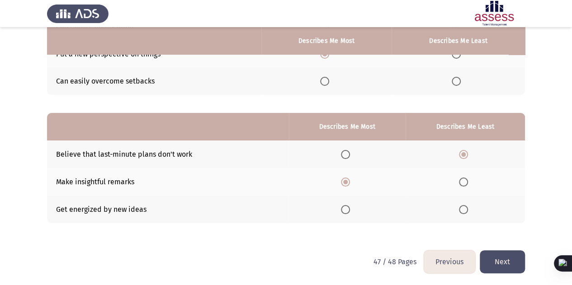
click at [493, 260] on button "Next" at bounding box center [502, 261] width 45 height 23
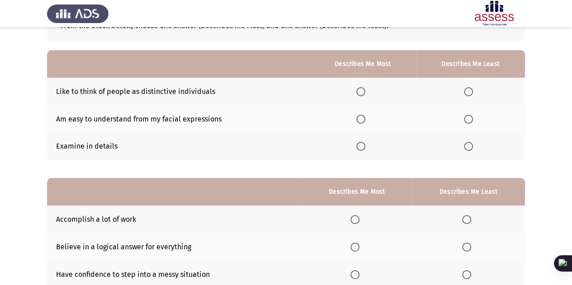
scroll to position [71, 0]
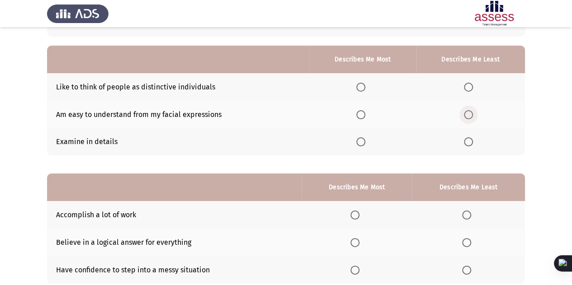
click at [465, 113] on span "Select an option" at bounding box center [468, 114] width 9 height 9
click at [465, 113] on input "Select an option" at bounding box center [468, 114] width 9 height 9
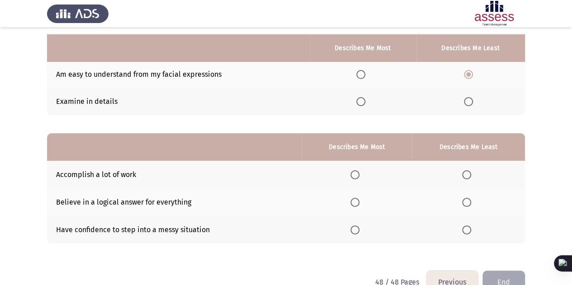
scroll to position [120, 0]
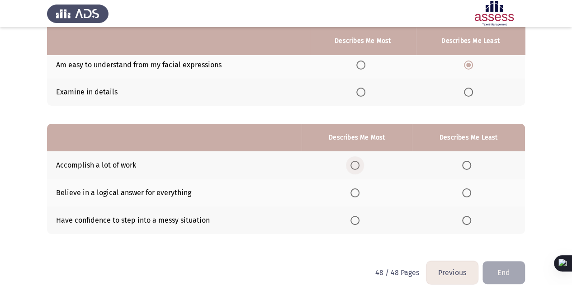
click at [356, 165] on span "Select an option" at bounding box center [354, 165] width 9 height 9
click at [356, 165] on input "Select an option" at bounding box center [354, 165] width 9 height 9
click at [466, 191] on span "Select an option" at bounding box center [466, 192] width 9 height 9
click at [466, 191] on input "Select an option" at bounding box center [466, 192] width 9 height 9
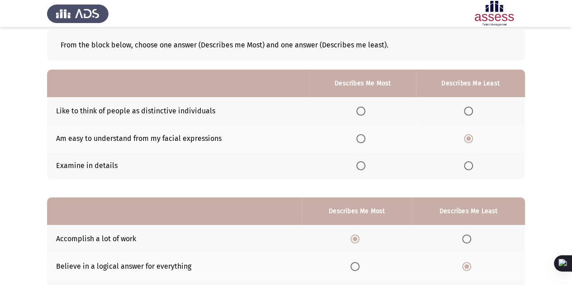
scroll to position [46, 0]
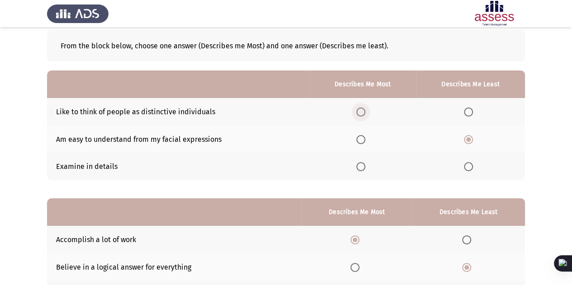
click at [362, 108] on span "Select an option" at bounding box center [360, 112] width 9 height 9
click at [362, 108] on input "Select an option" at bounding box center [360, 112] width 9 height 9
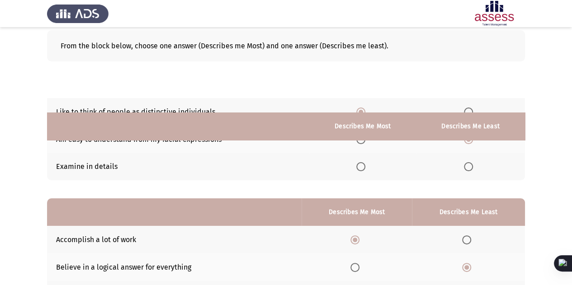
scroll to position [131, 0]
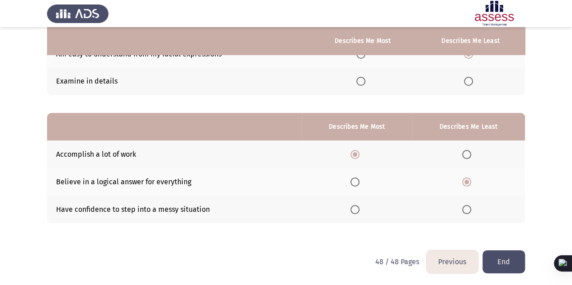
click at [498, 257] on button "End" at bounding box center [503, 261] width 42 height 23
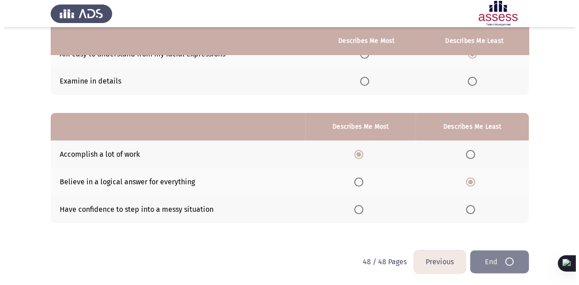
scroll to position [0, 0]
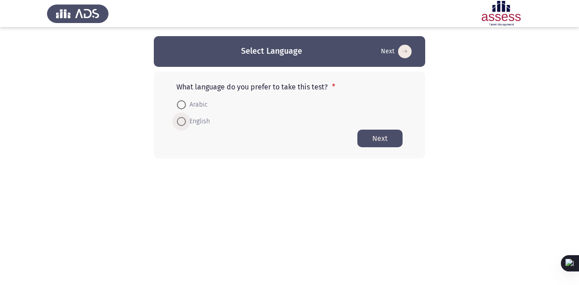
click at [195, 121] on span "English" at bounding box center [198, 121] width 24 height 11
click at [186, 121] on input "English" at bounding box center [181, 121] width 9 height 9
radio input "true"
click at [384, 138] on button "Next" at bounding box center [379, 138] width 45 height 18
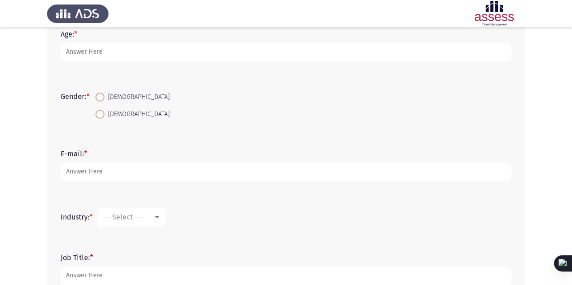
scroll to position [188, 0]
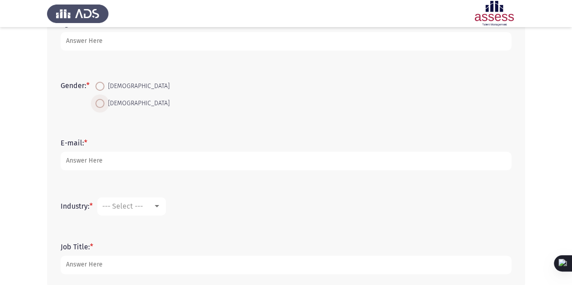
click at [101, 107] on span at bounding box center [99, 103] width 9 height 9
click at [101, 107] on input "[DEMOGRAPHIC_DATA]" at bounding box center [99, 103] width 9 height 9
radio input "true"
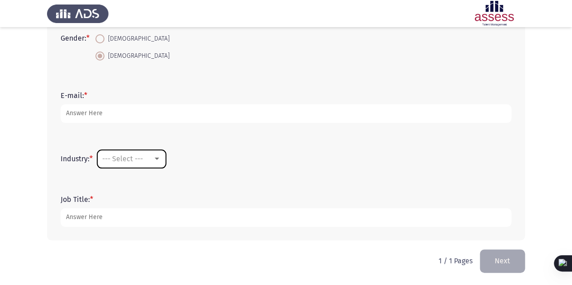
click at [141, 156] on span "--- Select ---" at bounding box center [122, 159] width 41 height 9
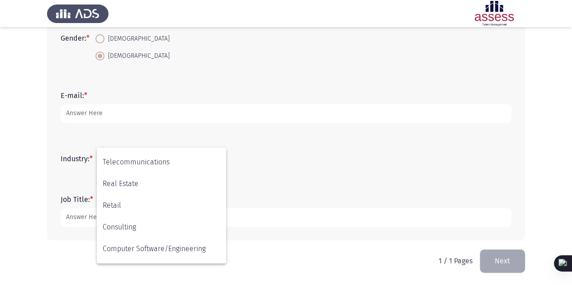
scroll to position [277, 0]
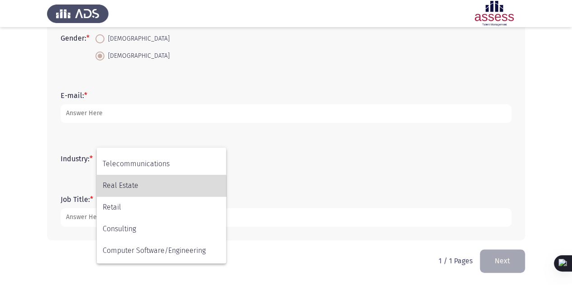
click at [155, 194] on span "Real Estate" at bounding box center [162, 186] width 118 height 22
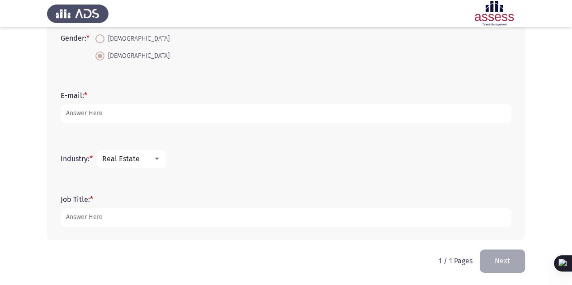
click at [159, 124] on div "E-mail: *" at bounding box center [286, 107] width 460 height 41
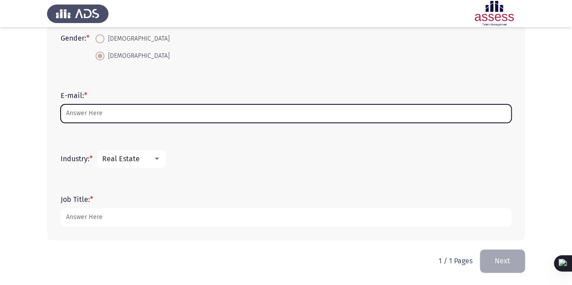
click at [167, 121] on input "E-mail: *" at bounding box center [286, 113] width 451 height 19
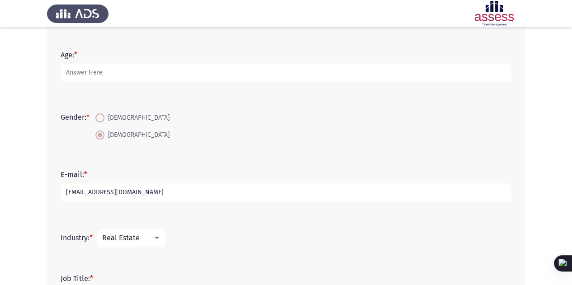
scroll to position [152, 0]
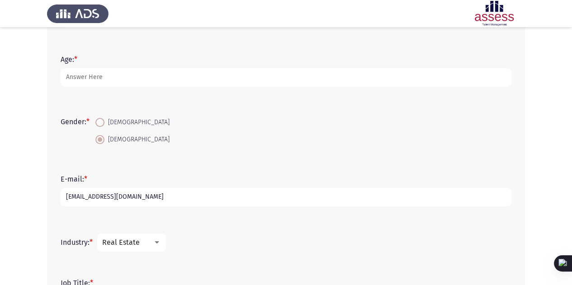
type input "[EMAIL_ADDRESS][DOMAIN_NAME]"
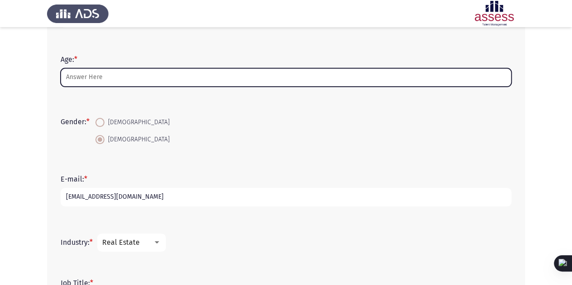
click at [97, 80] on input "Age: *" at bounding box center [286, 77] width 451 height 19
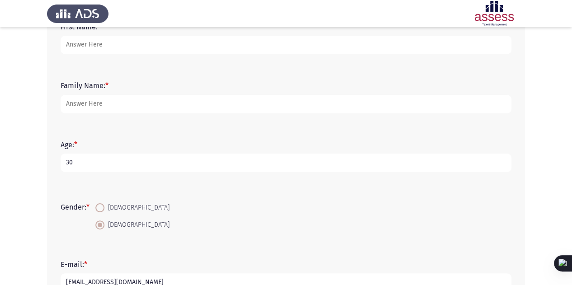
scroll to position [66, 0]
type input "30"
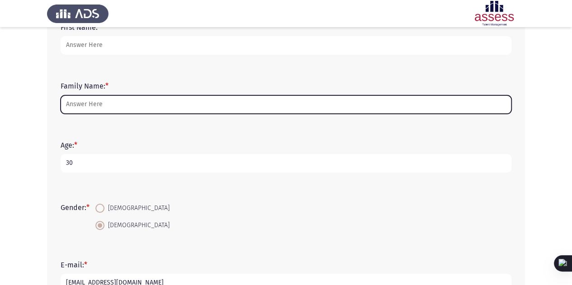
click at [100, 105] on input "Family Name: *" at bounding box center [286, 104] width 451 height 19
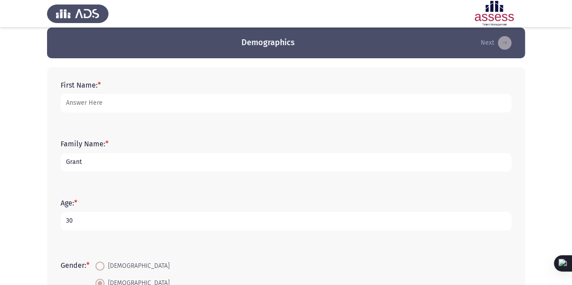
scroll to position [4, 0]
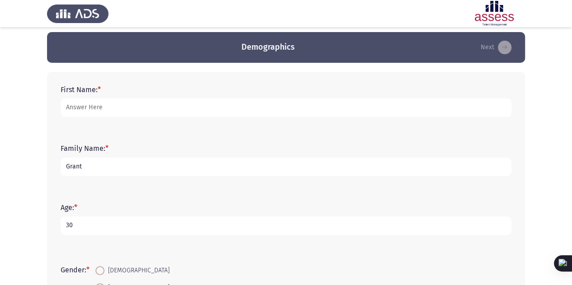
type input "Grant"
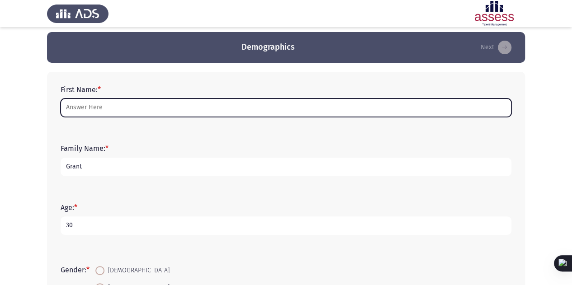
click at [122, 107] on input "First Name: *" at bounding box center [286, 108] width 451 height 19
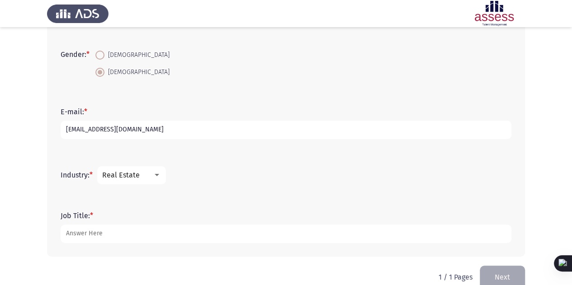
scroll to position [236, 0]
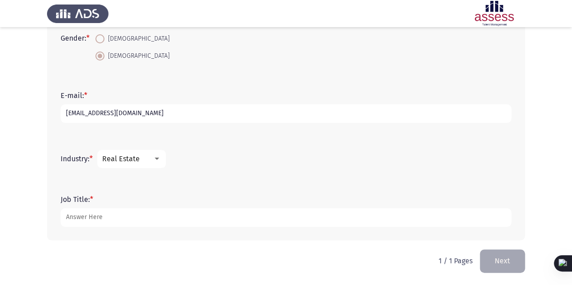
type input "[PERSON_NAME]"
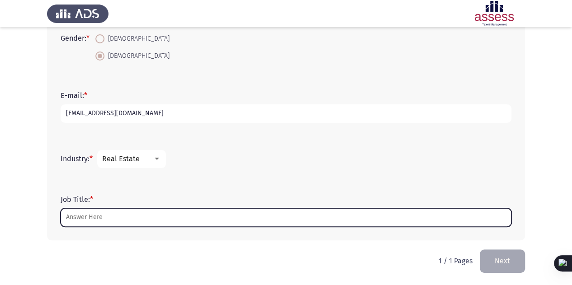
click at [106, 221] on input "Job Title: *" at bounding box center [286, 217] width 451 height 19
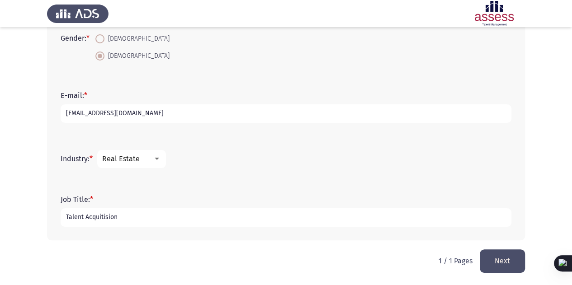
click at [109, 222] on input "Talent Acquitision" at bounding box center [286, 217] width 451 height 19
type input "Talent acquisition specialist"
click at [500, 251] on button "Next" at bounding box center [502, 260] width 45 height 23
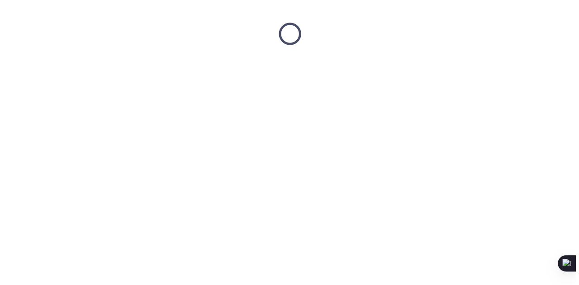
scroll to position [0, 0]
